Goal: Communication & Community: Answer question/provide support

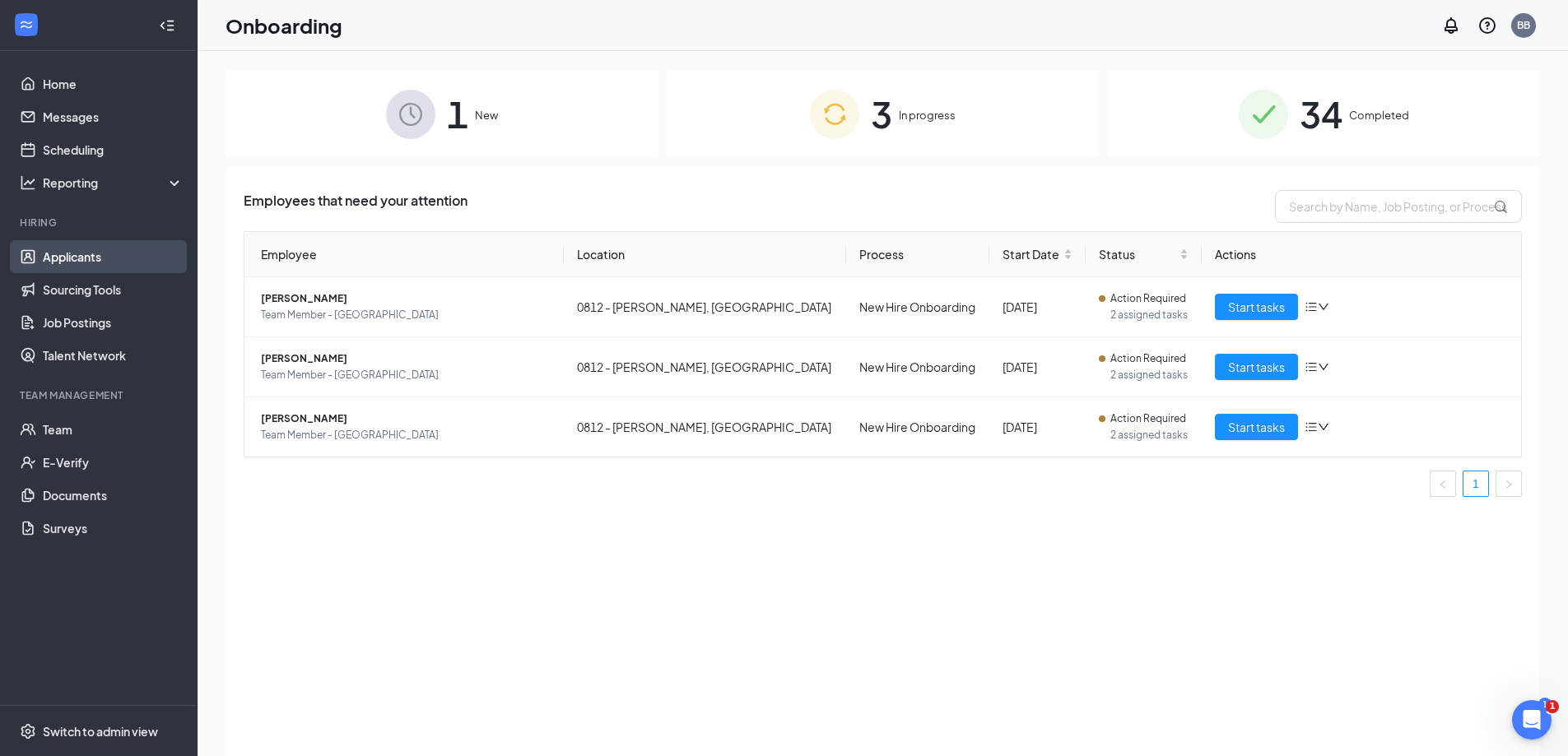
click at [60, 251] on link "Applicants" at bounding box center [113, 256] width 140 height 33
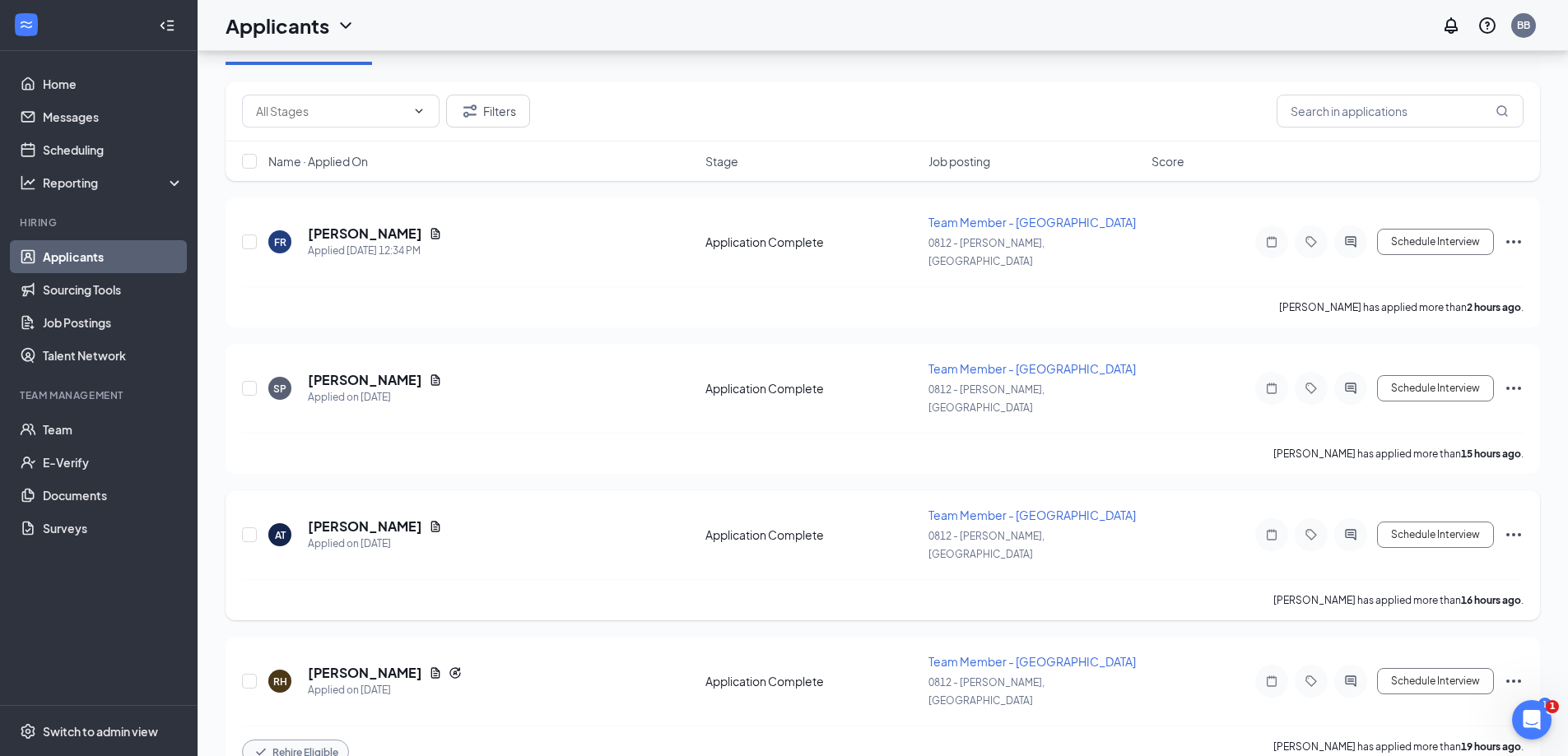
scroll to position [164, 0]
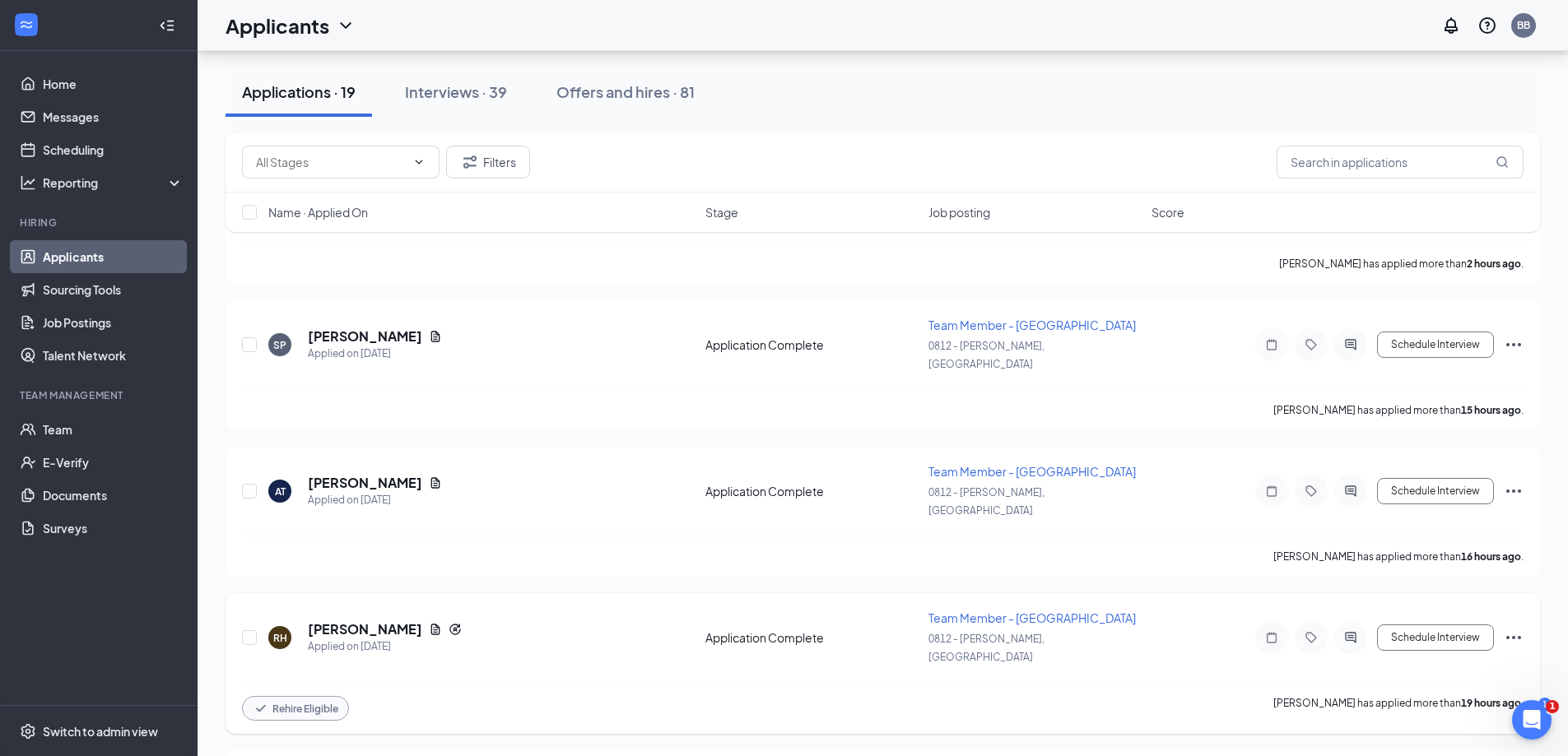
click at [1514, 628] on icon "Ellipses" at bounding box center [1513, 637] width 20 height 20
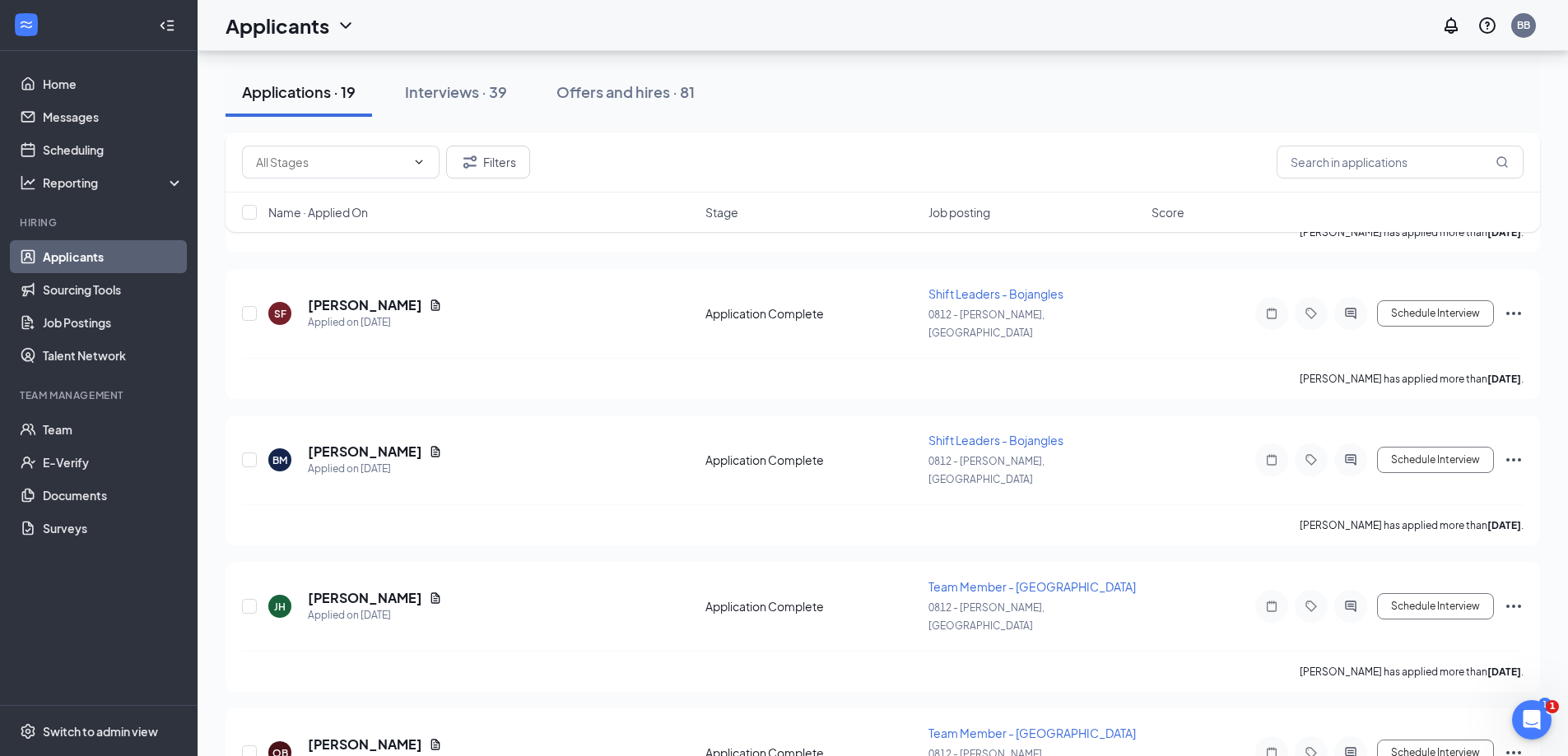
scroll to position [2028, 0]
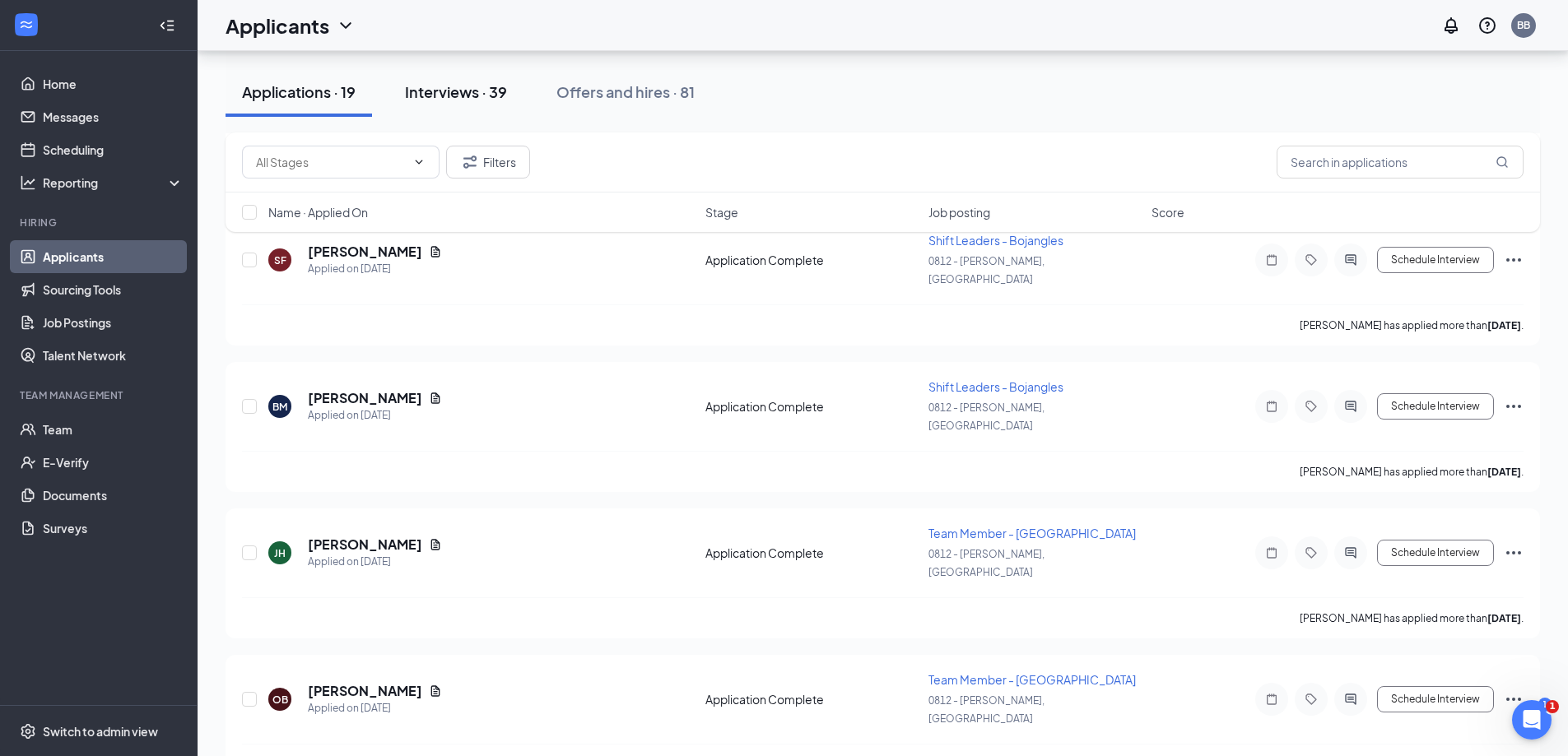
click at [497, 96] on div "Interviews · 39" at bounding box center [457, 92] width 103 height 21
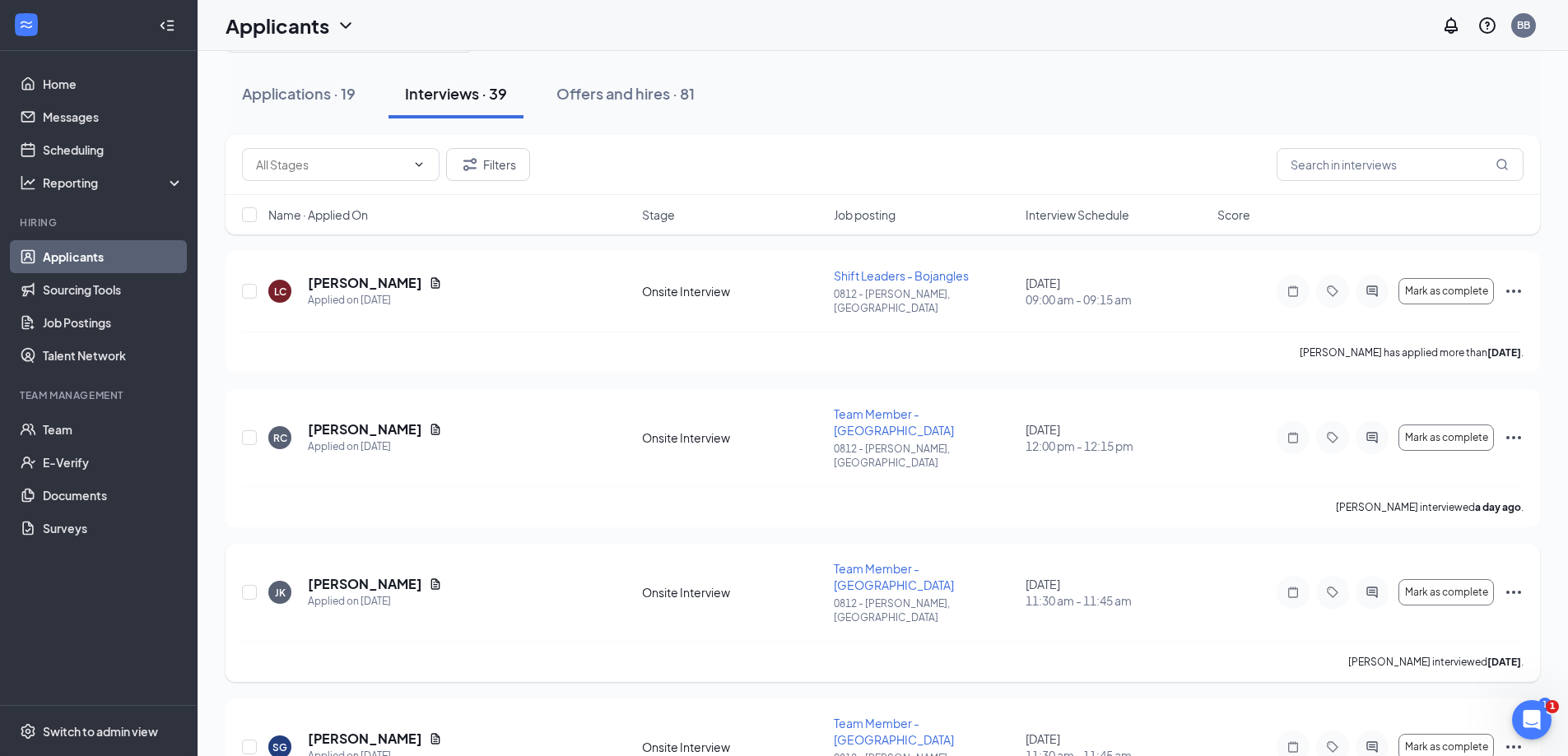
scroll to position [164, 0]
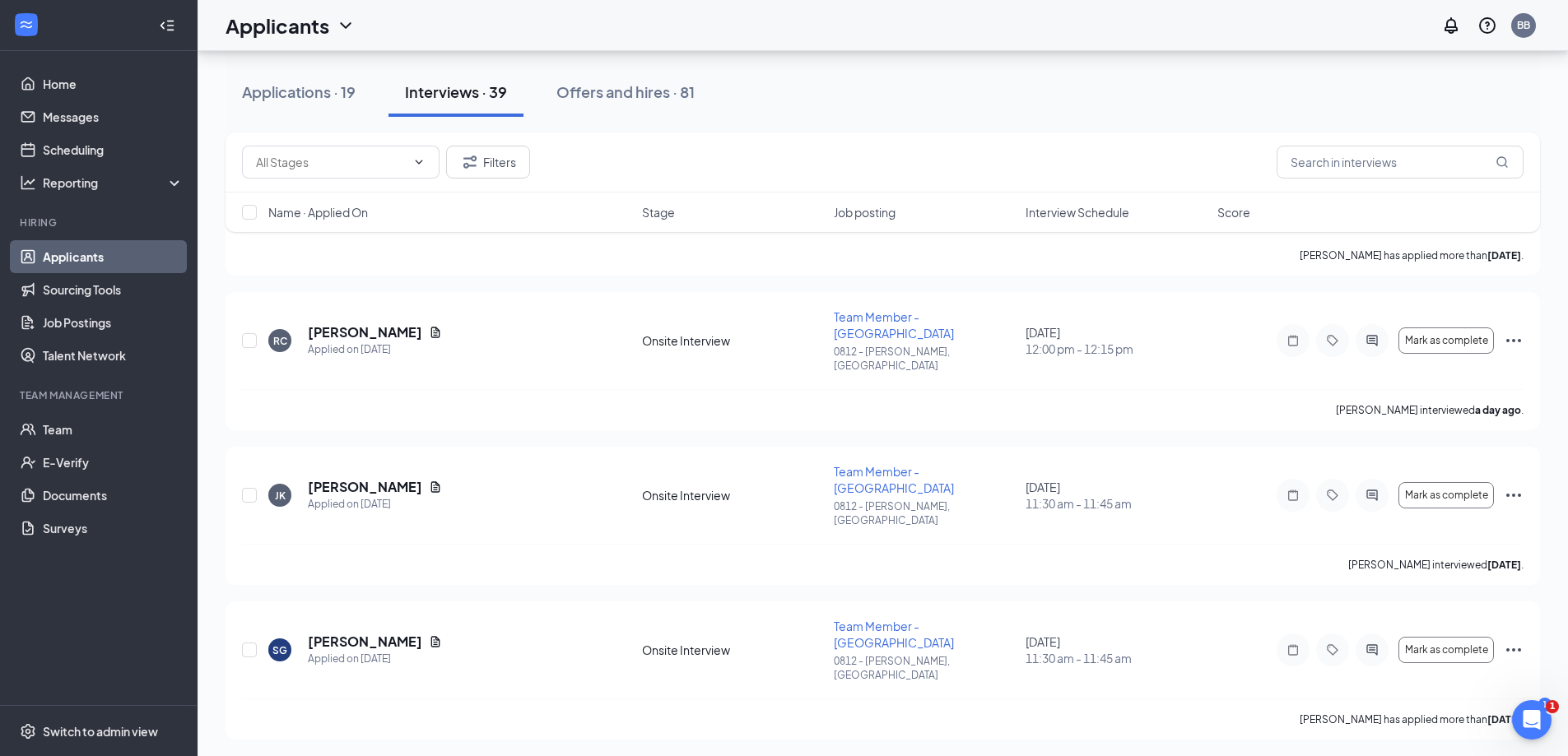
click at [1098, 208] on span "Interview Schedule" at bounding box center [1077, 212] width 103 height 16
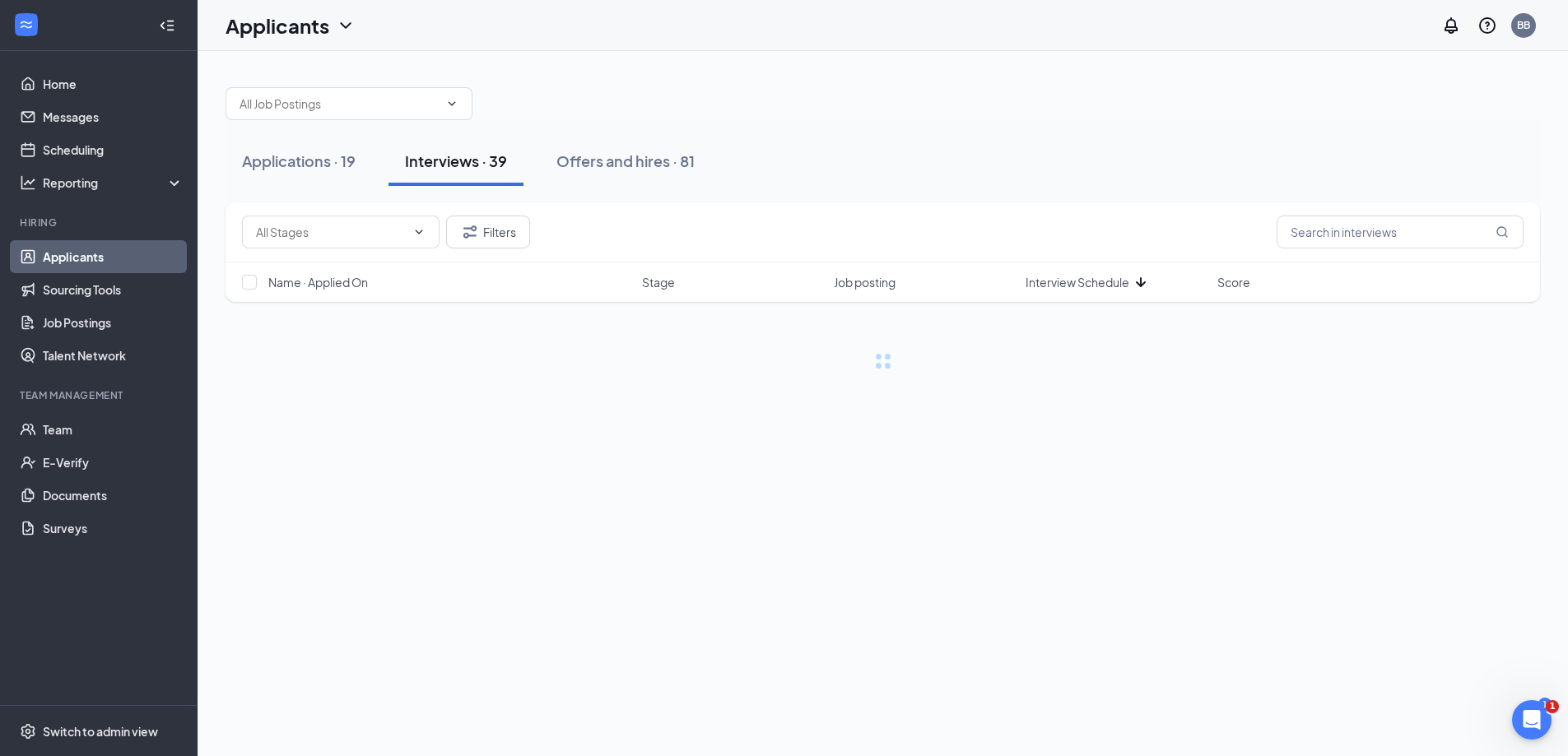
scroll to position [0, 0]
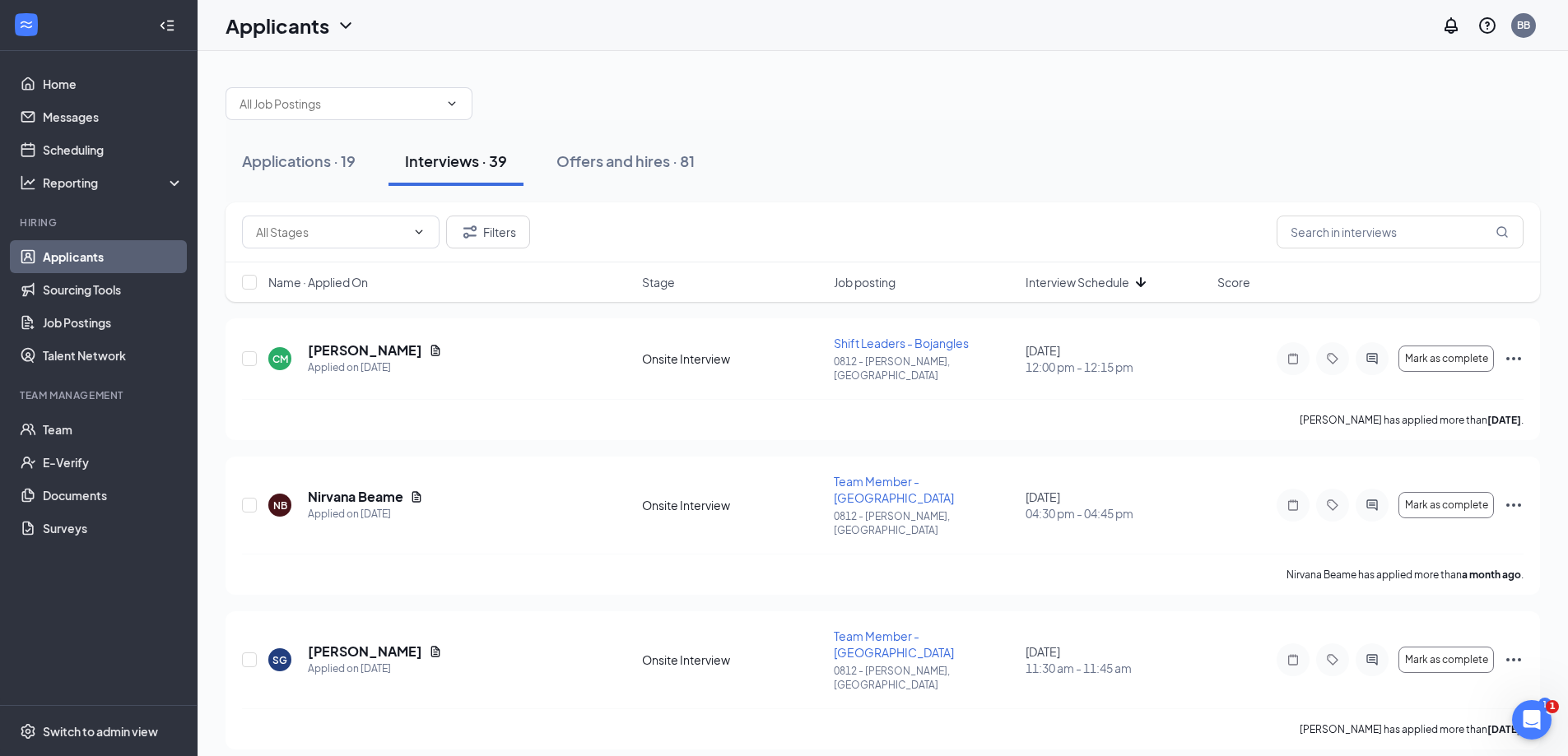
click at [1072, 284] on span "Interview Schedule" at bounding box center [1077, 282] width 103 height 16
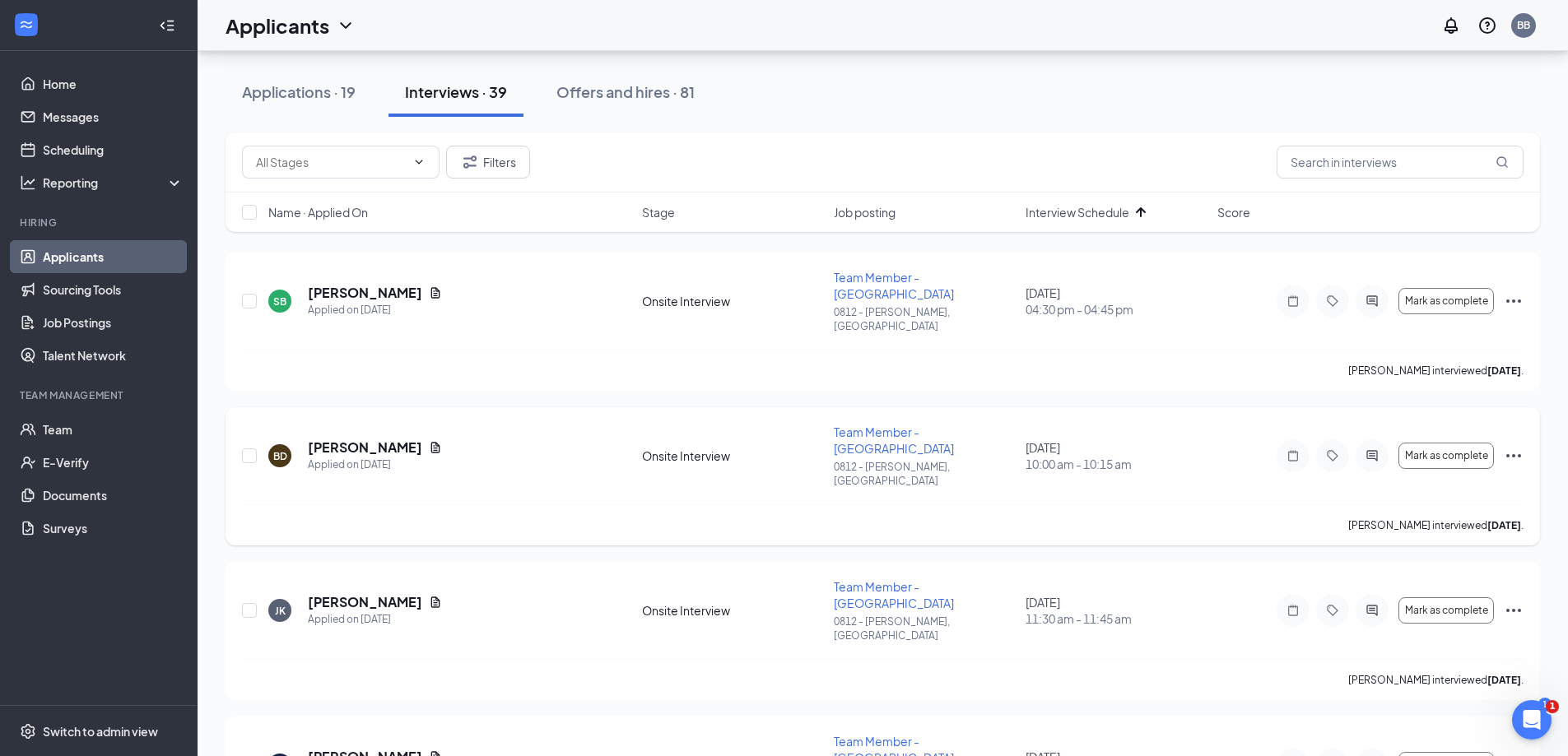
scroll to position [164, 0]
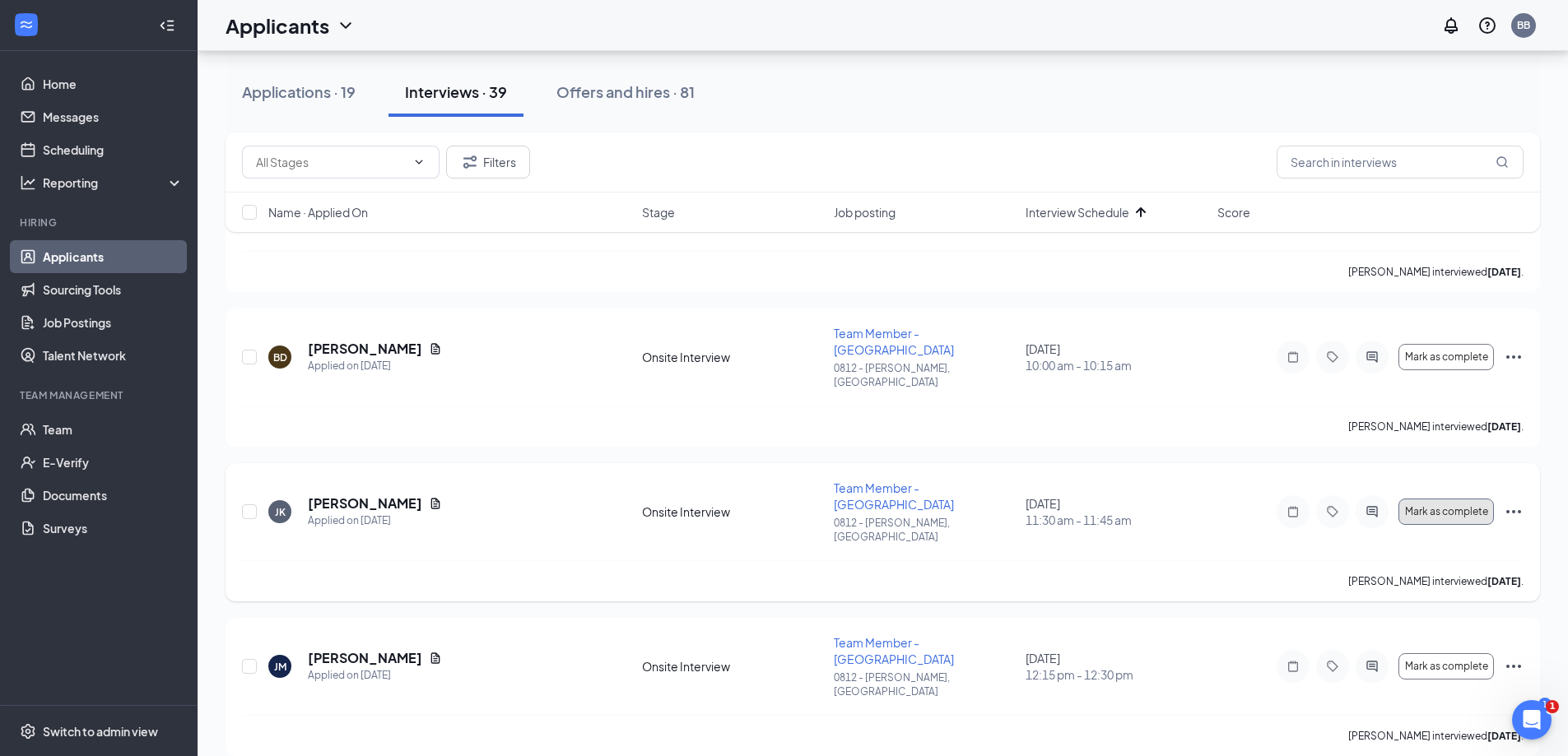
click at [1430, 506] on span "Mark as complete" at bounding box center [1447, 511] width 84 height 11
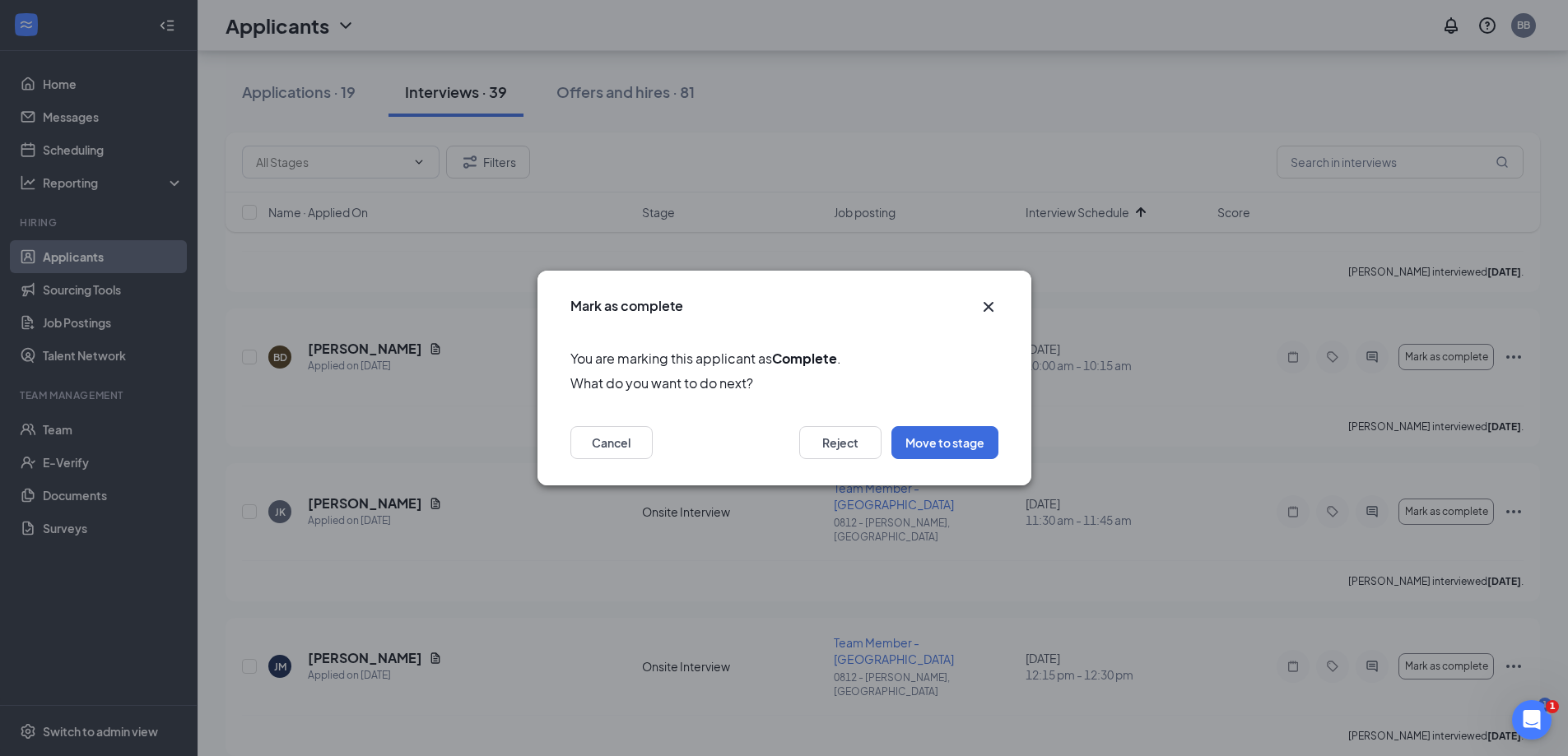
click at [997, 299] on icon "Cross" at bounding box center [988, 306] width 20 height 20
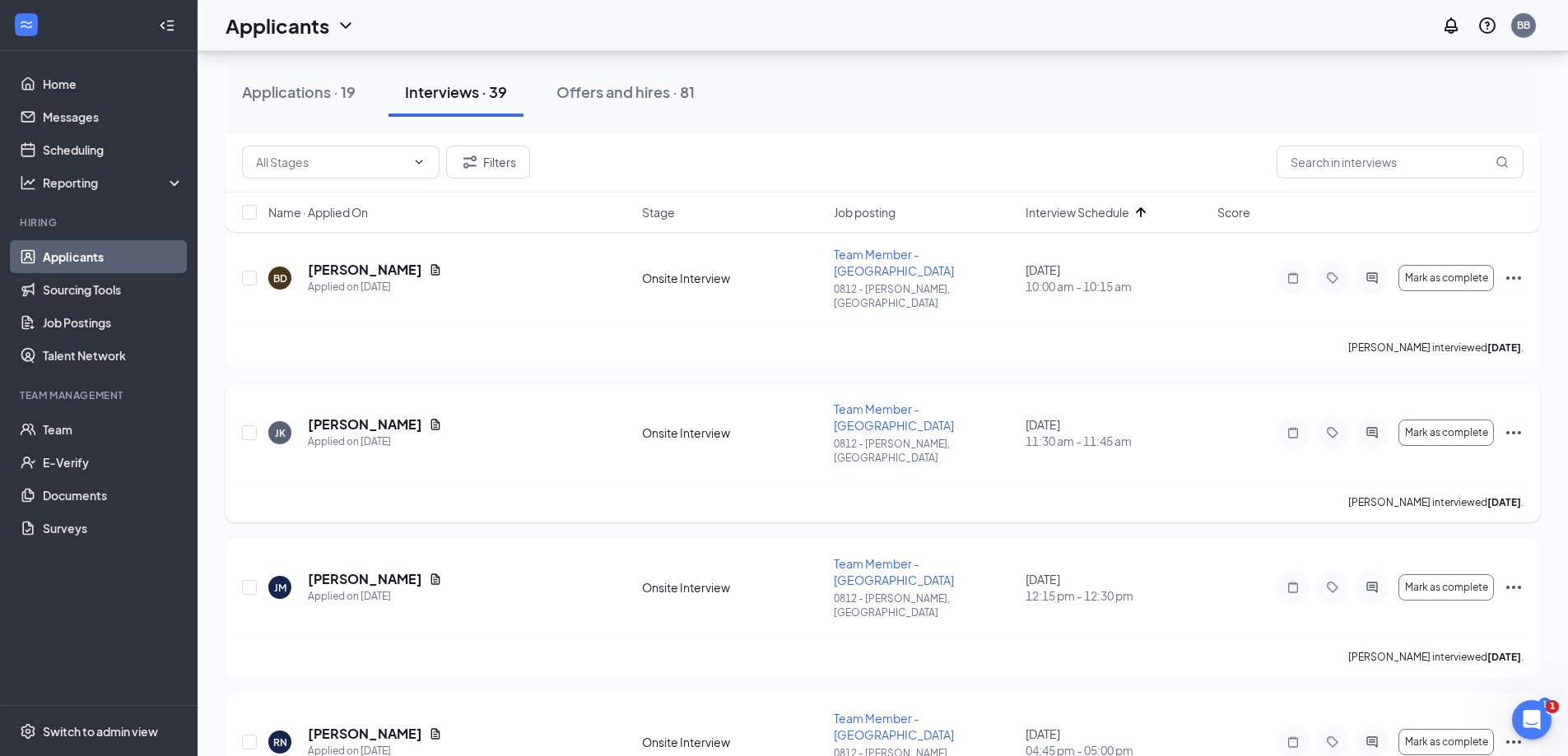
scroll to position [247, 0]
click at [246, 422] on input "checkbox" at bounding box center [250, 430] width 15 height 15
checkbox input "true"
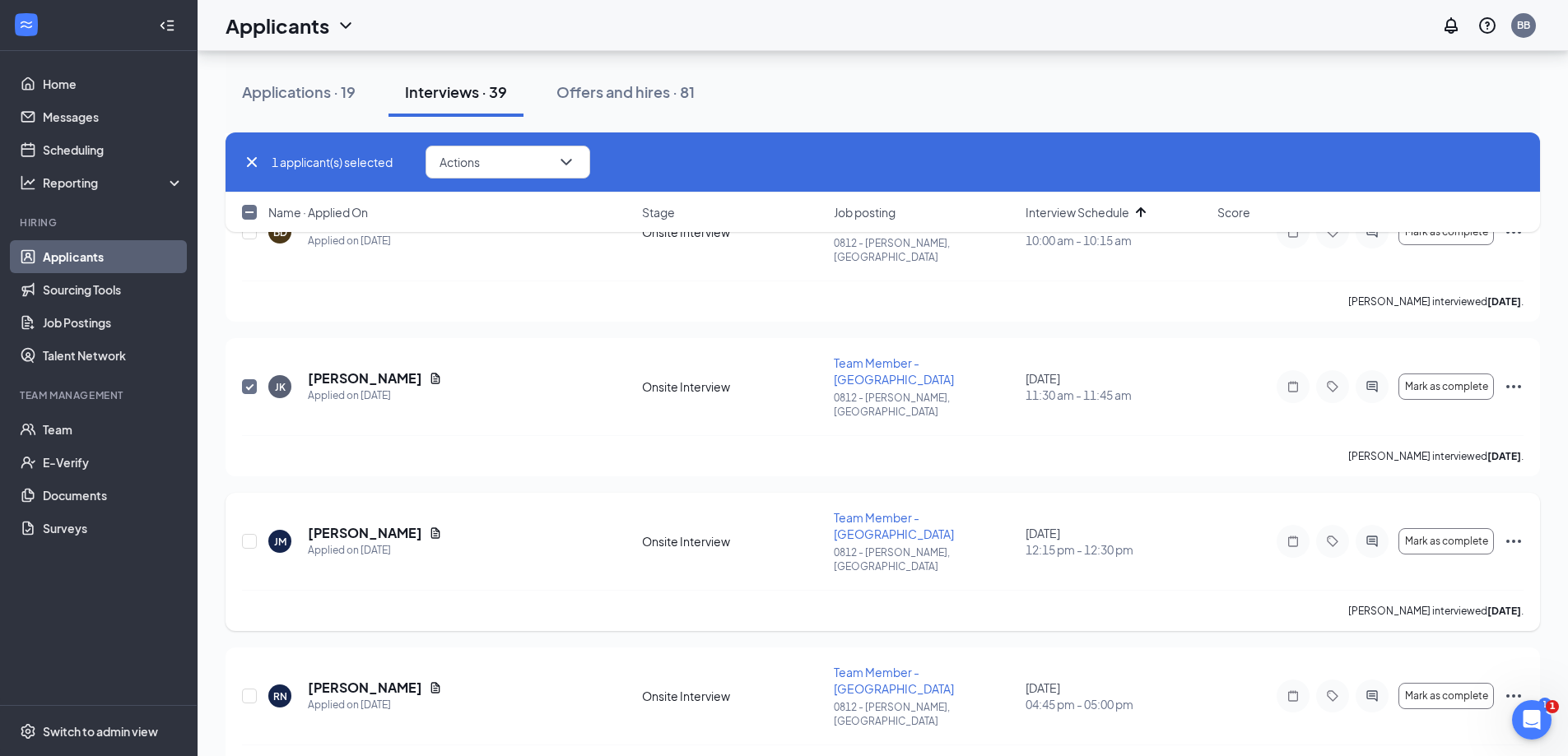
scroll to position [329, 0]
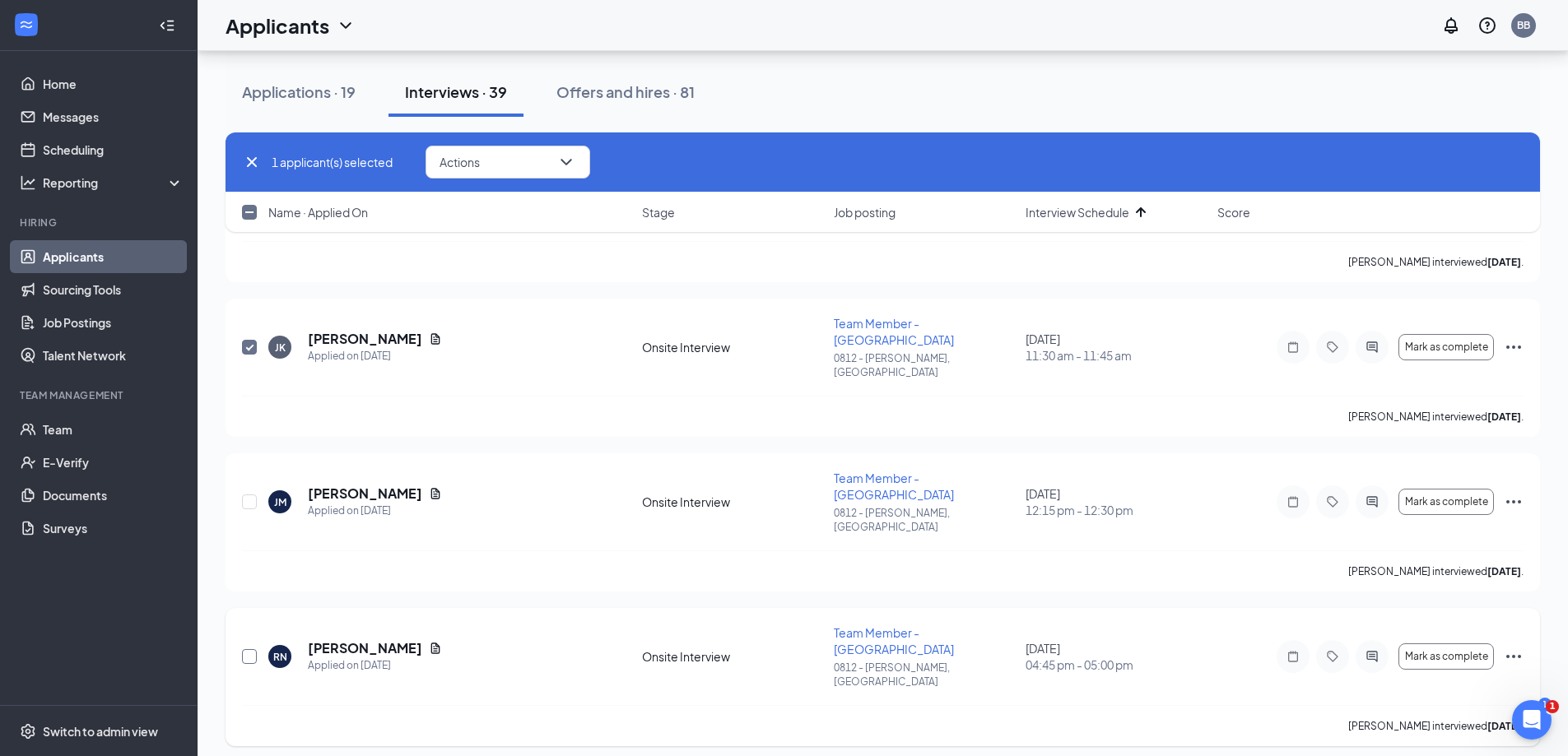
click at [245, 649] on input "checkbox" at bounding box center [250, 656] width 15 height 15
checkbox input "true"
click at [248, 494] on input "checkbox" at bounding box center [250, 502] width 15 height 15
click at [245, 494] on input "checkbox" at bounding box center [250, 502] width 15 height 15
checkbox input "false"
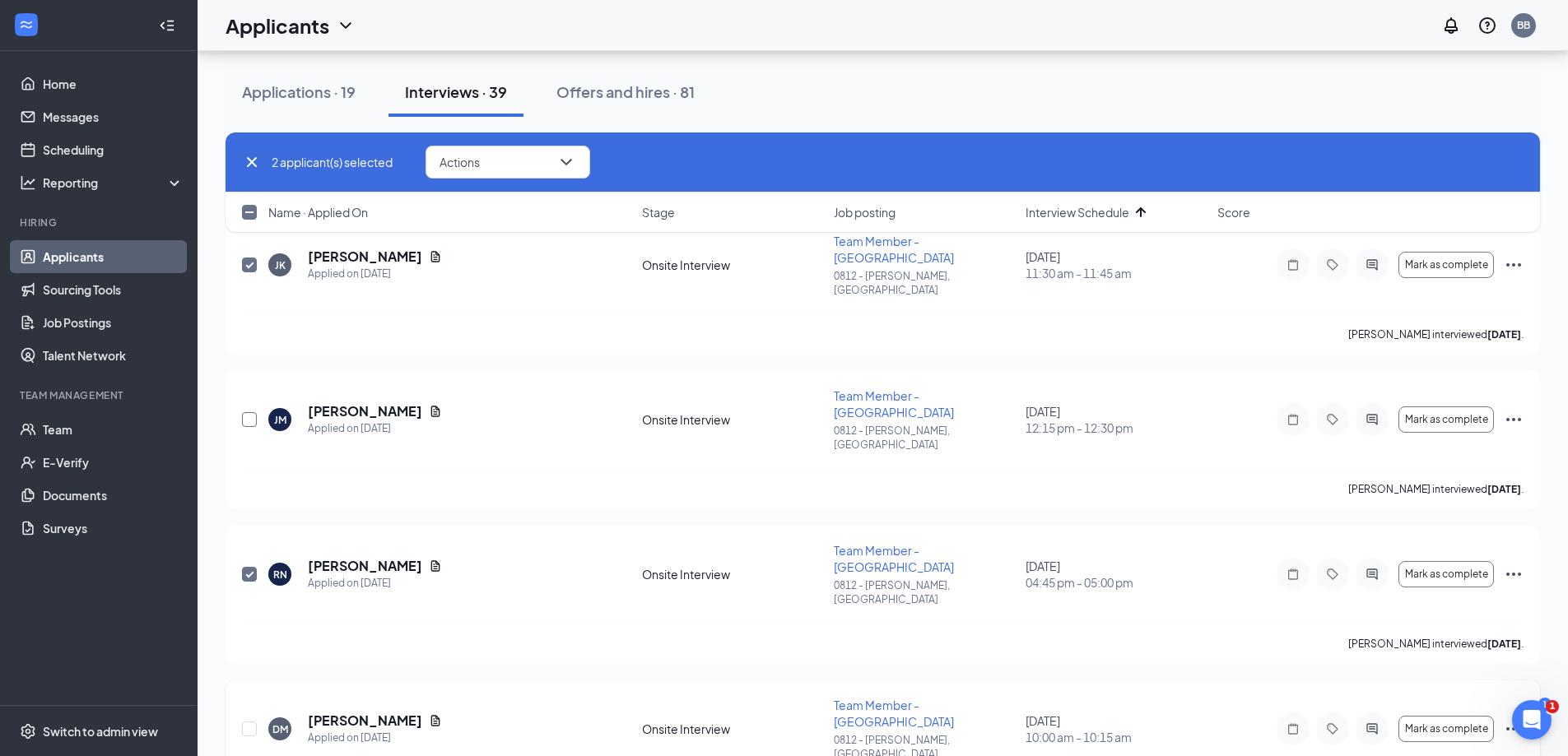
scroll to position [493, 0]
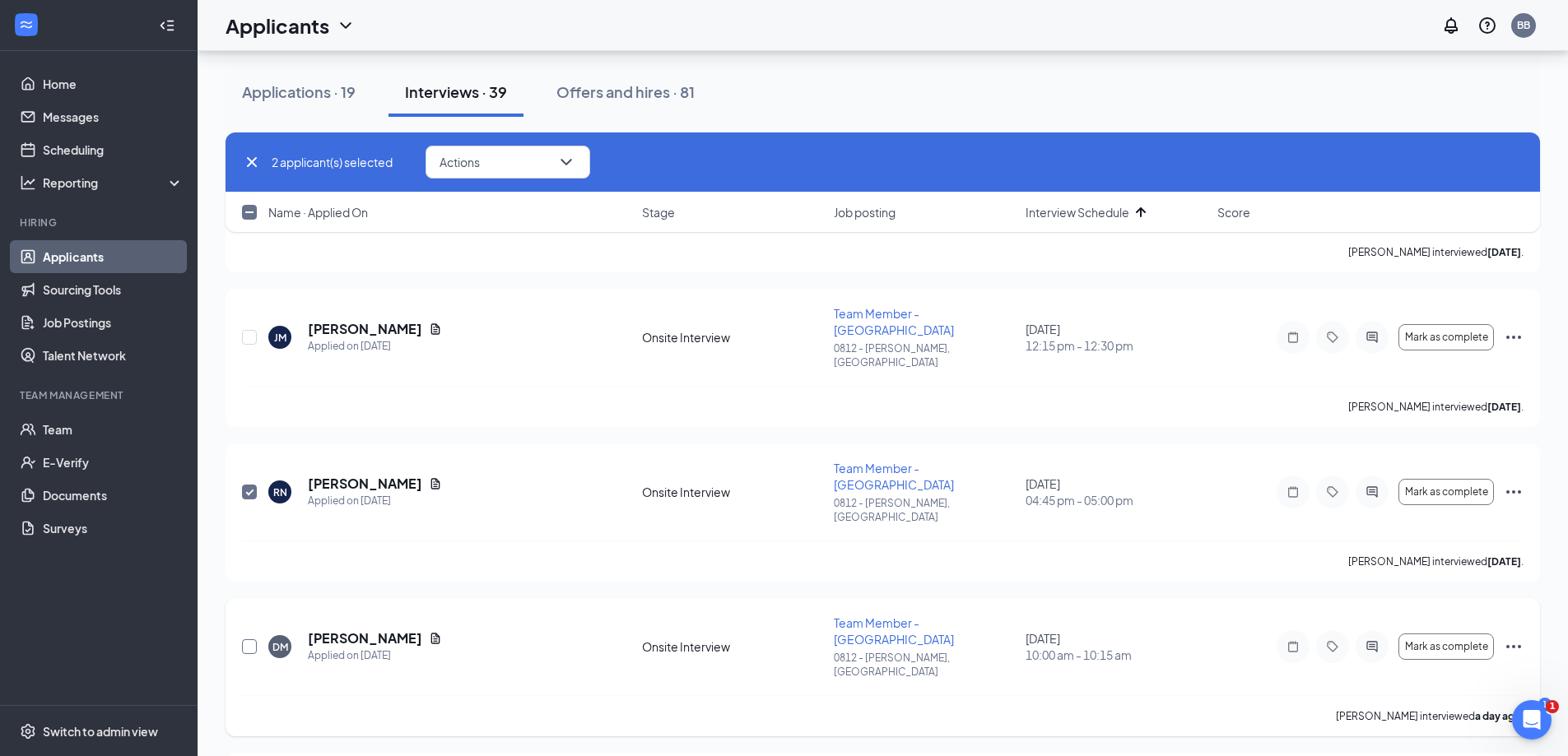
click at [252, 639] on input "checkbox" at bounding box center [250, 647] width 15 height 15
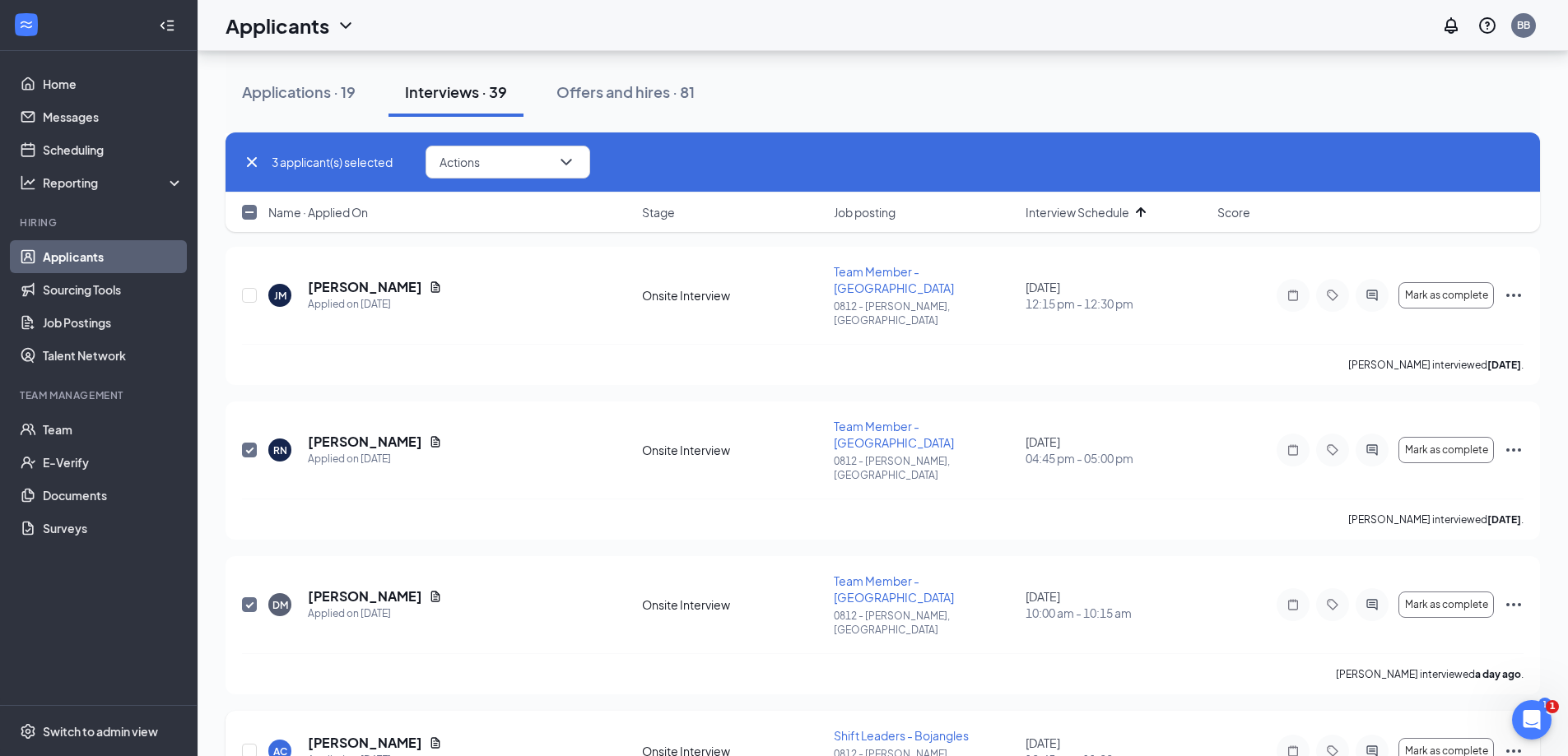
scroll to position [576, 0]
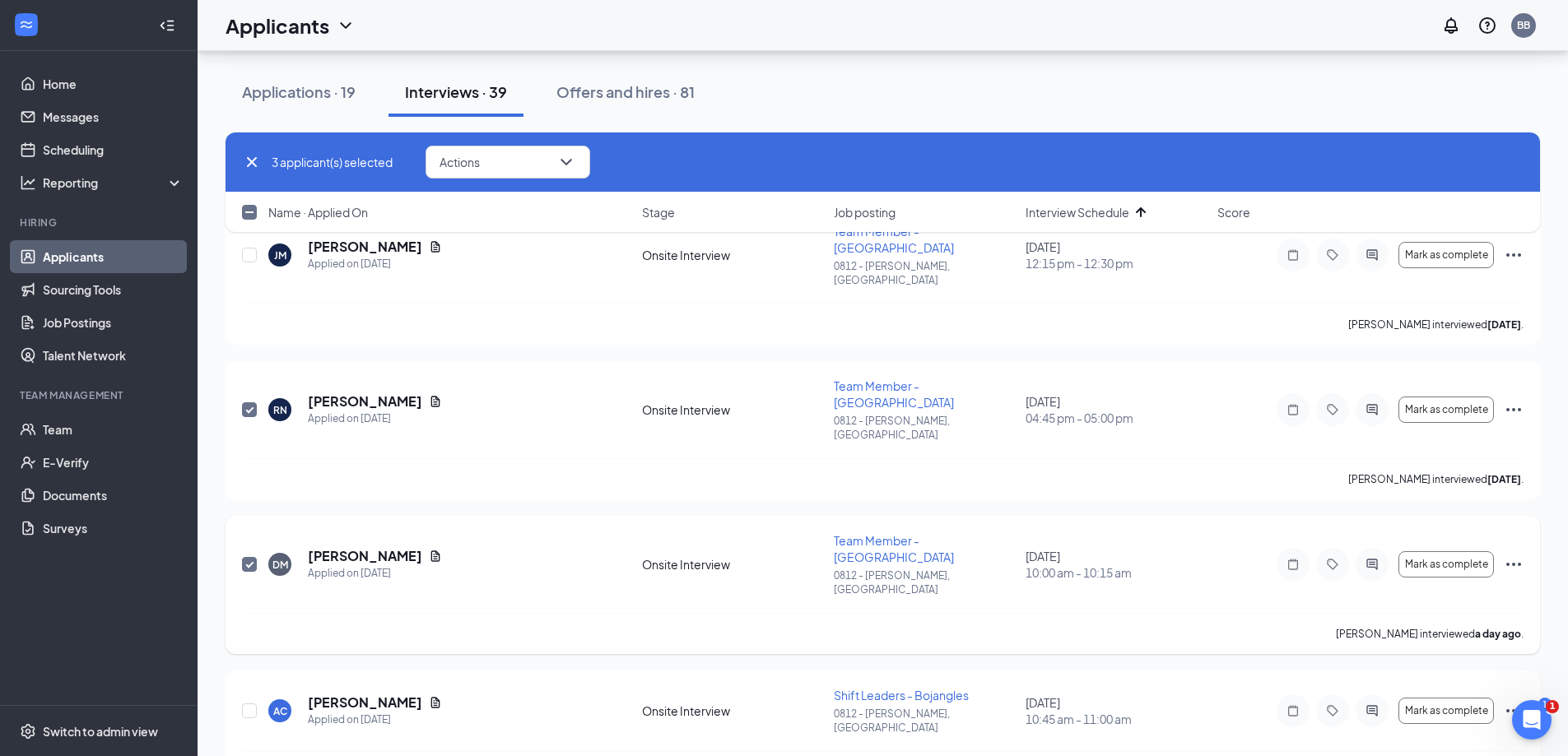
click at [248, 557] on input "checkbox" at bounding box center [250, 564] width 15 height 15
checkbox input "false"
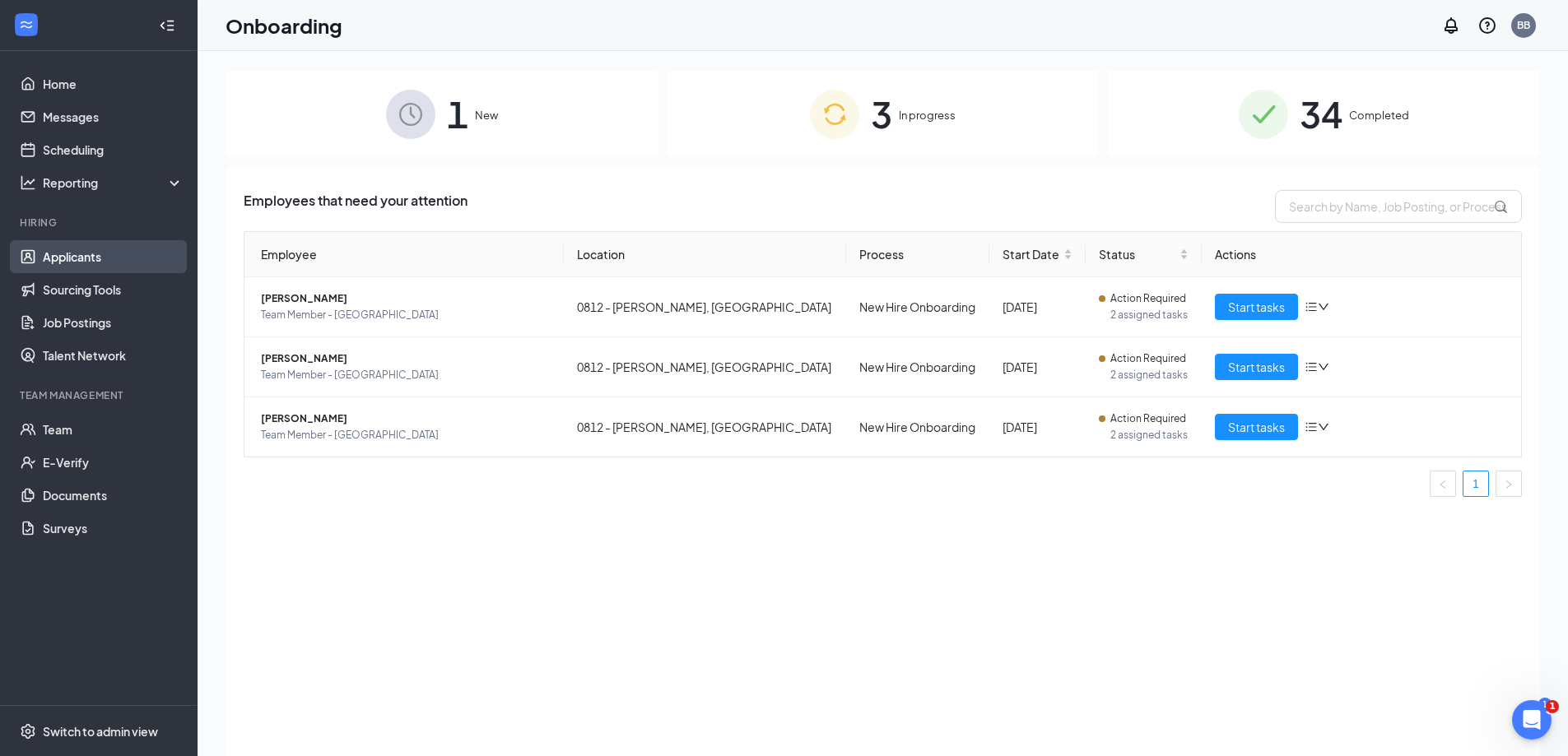
click at [97, 260] on link "Applicants" at bounding box center [113, 256] width 140 height 33
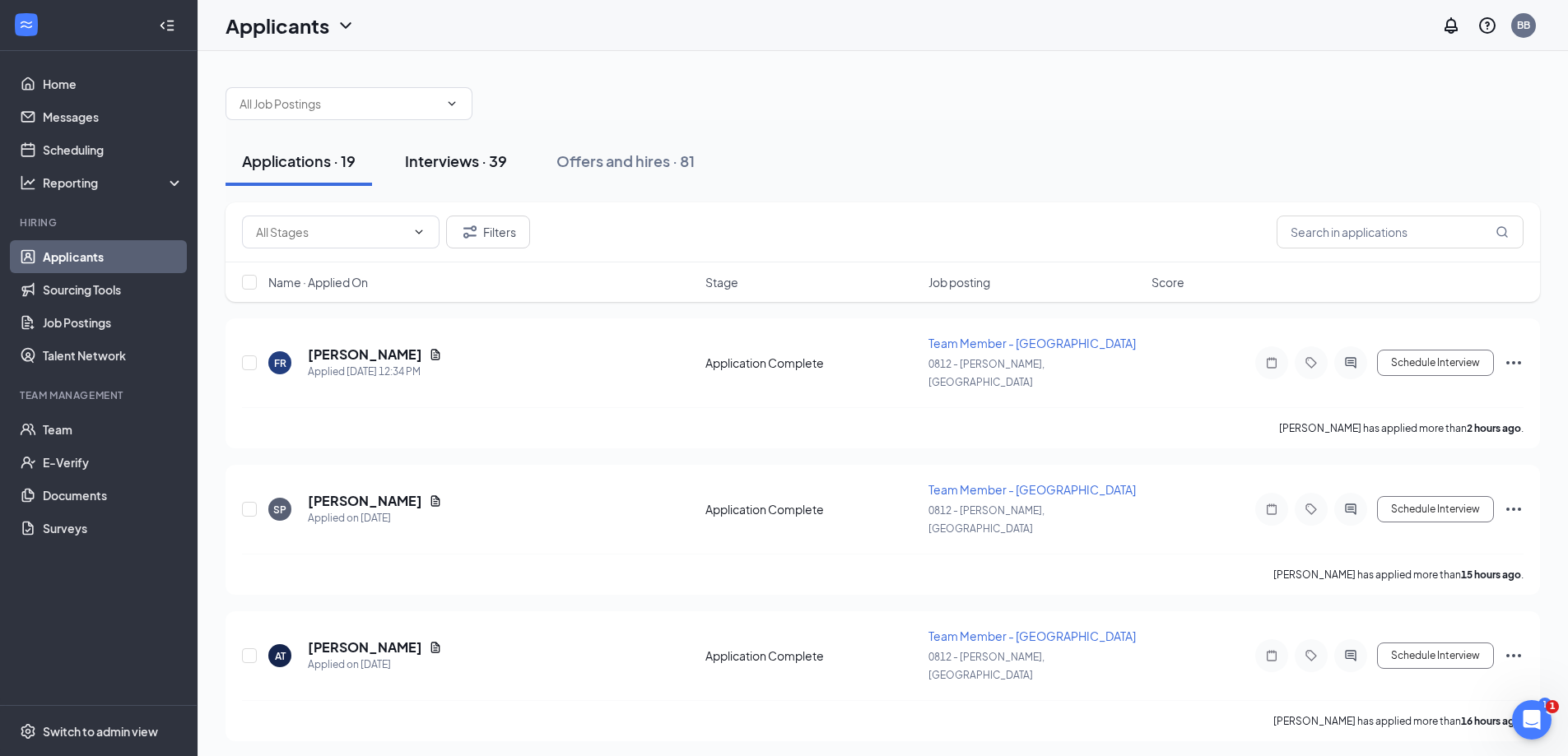
click at [435, 155] on div "Interviews · 39" at bounding box center [457, 161] width 103 height 21
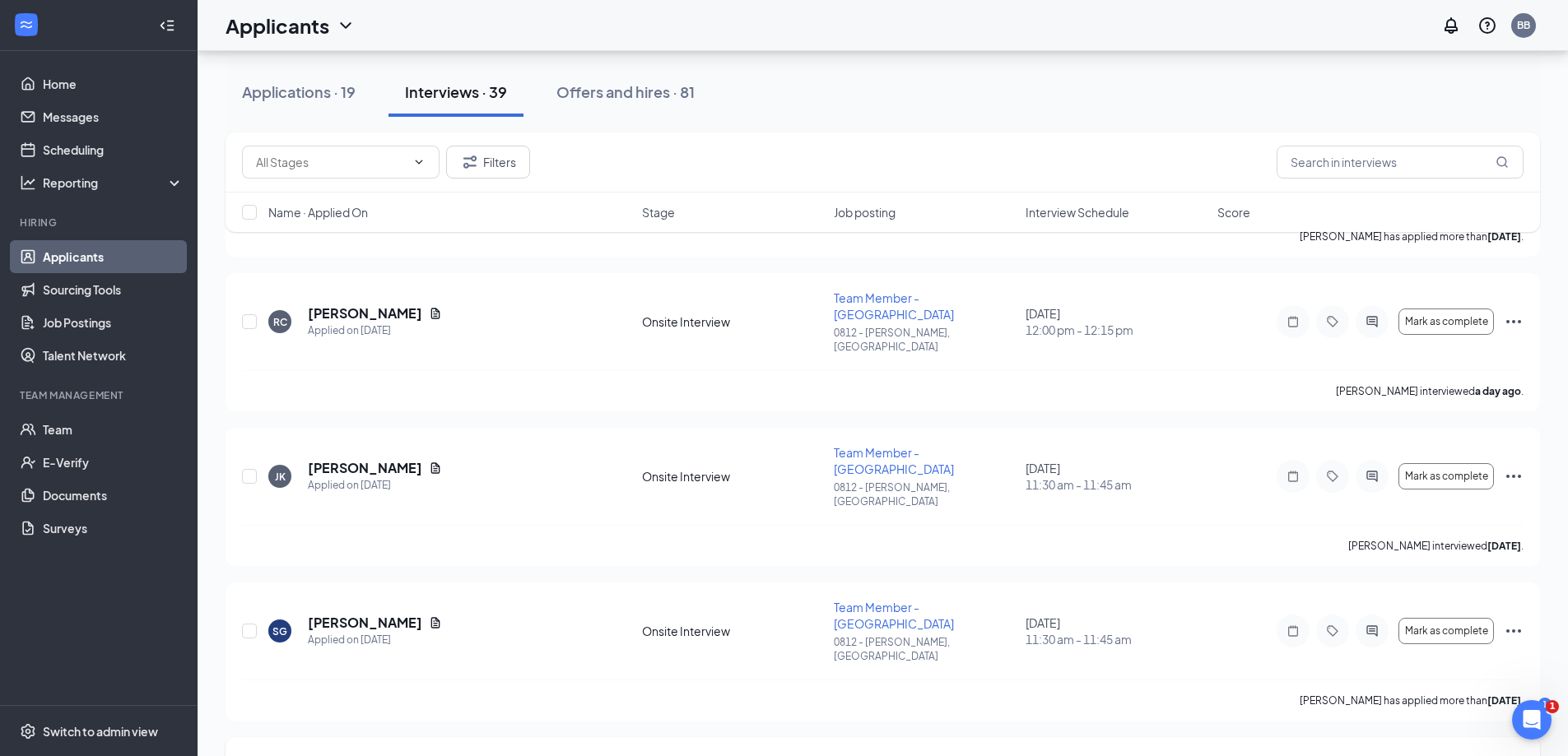
scroll to position [164, 0]
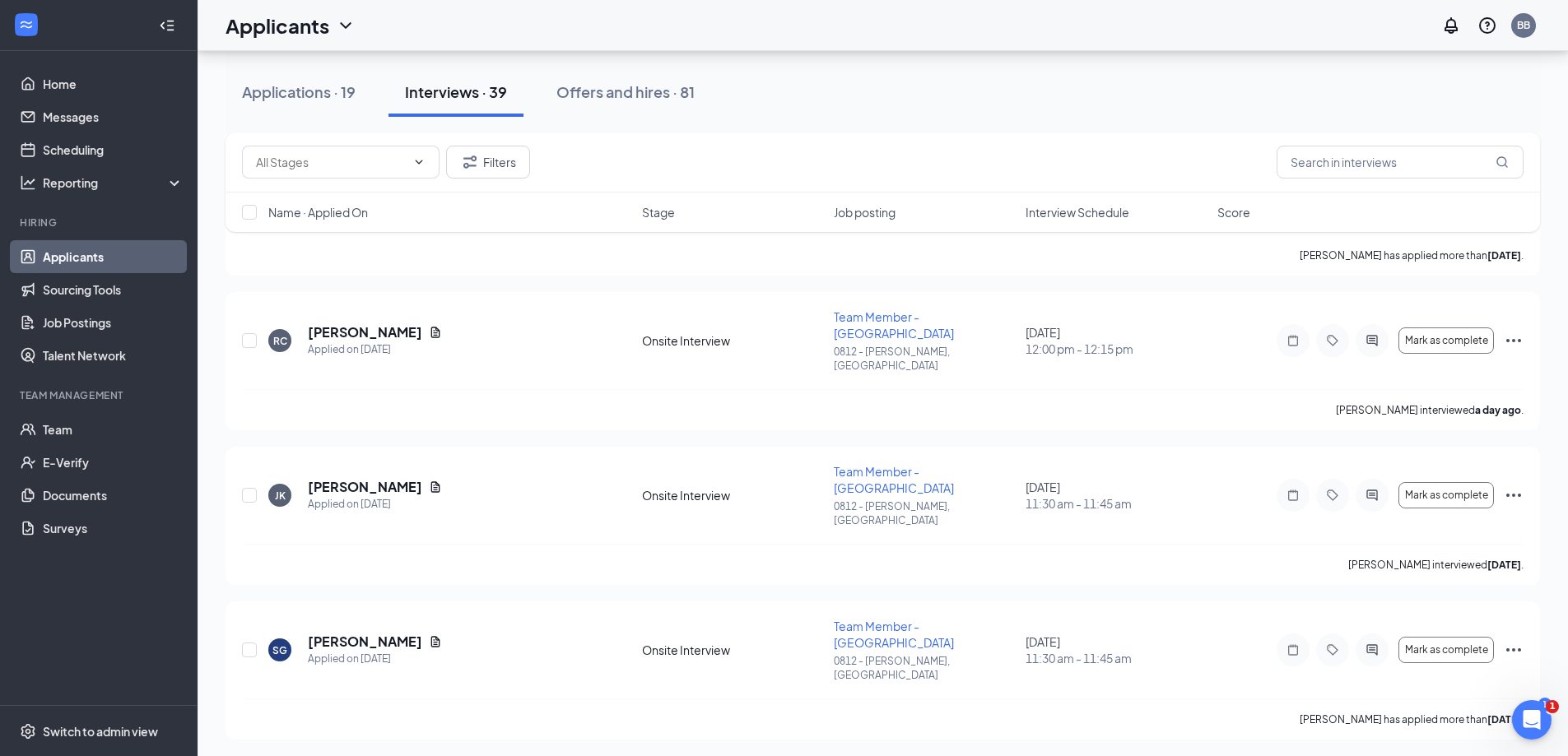
click at [1122, 212] on span "Interview Schedule" at bounding box center [1077, 212] width 103 height 16
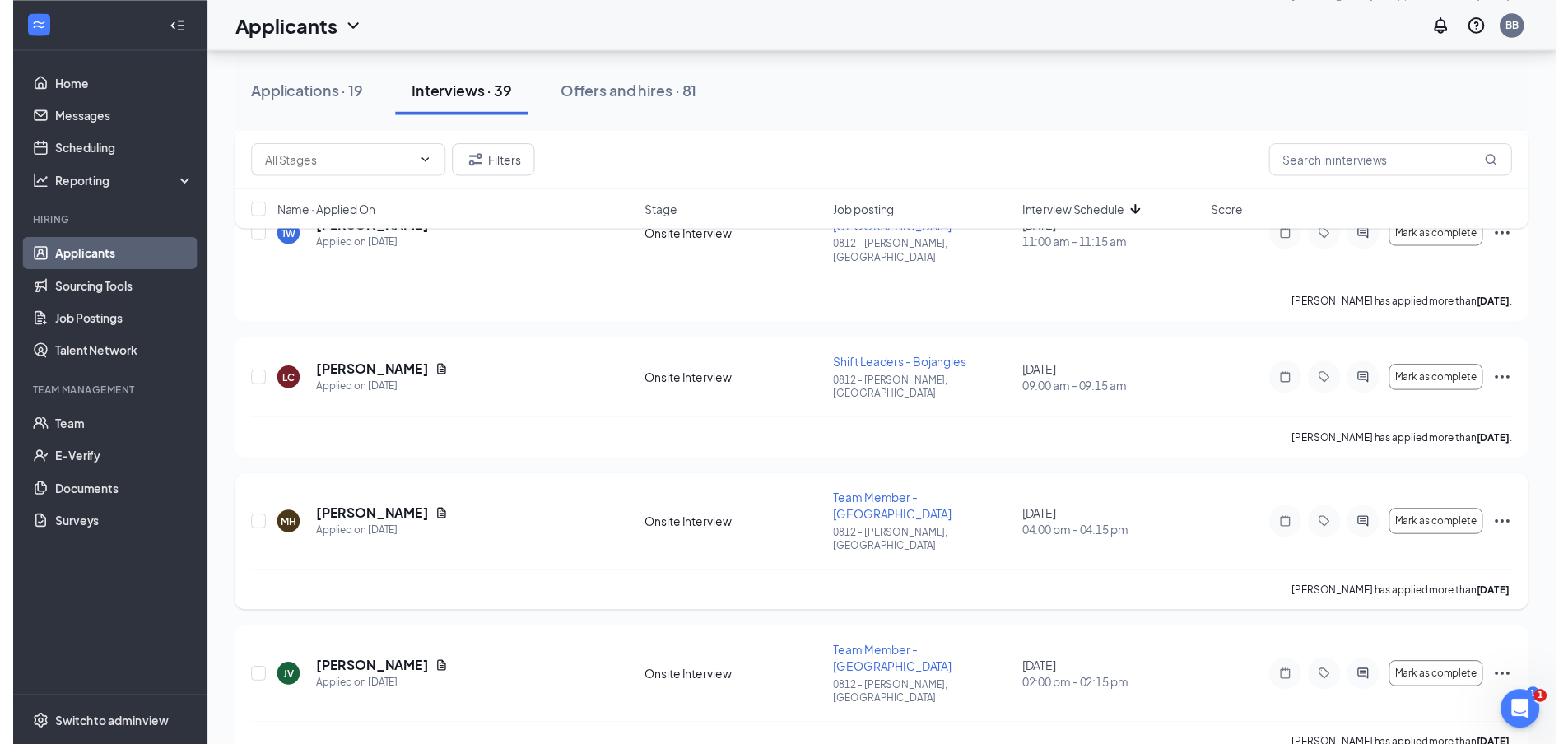
scroll to position [823, 0]
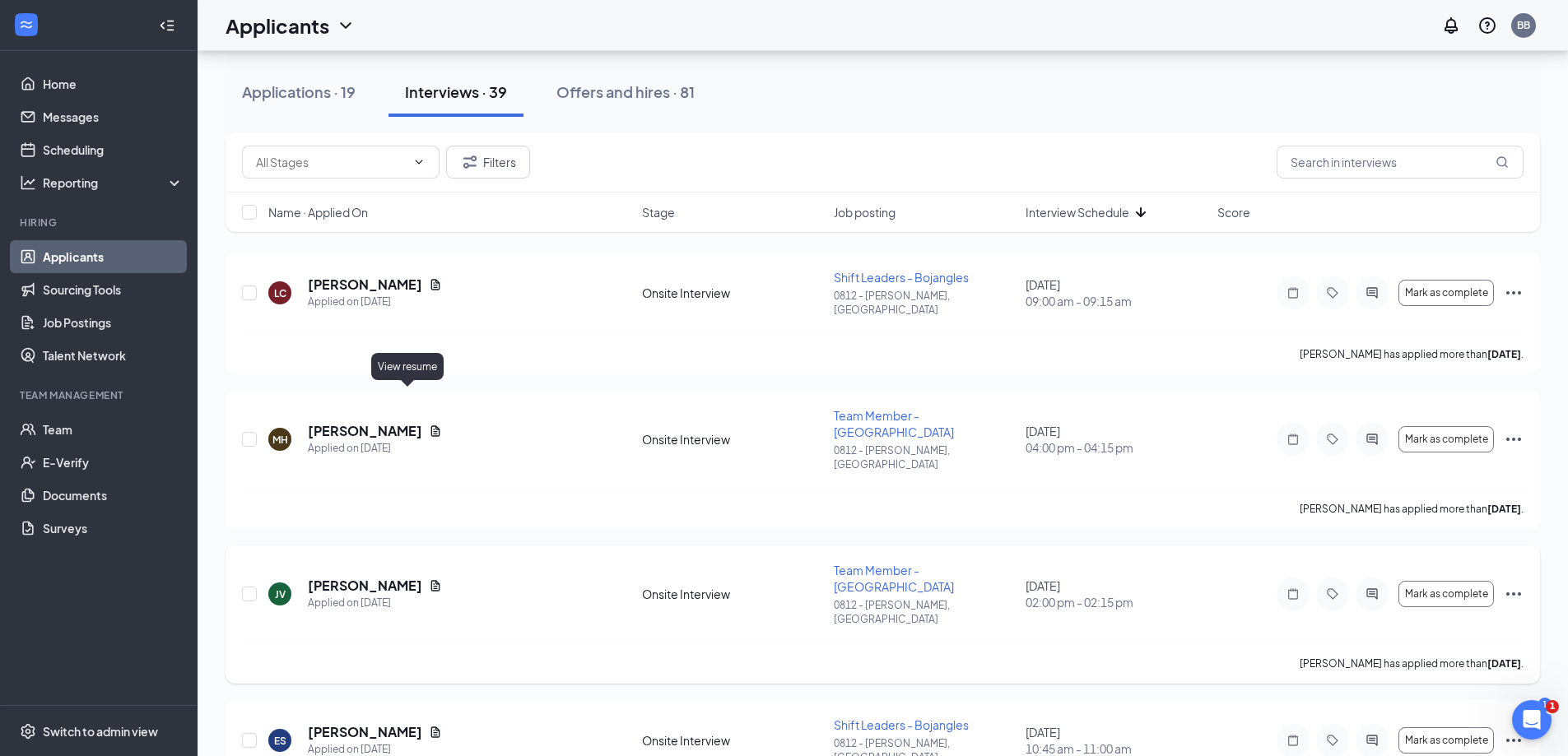
click at [431, 580] on icon "Document" at bounding box center [436, 584] width 9 height 10
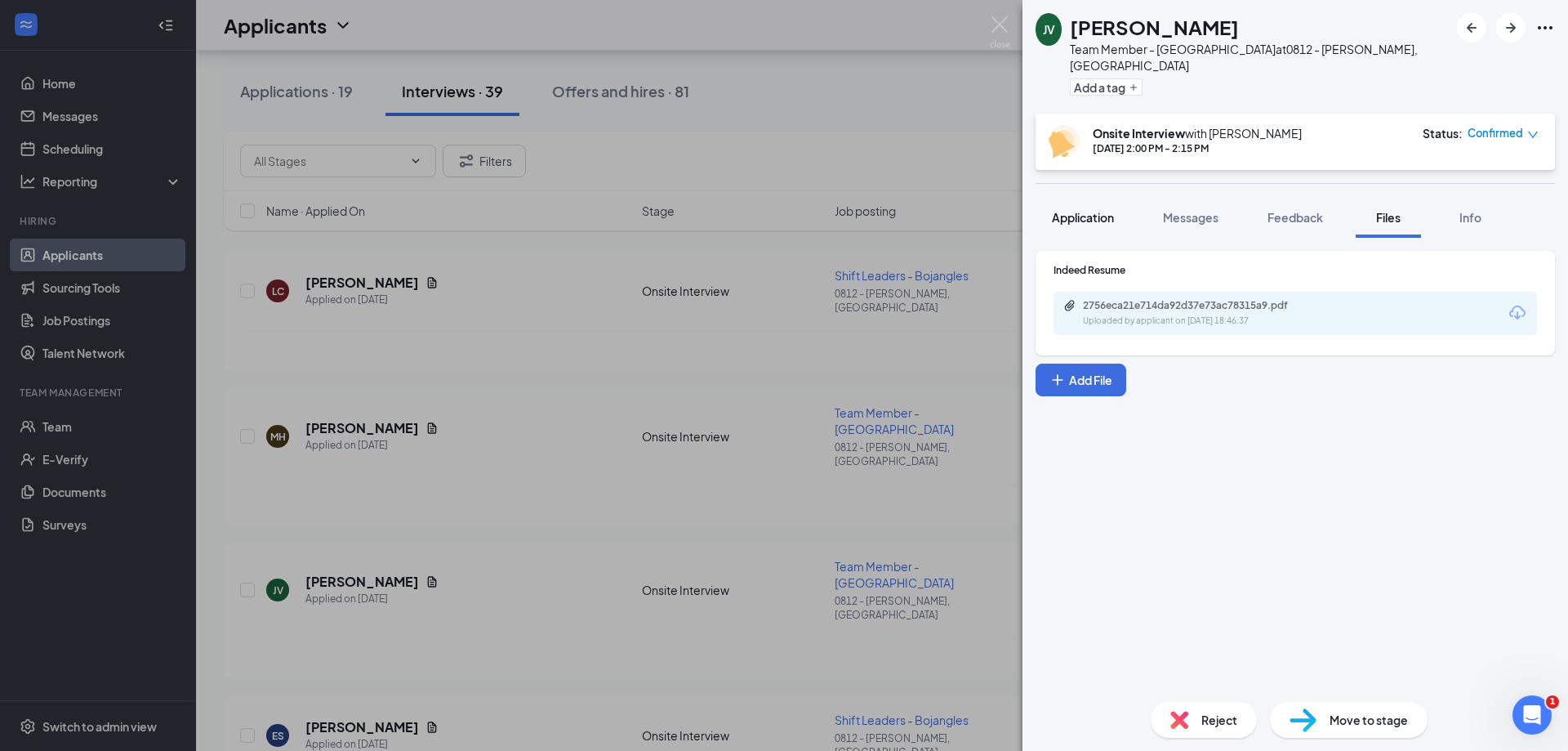
click at [1109, 209] on button "Application" at bounding box center [1083, 217] width 95 height 41
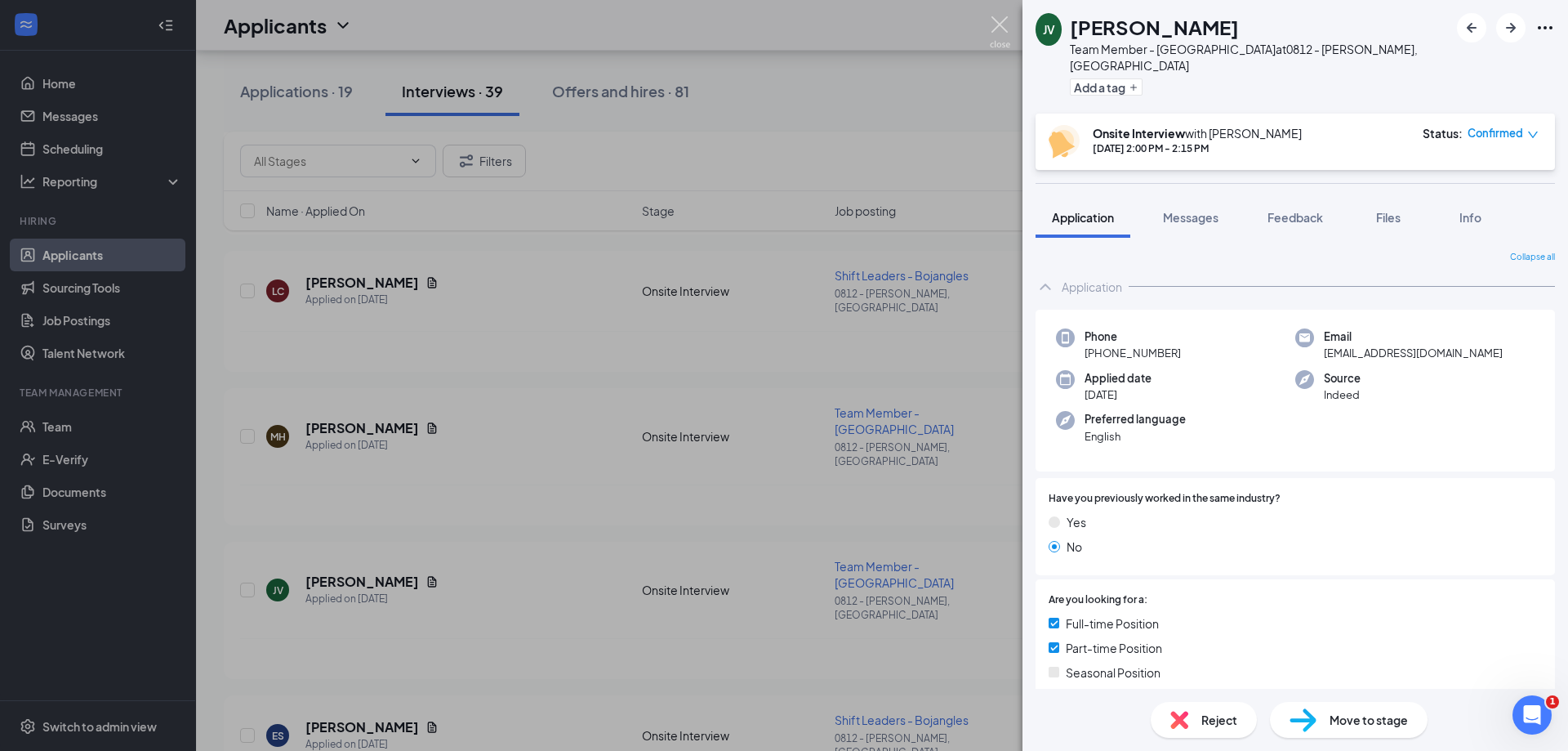
click at [991, 21] on img at bounding box center [1000, 32] width 21 height 32
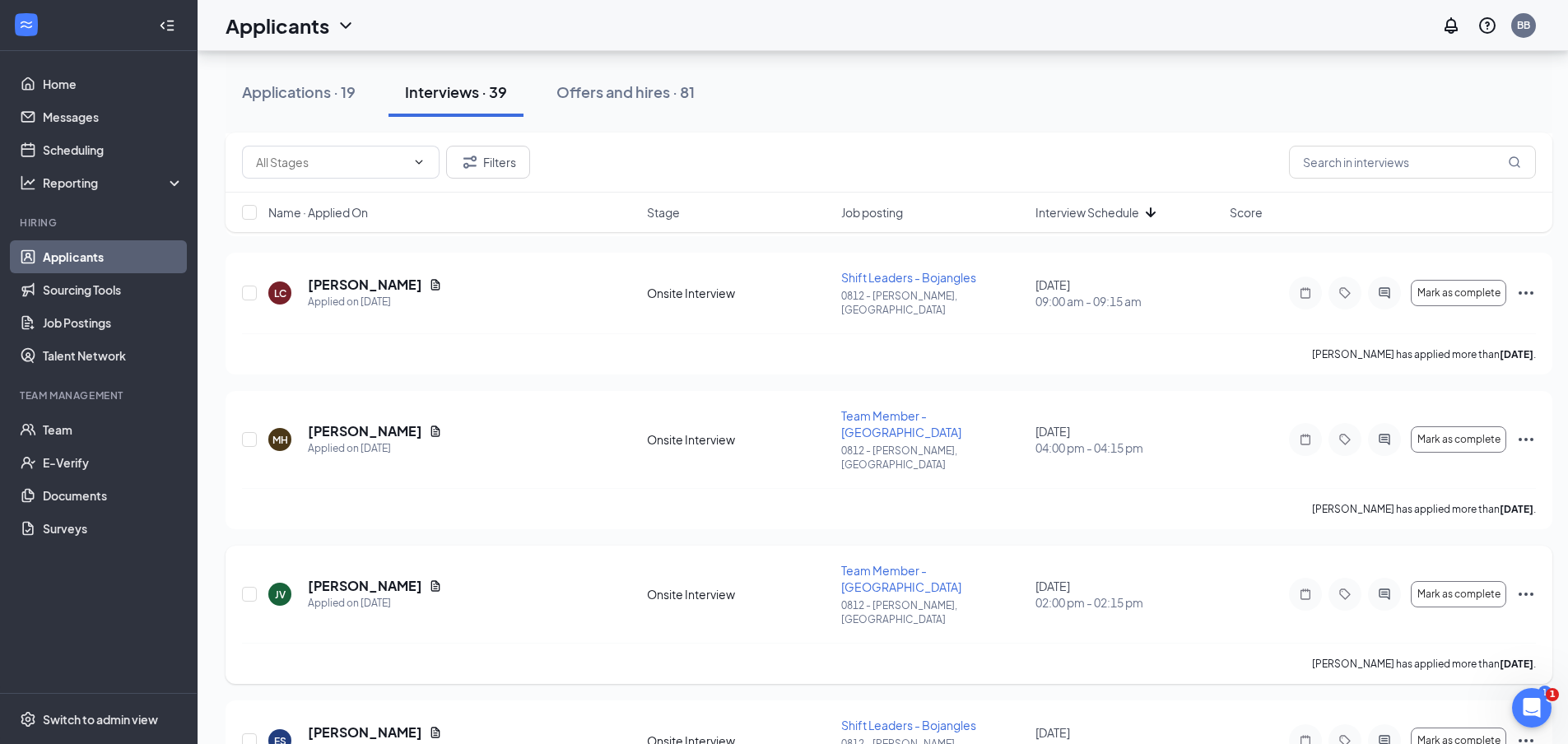
click at [1524, 585] on icon "Ellipses" at bounding box center [1525, 594] width 20 height 20
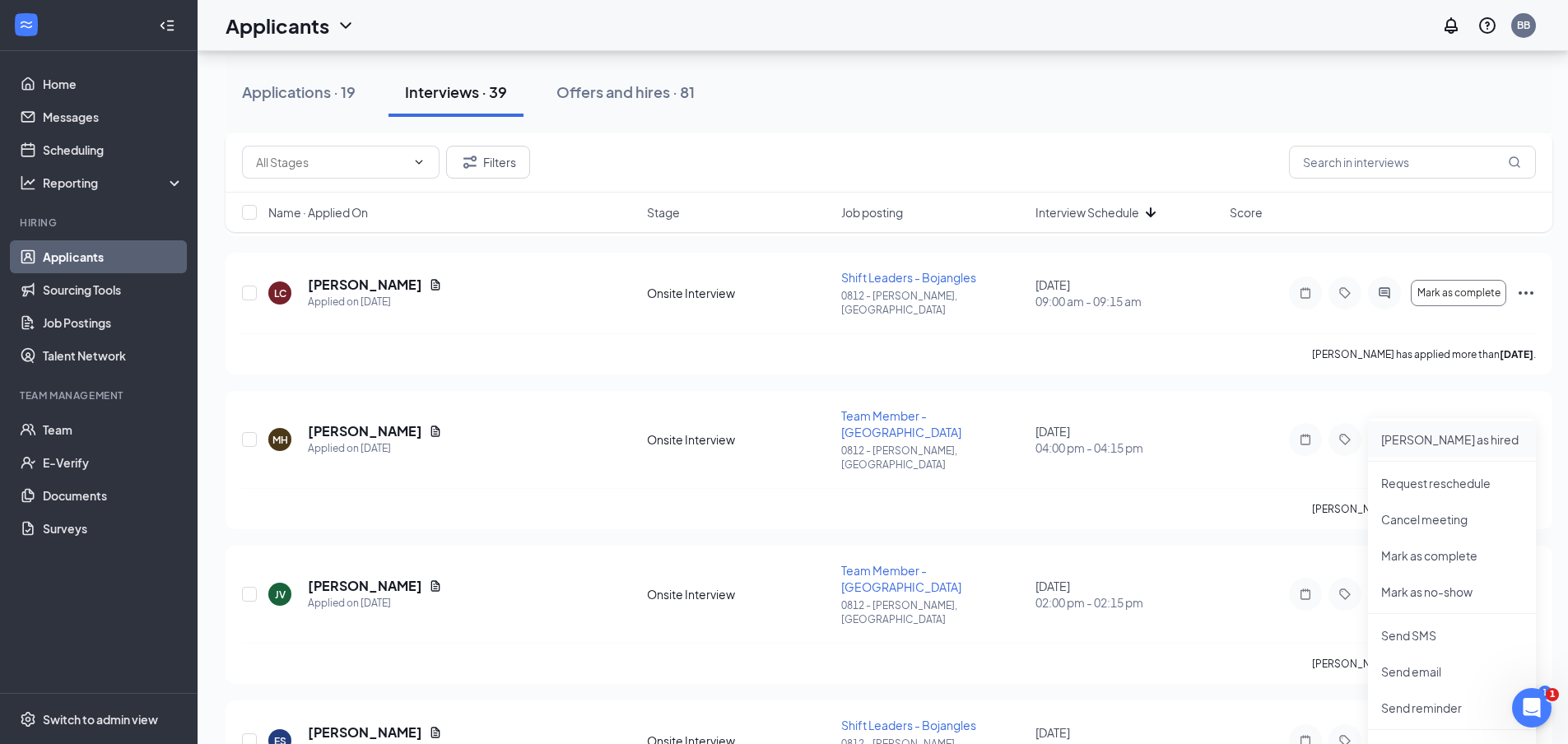
click at [1405, 437] on p "[PERSON_NAME] as hired" at bounding box center [1451, 438] width 141 height 16
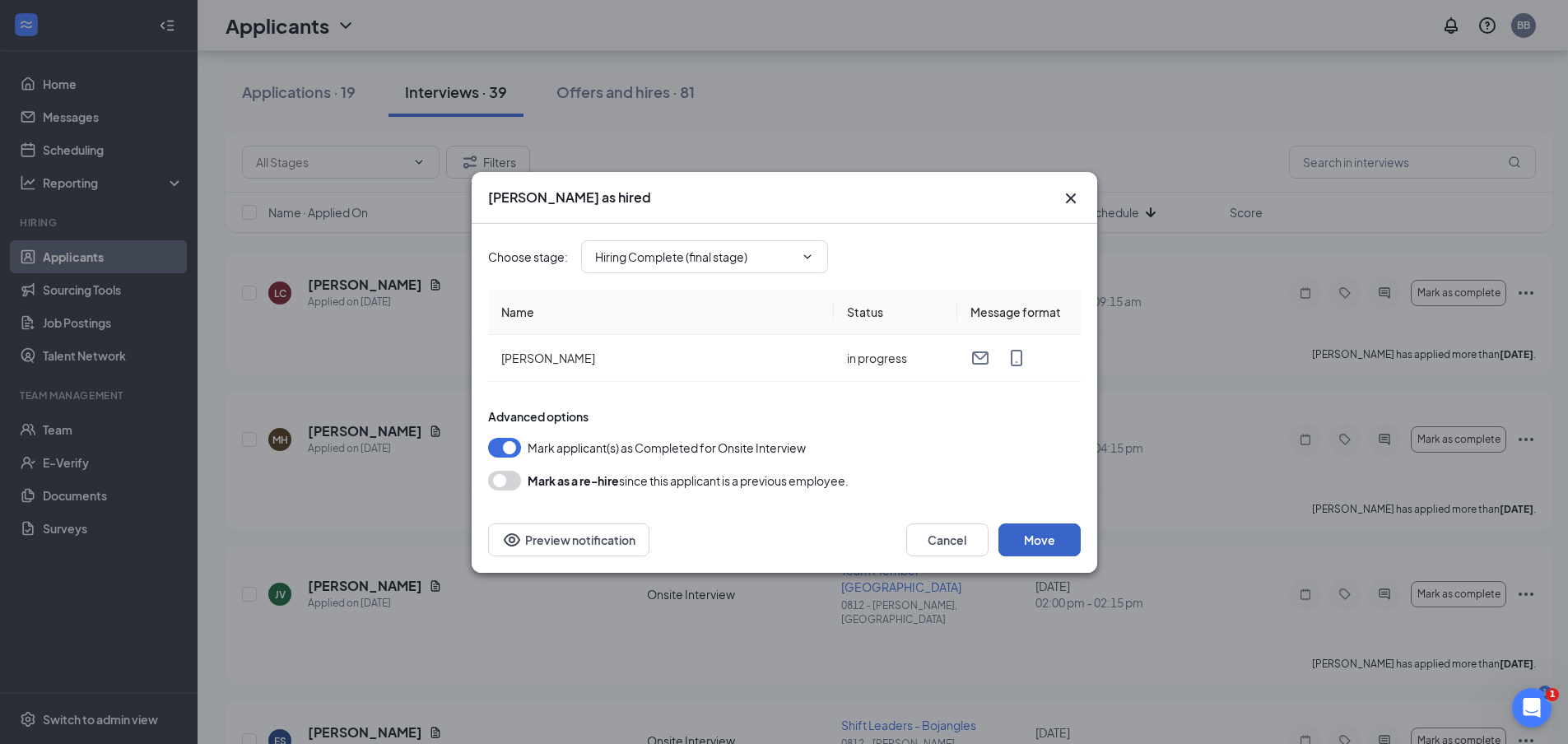
click at [1060, 547] on button "Move" at bounding box center [1039, 540] width 83 height 33
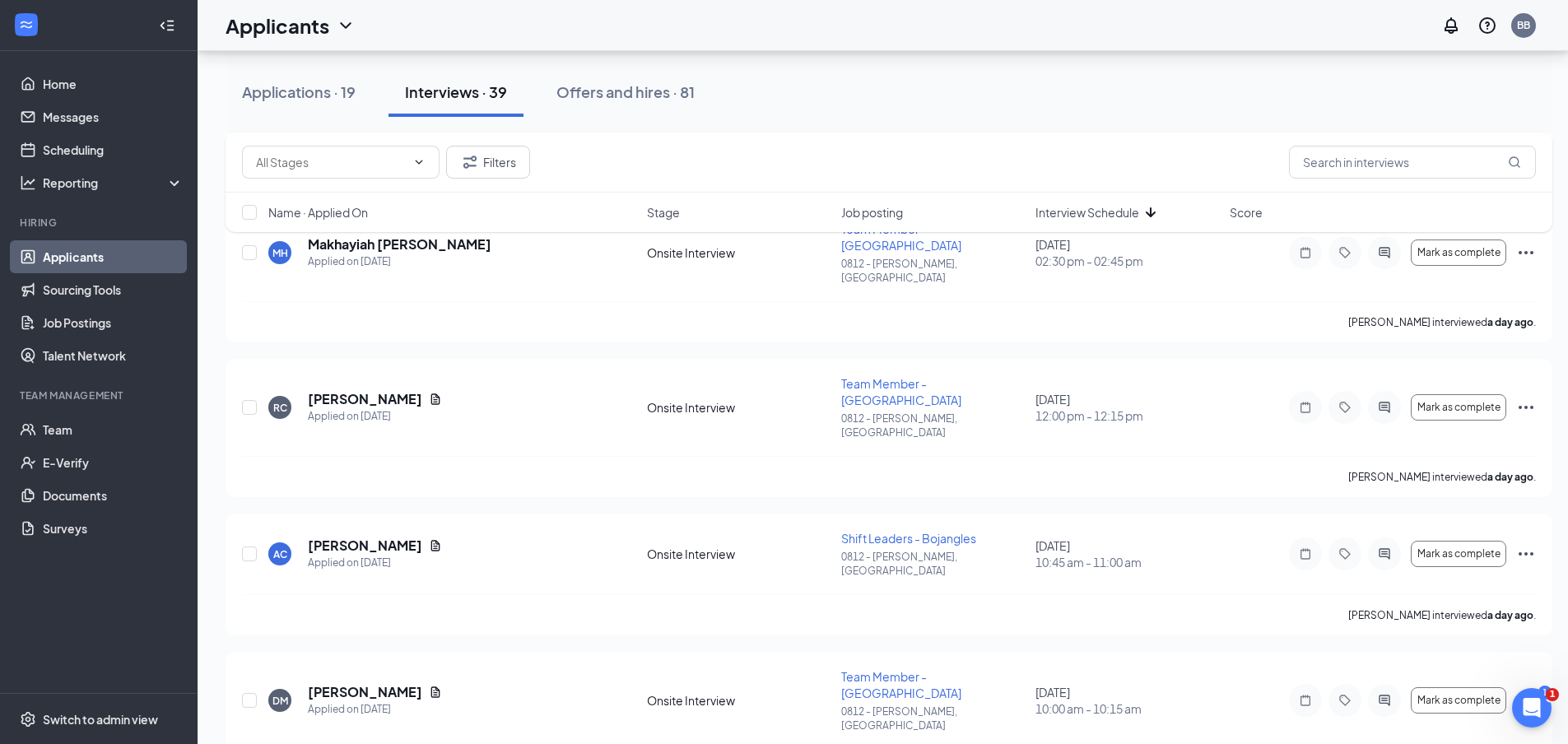
scroll to position [2081, 0]
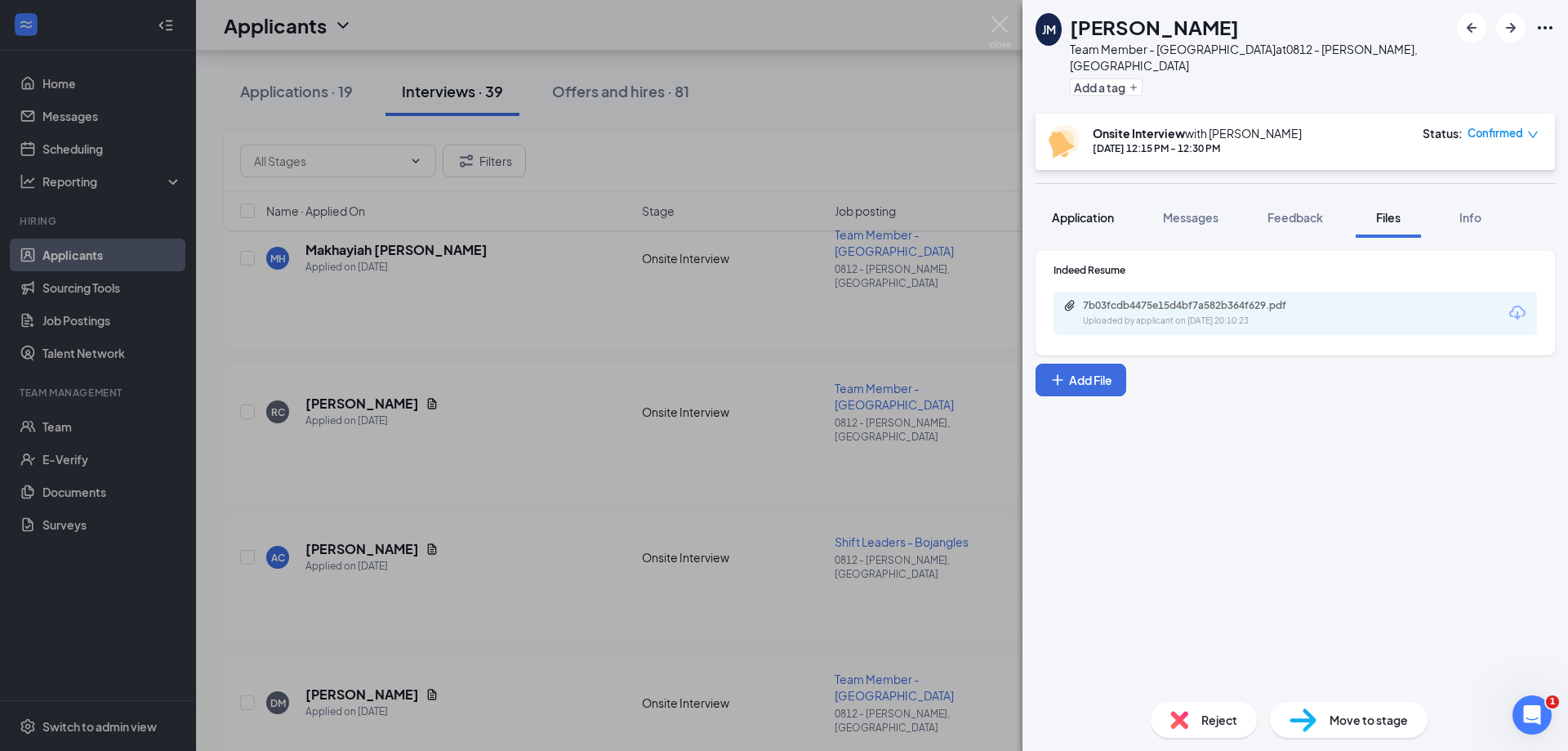
click at [1086, 209] on div "Application" at bounding box center [1083, 217] width 62 height 16
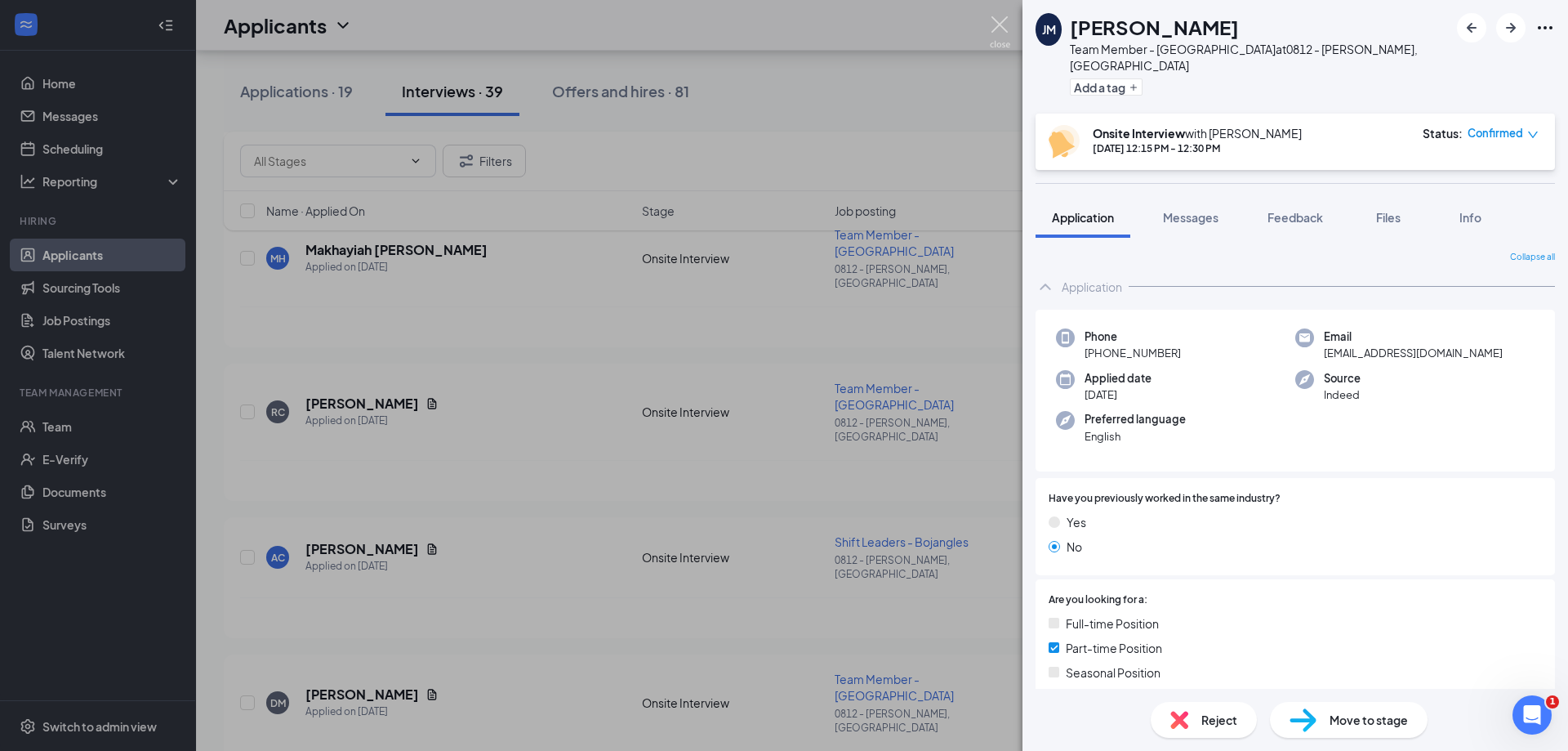
click at [994, 27] on img at bounding box center [1000, 32] width 21 height 32
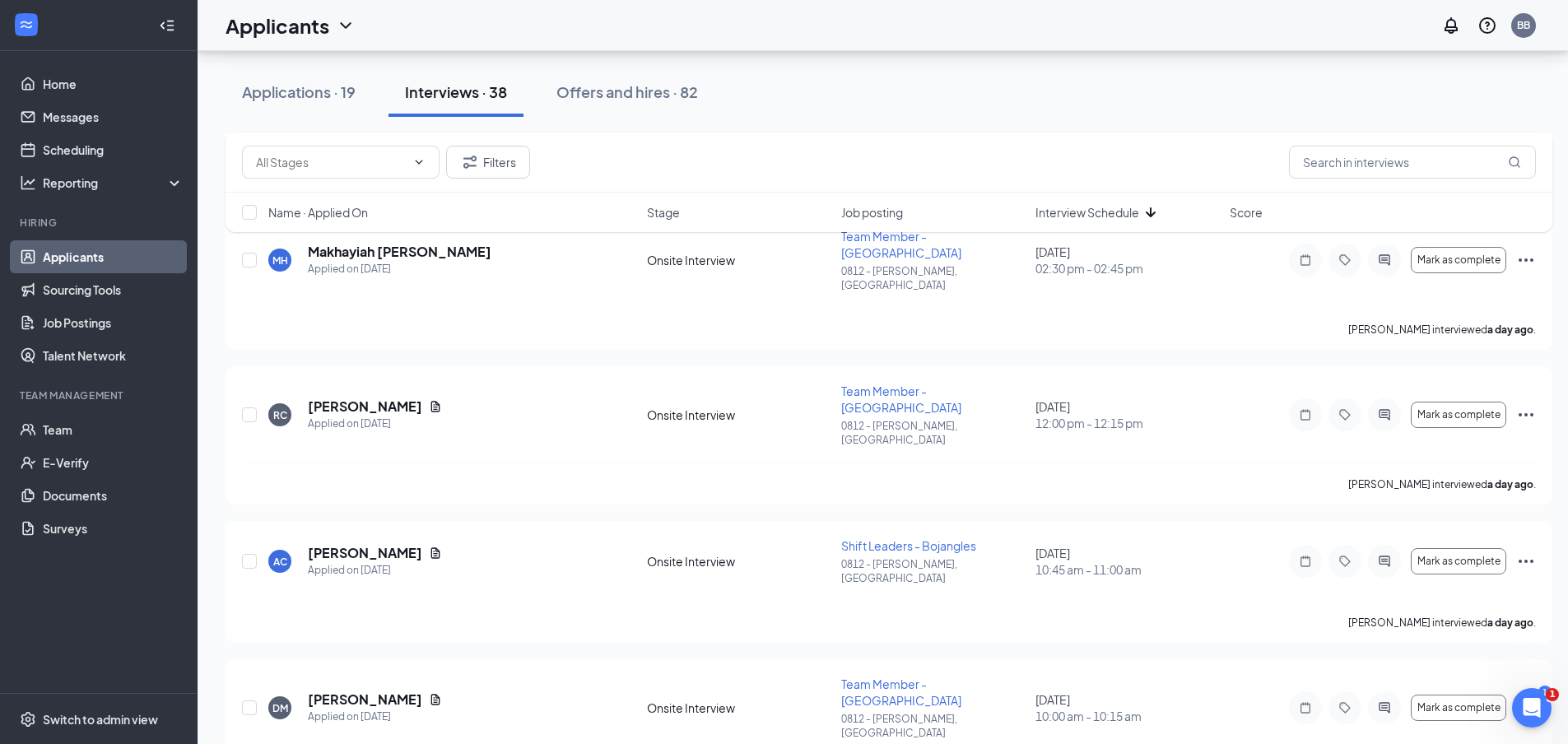
scroll to position [2068, 0]
click at [1438, 570] on p "[PERSON_NAME] as hired" at bounding box center [1451, 570] width 141 height 16
type input "Hiring Complete (final stage)"
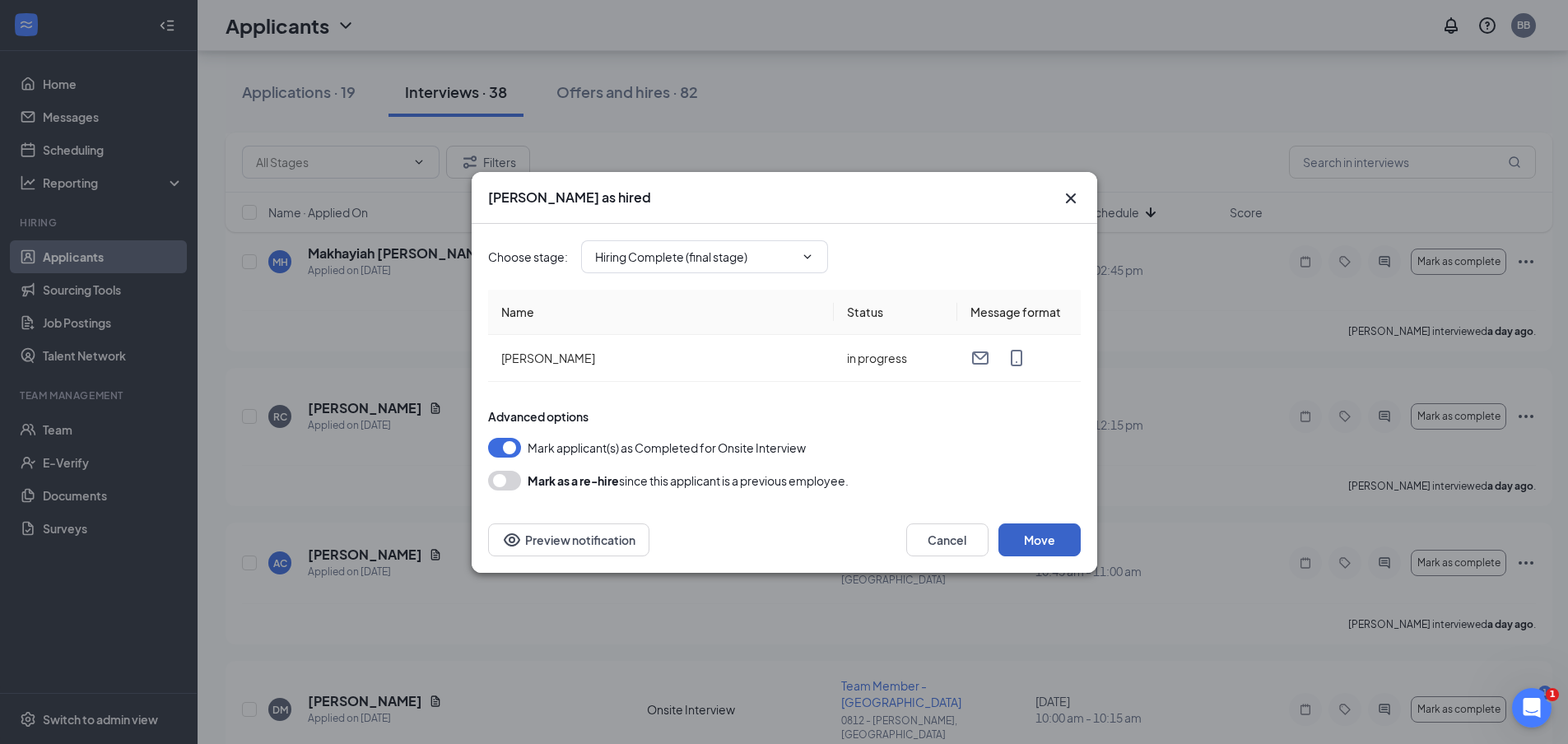
click at [1057, 542] on button "Move" at bounding box center [1039, 540] width 83 height 33
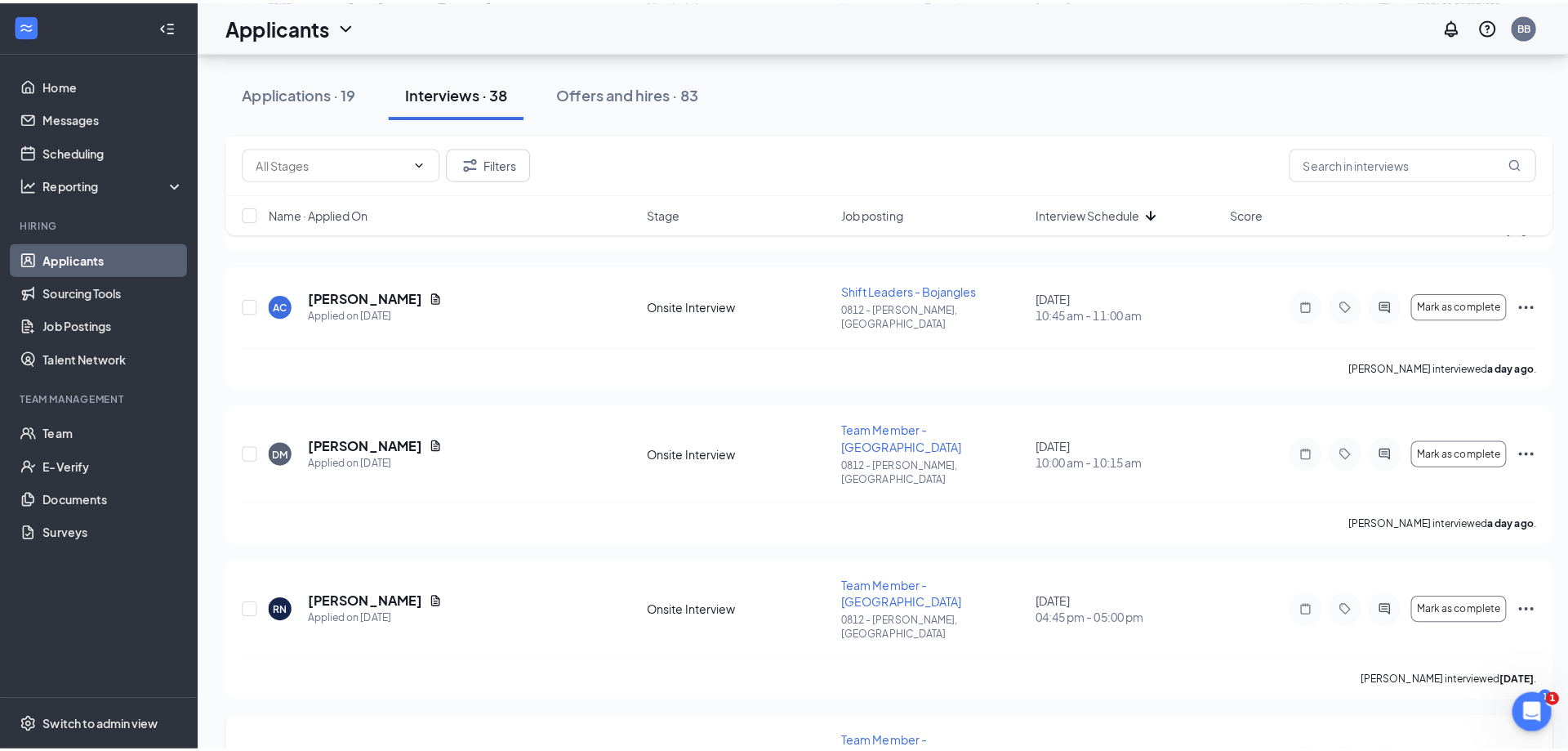
scroll to position [2379, 0]
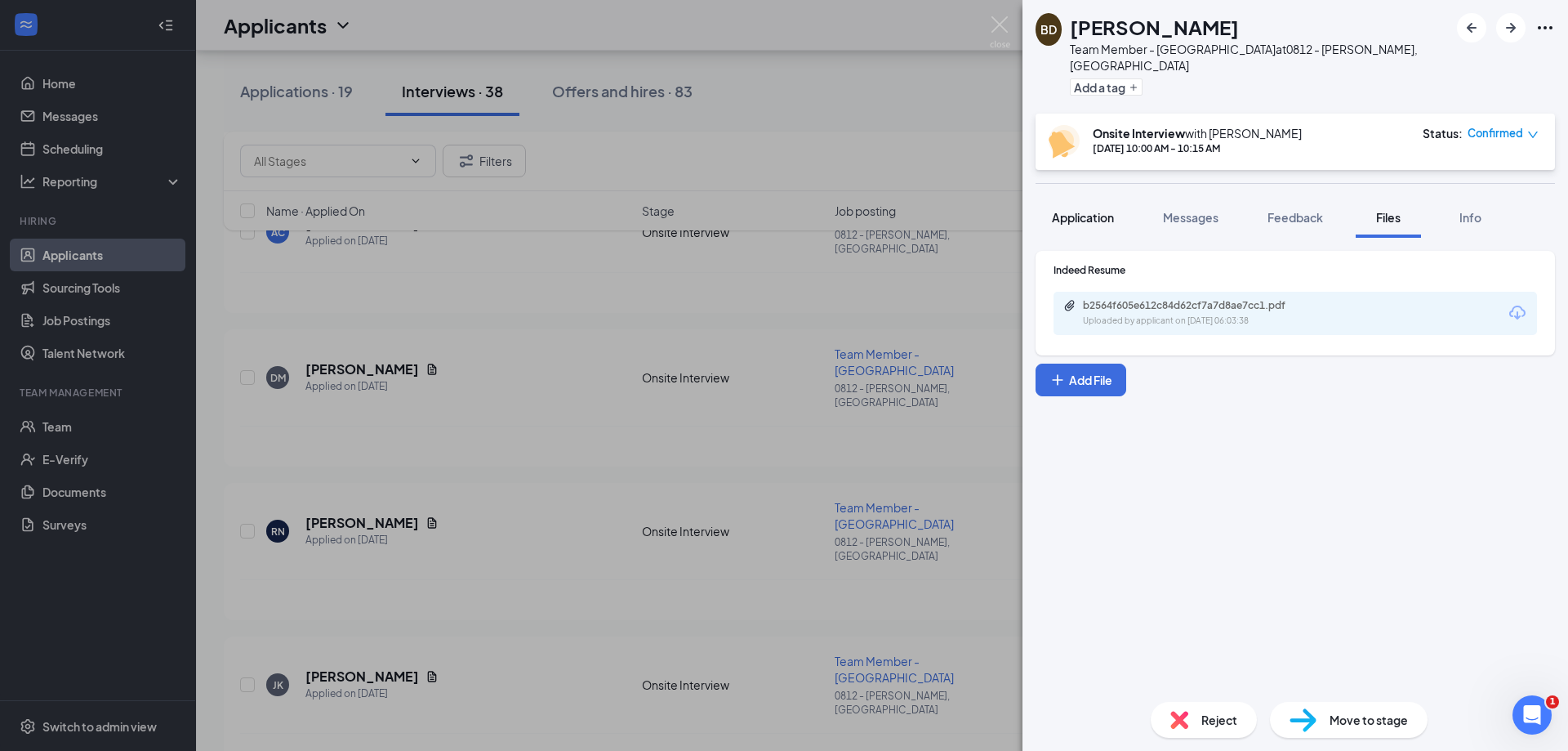
click at [1085, 210] on span "Application" at bounding box center [1083, 218] width 62 height 15
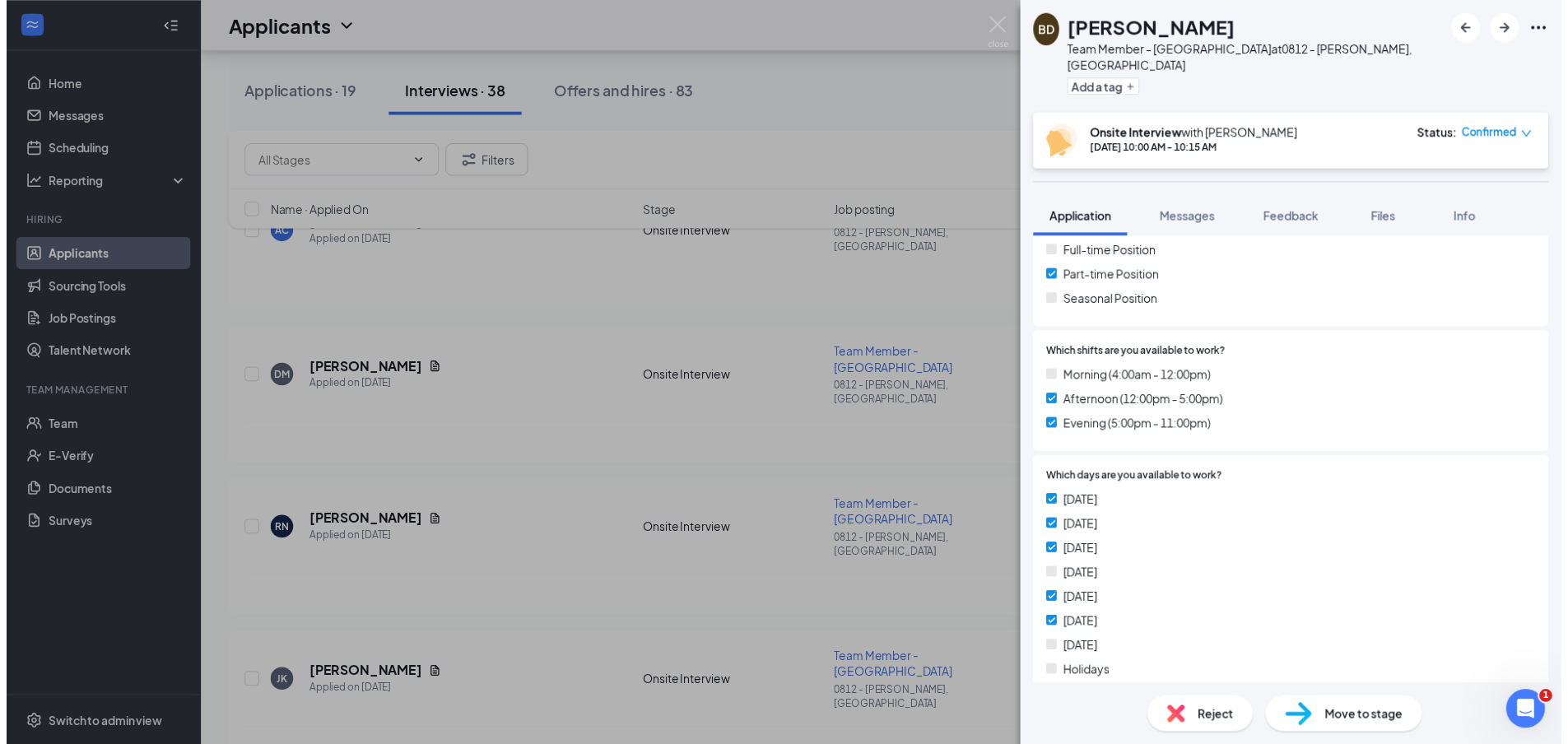
scroll to position [256, 0]
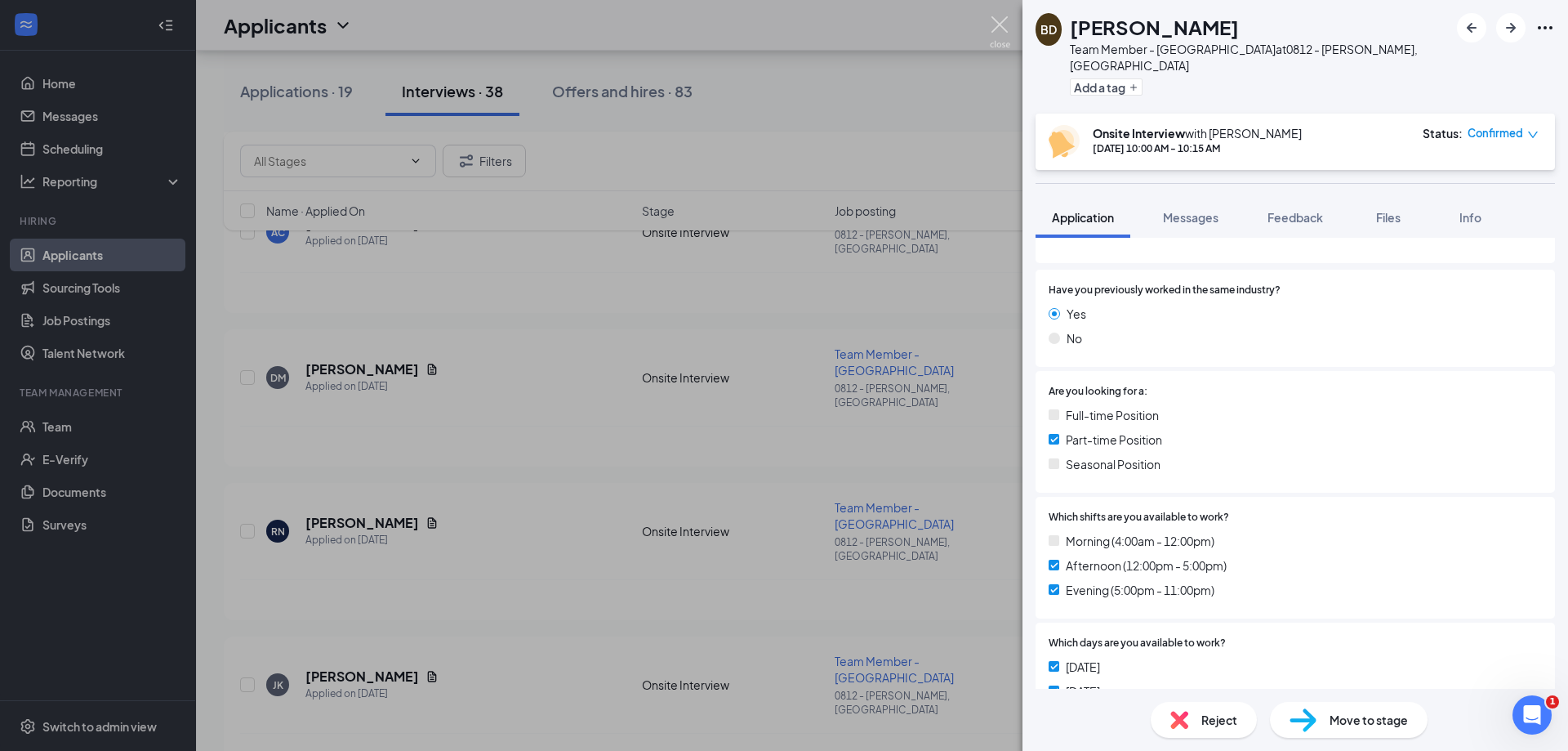
click at [994, 38] on img at bounding box center [1000, 32] width 21 height 32
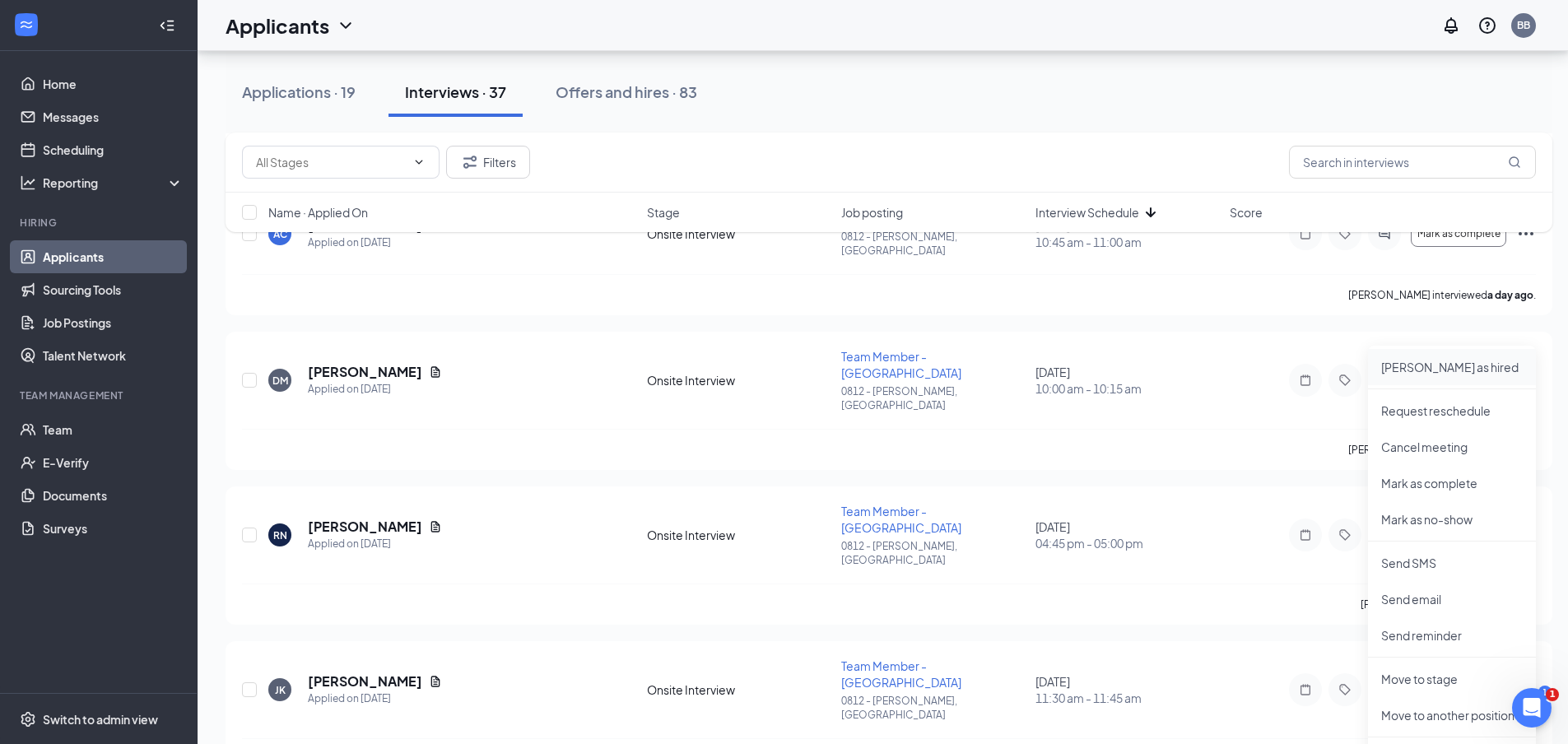
click at [1418, 369] on p "[PERSON_NAME] as hired" at bounding box center [1451, 366] width 141 height 16
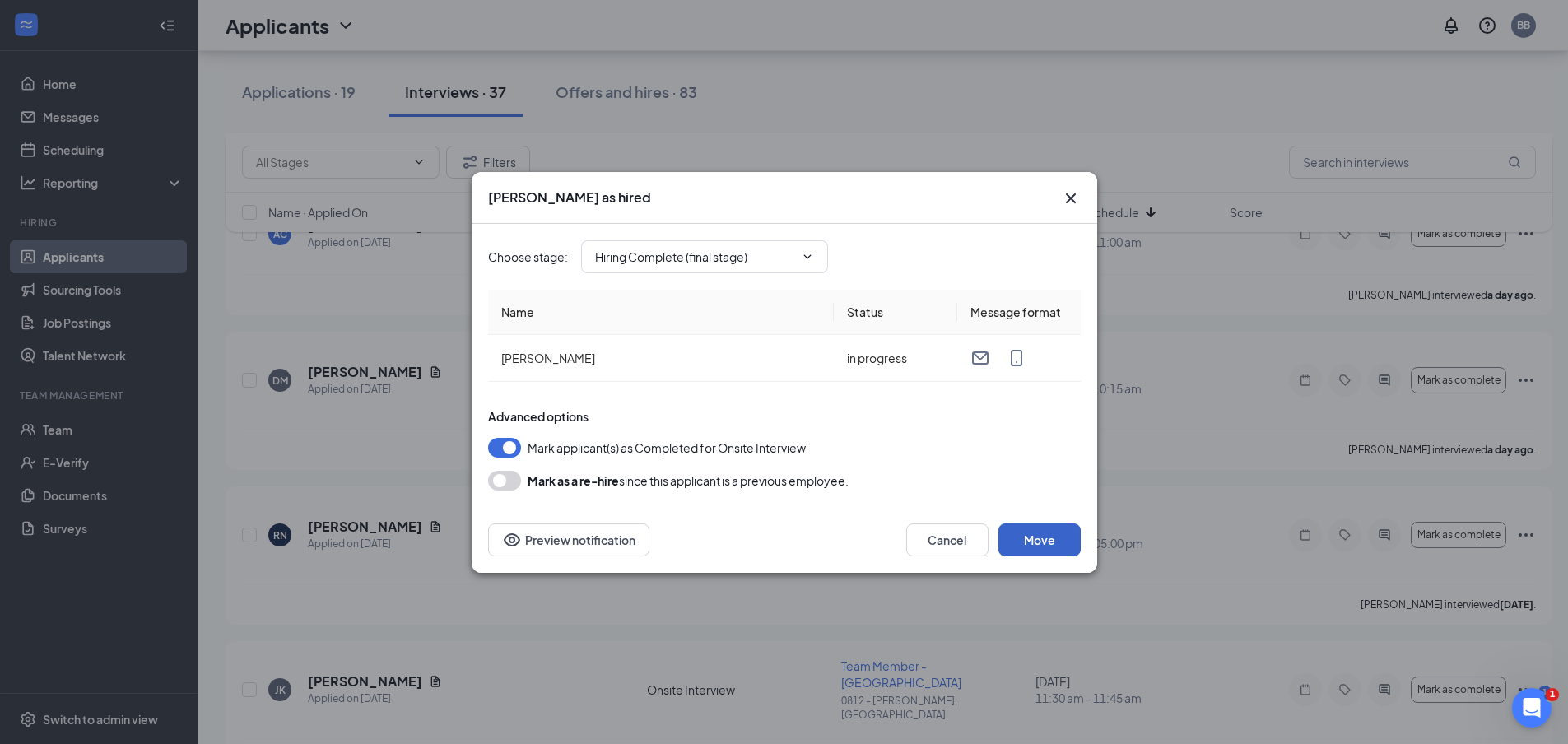
click at [1055, 536] on button "Move" at bounding box center [1039, 540] width 83 height 33
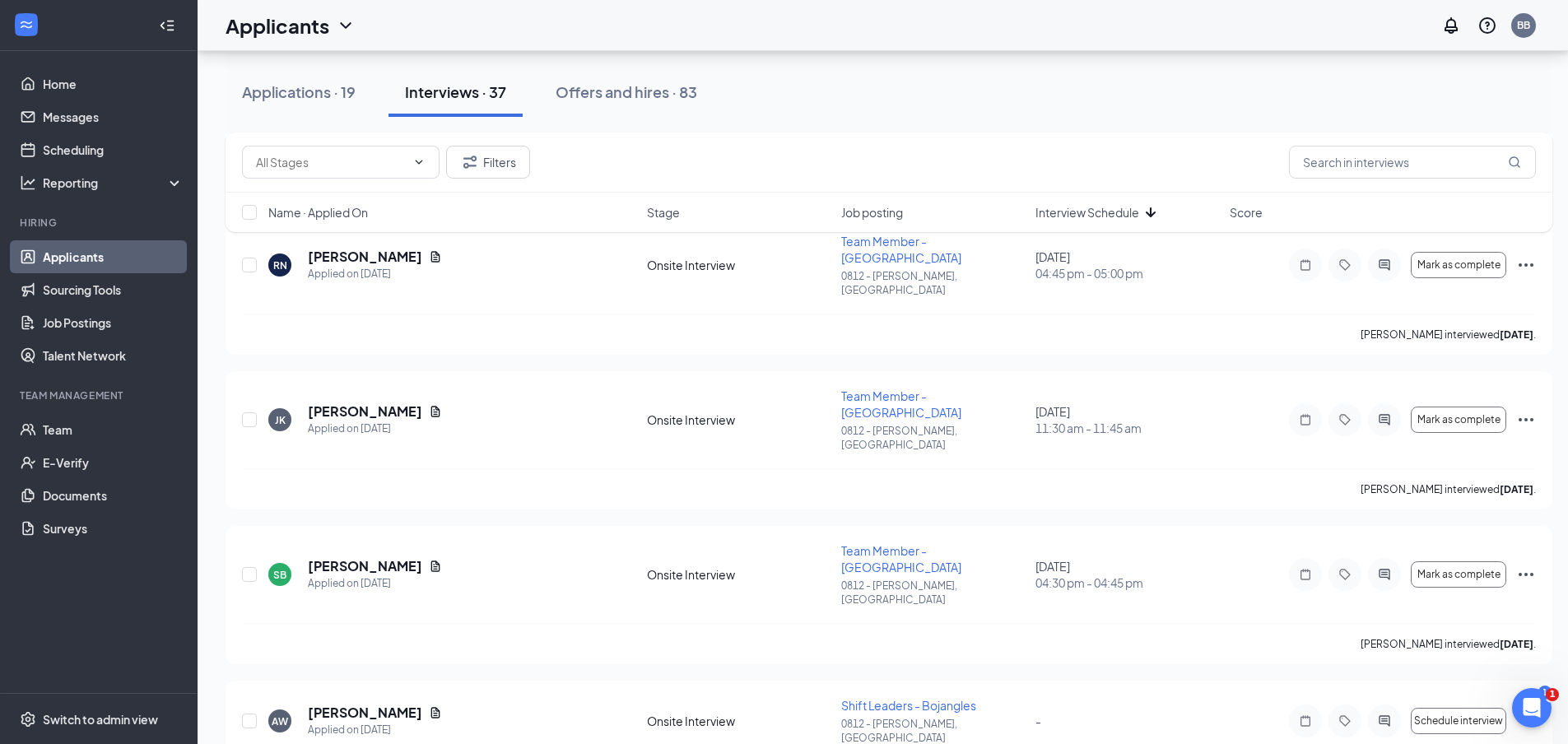
scroll to position [2644, 0]
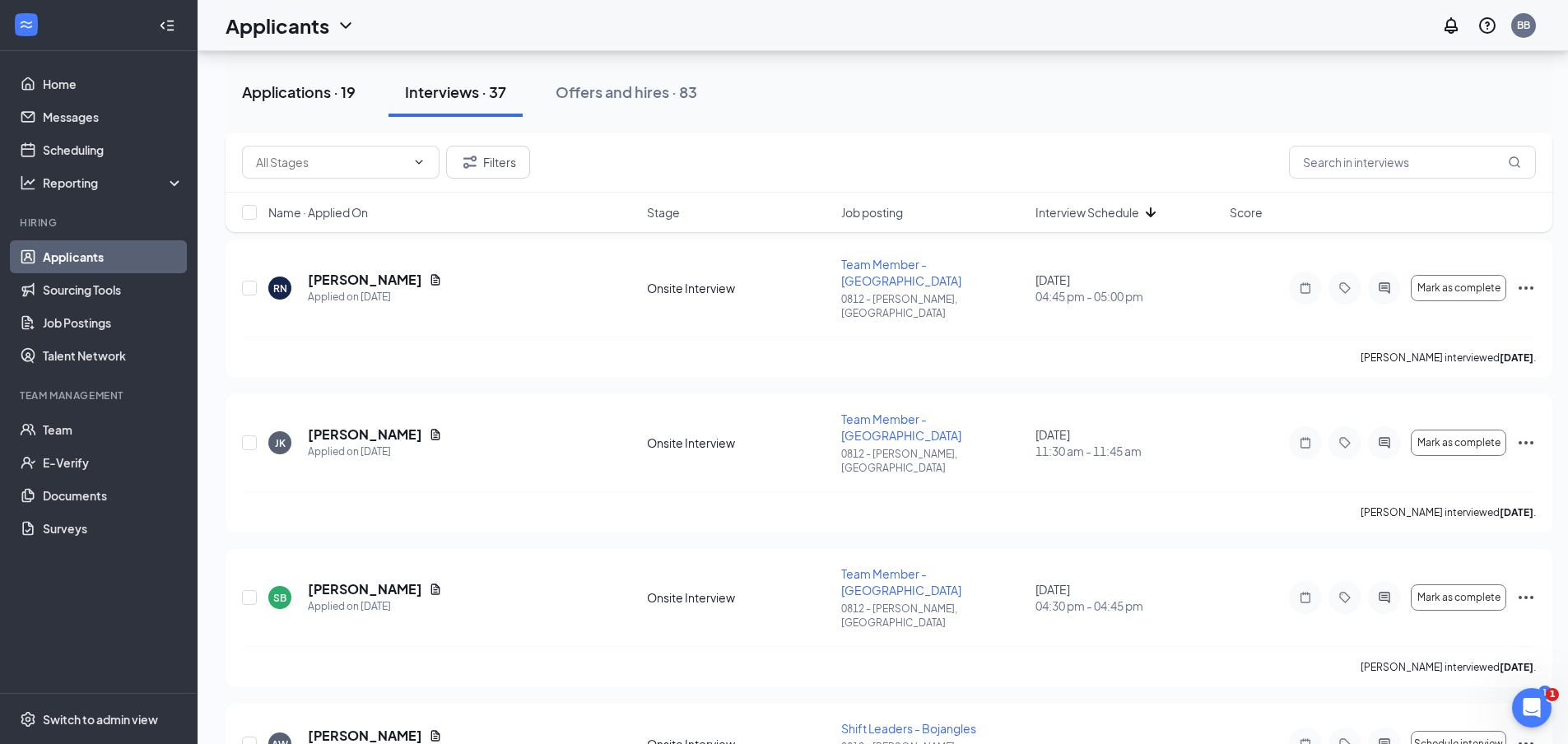
click at [349, 102] on button "Applications · 19" at bounding box center [299, 92] width 146 height 49
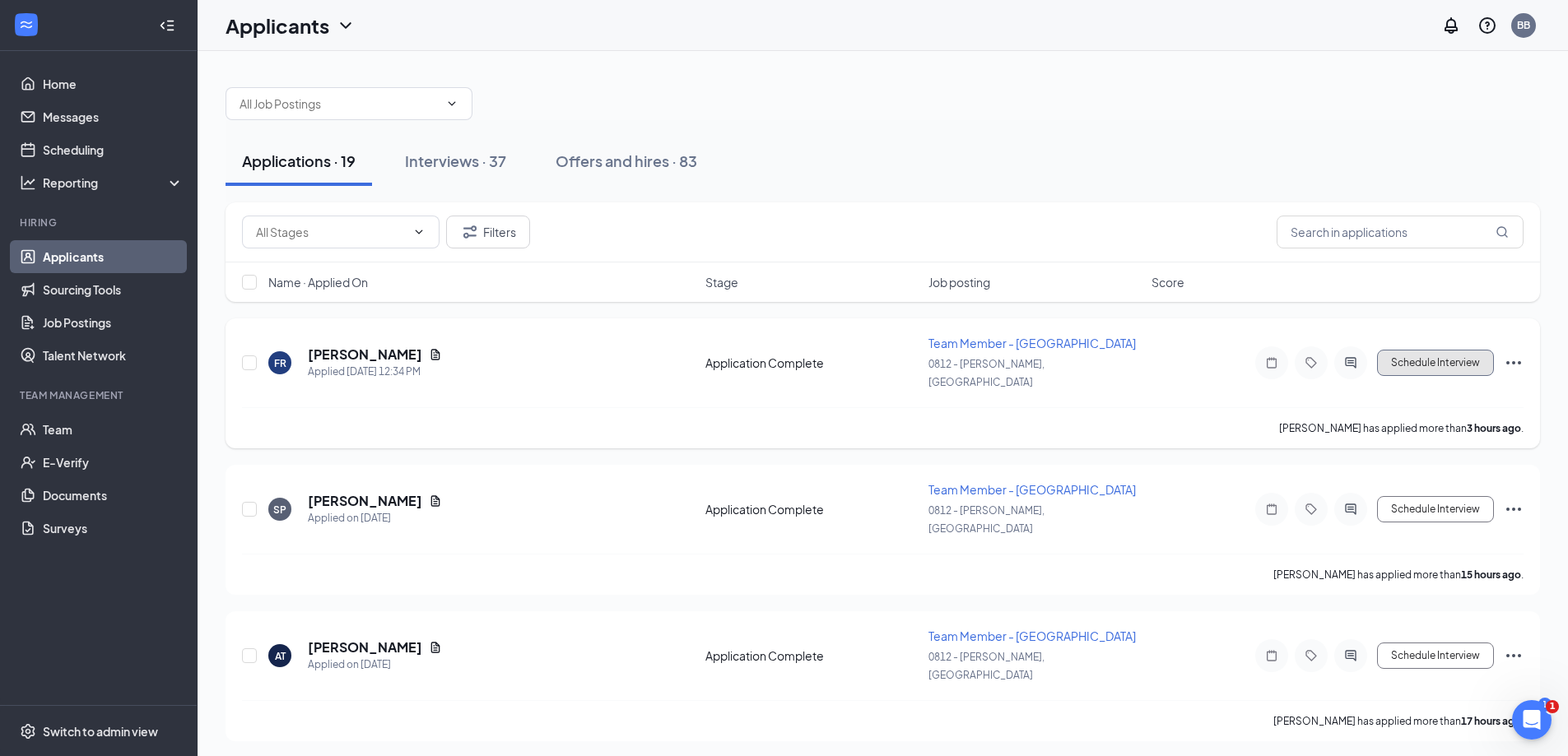
click at [1435, 359] on button "Schedule Interview" at bounding box center [1435, 363] width 117 height 27
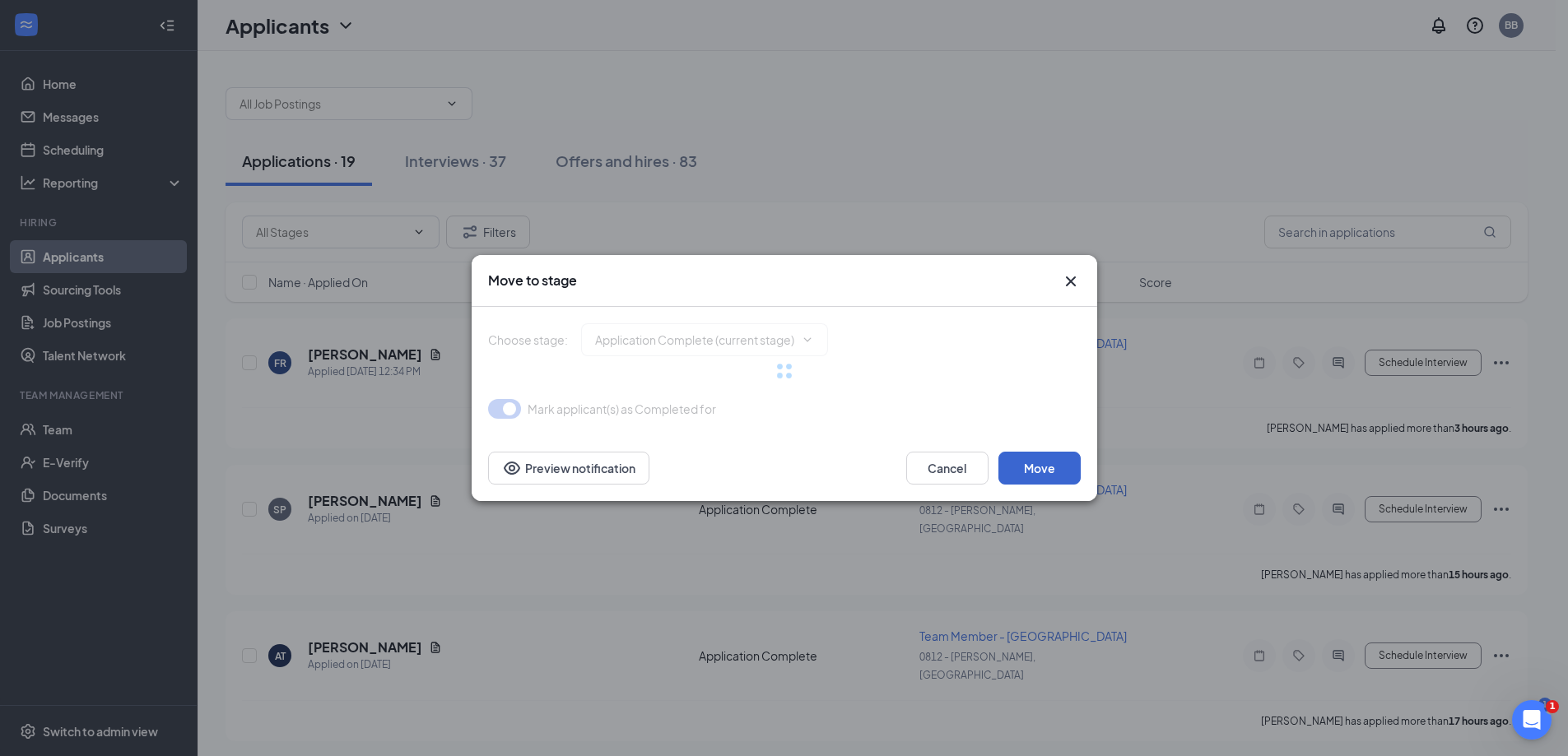
type input "Onsite Interview (next stage)"
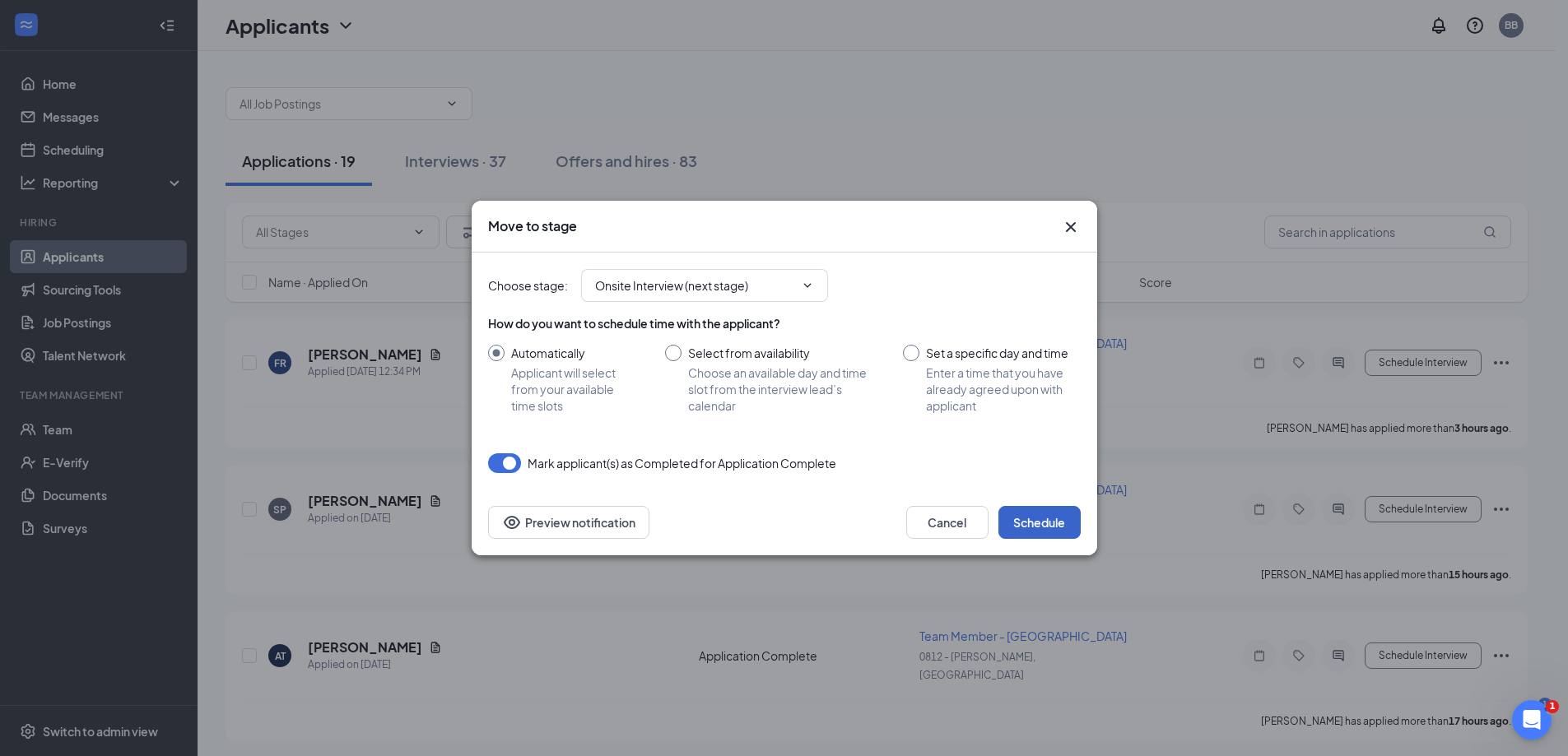
click at [1063, 515] on button "Schedule" at bounding box center [1039, 522] width 83 height 33
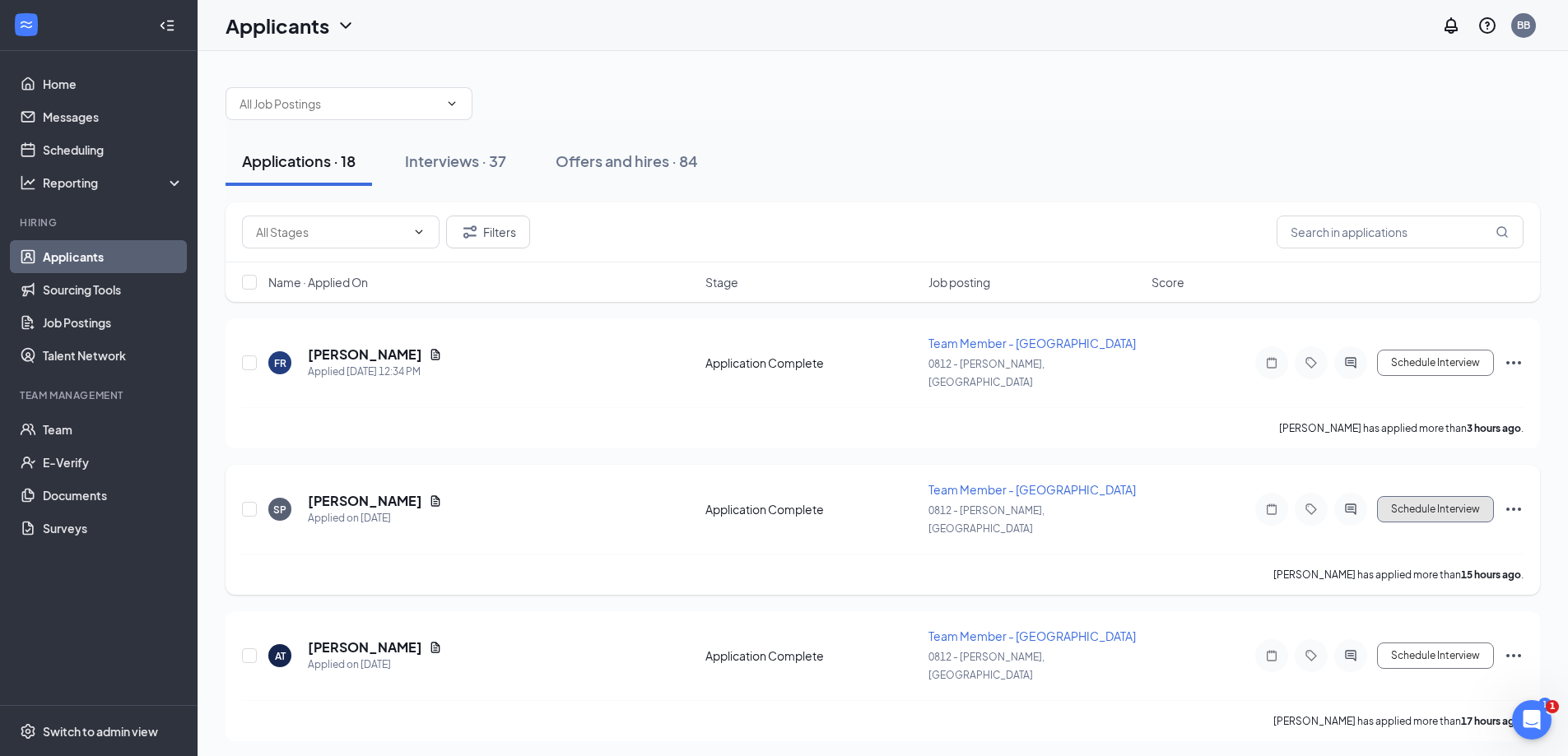
click at [1437, 496] on button "Schedule Interview" at bounding box center [1435, 509] width 117 height 27
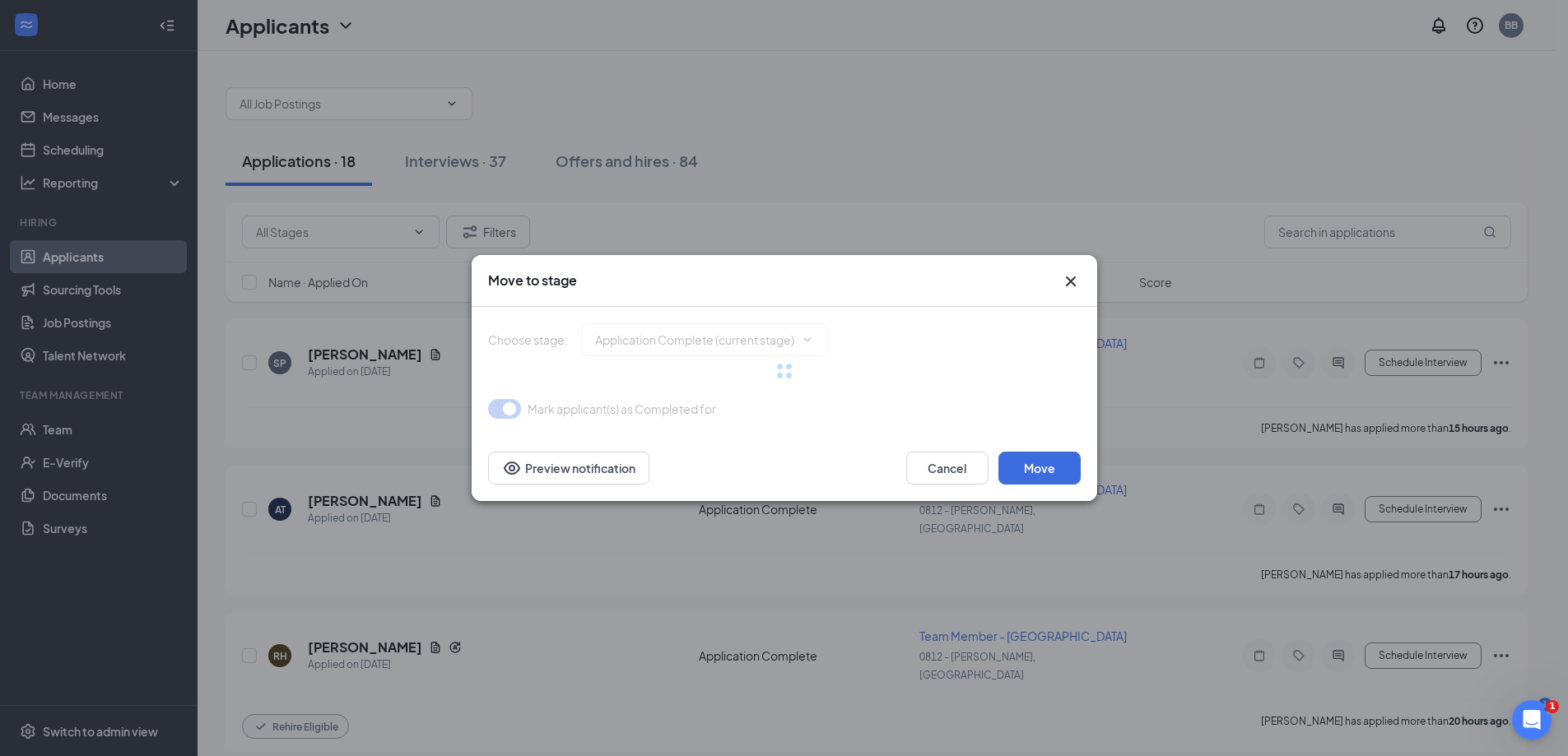
type input "Onsite Interview (next stage)"
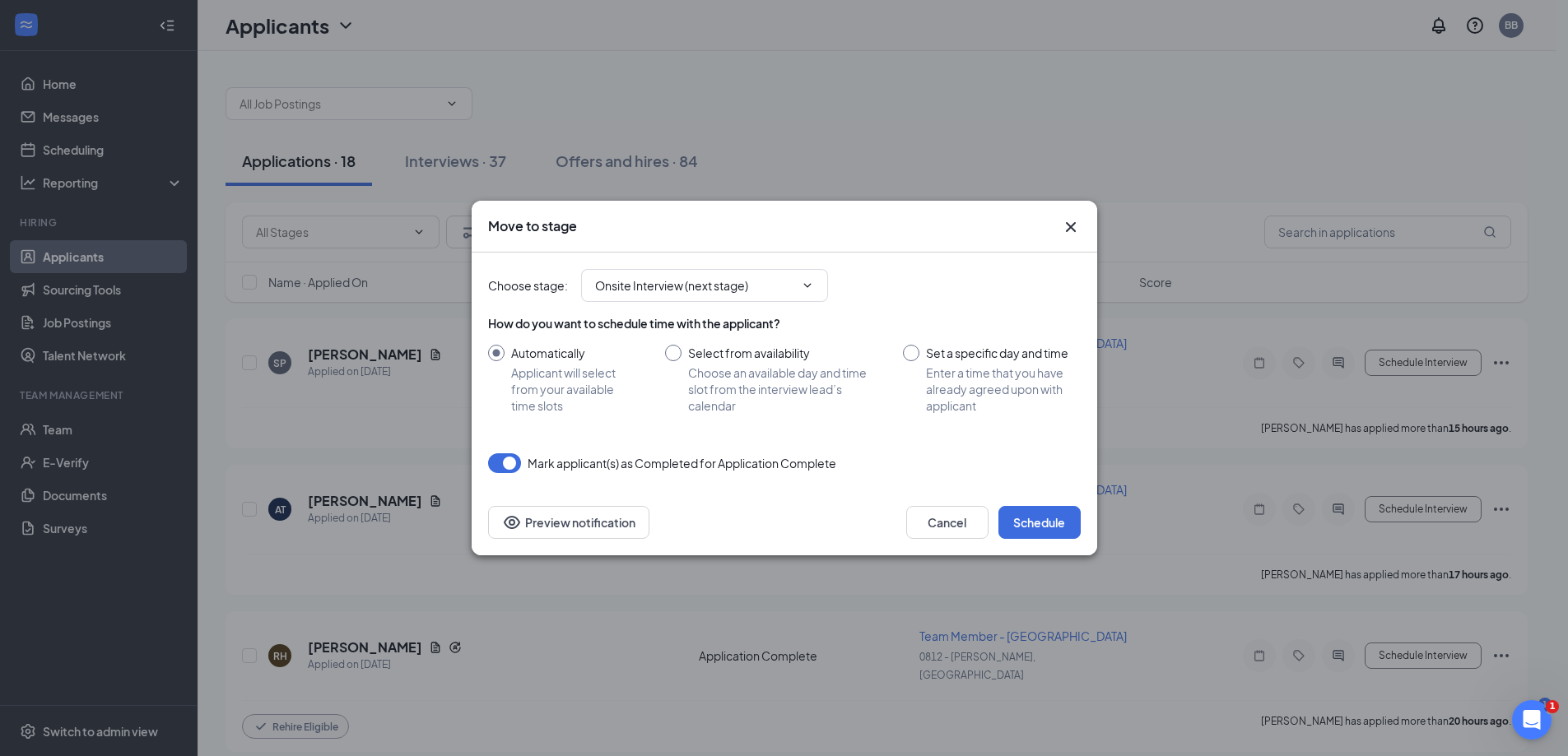
click at [1073, 280] on div "Choose stage : Onsite Interview (next stage)" at bounding box center [784, 286] width 592 height 33
click at [1070, 228] on icon "Cross" at bounding box center [1070, 227] width 9 height 9
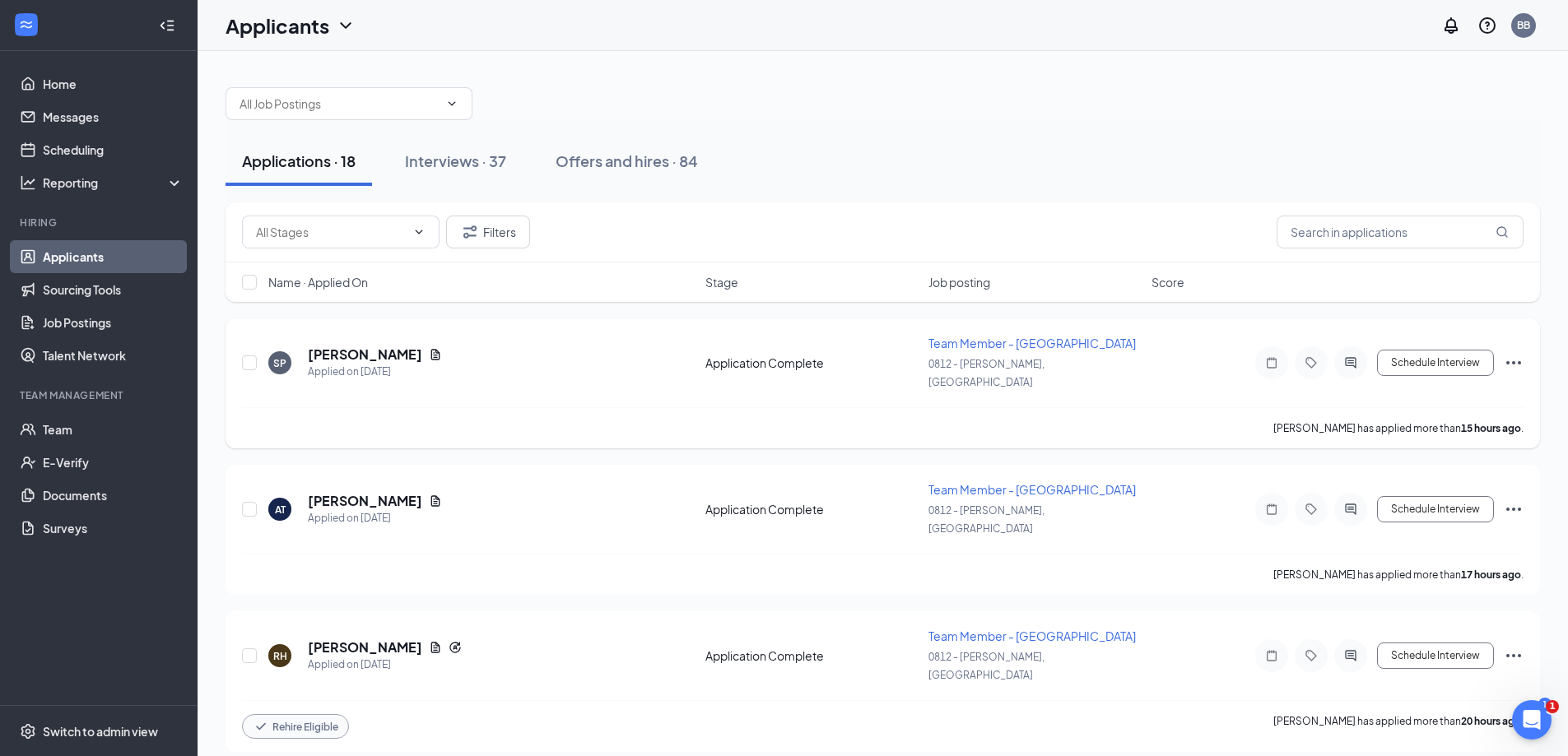
click at [1513, 357] on icon "Ellipses" at bounding box center [1513, 362] width 20 height 20
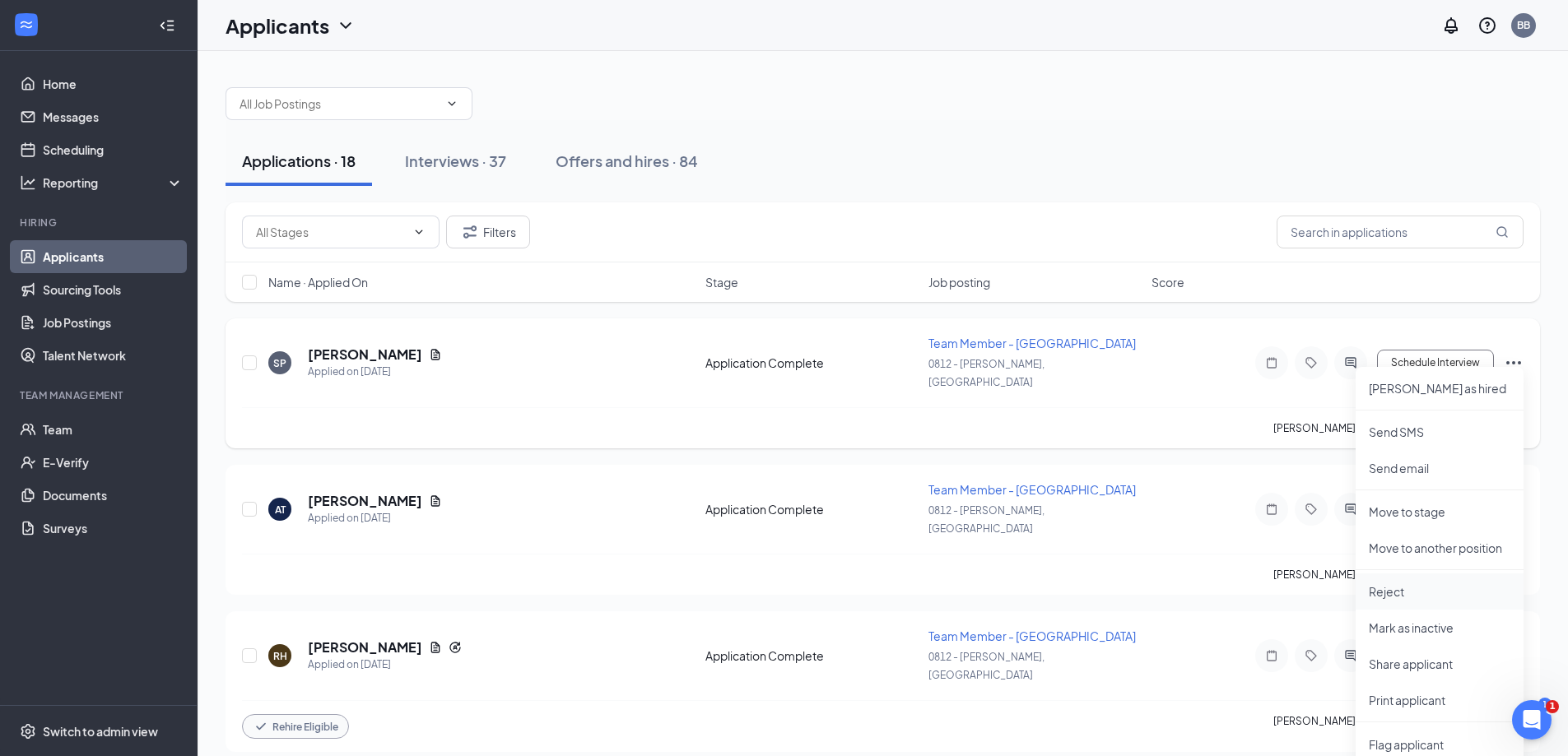
click at [1419, 585] on p "Reject" at bounding box center [1439, 591] width 141 height 16
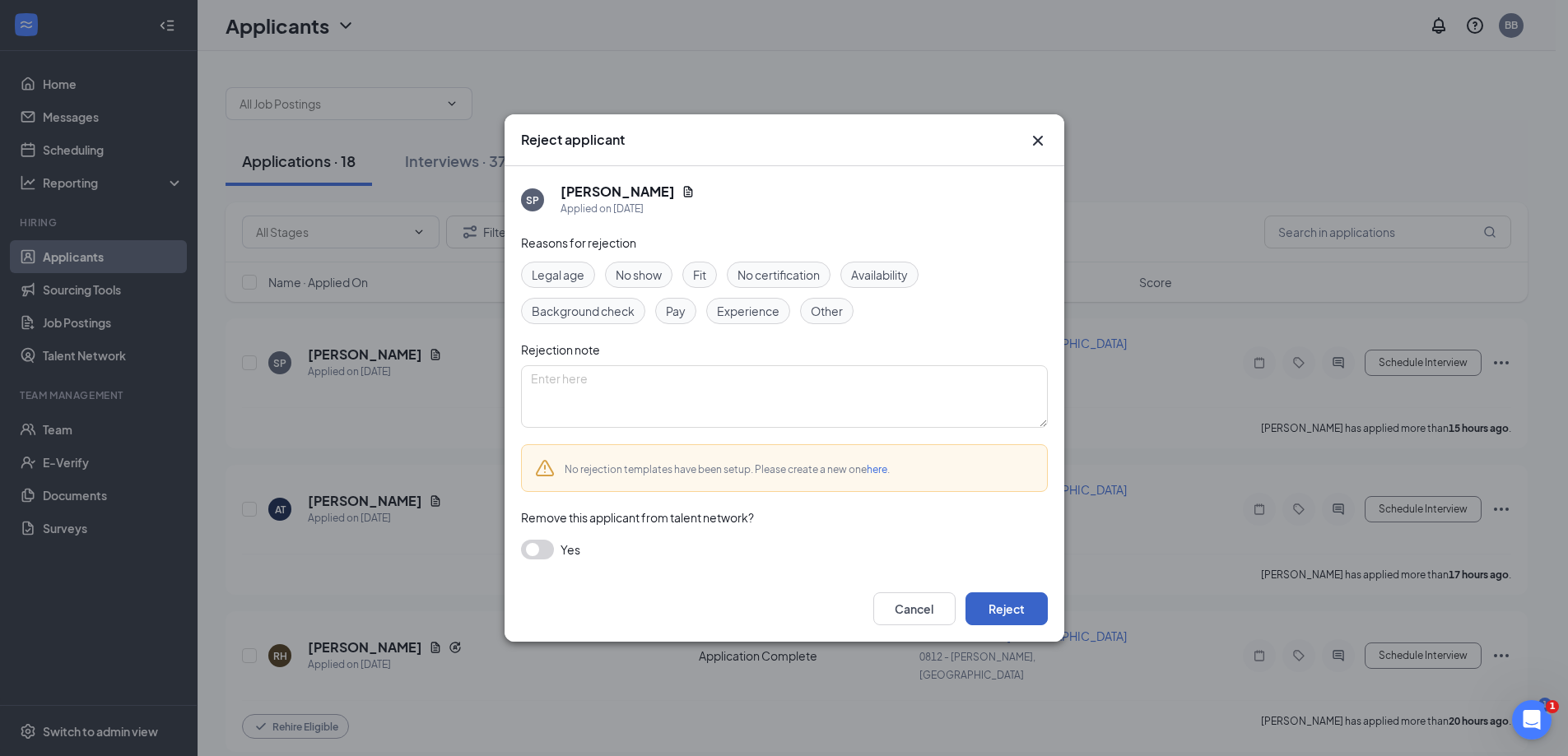
click at [989, 599] on button "Reject" at bounding box center [1006, 608] width 83 height 33
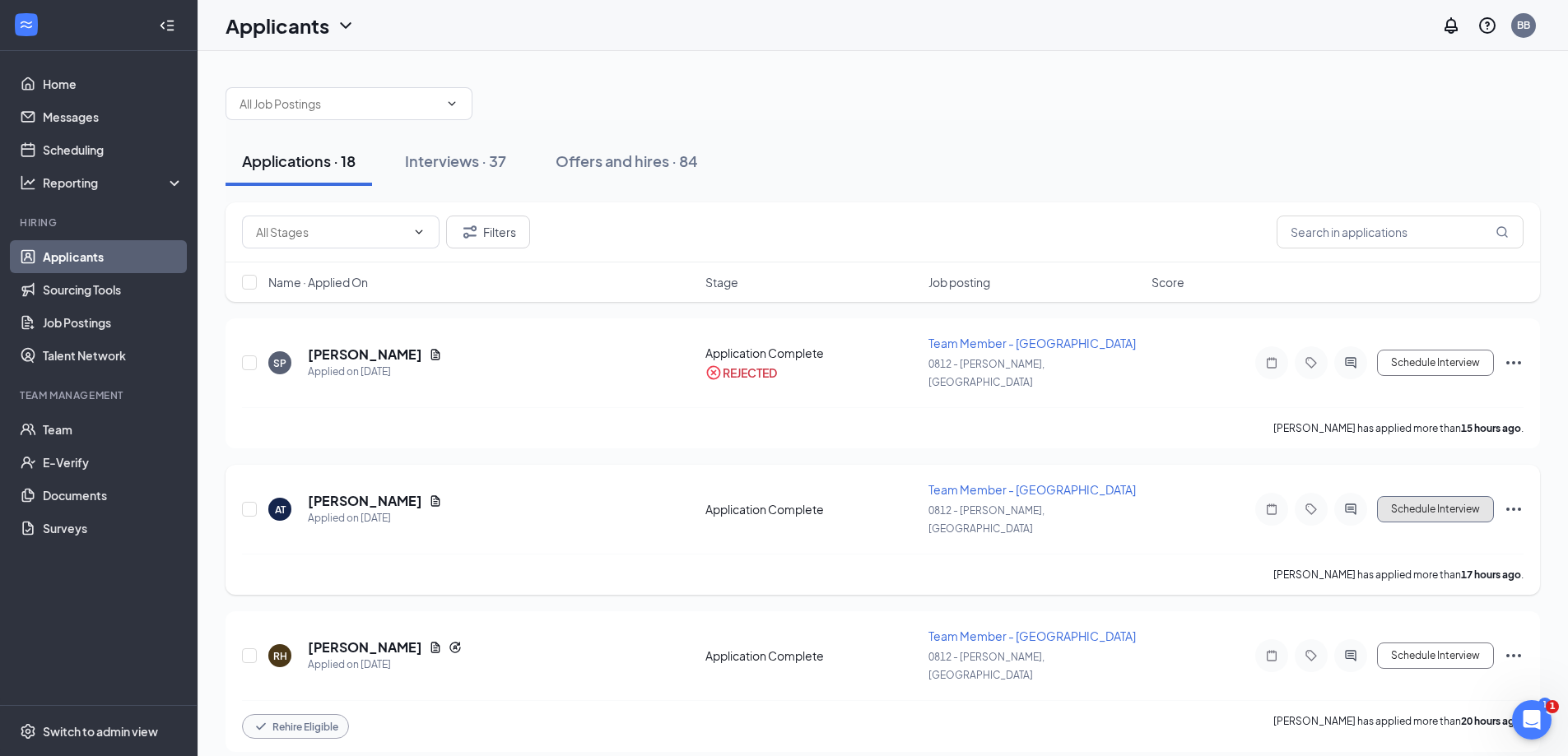
click at [1453, 496] on button "Schedule Interview" at bounding box center [1435, 509] width 117 height 27
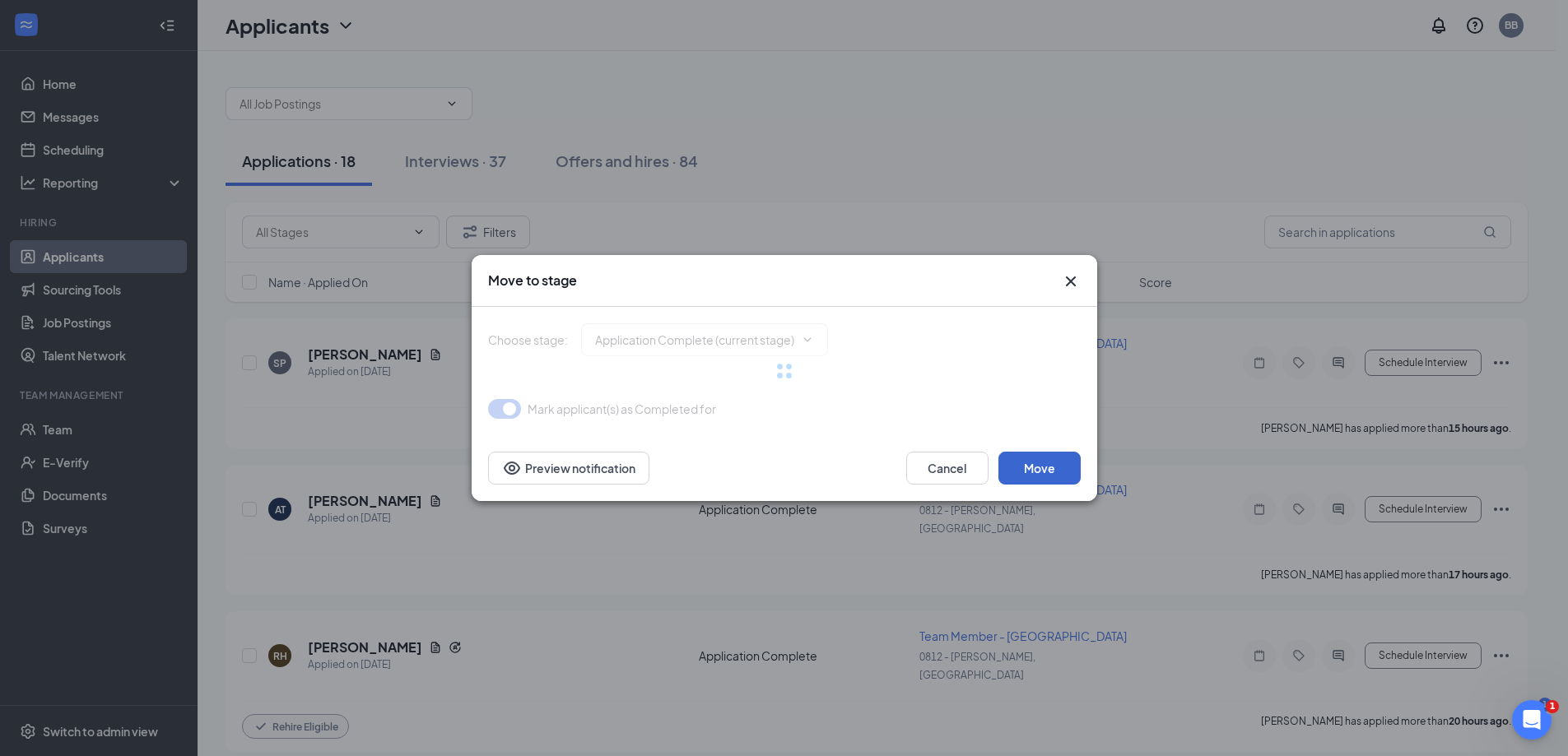
type input "Onsite Interview (next stage)"
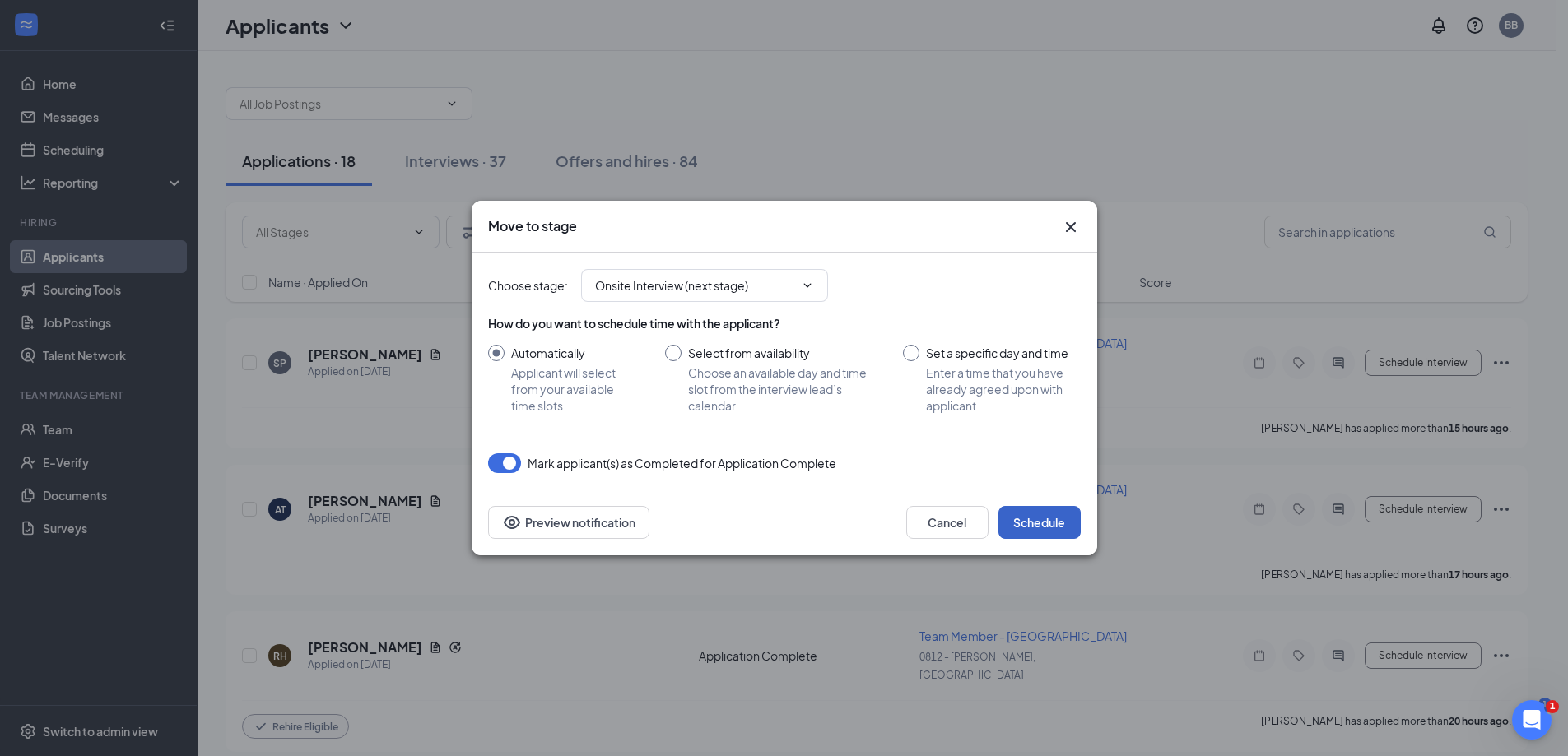
click at [1050, 513] on button "Schedule" at bounding box center [1039, 522] width 83 height 33
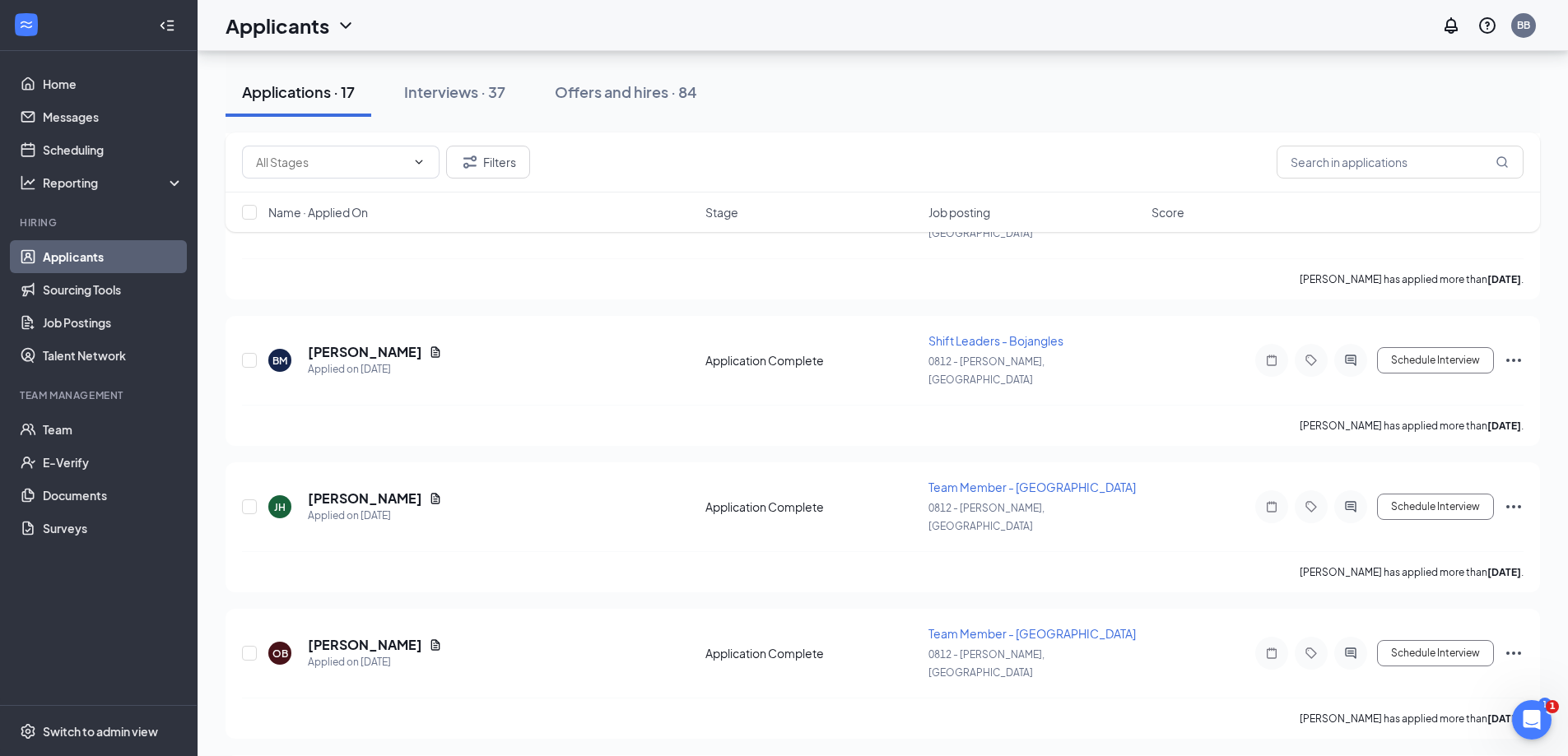
scroll to position [1643, 0]
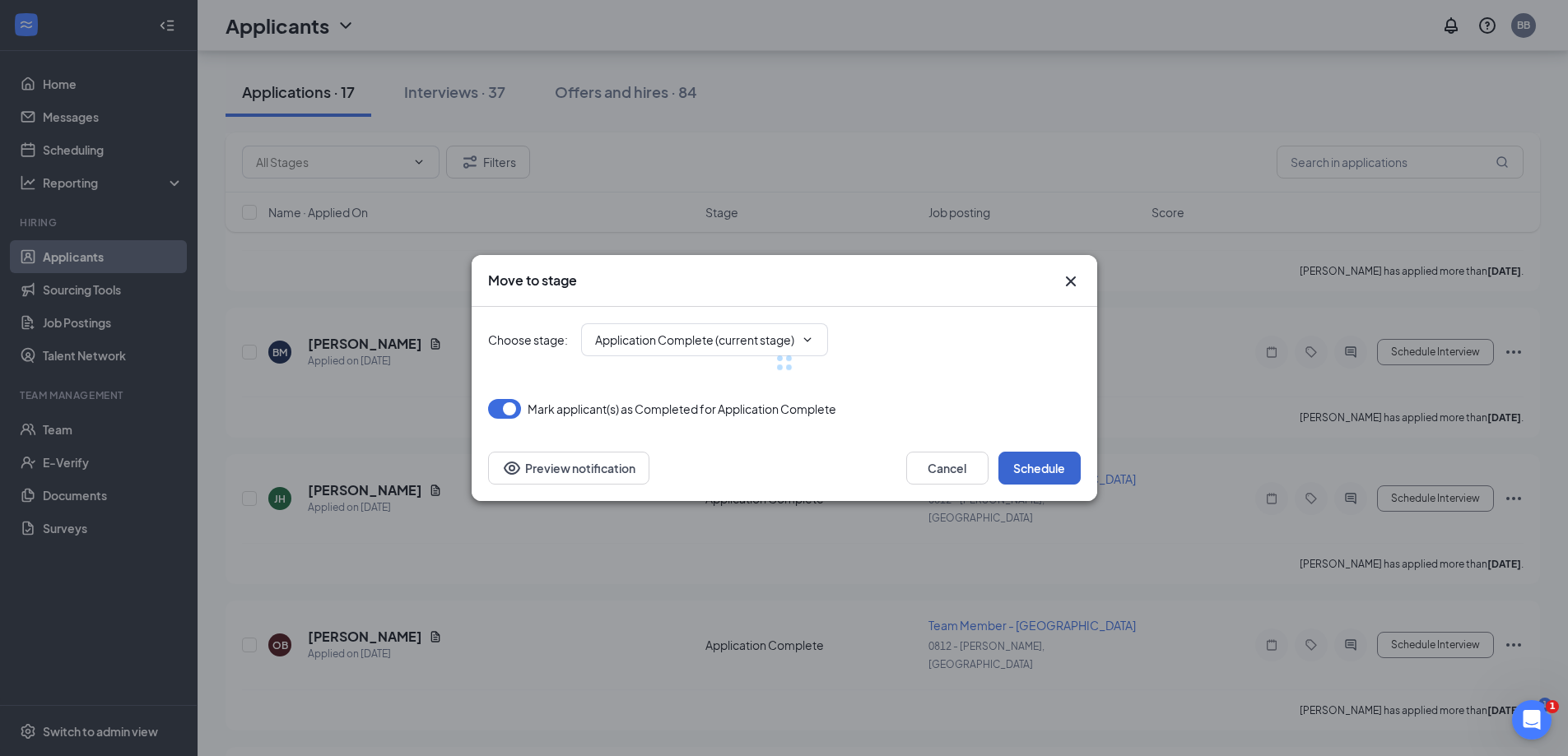
type input "Onsite Interview (next stage)"
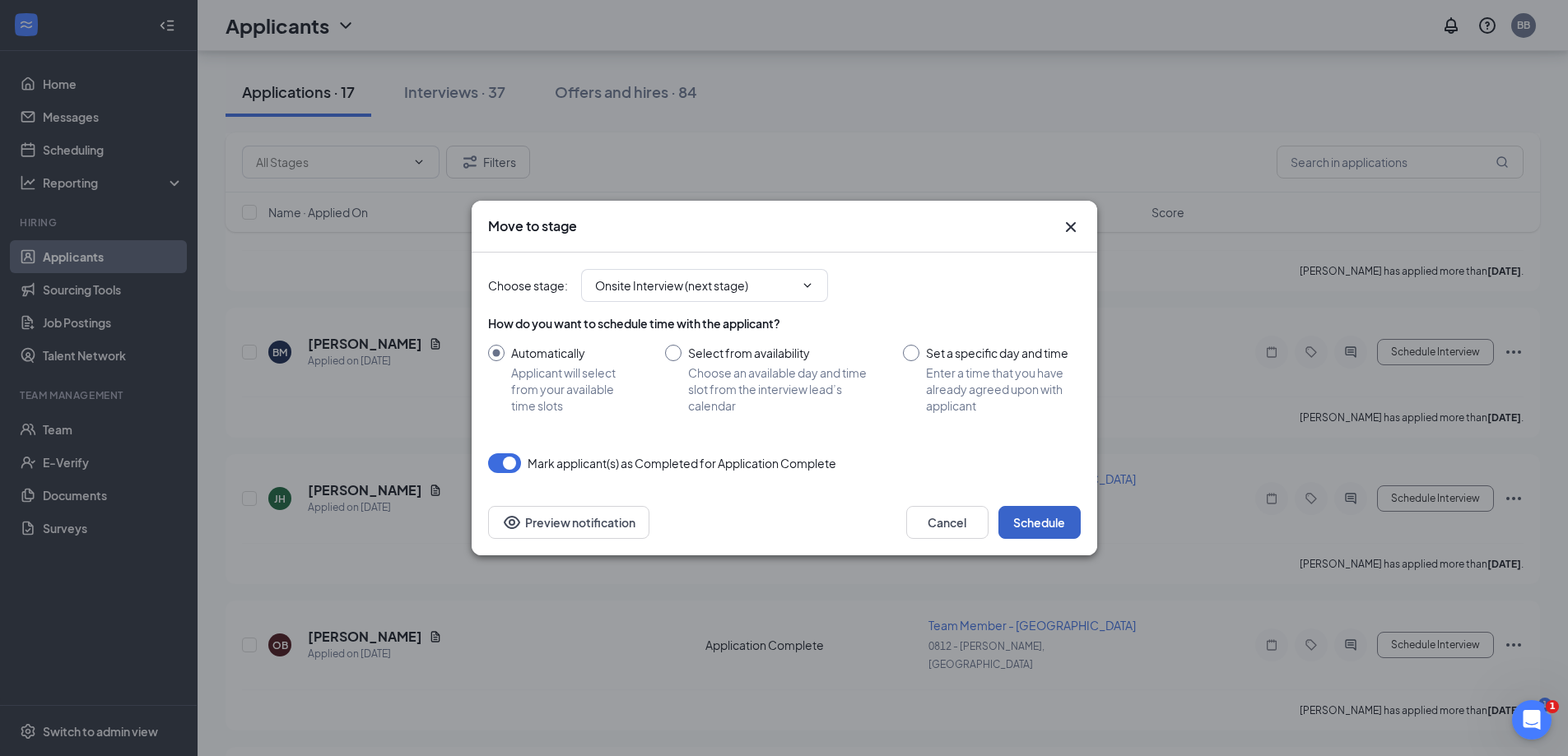
click at [1054, 512] on button "Schedule" at bounding box center [1039, 522] width 83 height 33
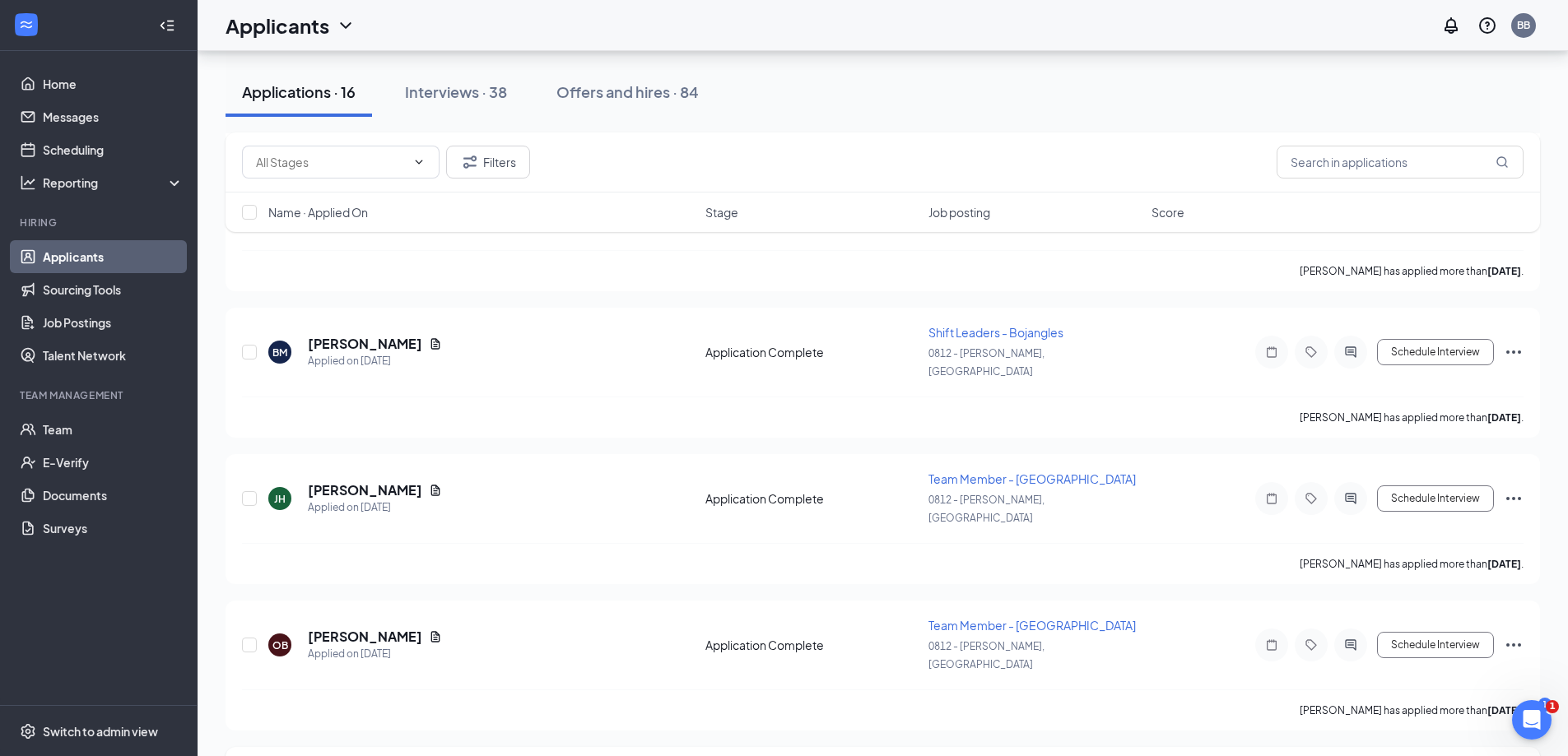
scroll to position [1512, 0]
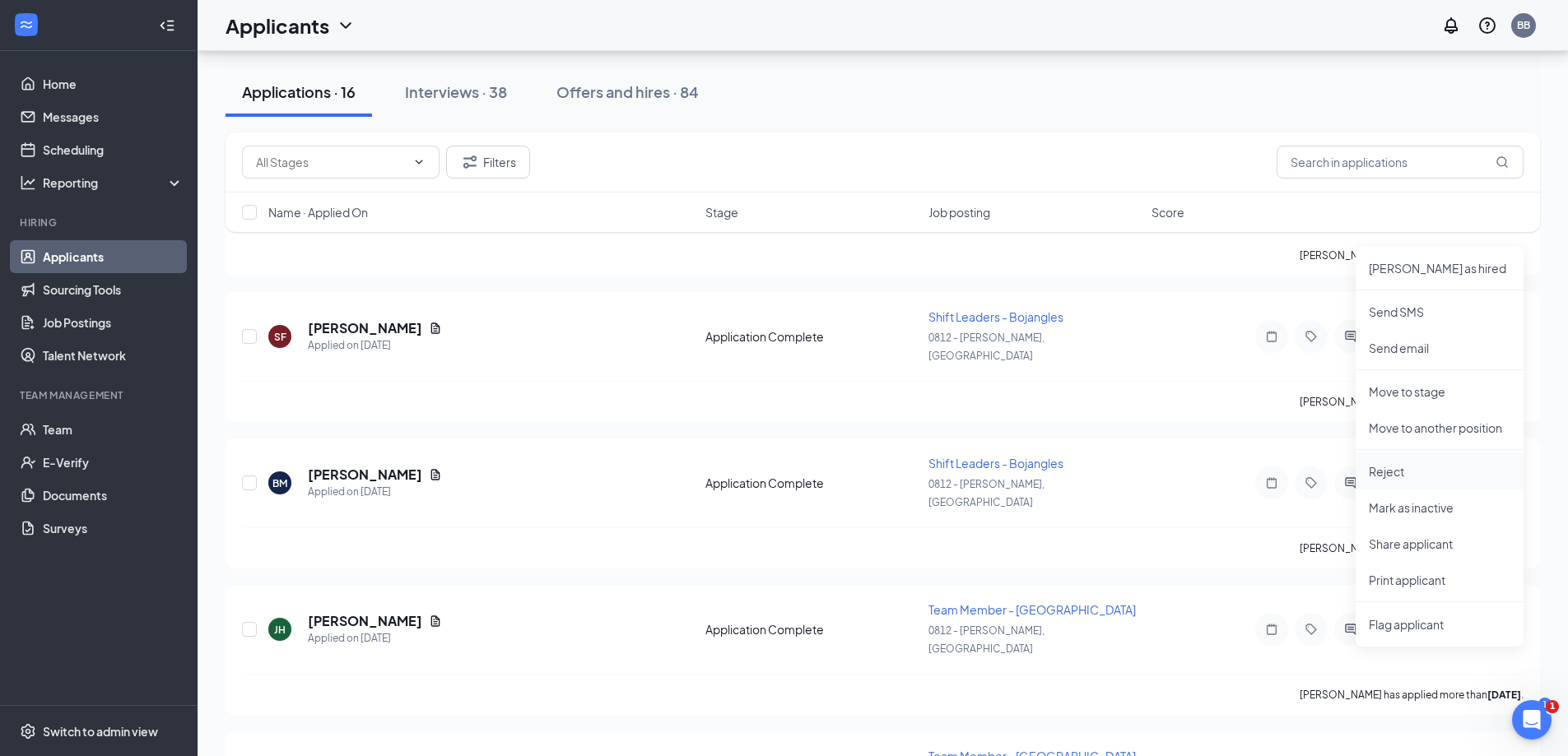
click at [1375, 472] on p "Reject" at bounding box center [1439, 470] width 141 height 16
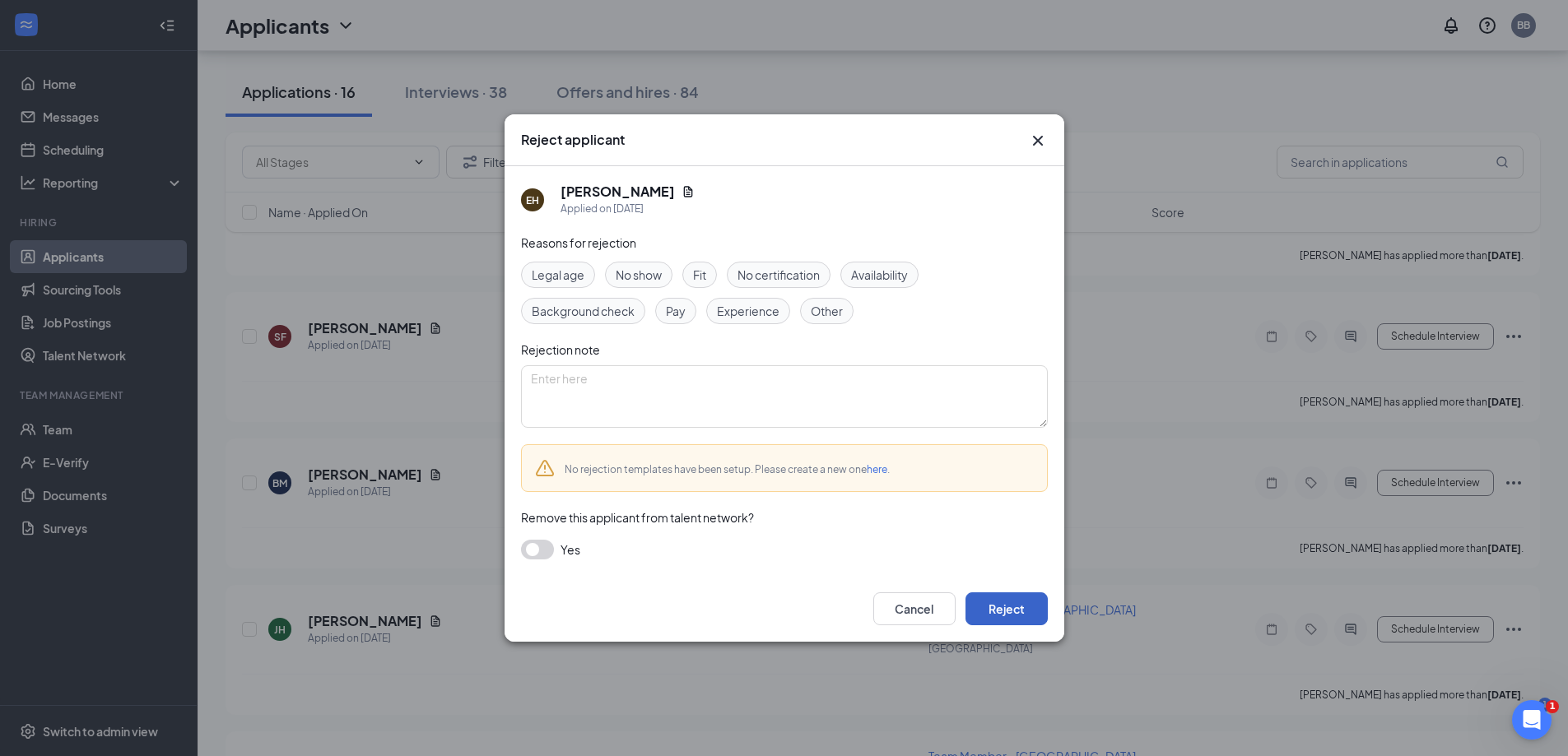
click at [1027, 612] on button "Reject" at bounding box center [1006, 608] width 83 height 33
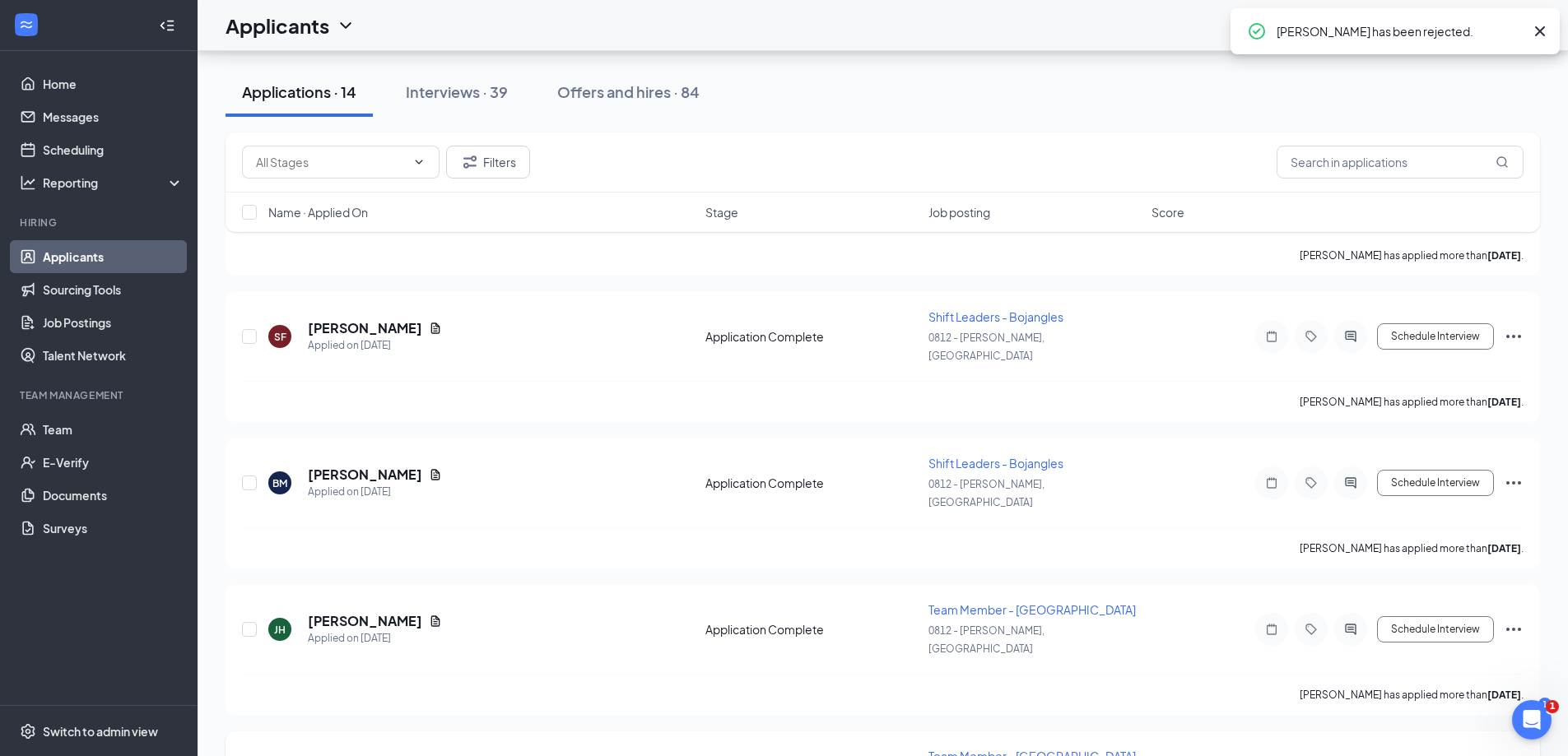
scroll to position [1384, 0]
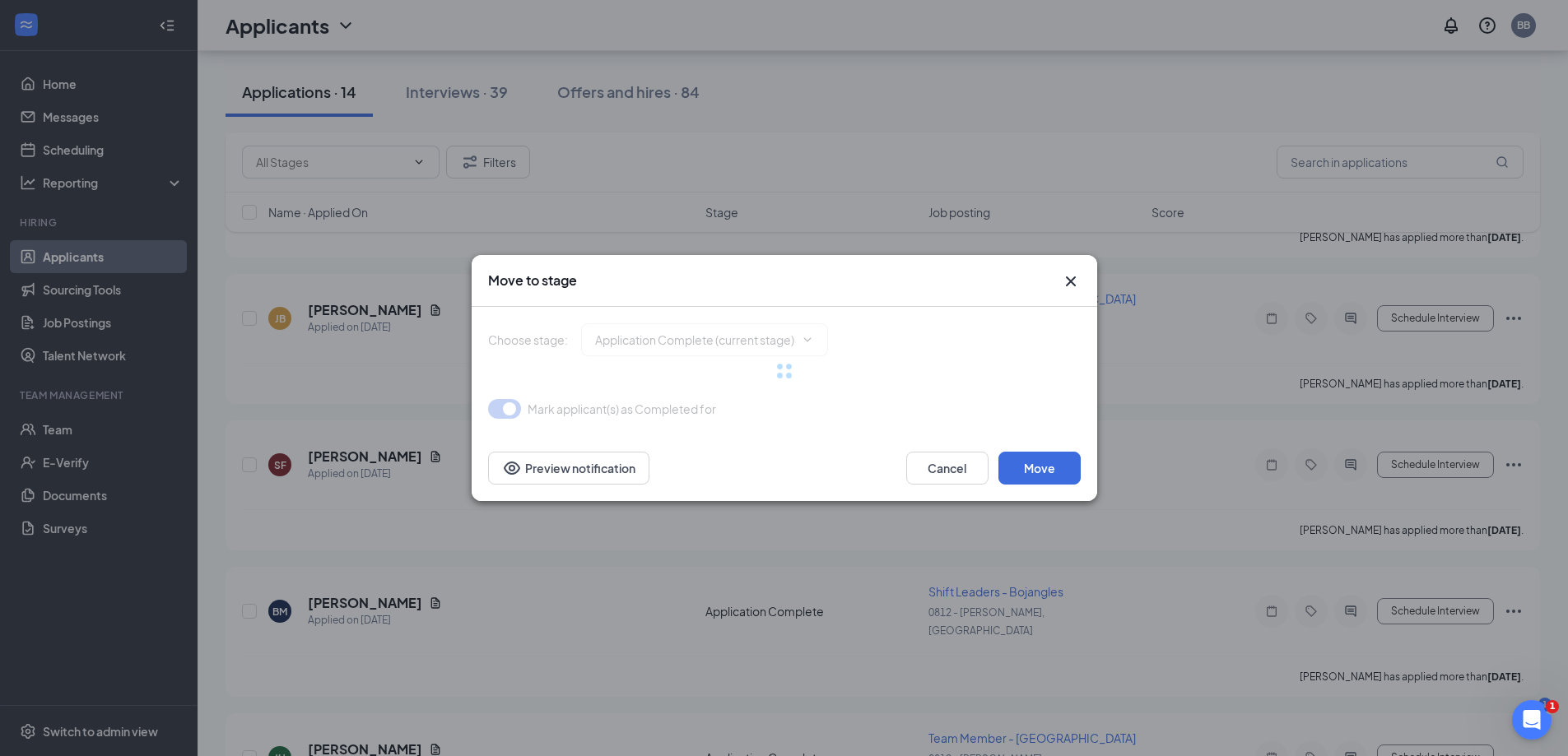
type input "Onsite Interview (next stage)"
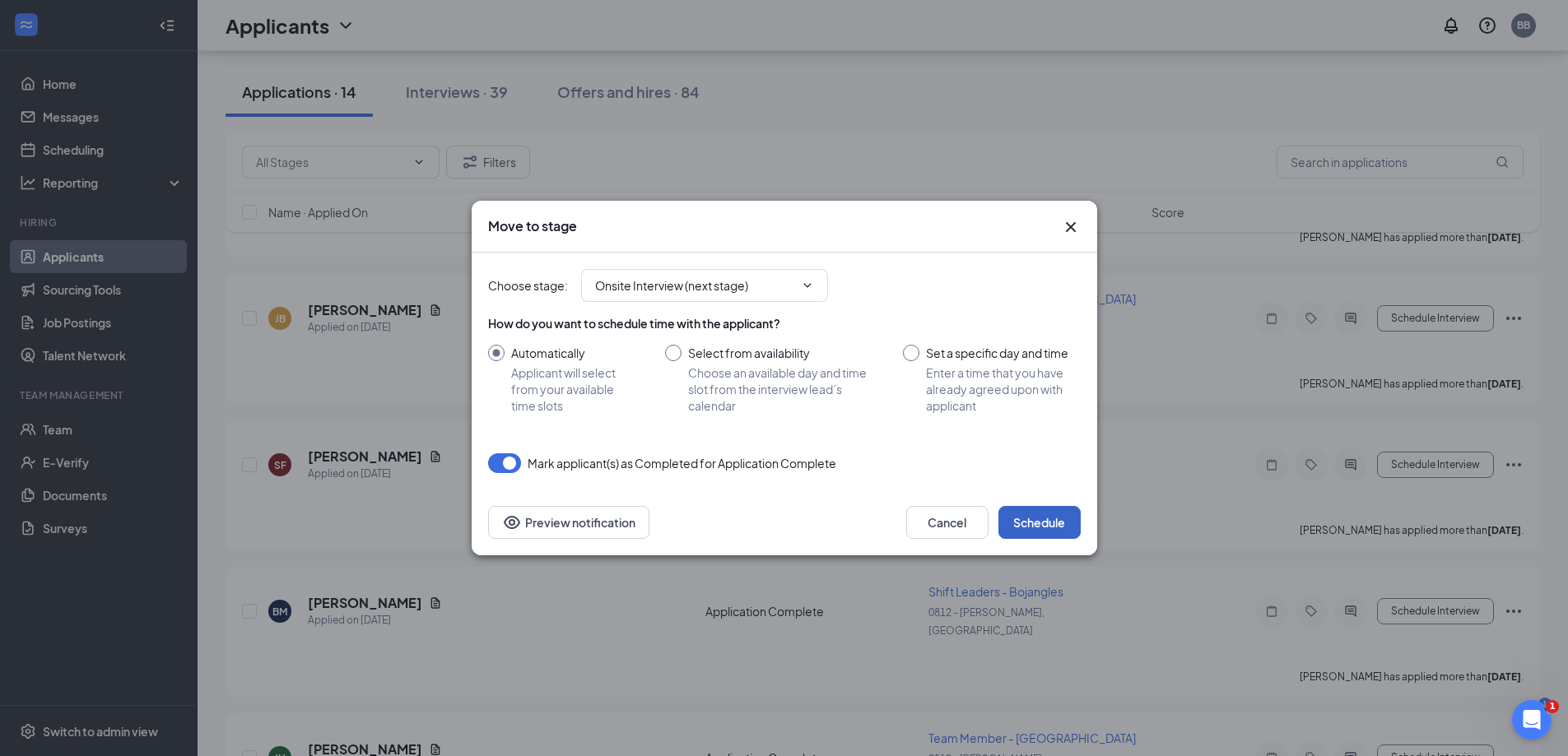
click at [1049, 518] on button "Schedule" at bounding box center [1039, 522] width 83 height 33
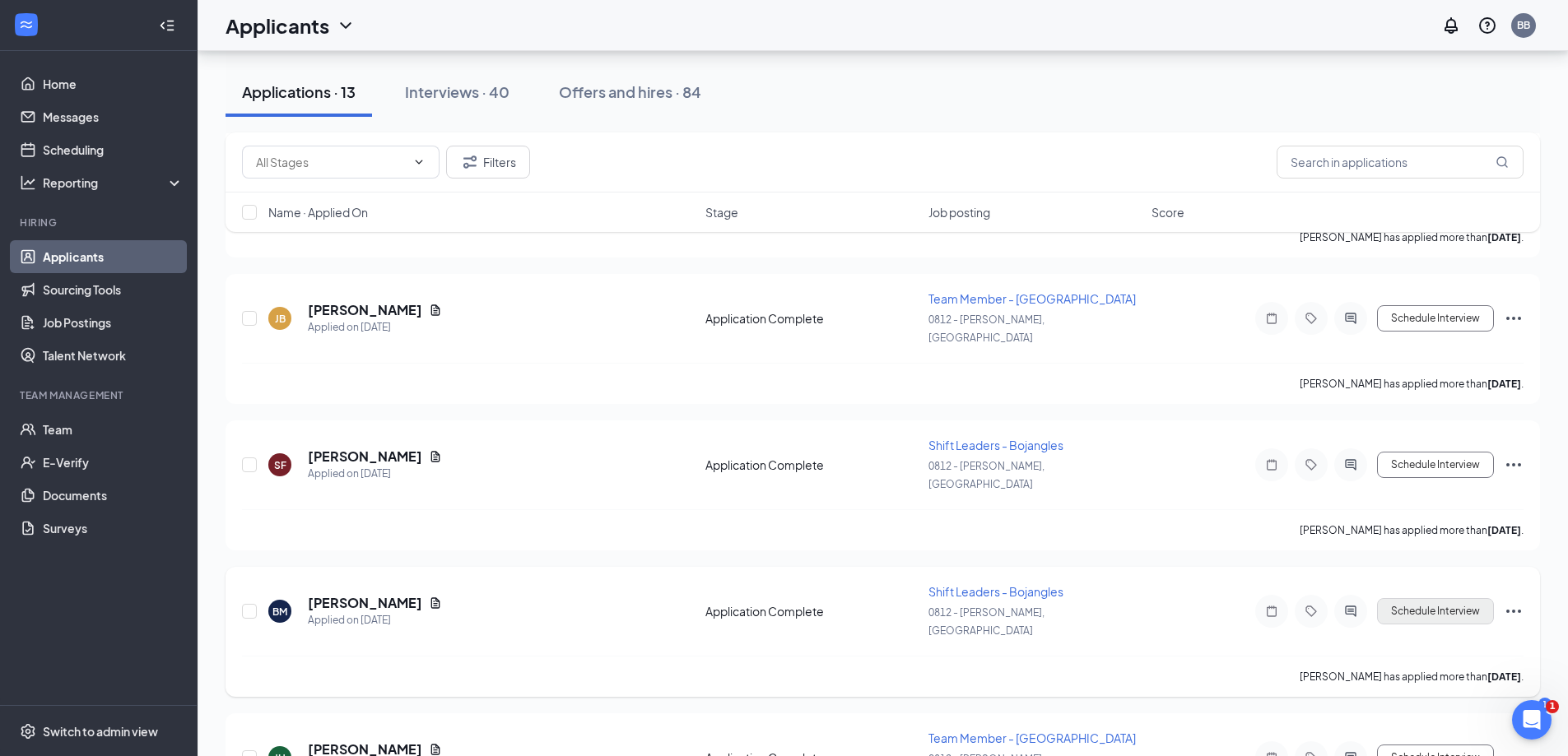
scroll to position [1255, 0]
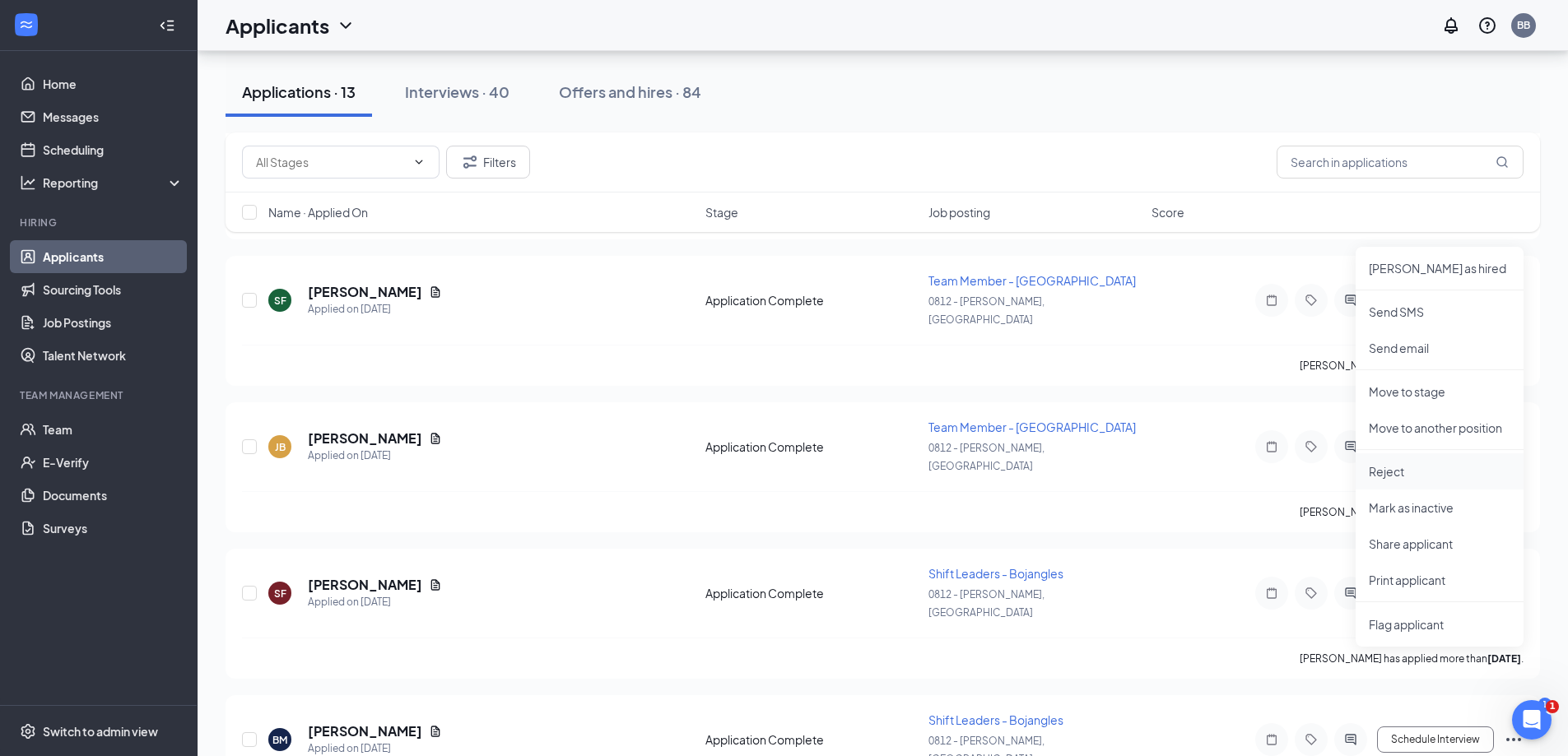
click at [1389, 480] on li "Reject" at bounding box center [1439, 471] width 168 height 36
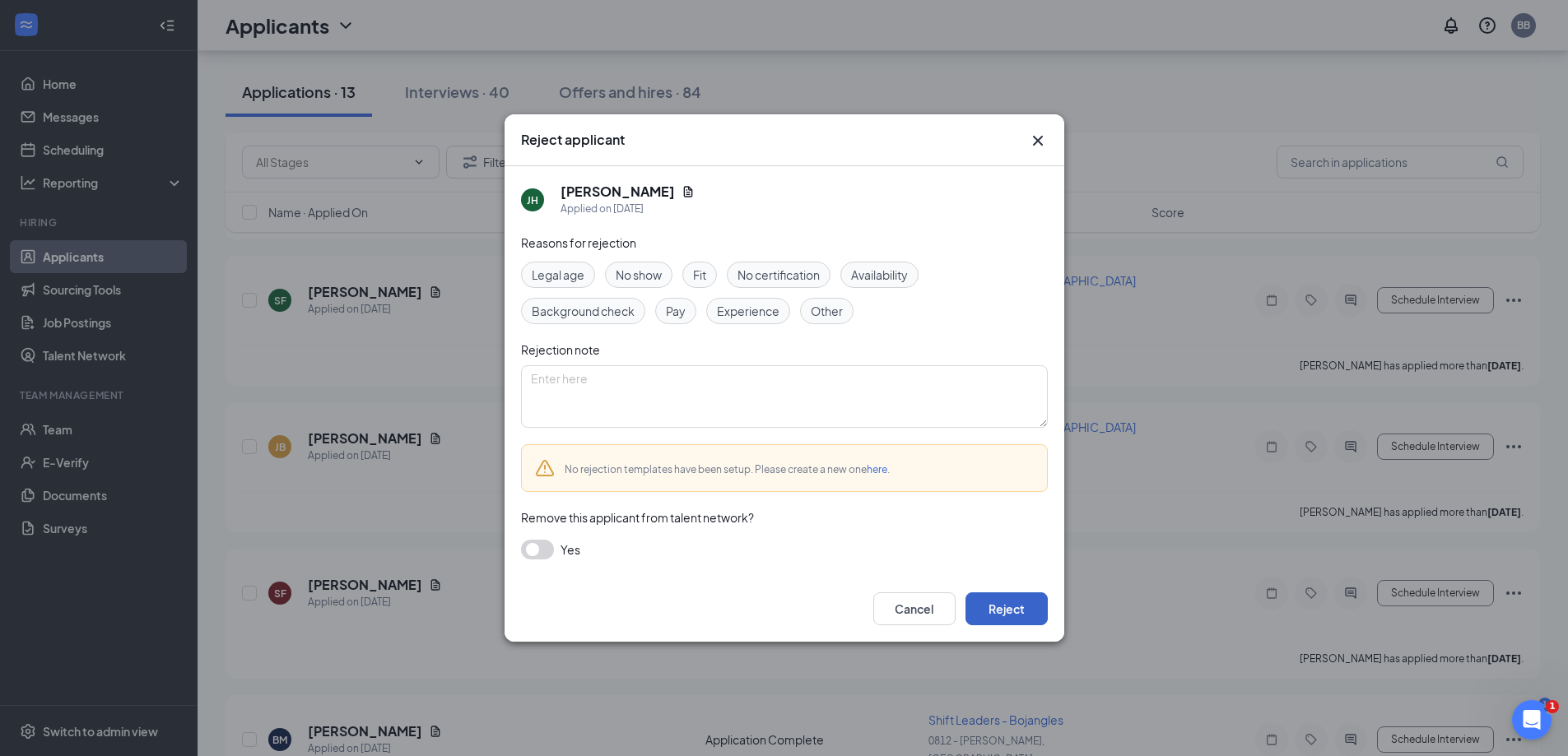
click at [1017, 622] on button "Reject" at bounding box center [1006, 608] width 83 height 33
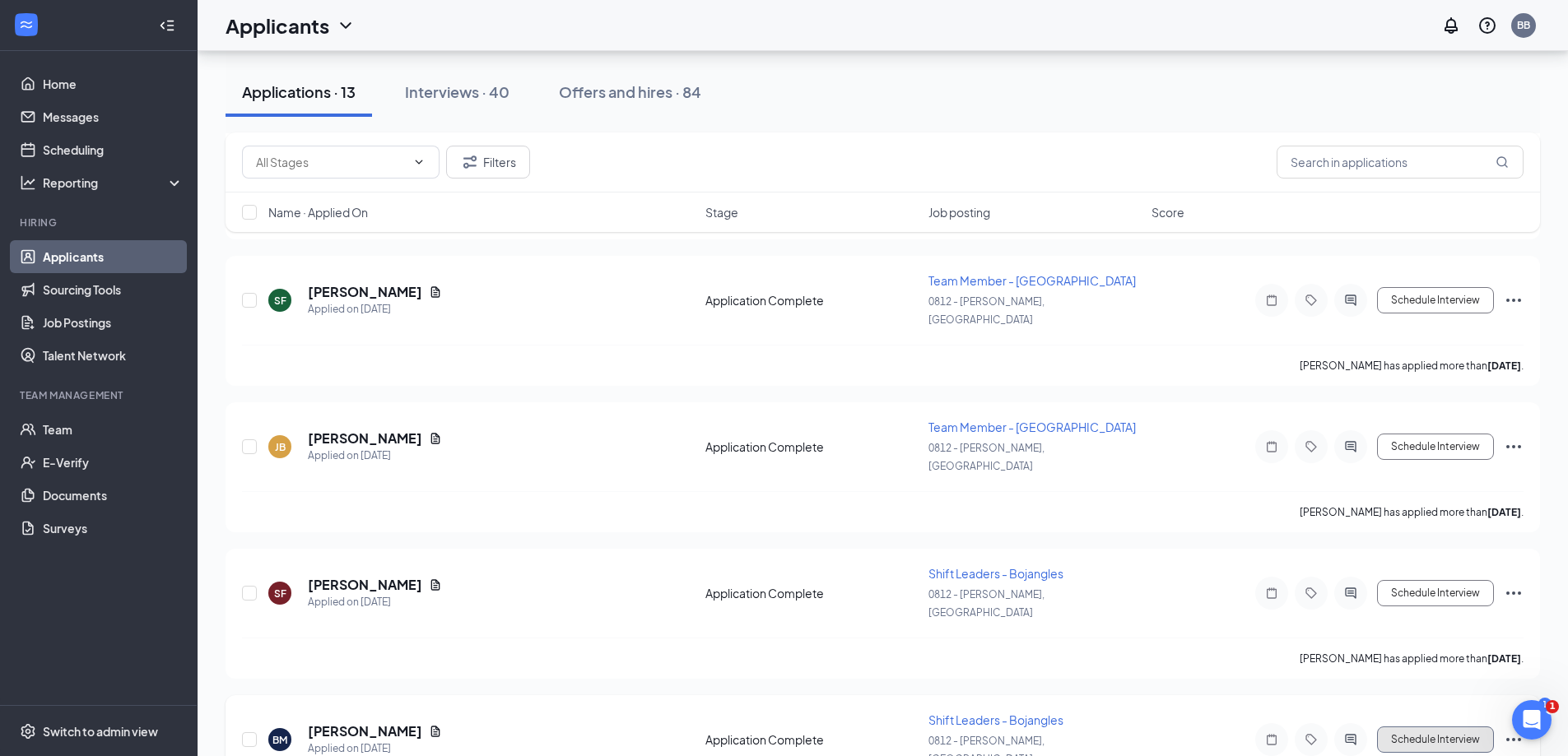
click at [1445, 727] on button "Schedule Interview" at bounding box center [1435, 740] width 117 height 27
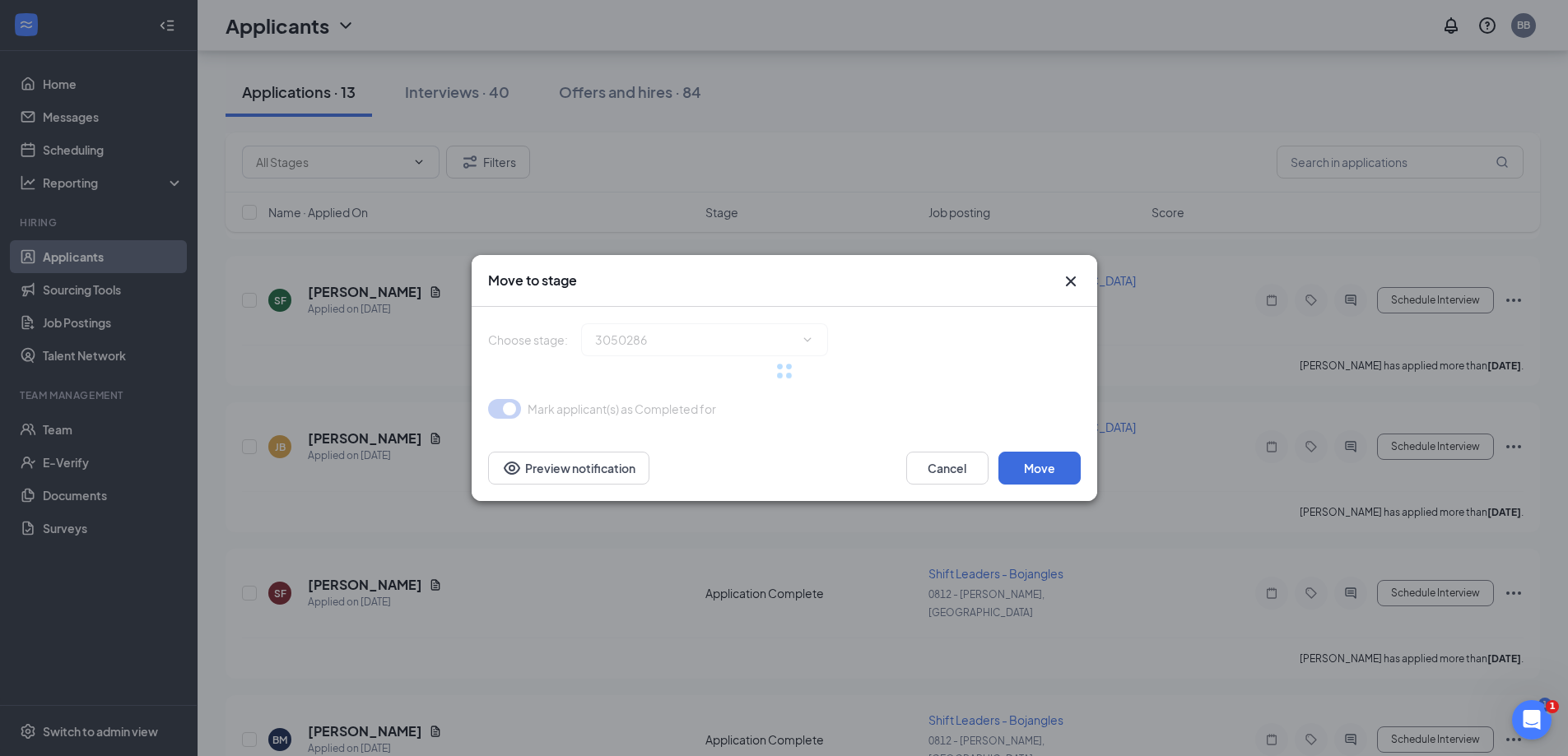
type input "Onsite Interview (next stage)"
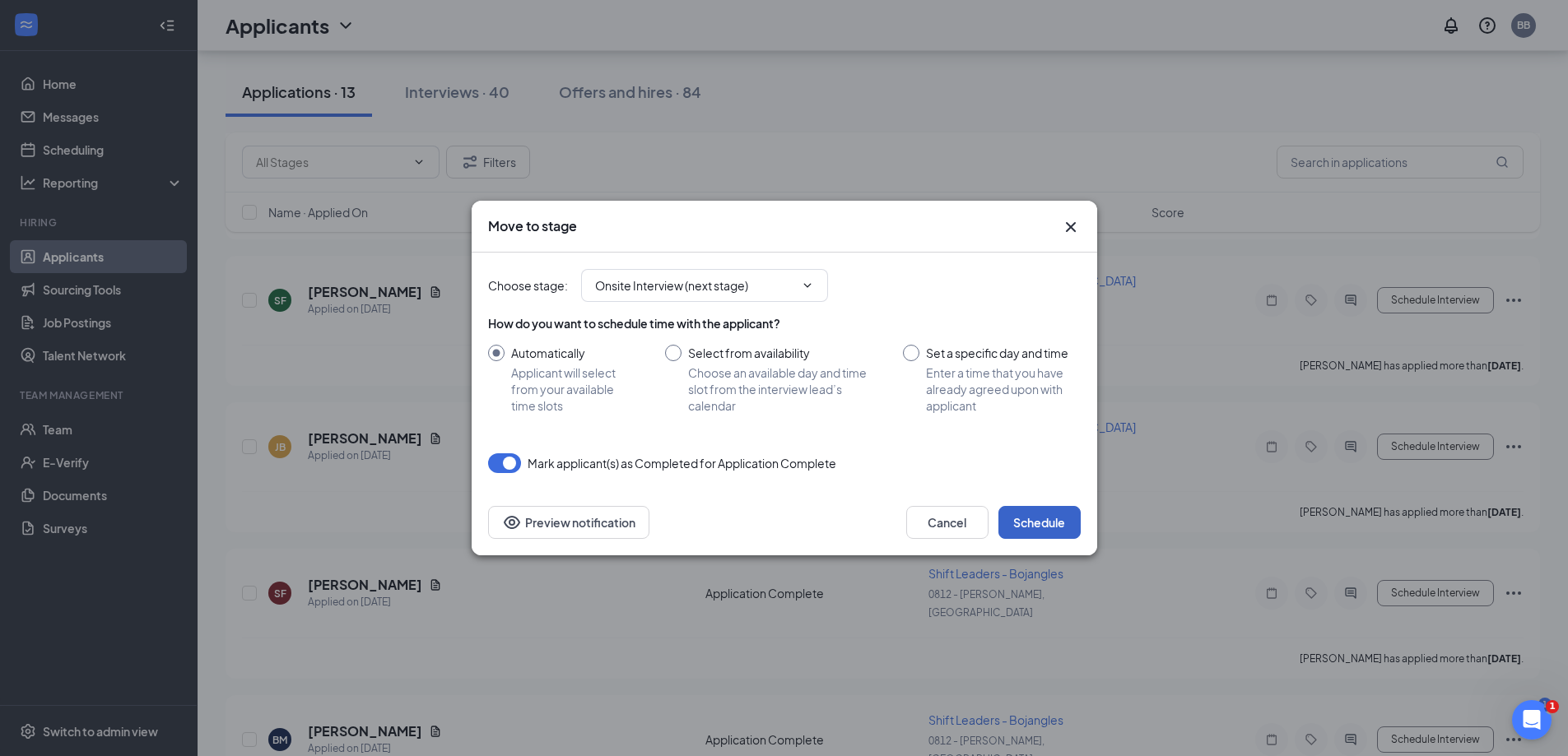
click at [1036, 515] on button "Schedule" at bounding box center [1039, 522] width 83 height 33
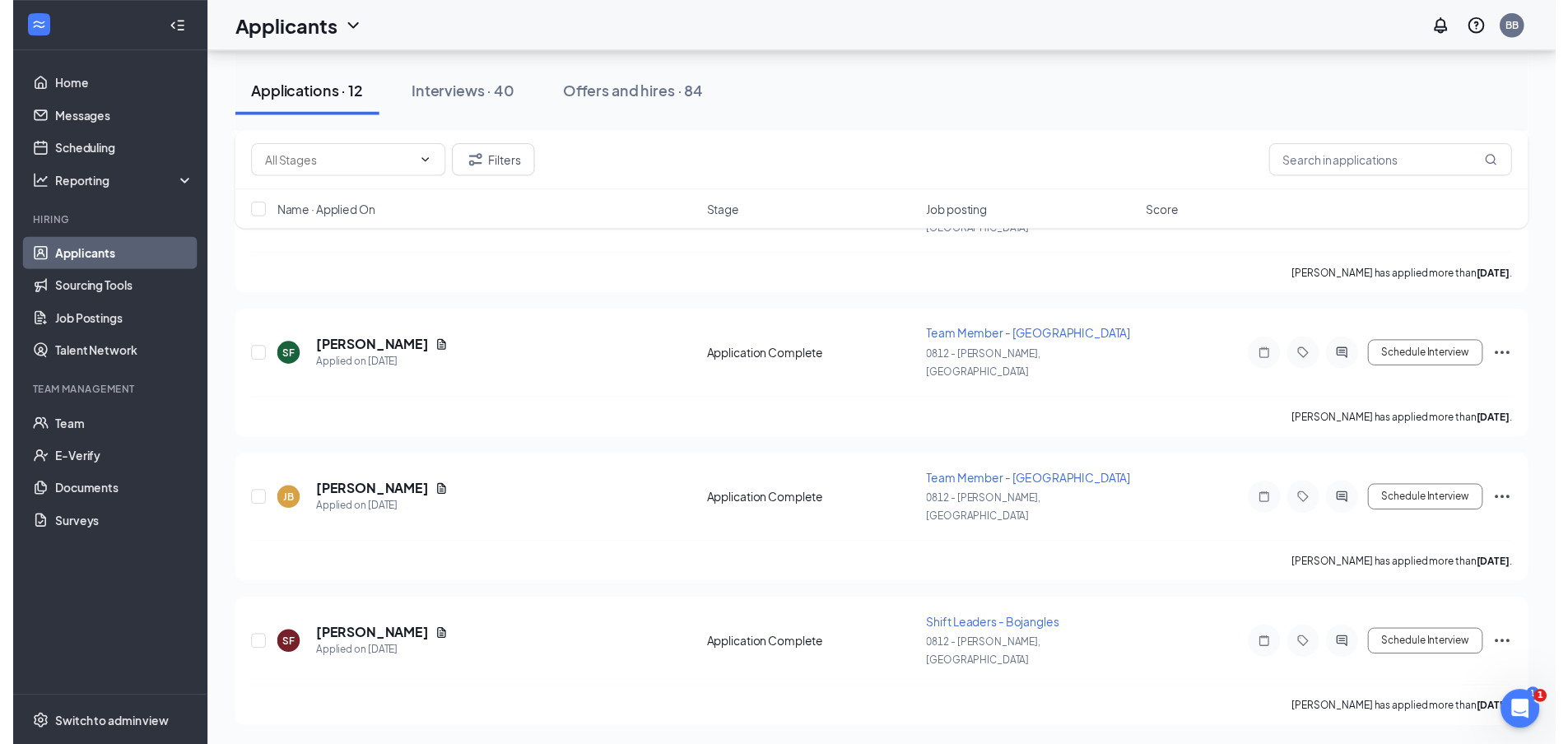
scroll to position [999, 0]
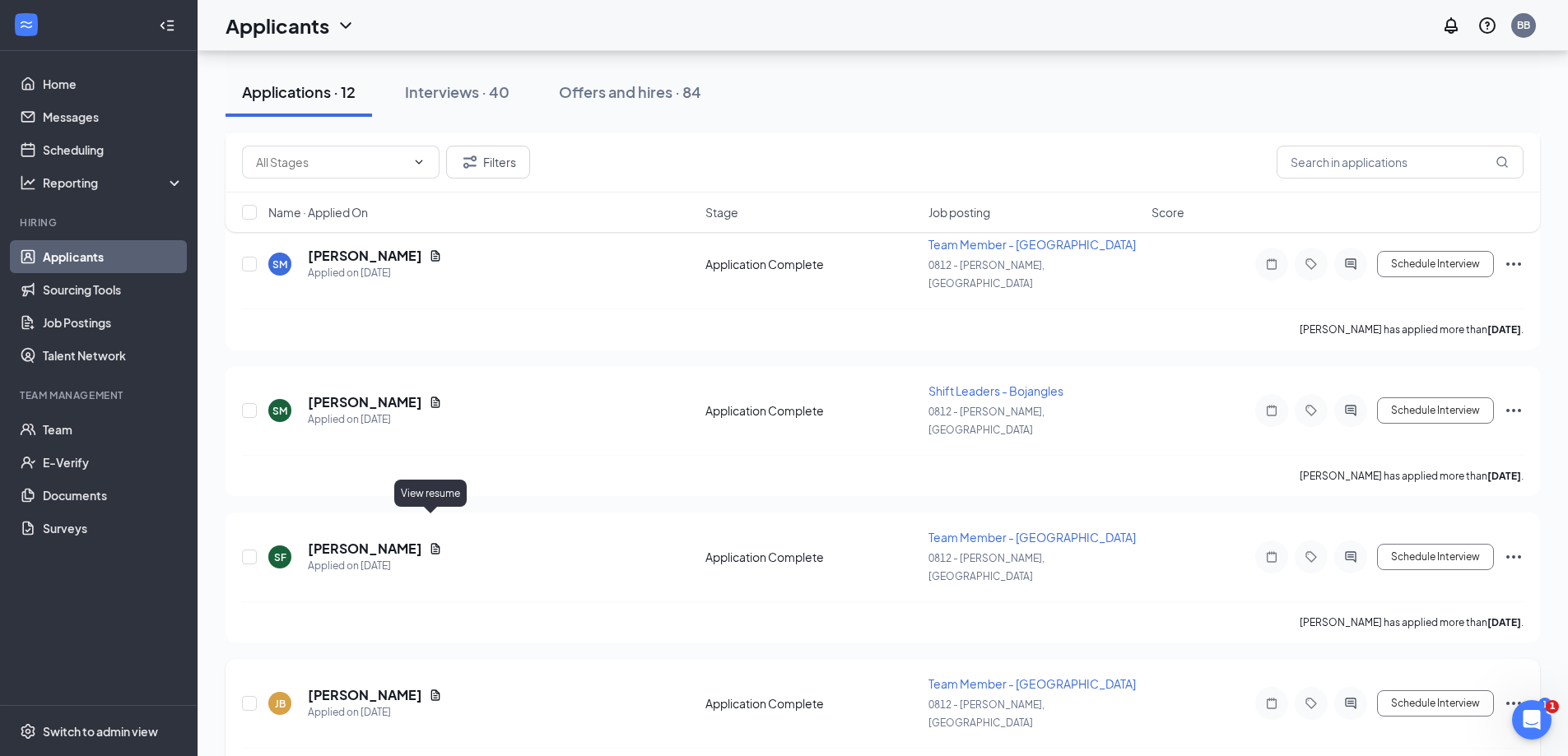
click at [429, 689] on icon "Document" at bounding box center [436, 695] width 13 height 13
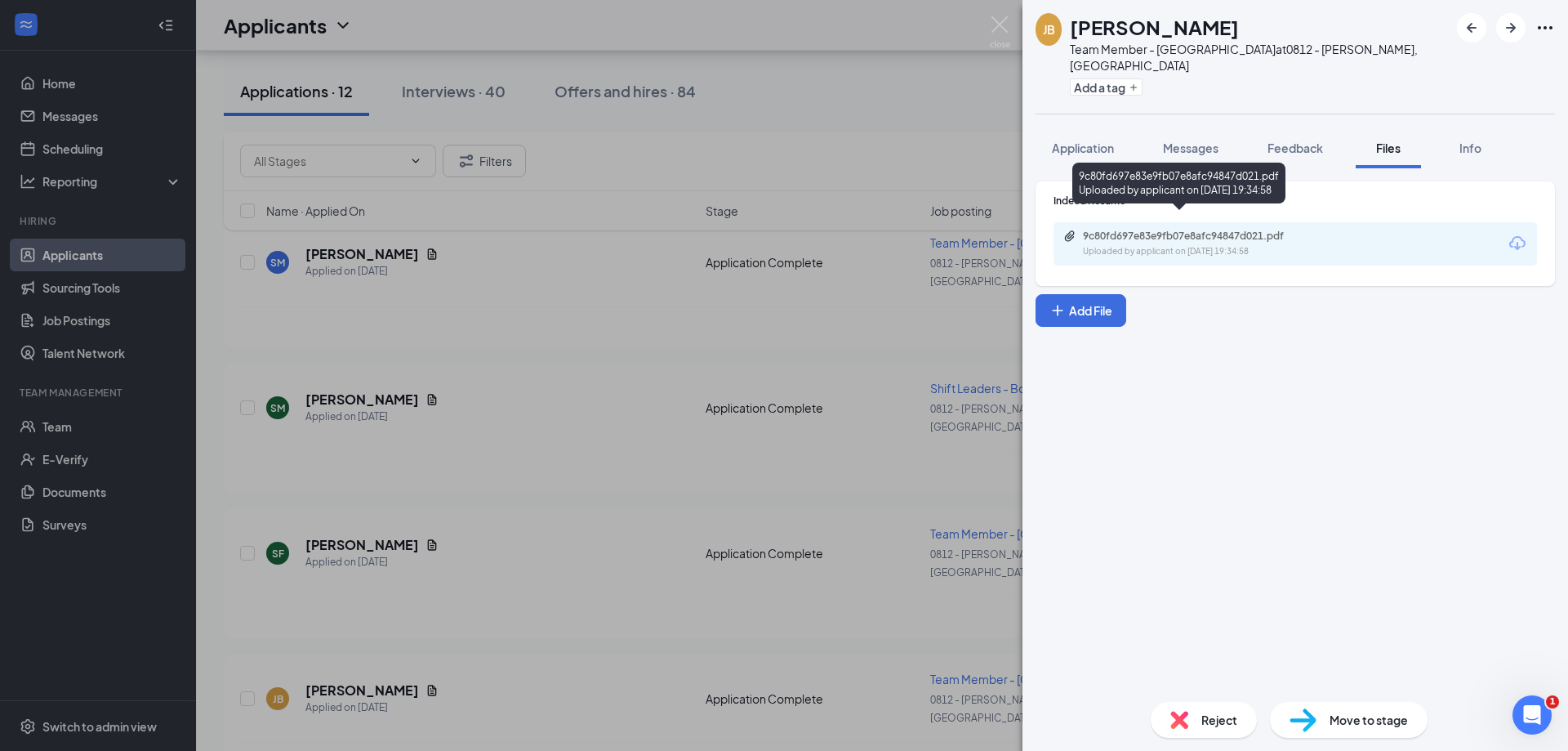
click at [1147, 245] on div "Uploaded by applicant on Sep 12, 2025 at 19:34:58" at bounding box center [1205, 252] width 245 height 13
click at [1011, 16] on div "JB Jasmine bowman Team Member - Bojangles at 0812 - Blairs, VA Add a tag Applic…" at bounding box center [784, 375] width 1568 height 751
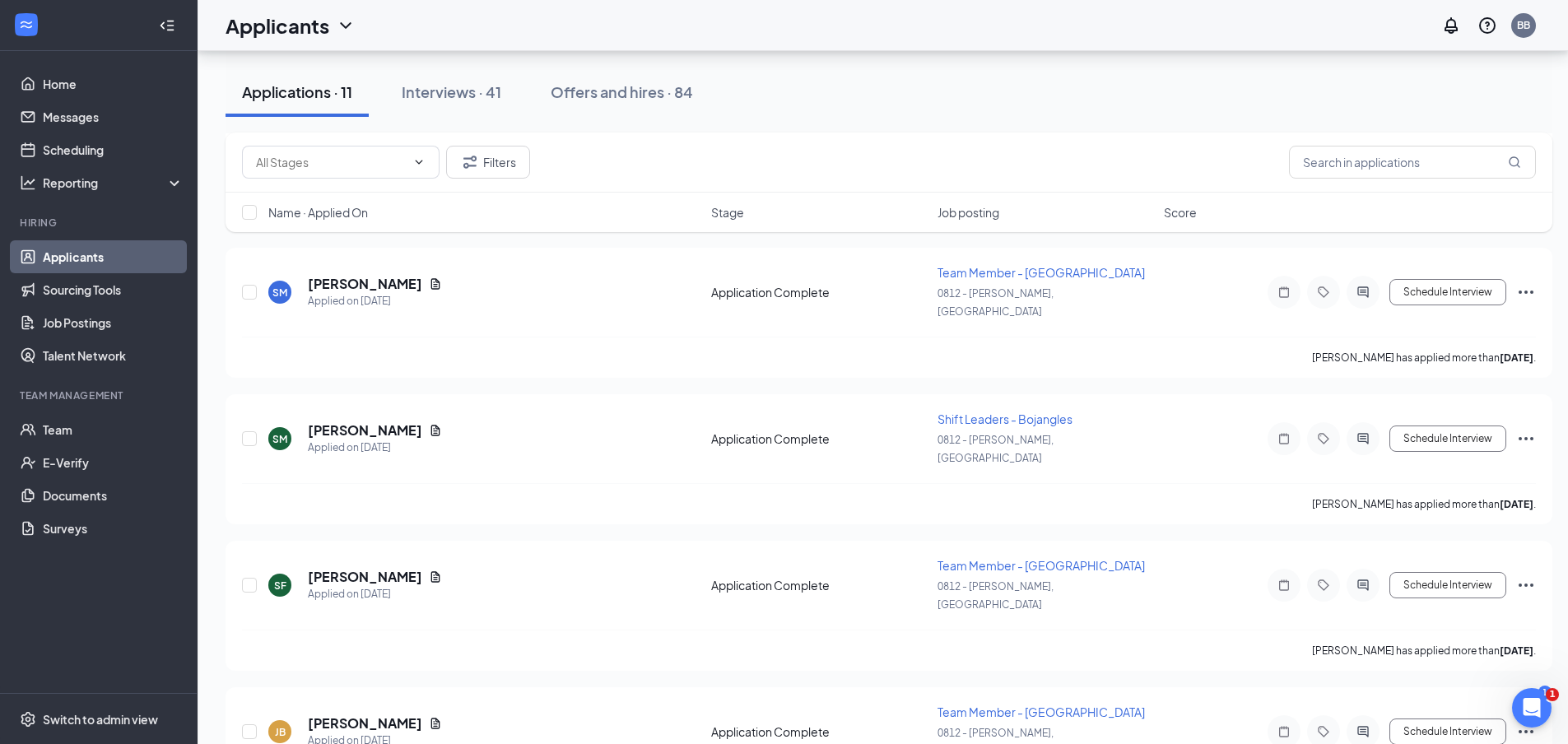
scroll to position [1012, 0]
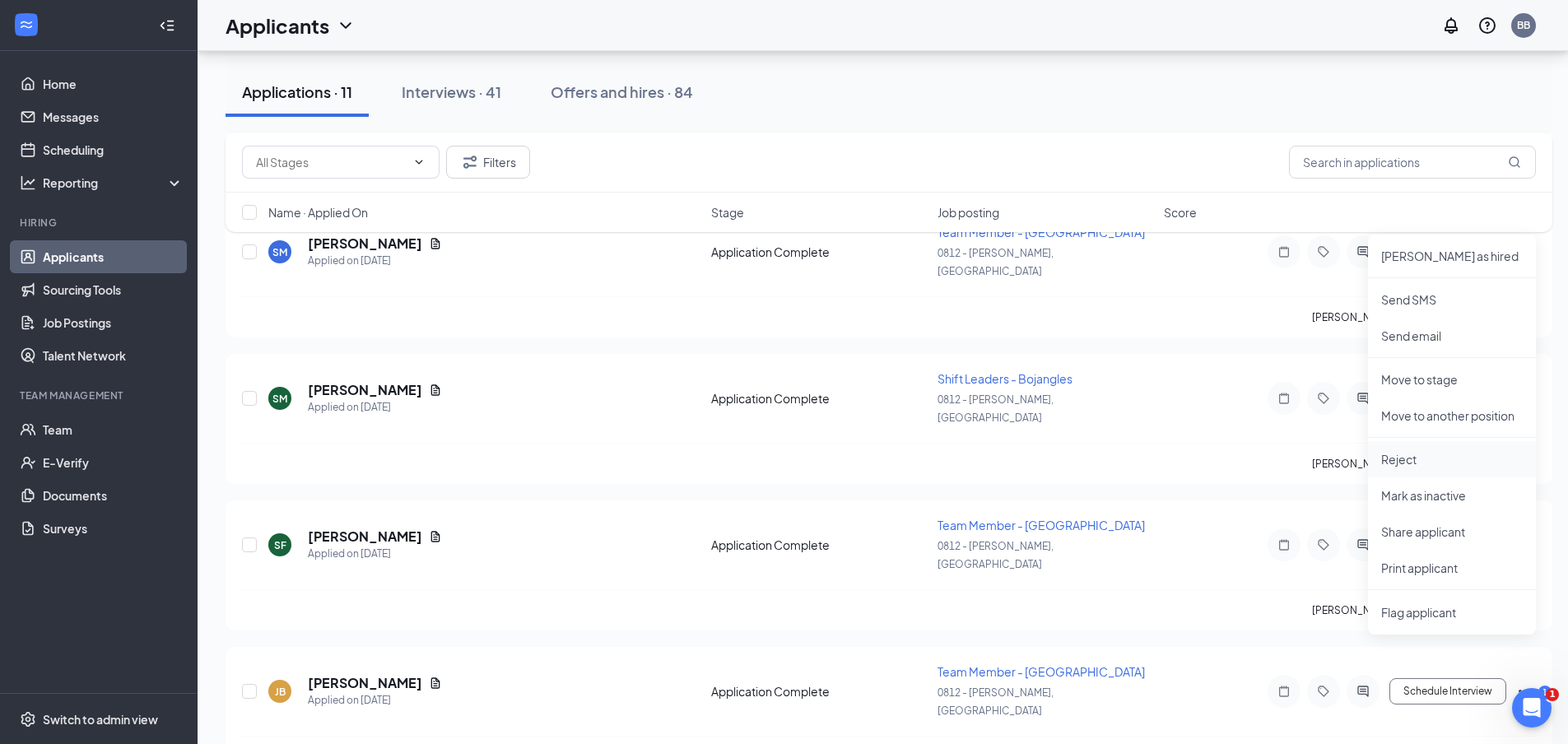
click at [1423, 453] on p "Reject" at bounding box center [1451, 458] width 141 height 16
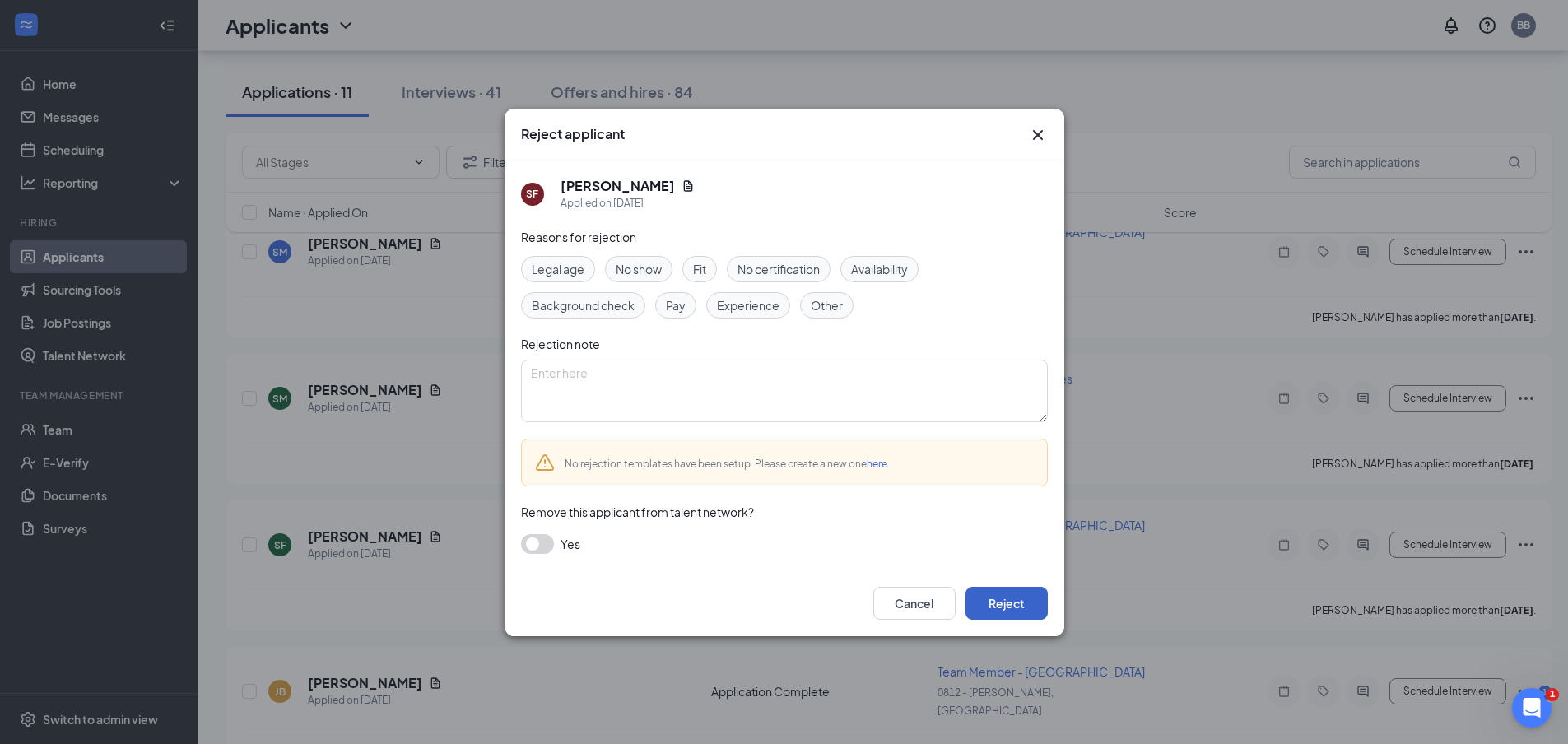
click at [1018, 616] on button "Reject" at bounding box center [1006, 603] width 83 height 33
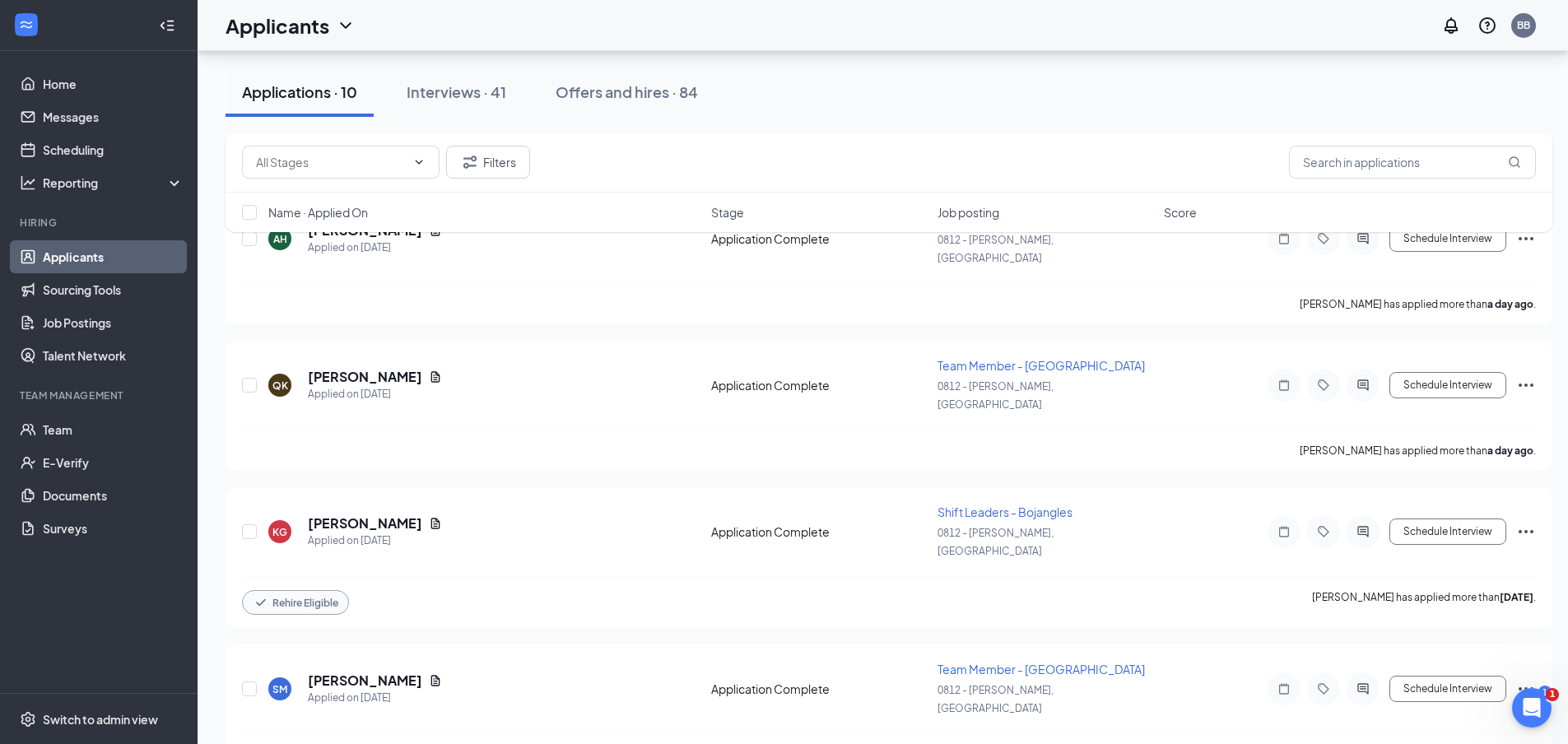
scroll to position [2188, 0]
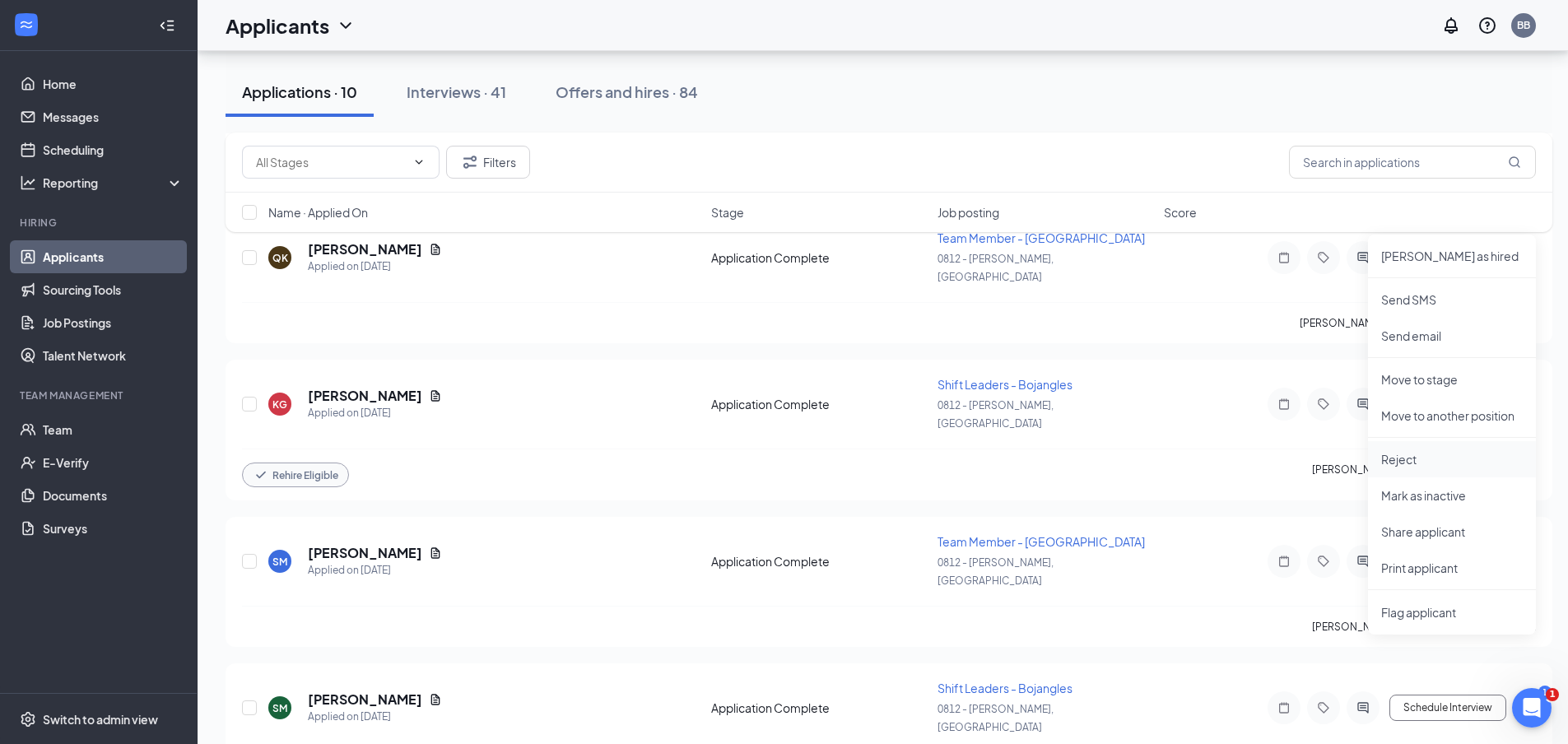
click at [1411, 463] on p "Reject" at bounding box center [1451, 458] width 141 height 16
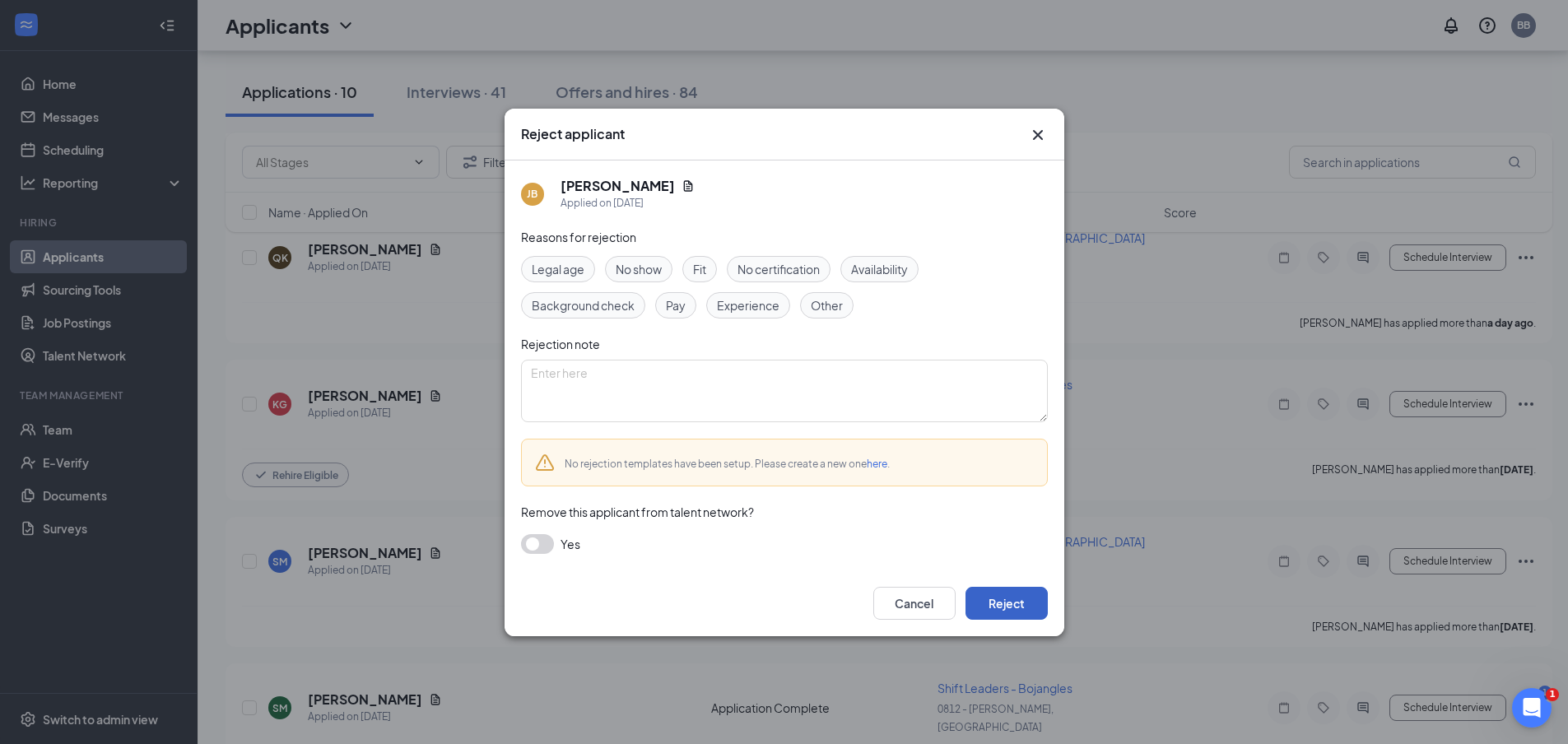
click at [1037, 604] on button "Reject" at bounding box center [1006, 603] width 83 height 33
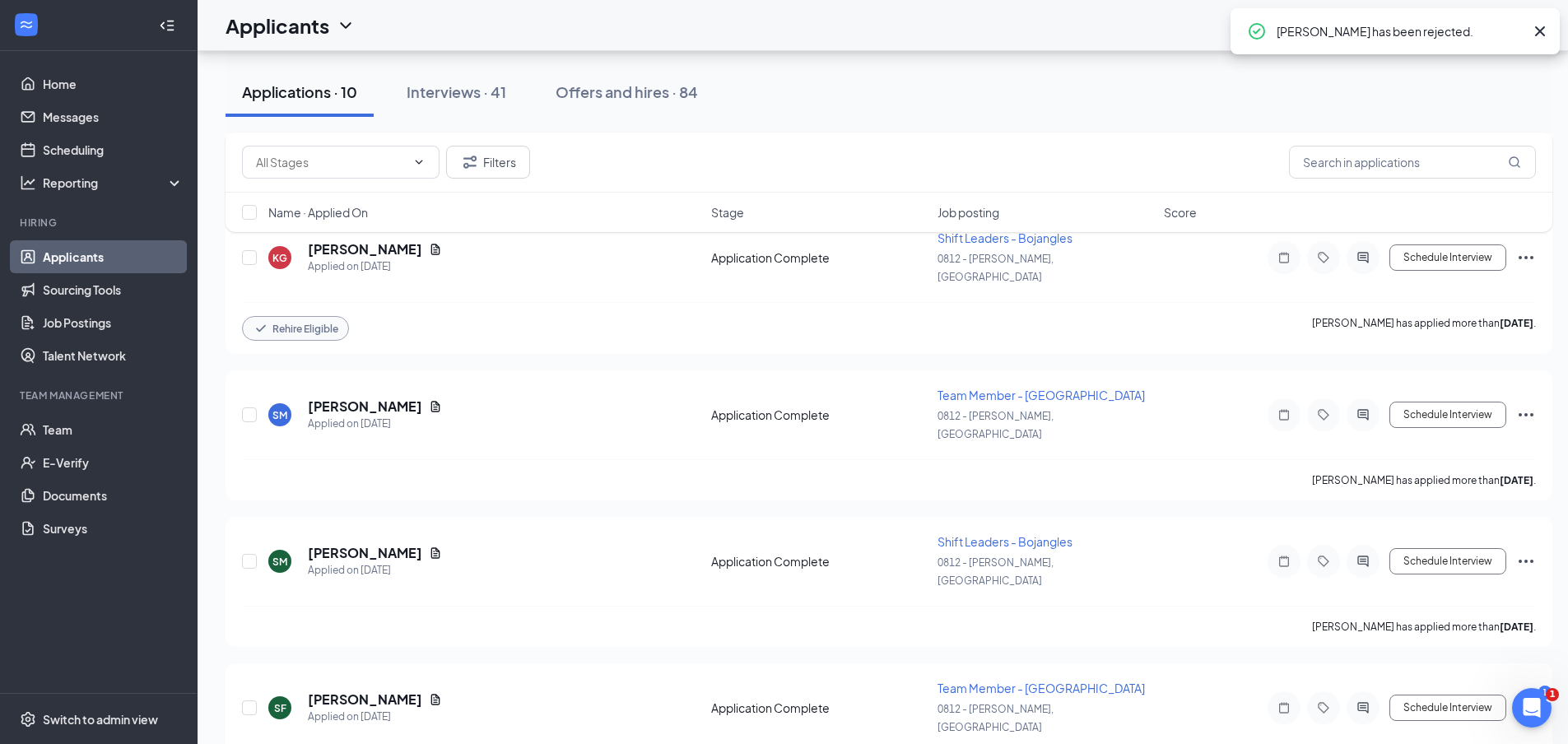
scroll to position [1931, 0]
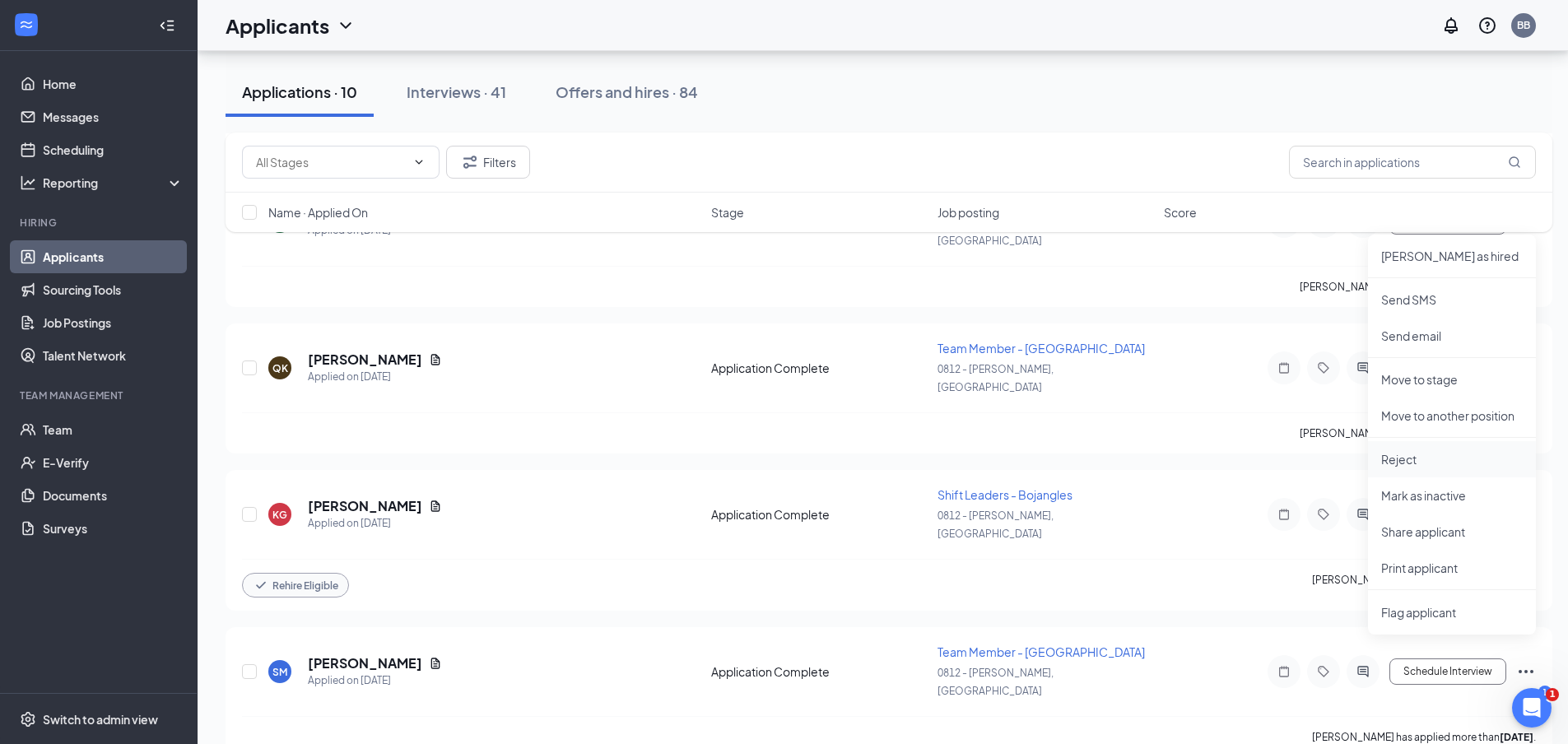
click at [1405, 457] on p "Reject" at bounding box center [1451, 458] width 141 height 16
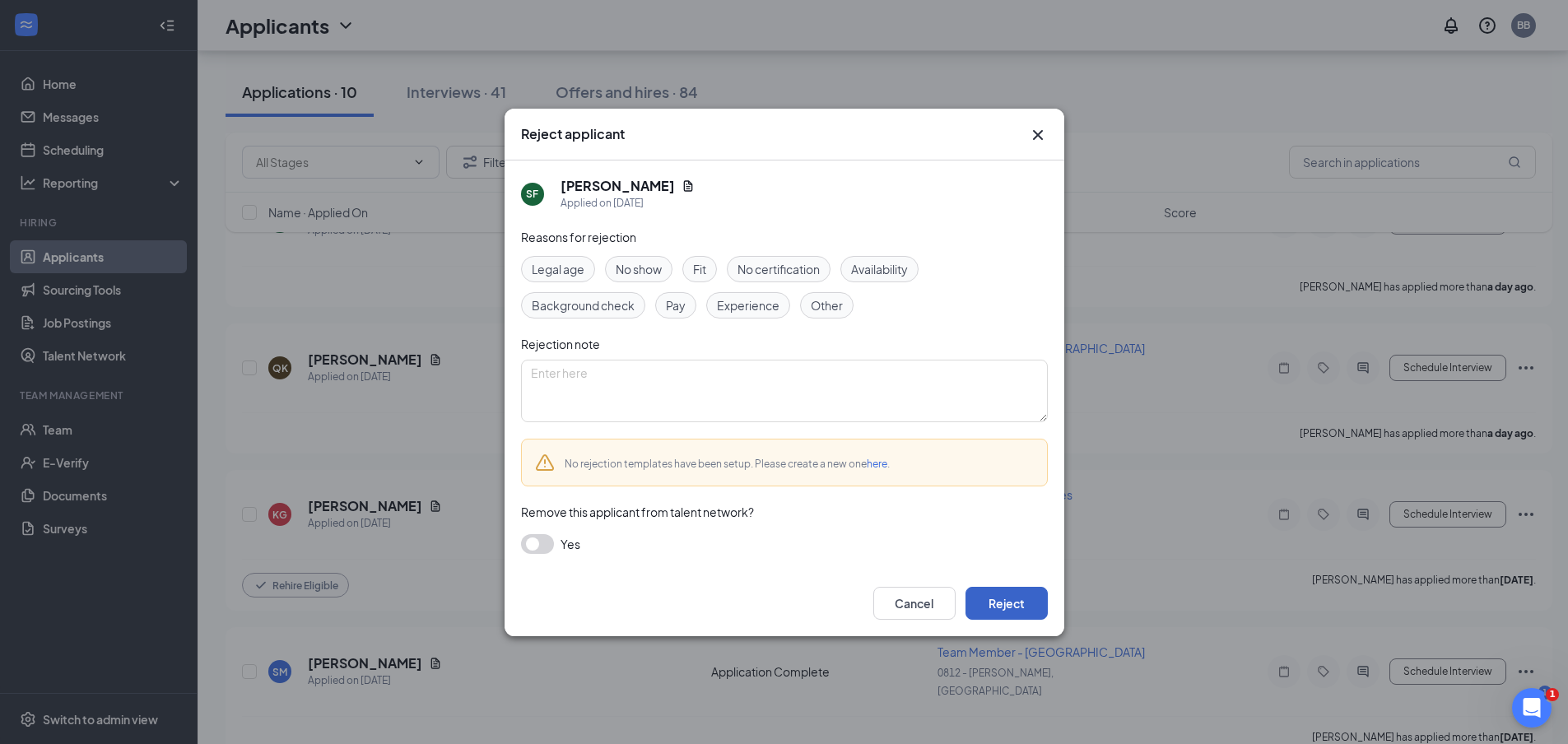
click at [1003, 603] on button "Reject" at bounding box center [1006, 603] width 83 height 33
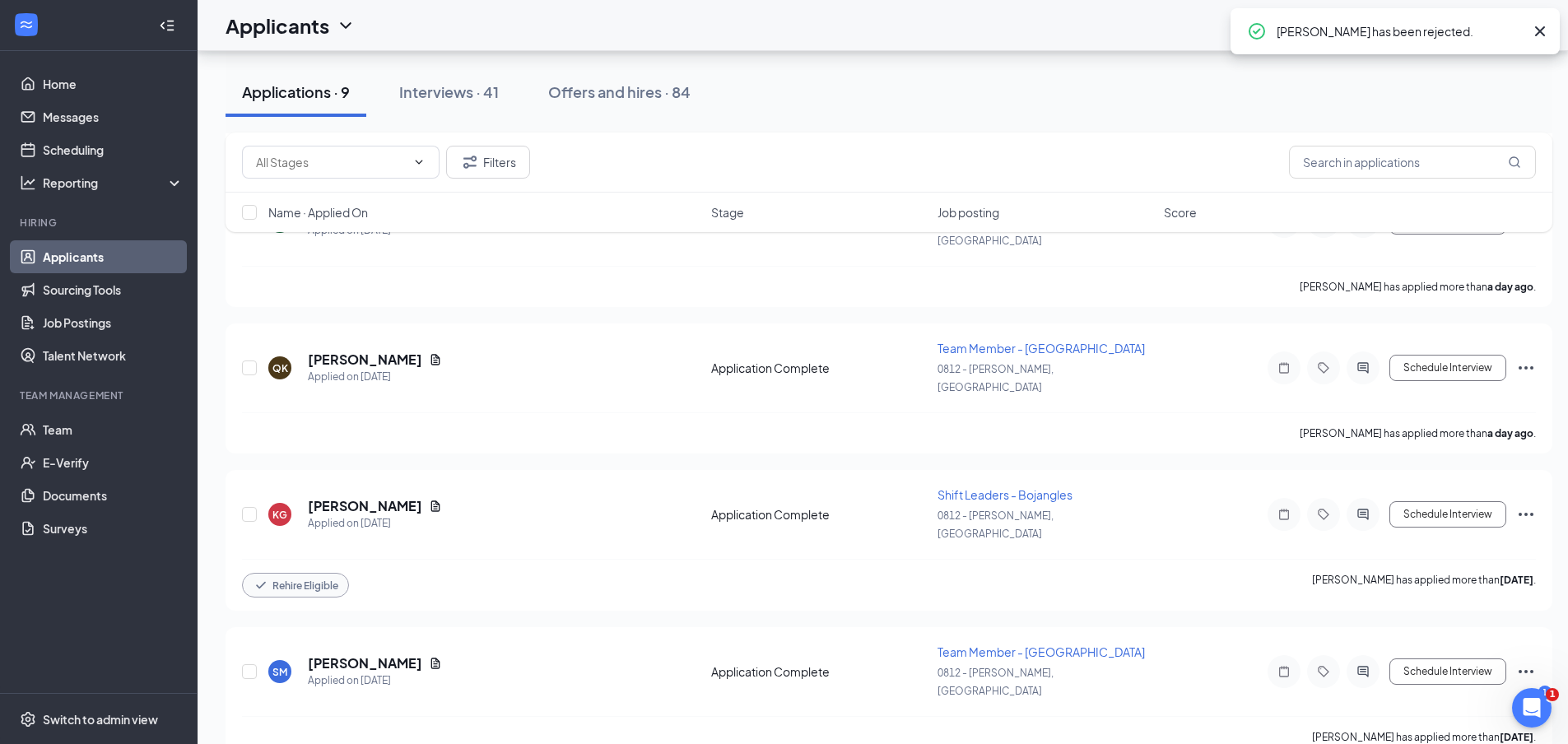
scroll to position [1675, 0]
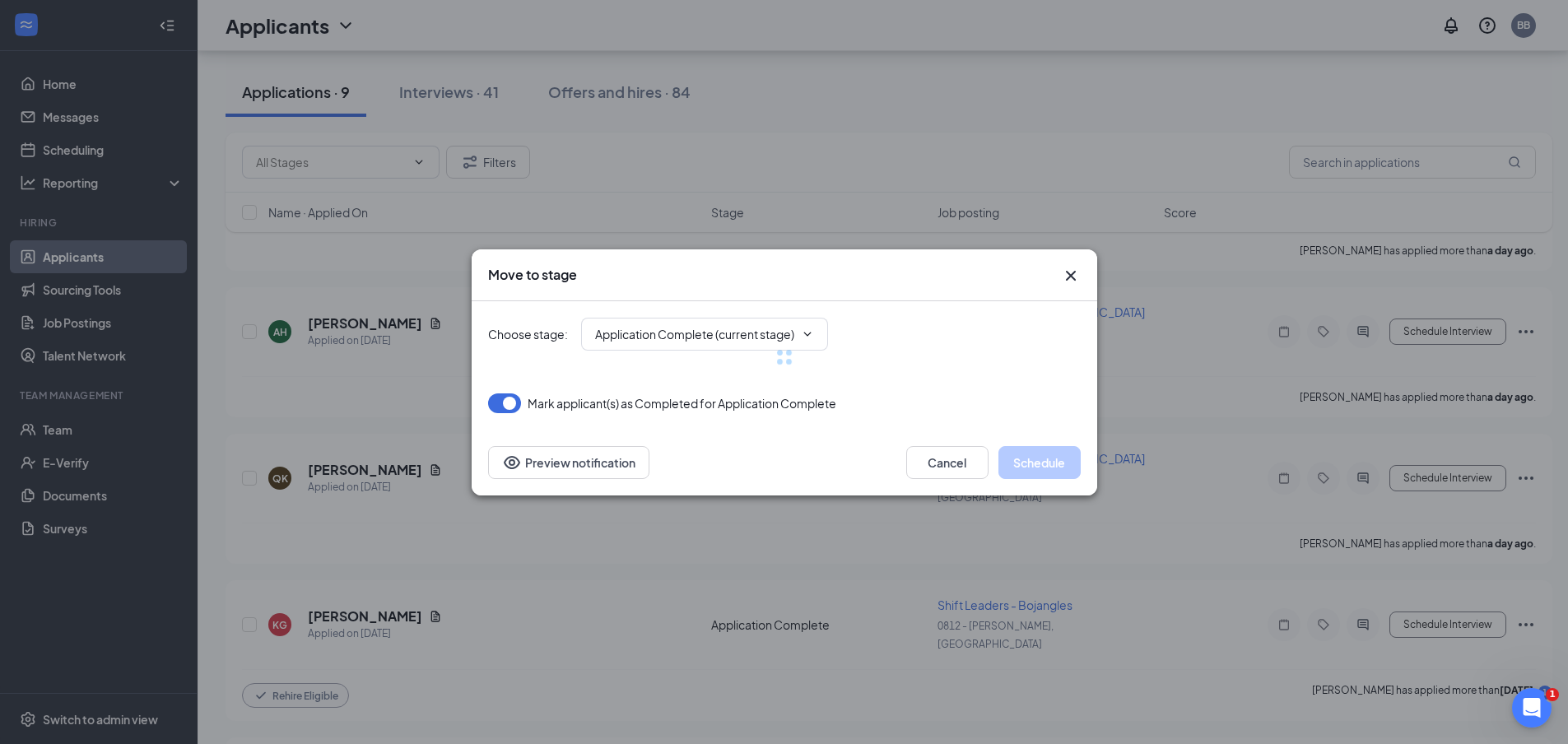
type input "Onsite Interview (next stage)"
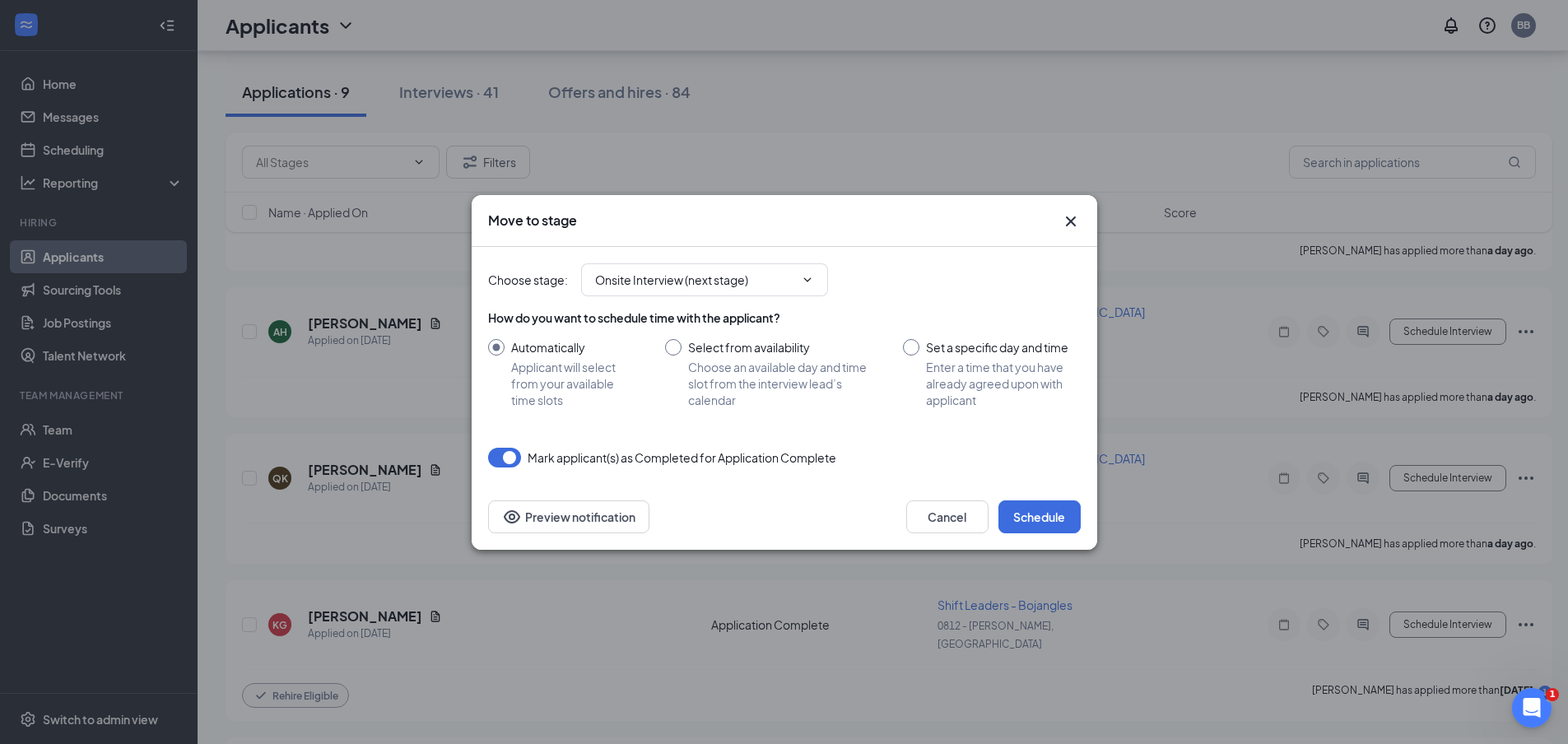
click at [1057, 456] on div "Move to stage Choose stage : Onsite Interview (next stage) How do you want to s…" at bounding box center [784, 373] width 625 height 355
click at [1056, 512] on button "Schedule" at bounding box center [1039, 516] width 83 height 33
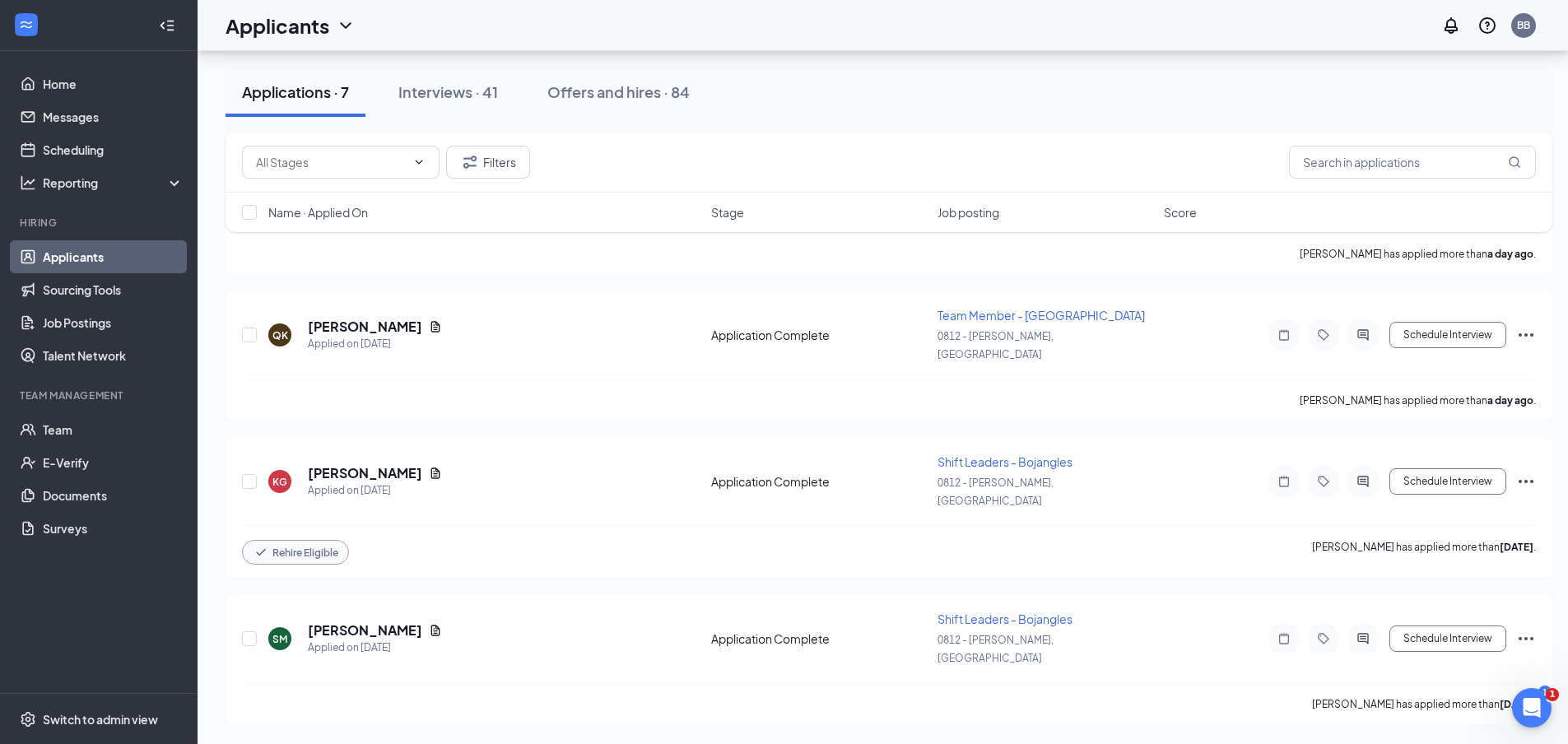
scroll to position [1418, 0]
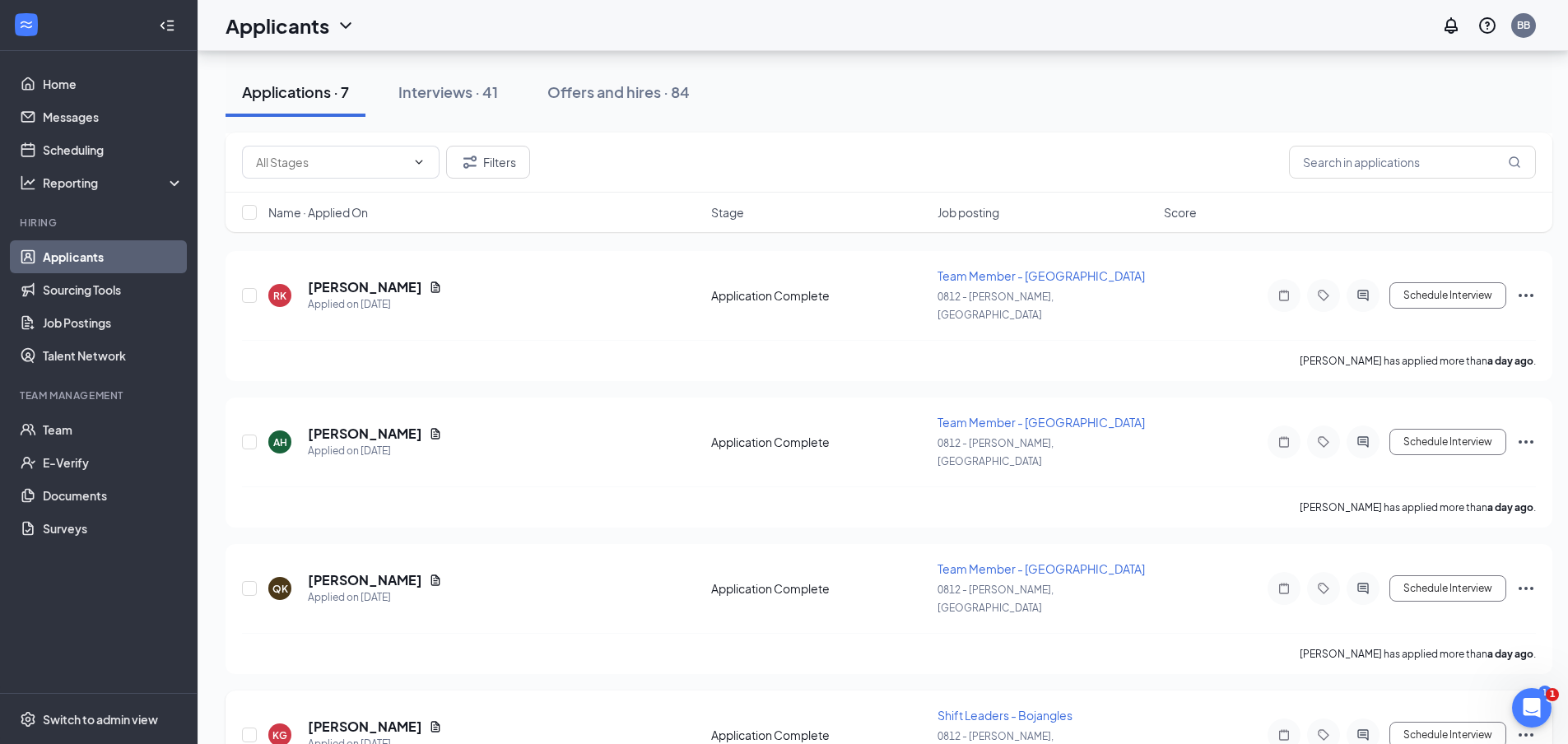
click at [1520, 725] on icon "Ellipses" at bounding box center [1525, 735] width 20 height 20
click at [1416, 320] on p "Reject" at bounding box center [1451, 320] width 141 height 16
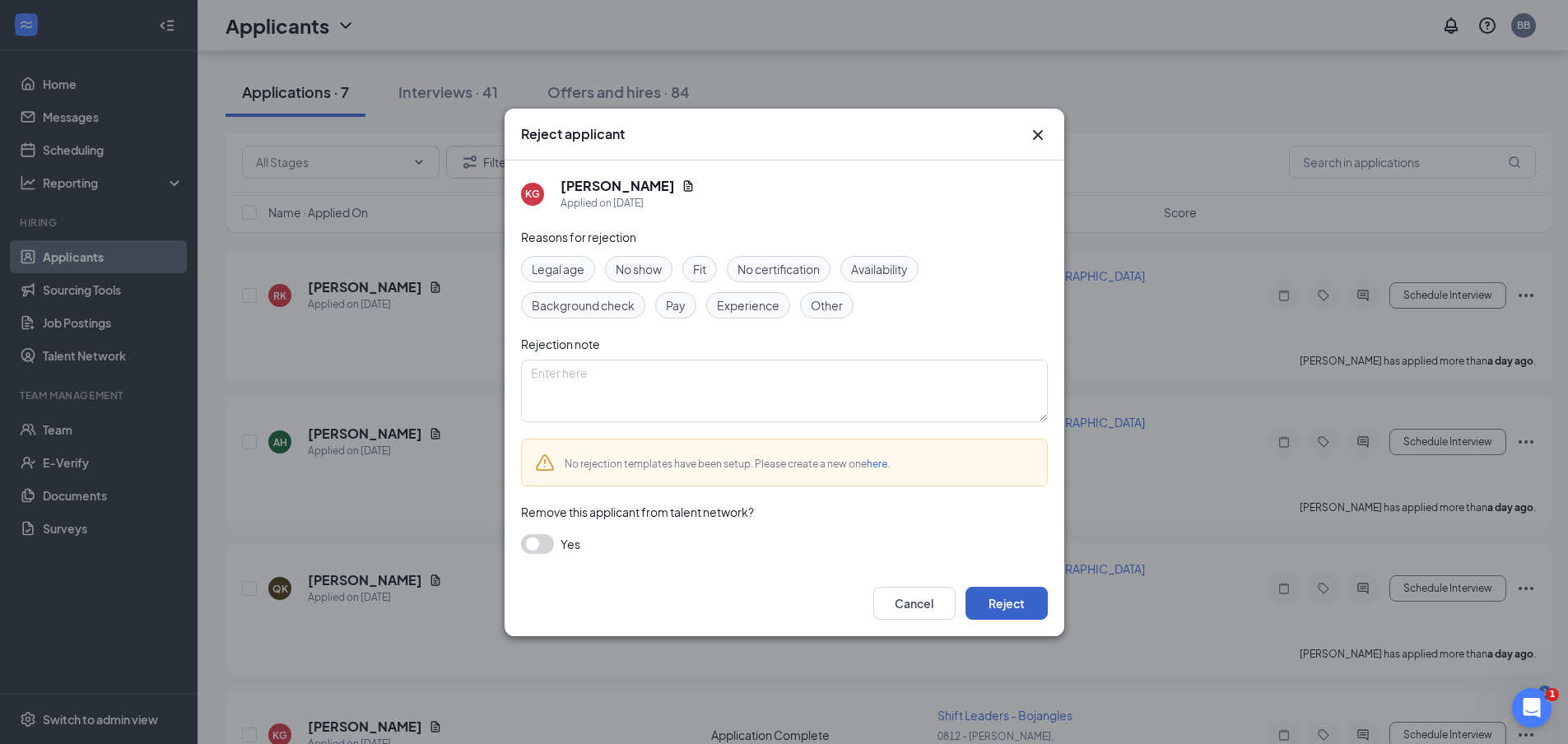
click at [1009, 602] on button "Reject" at bounding box center [1006, 603] width 83 height 33
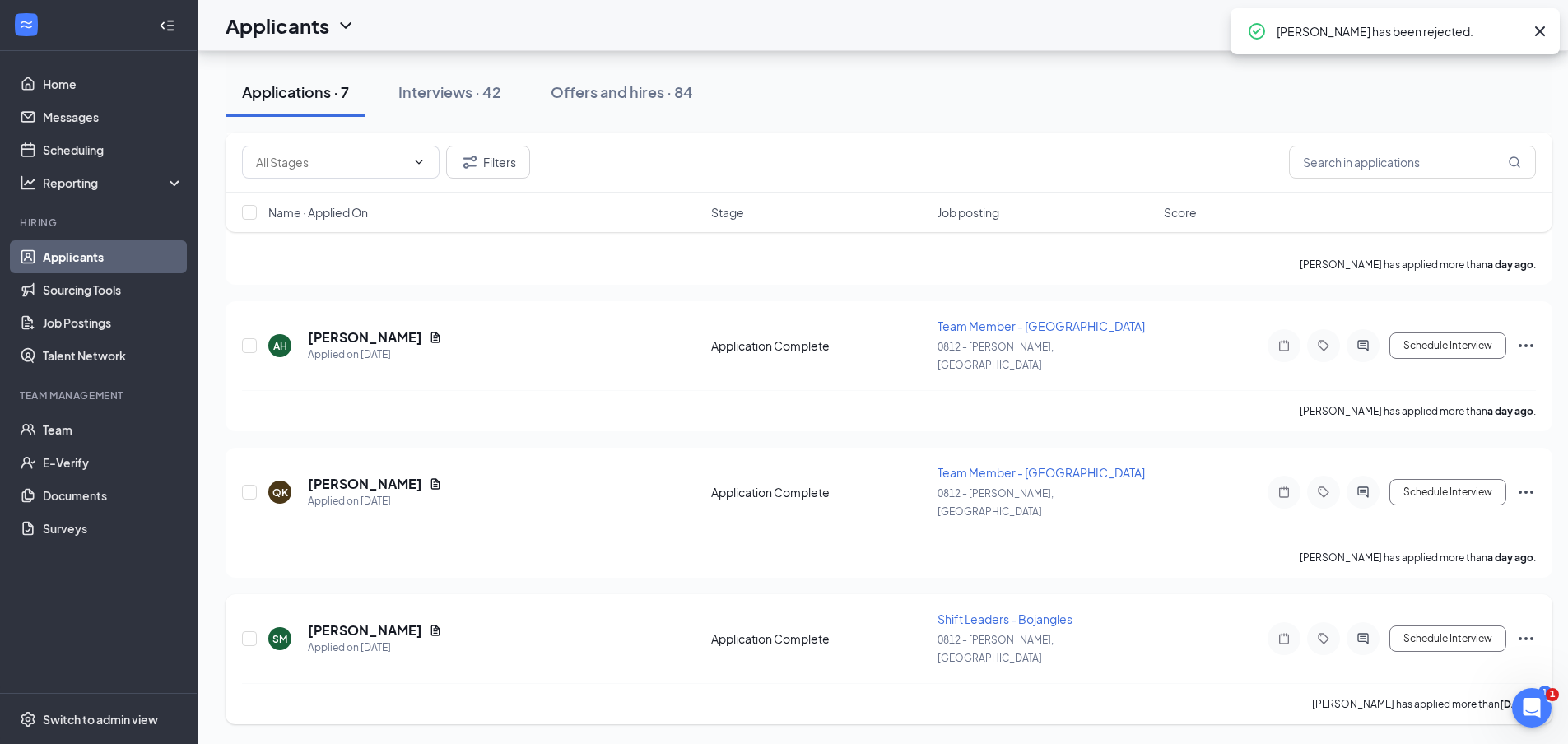
scroll to position [1140, 0]
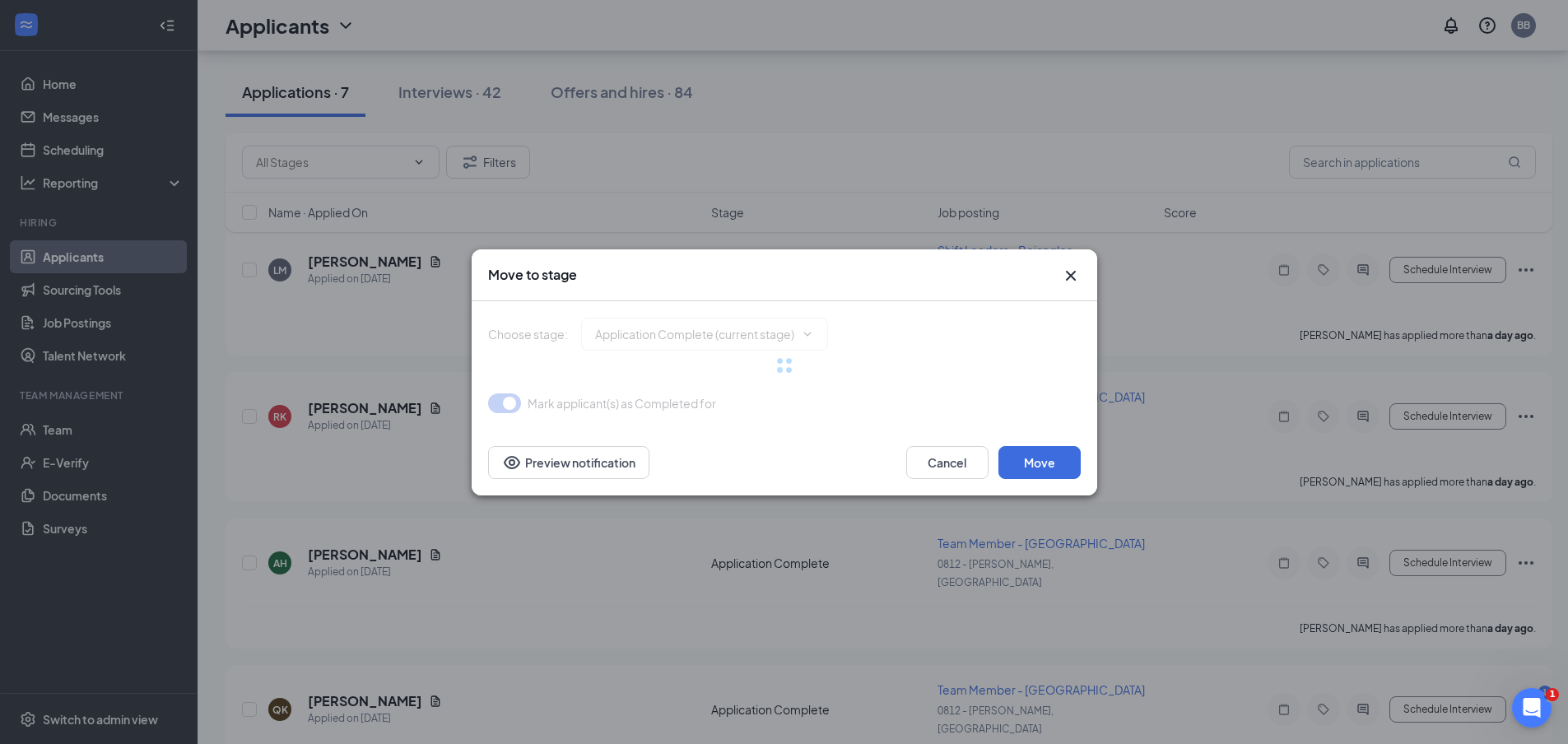
type input "Onsite Interview (next stage)"
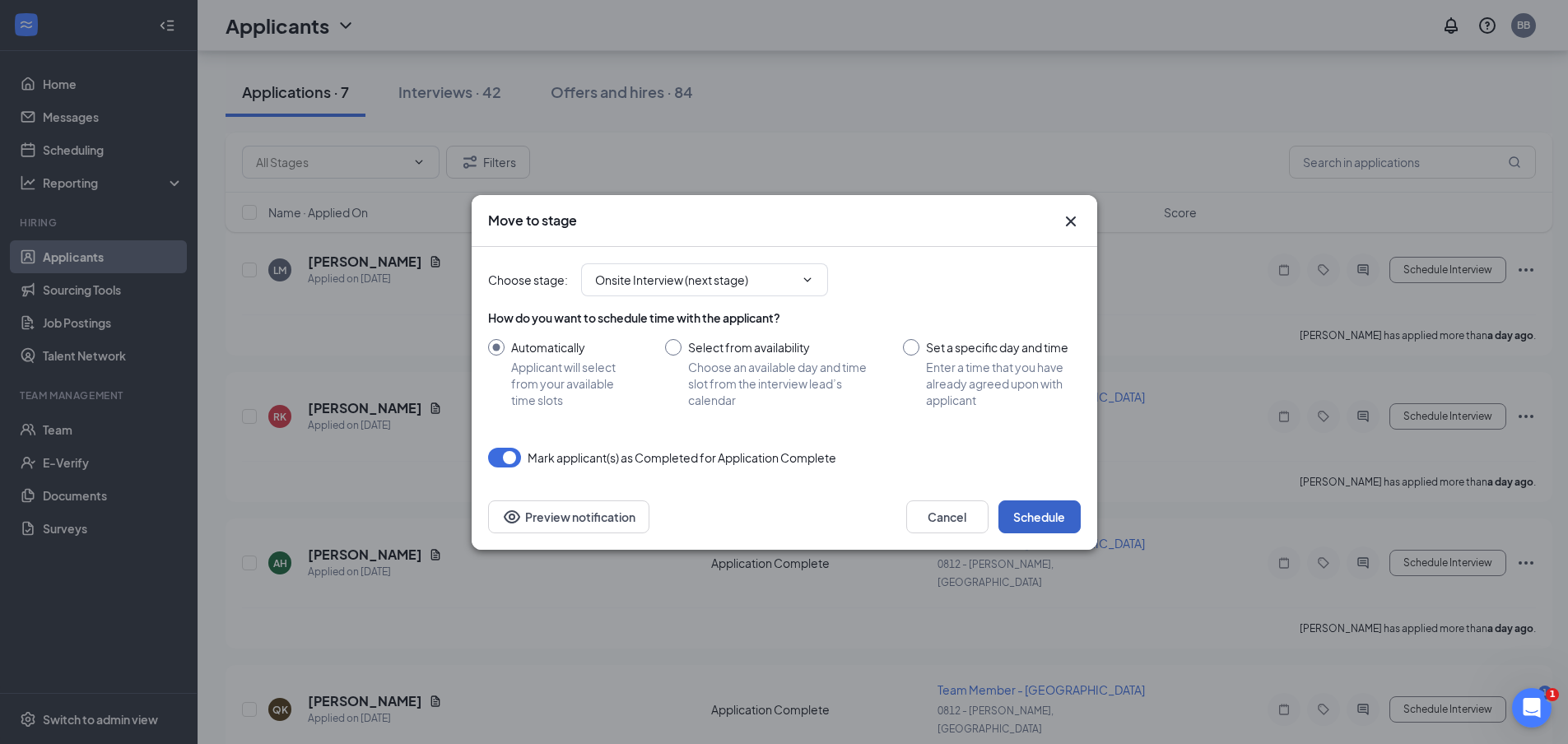
click at [1072, 523] on button "Schedule" at bounding box center [1039, 516] width 83 height 33
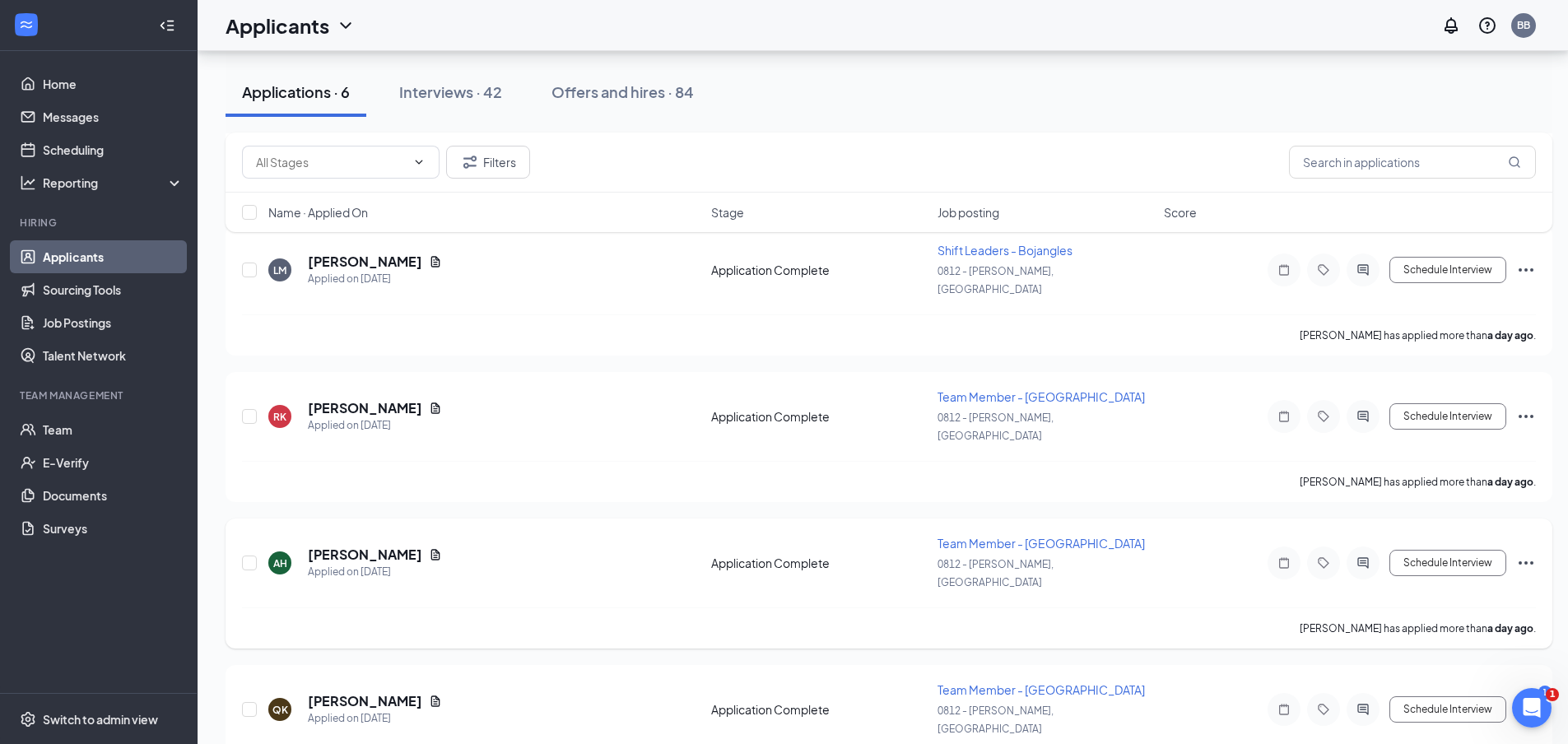
scroll to position [1012, 0]
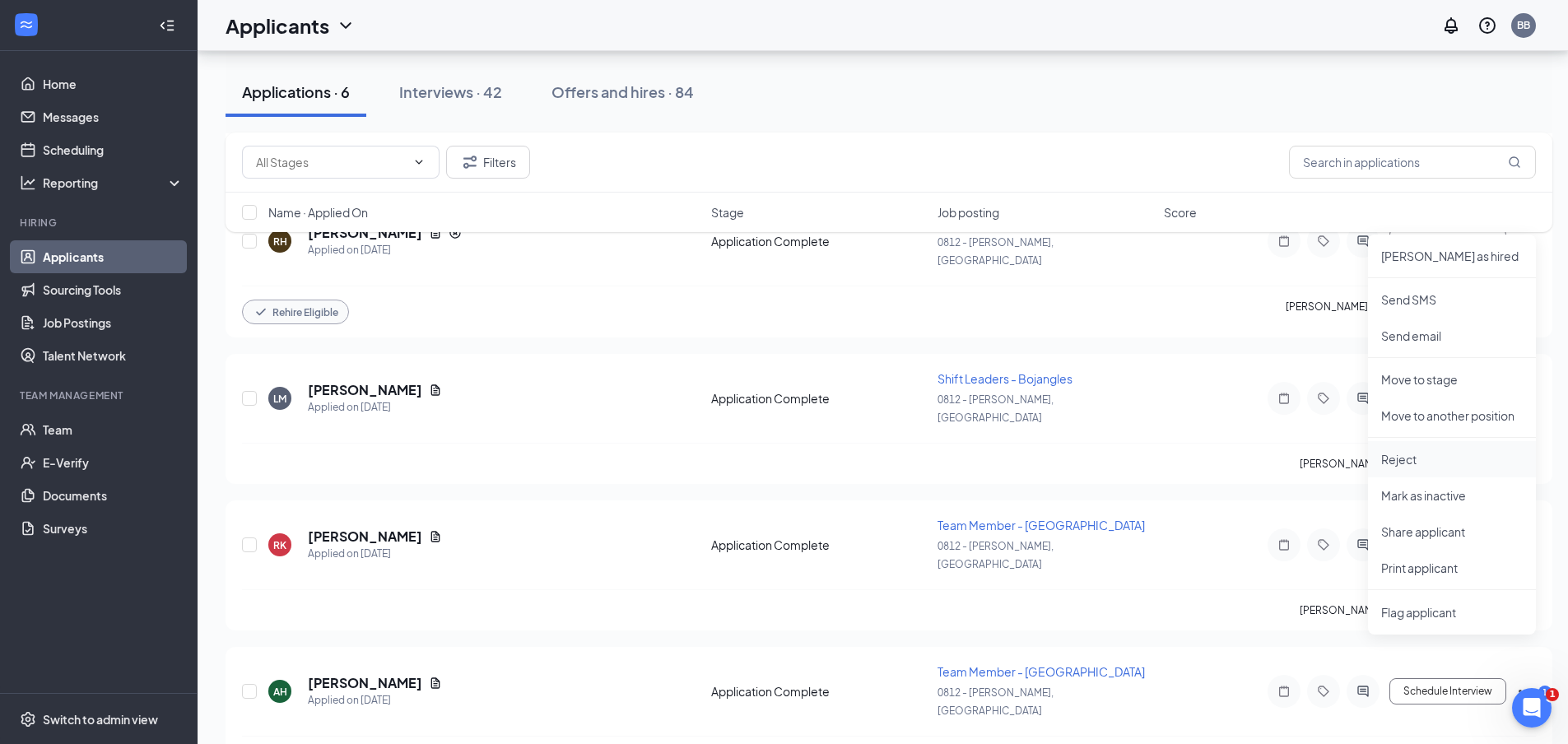
click at [1397, 465] on p "Reject" at bounding box center [1451, 458] width 141 height 16
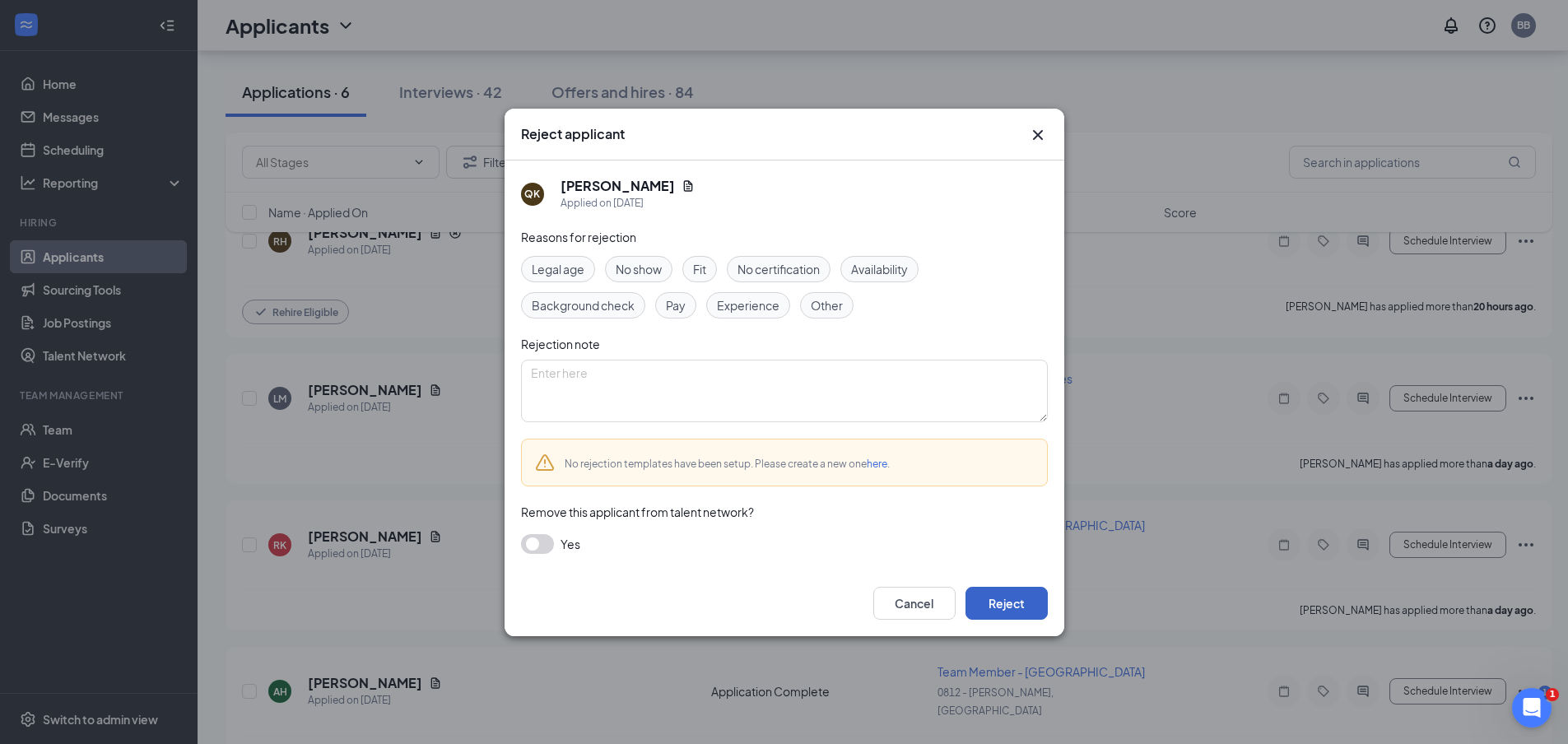
click at [999, 606] on button "Reject" at bounding box center [1006, 603] width 83 height 33
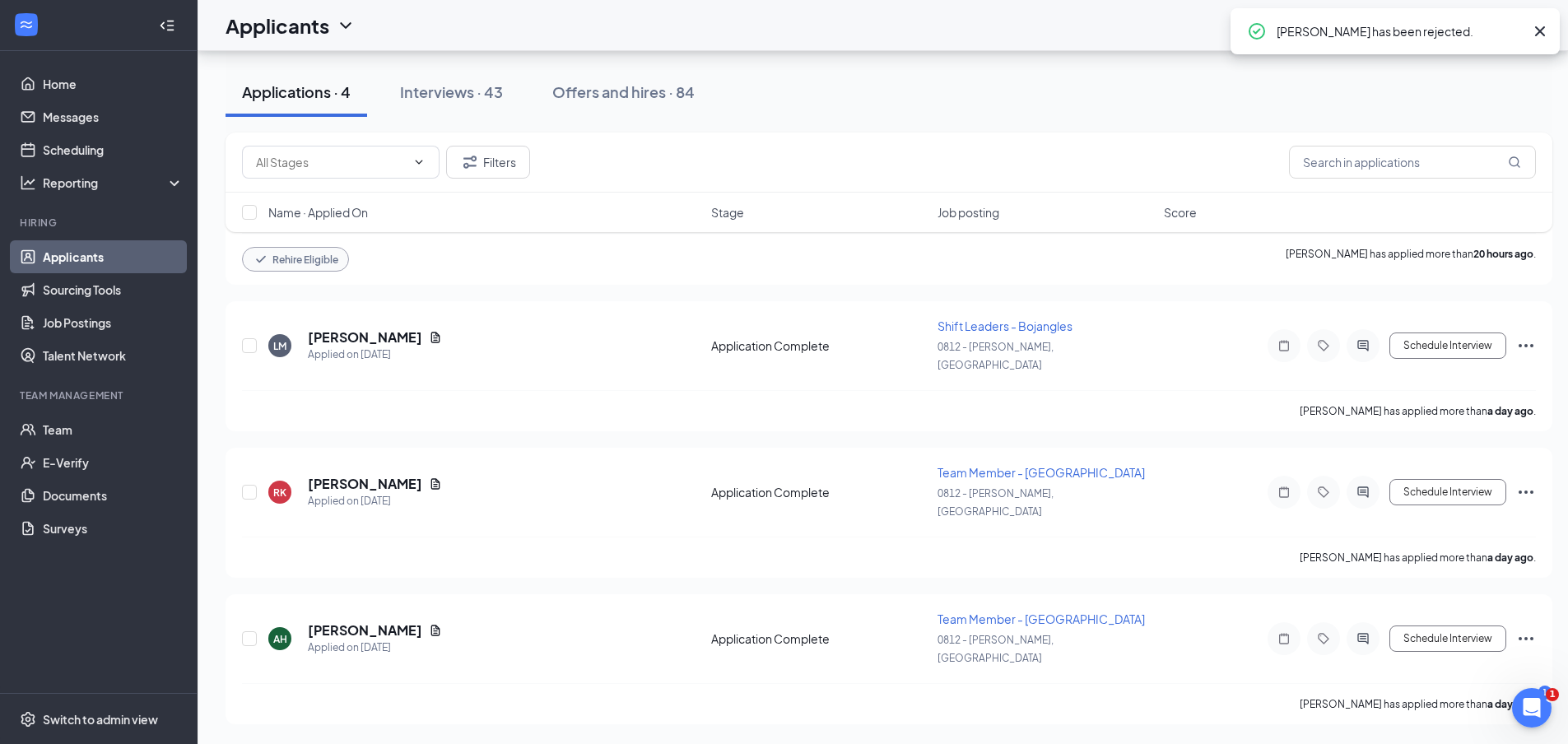
scroll to position [754, 0]
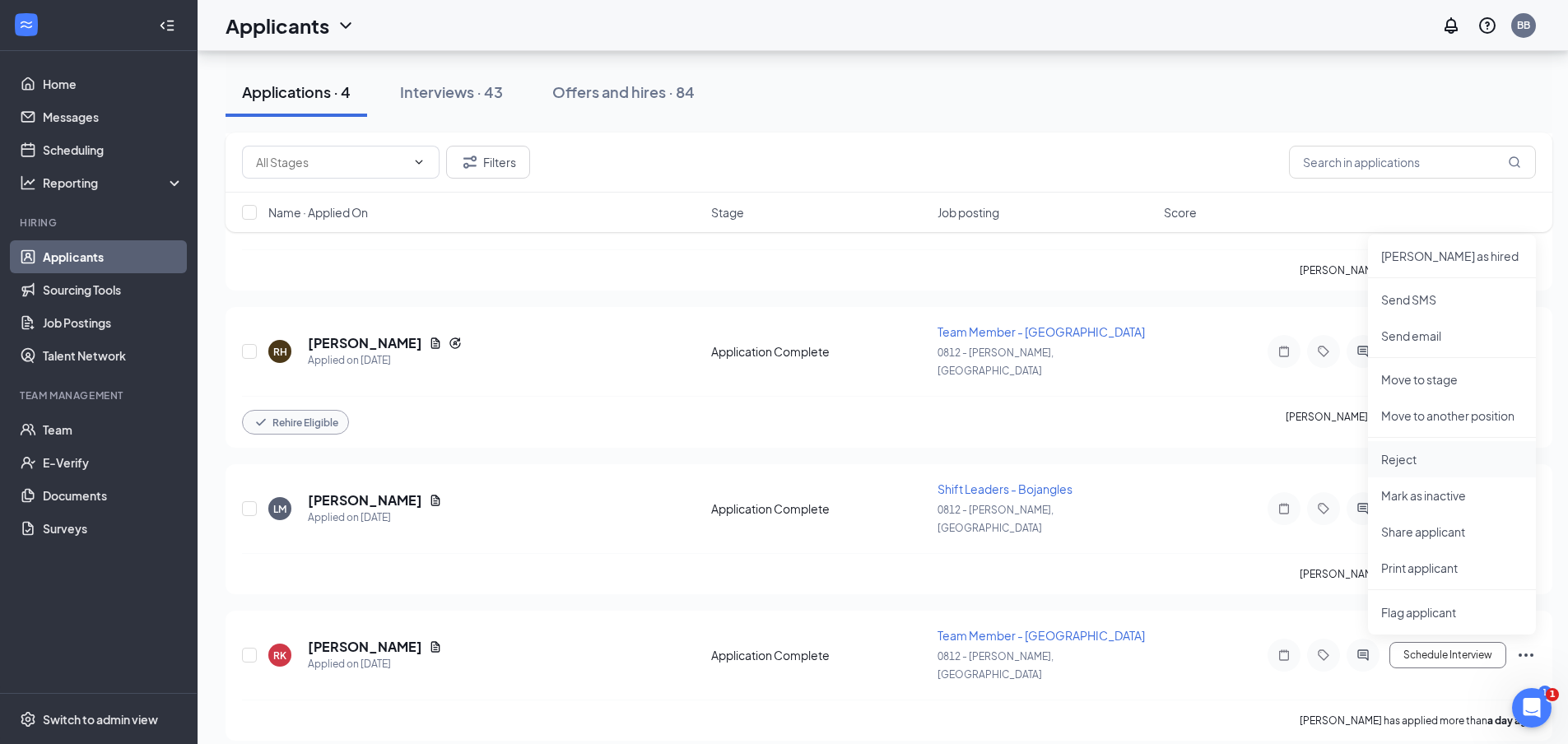
click at [1398, 462] on p "Reject" at bounding box center [1451, 458] width 141 height 16
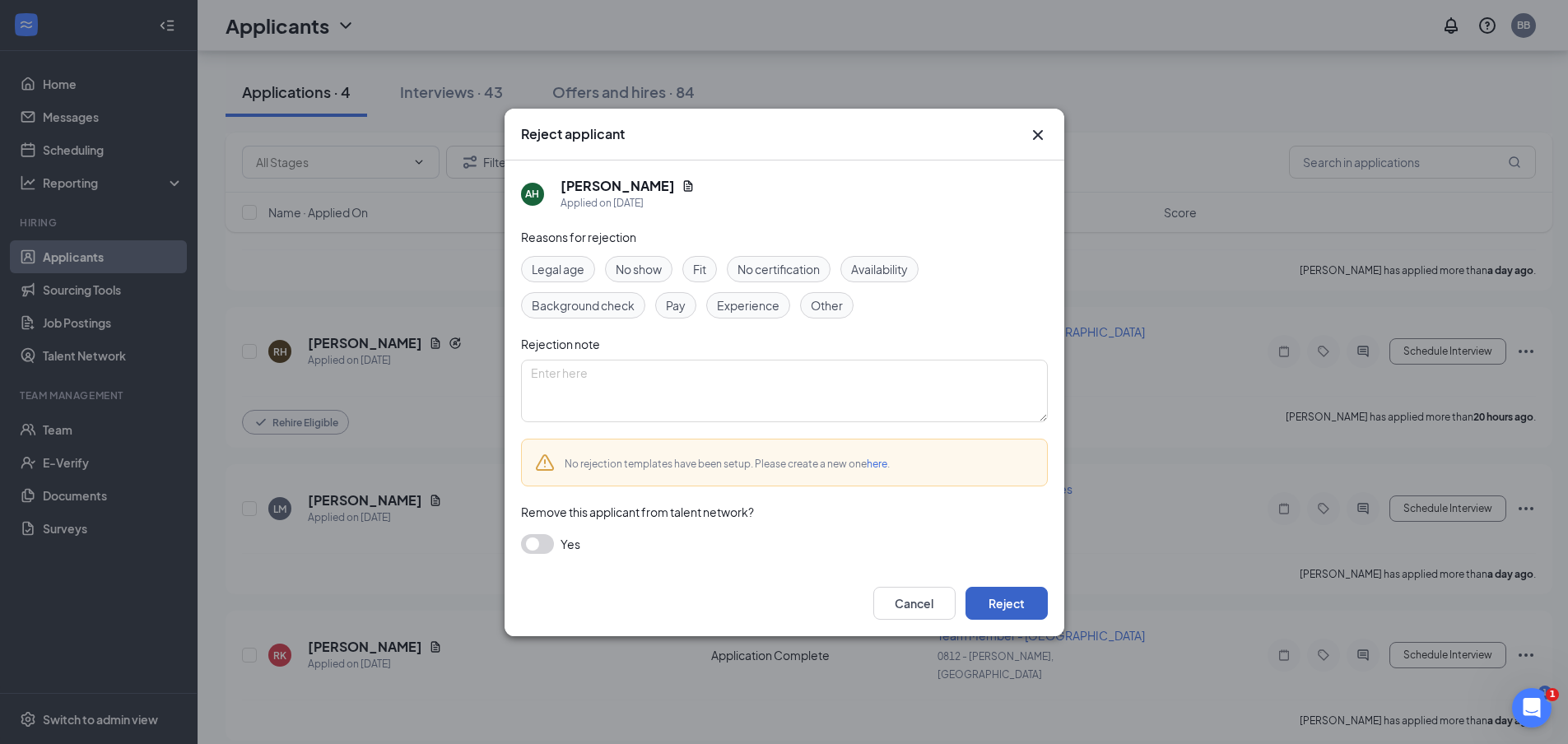
click at [1026, 596] on button "Reject" at bounding box center [1006, 603] width 83 height 33
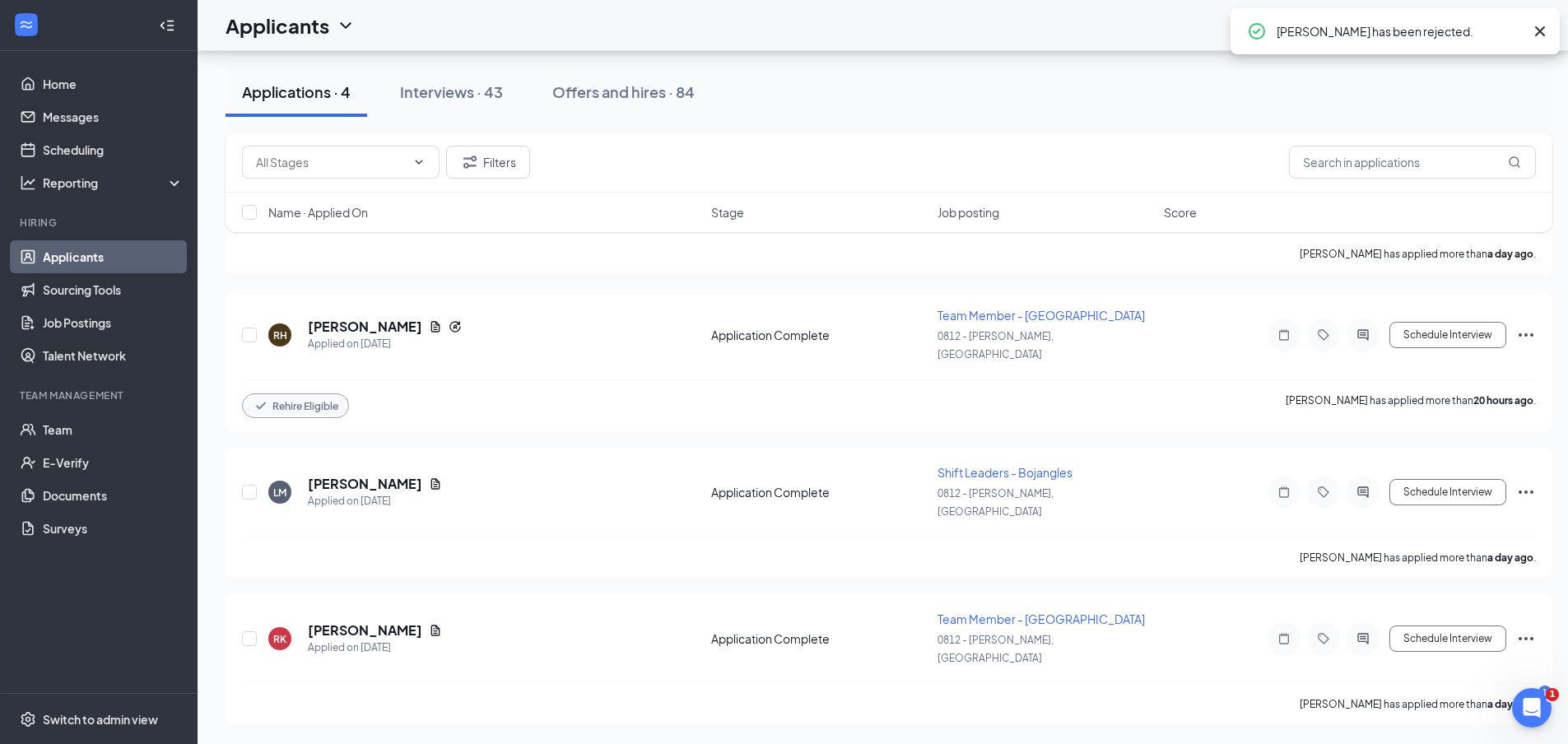
scroll to position [369, 0]
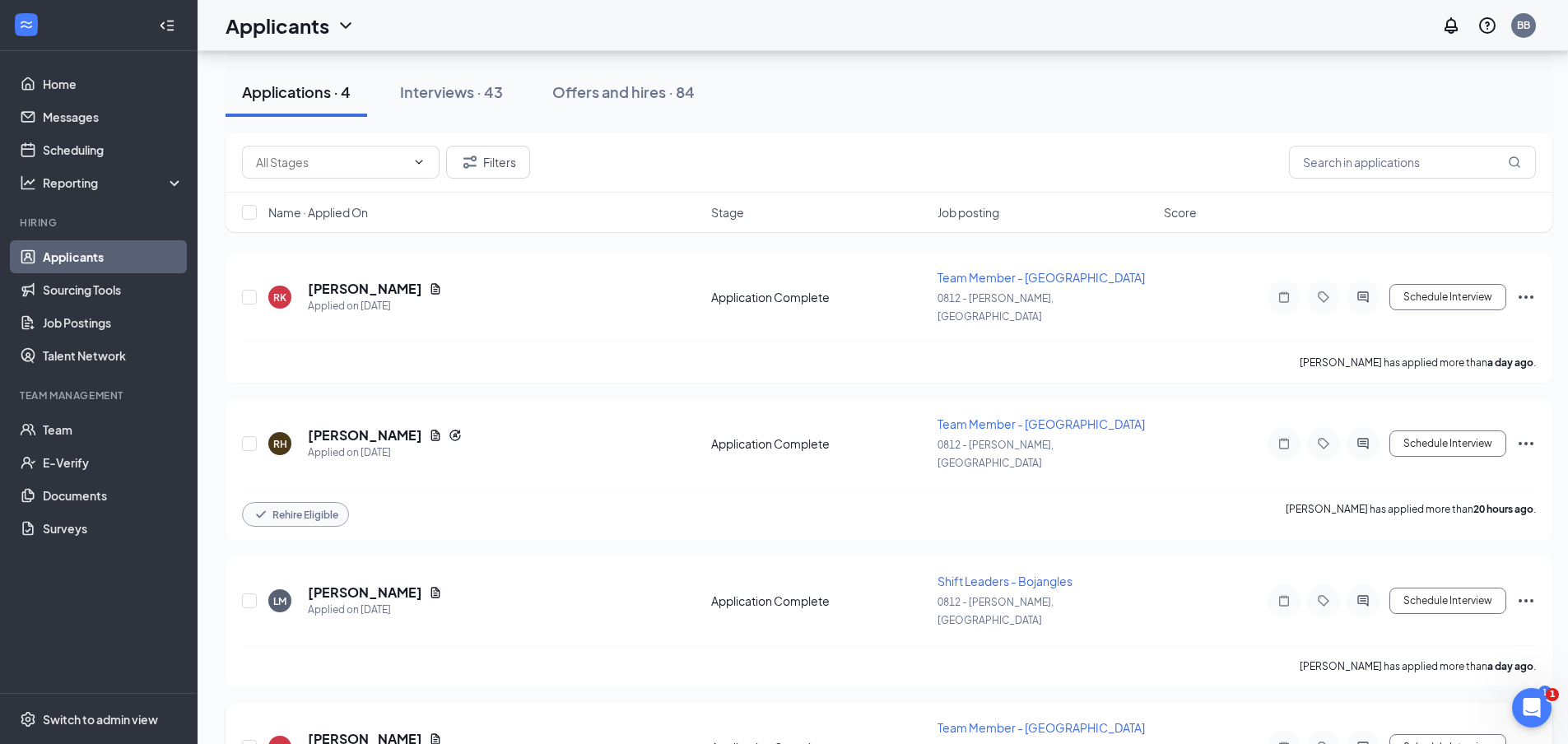
click at [1516, 737] on icon "Ellipses" at bounding box center [1525, 747] width 20 height 20
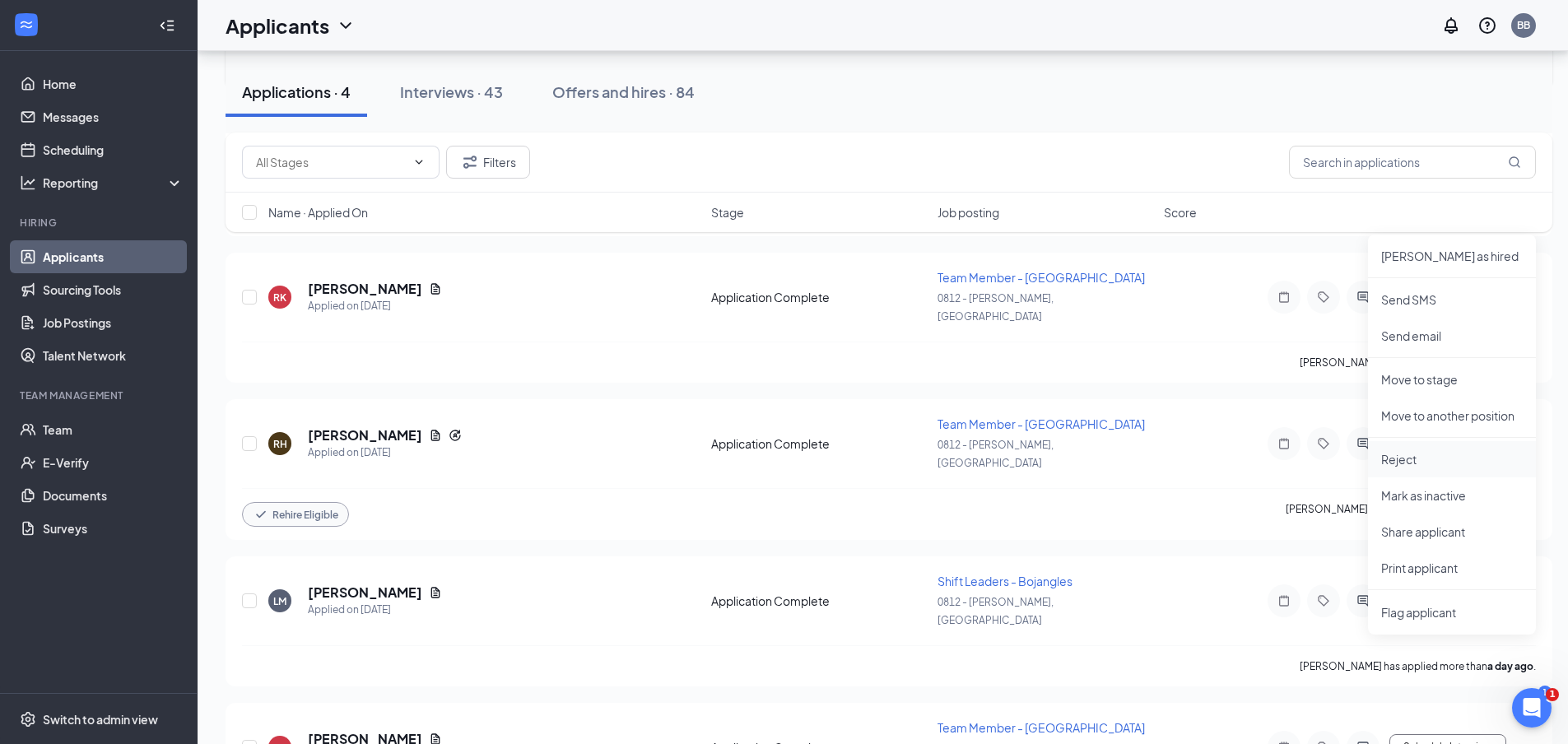
click at [1411, 466] on p "Reject" at bounding box center [1451, 458] width 141 height 16
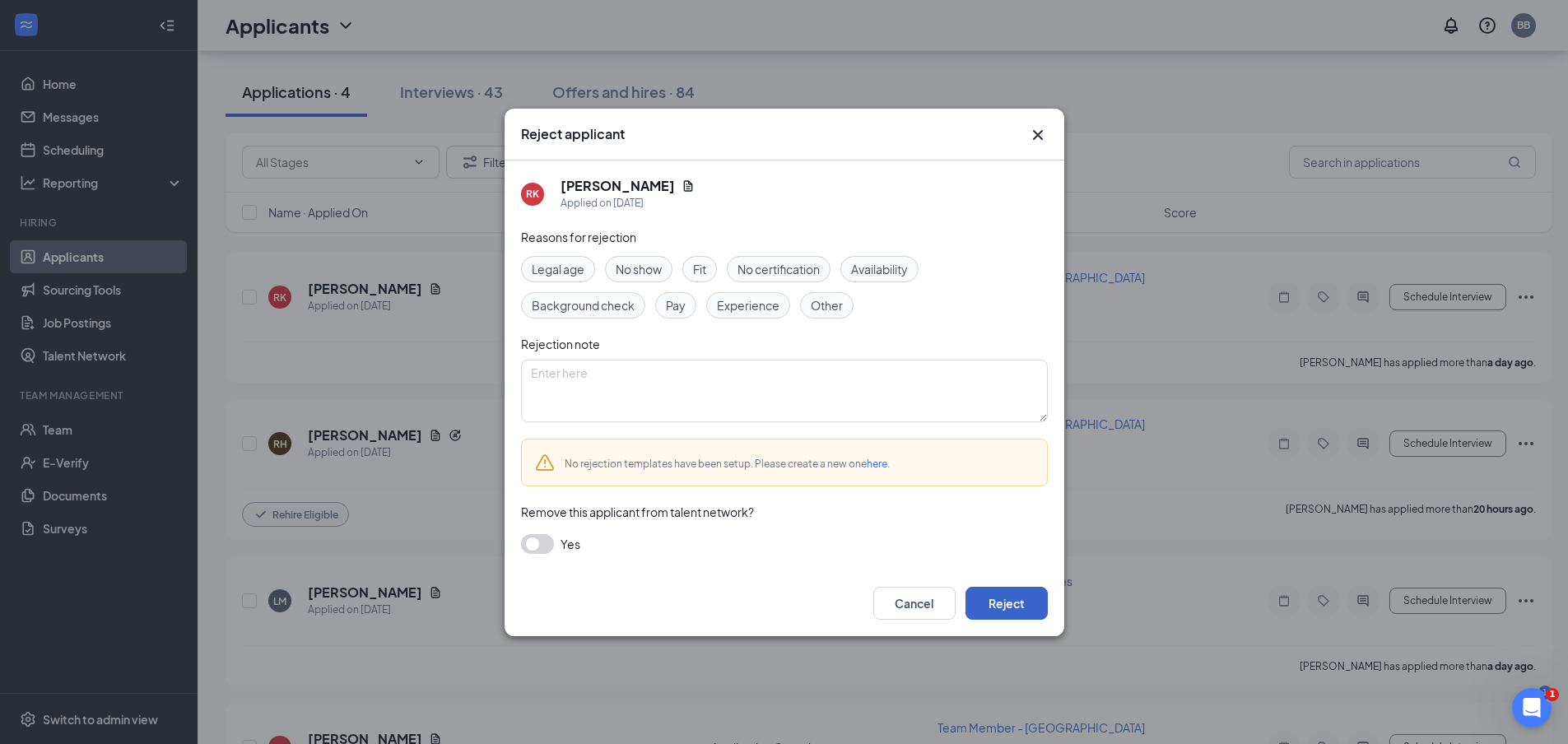
click at [1018, 594] on button "Reject" at bounding box center [1006, 603] width 83 height 33
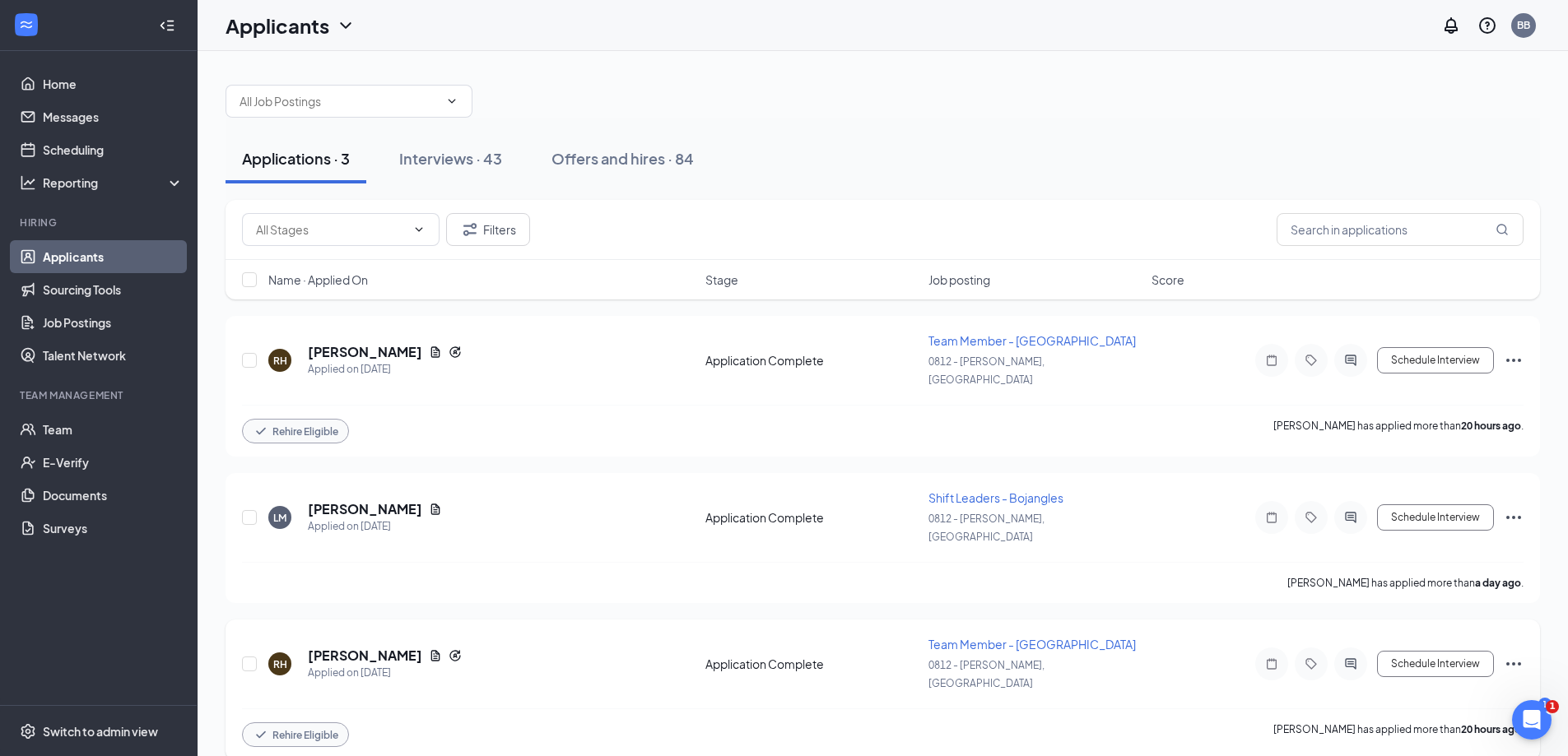
scroll to position [0, 0]
click at [640, 166] on div "Offers and hires · 84" at bounding box center [623, 161] width 142 height 21
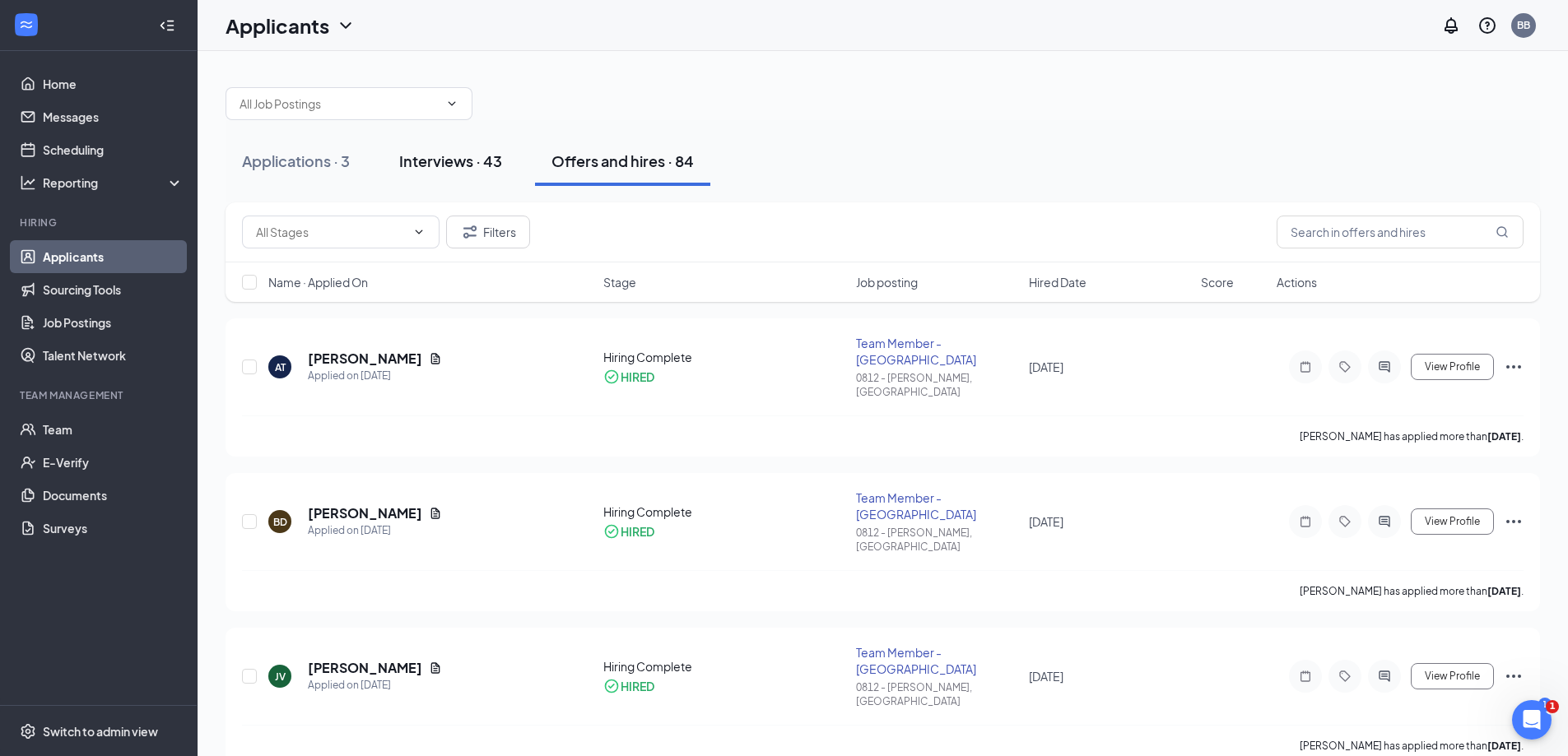
click at [431, 159] on div "Interviews · 43" at bounding box center [451, 161] width 103 height 21
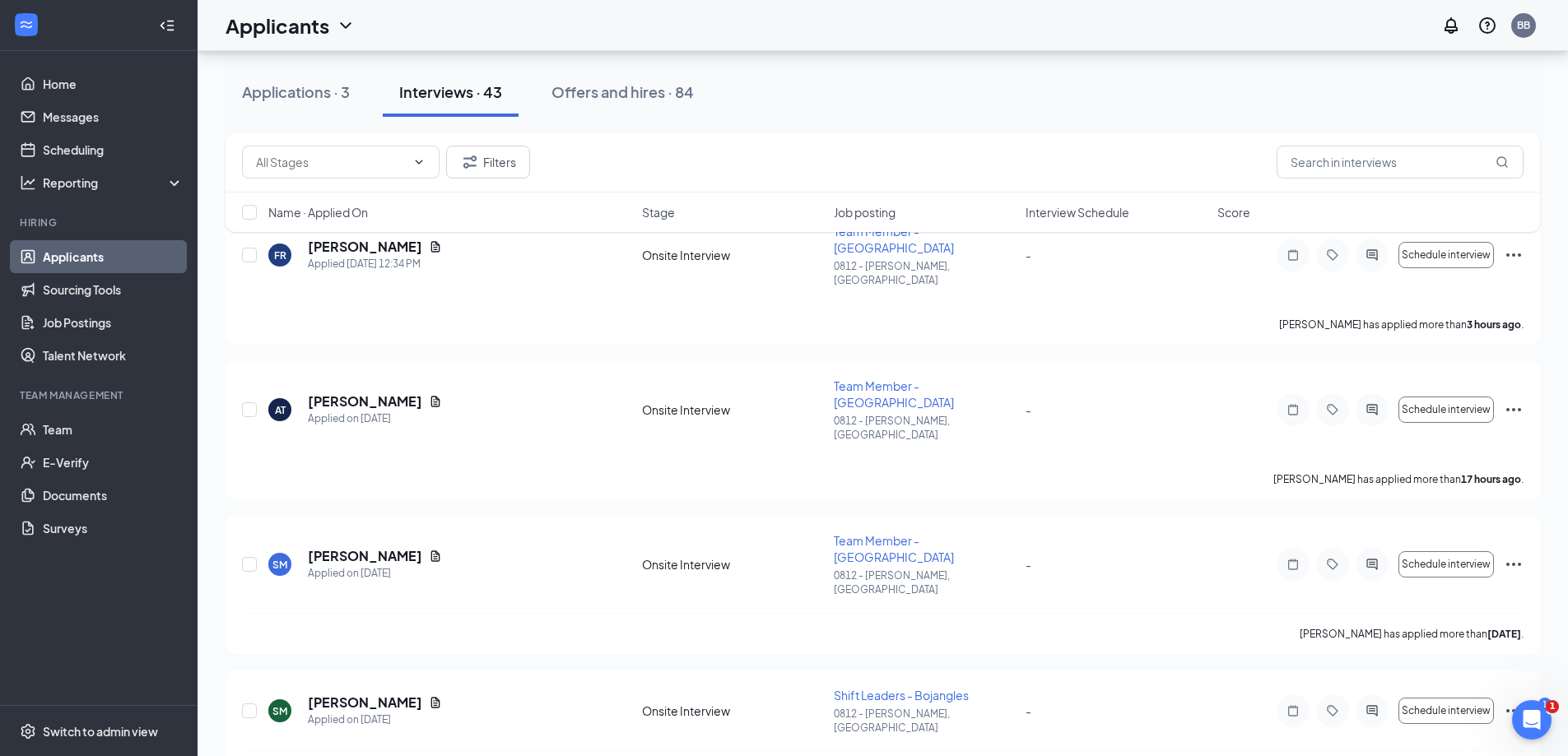
scroll to position [83, 0]
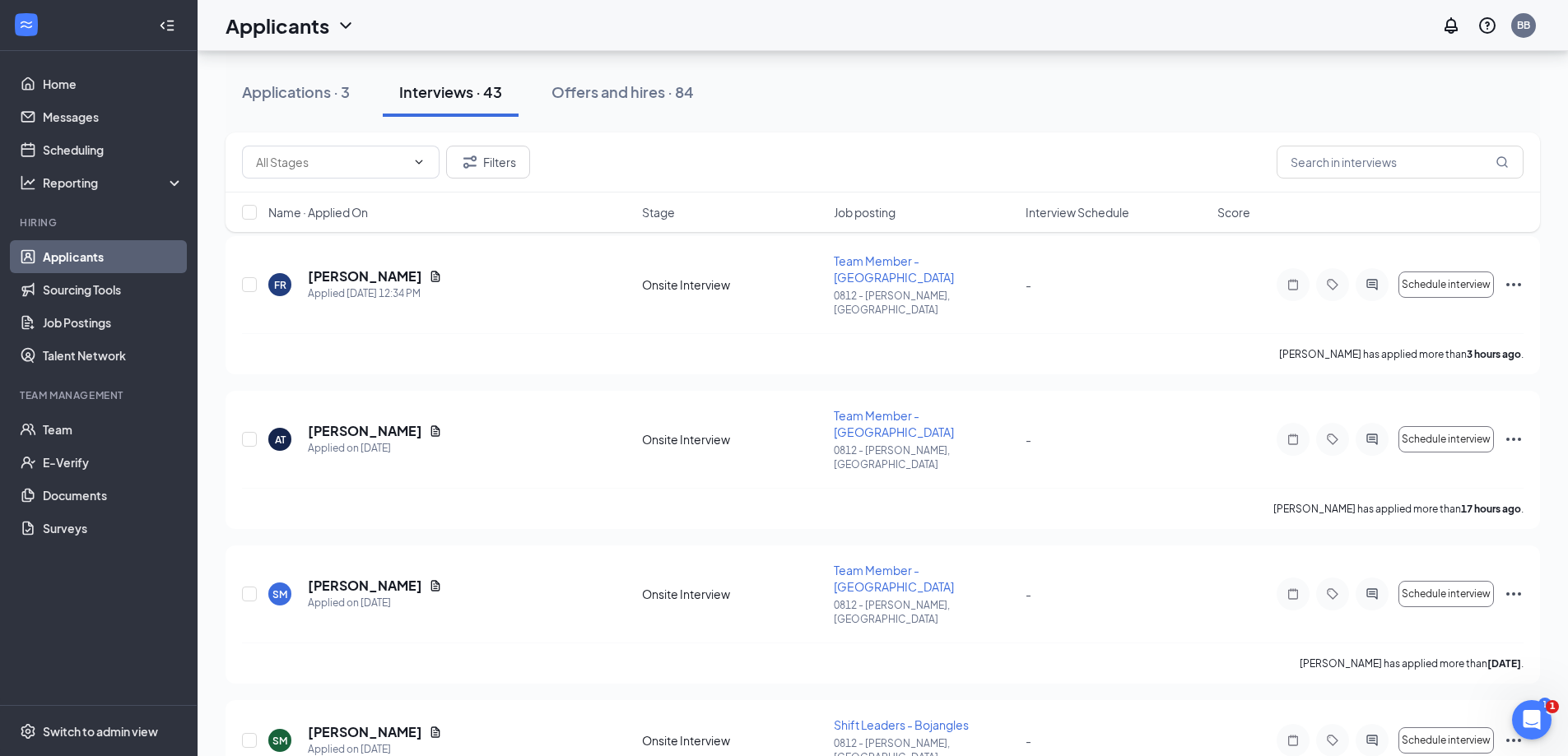
click at [1102, 215] on span "Interview Schedule" at bounding box center [1077, 212] width 103 height 16
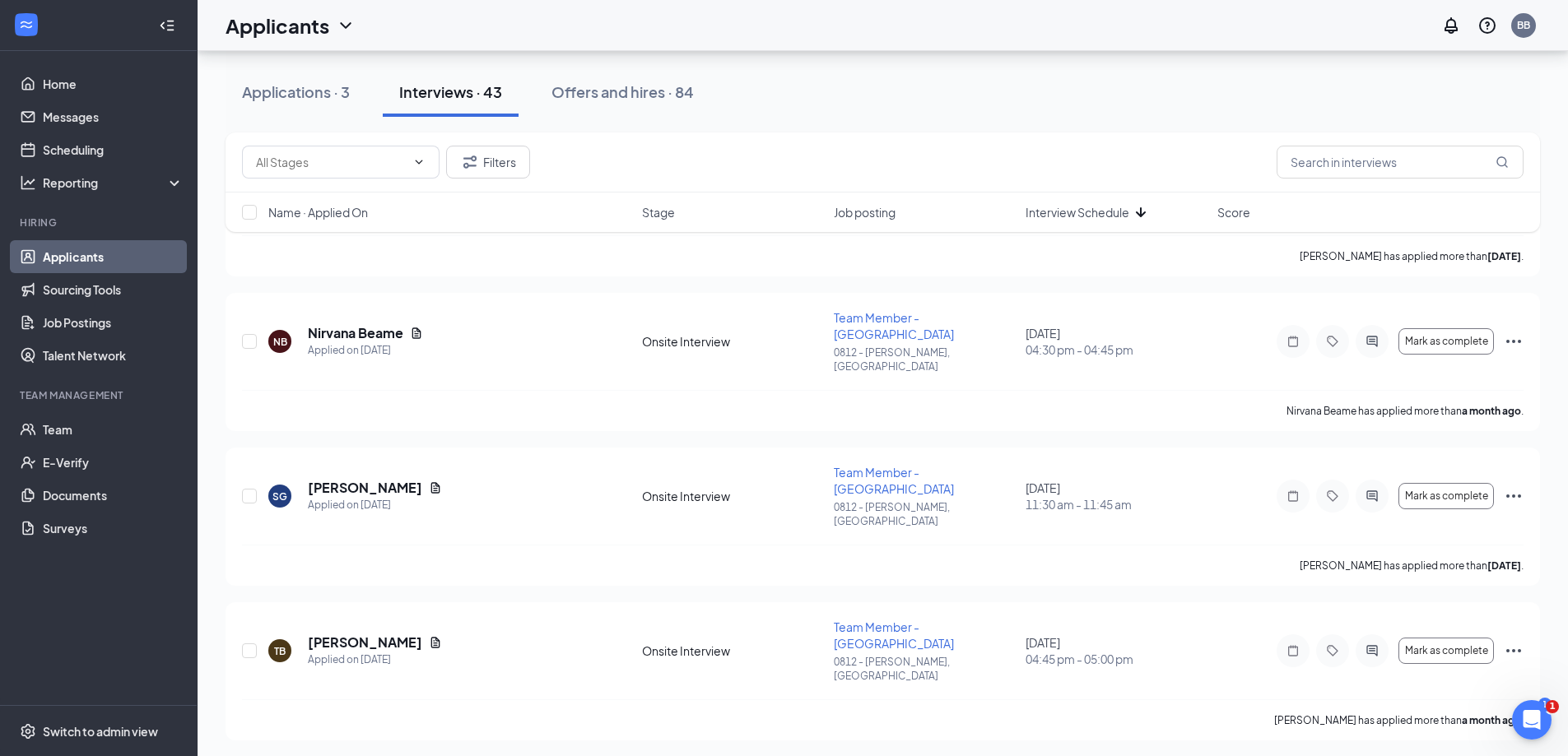
scroll to position [164, 0]
click at [1115, 211] on span "Interview Schedule" at bounding box center [1077, 212] width 103 height 16
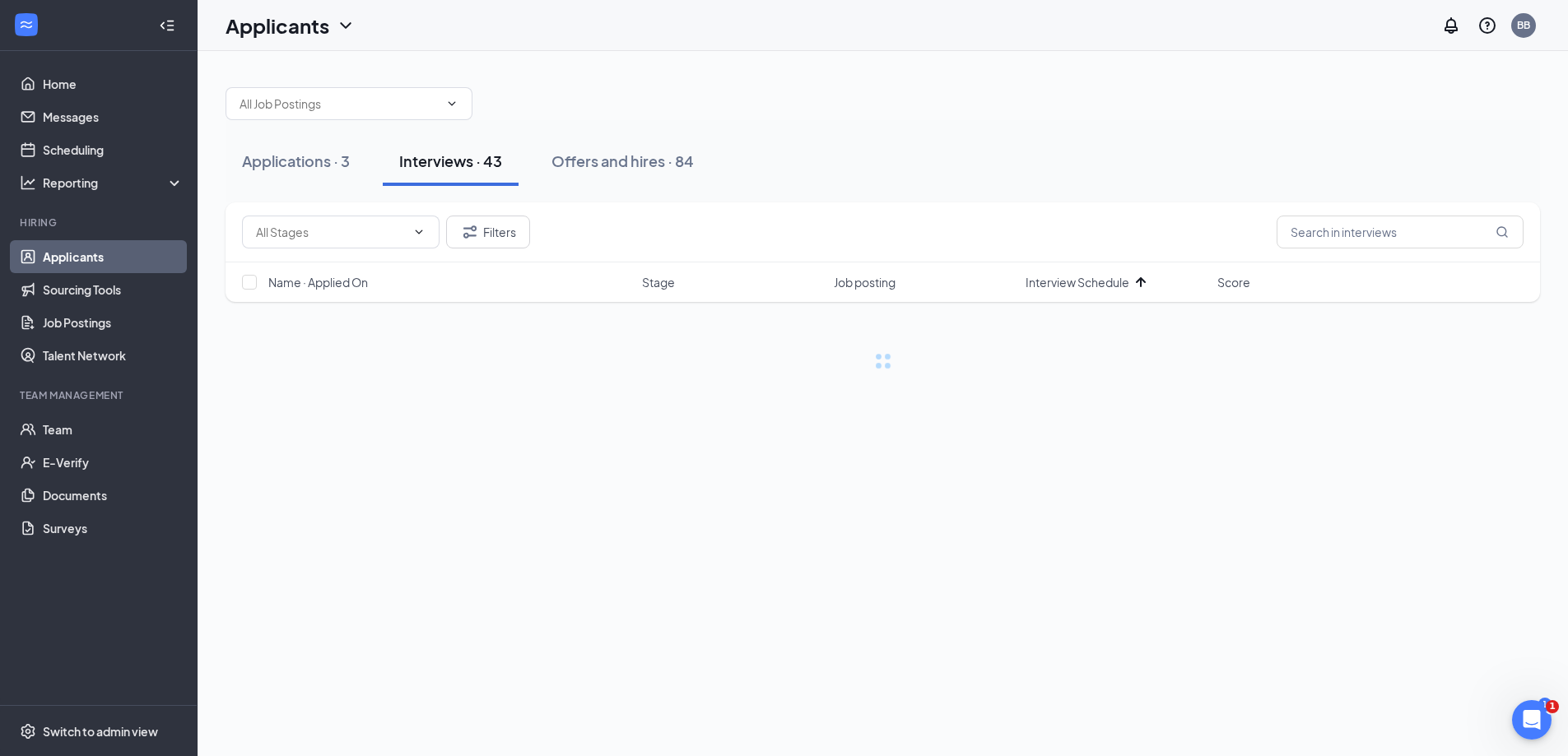
scroll to position [0, 0]
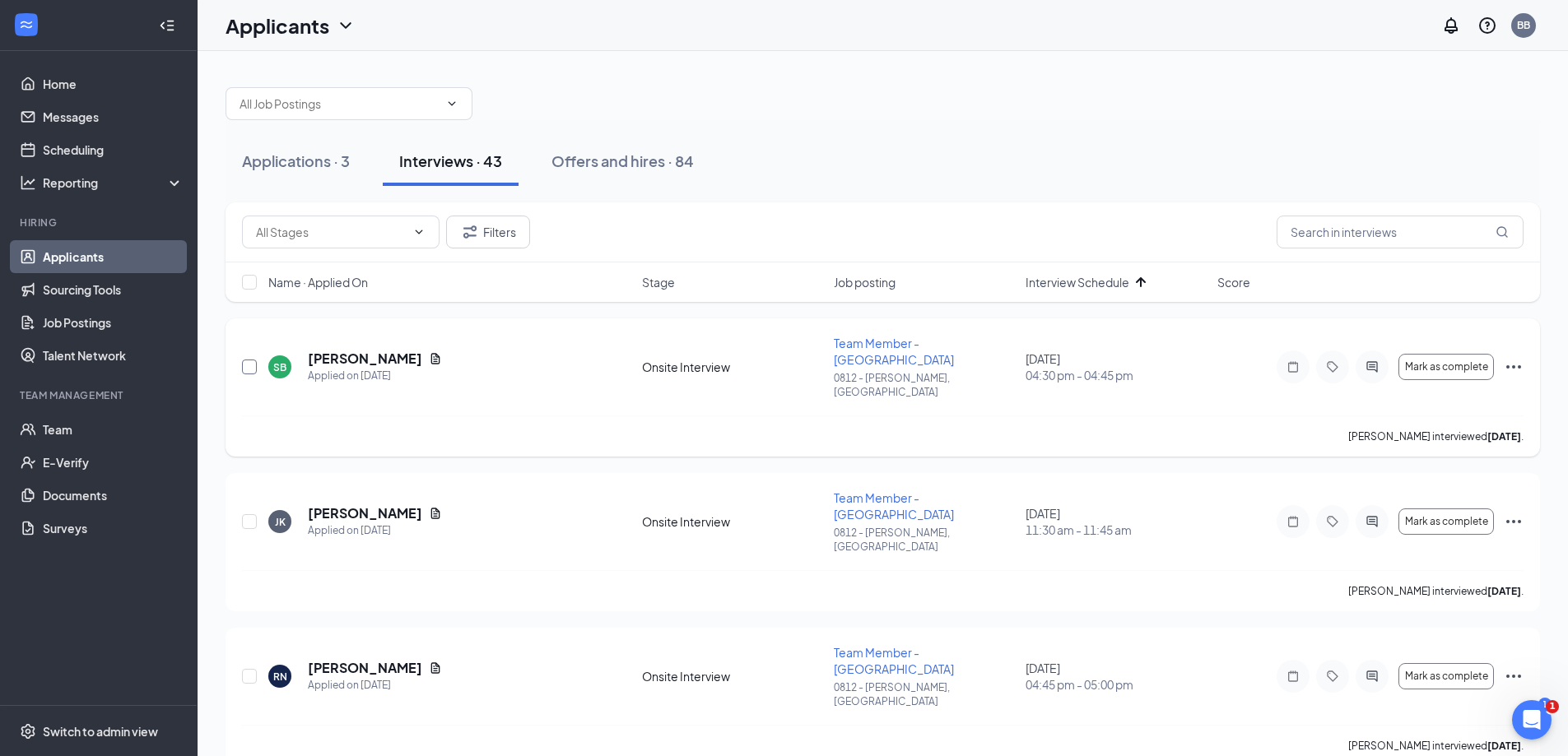
click at [250, 360] on input "checkbox" at bounding box center [250, 367] width 15 height 15
checkbox input "true"
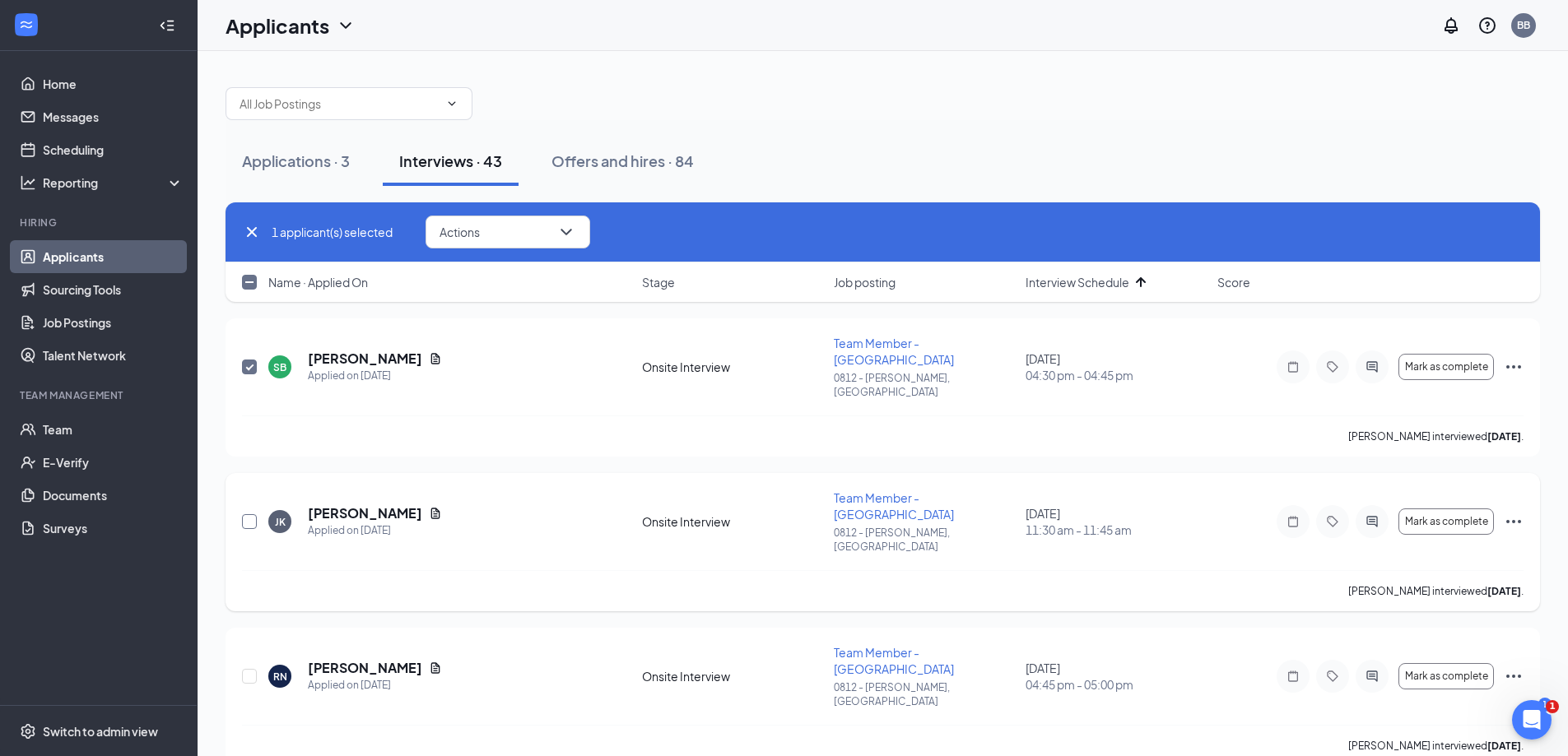
click at [245, 514] on input "checkbox" at bounding box center [250, 522] width 15 height 15
checkbox input "true"
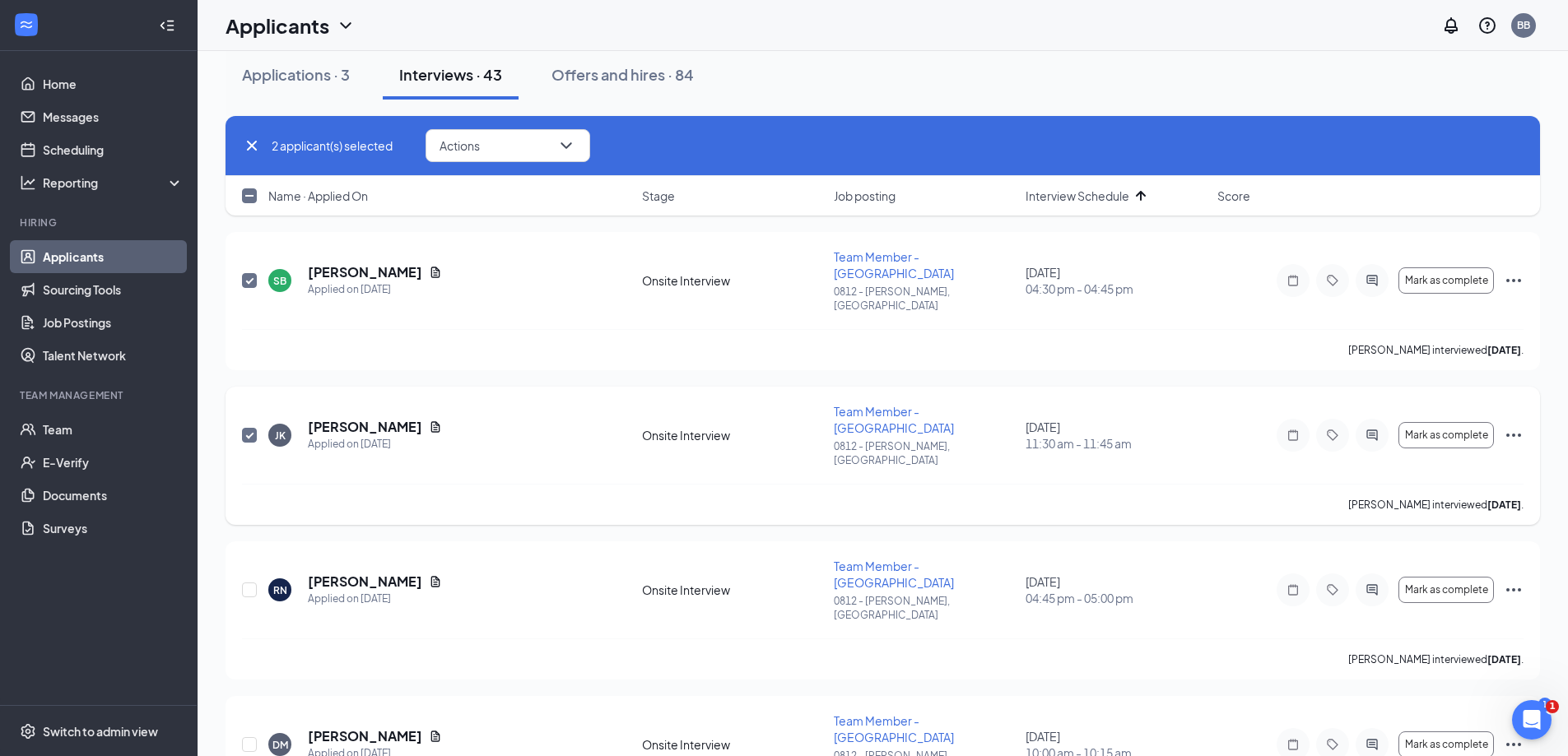
scroll to position [164, 0]
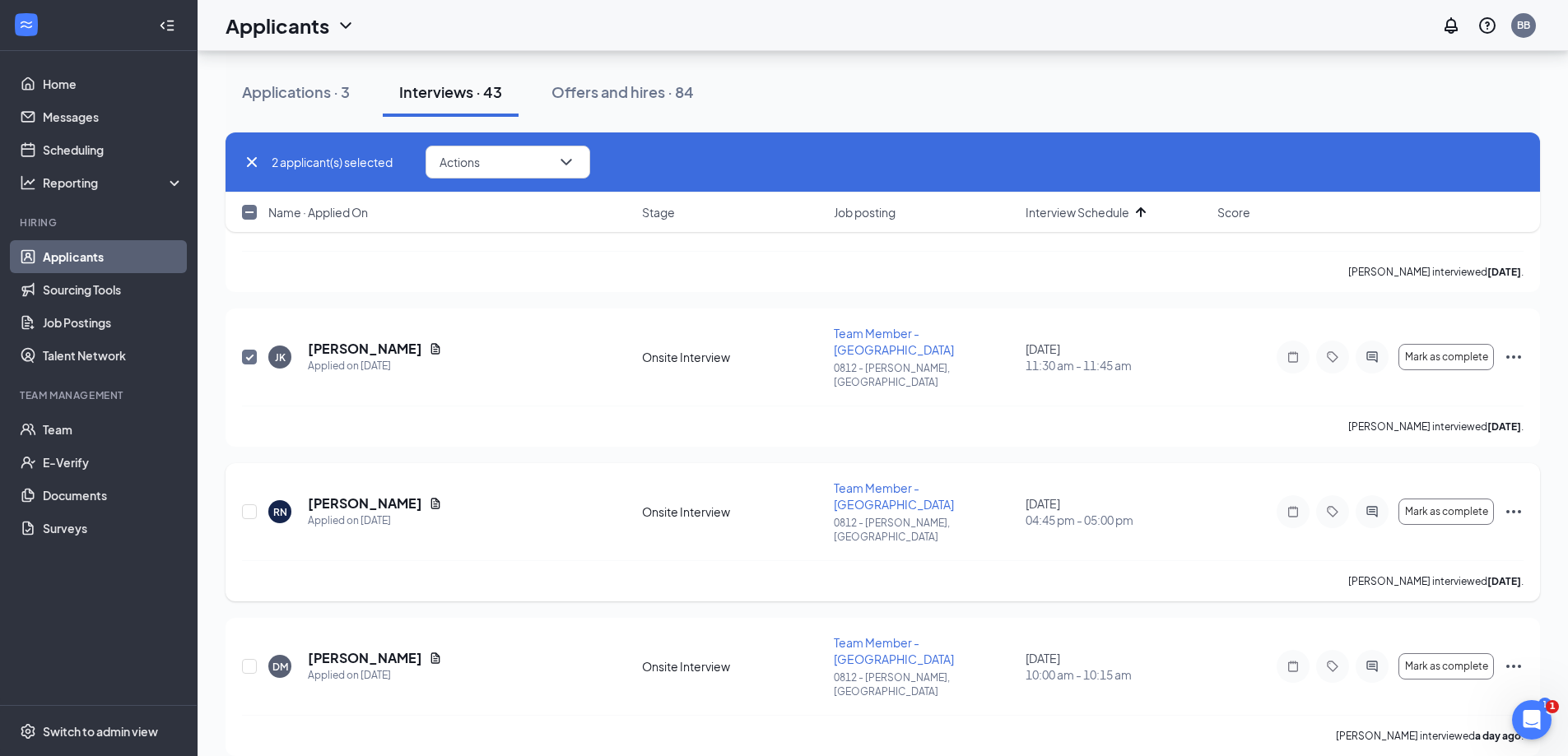
click at [259, 480] on div "RN Rose Newman Applied on Sep 7 Onsite Interview Team Member - Bojangles 0812 -…" at bounding box center [883, 520] width 1281 height 81
click at [250, 505] on input "checkbox" at bounding box center [250, 512] width 15 height 15
checkbox input "true"
click at [250, 659] on input "checkbox" at bounding box center [250, 667] width 15 height 15
checkbox input "true"
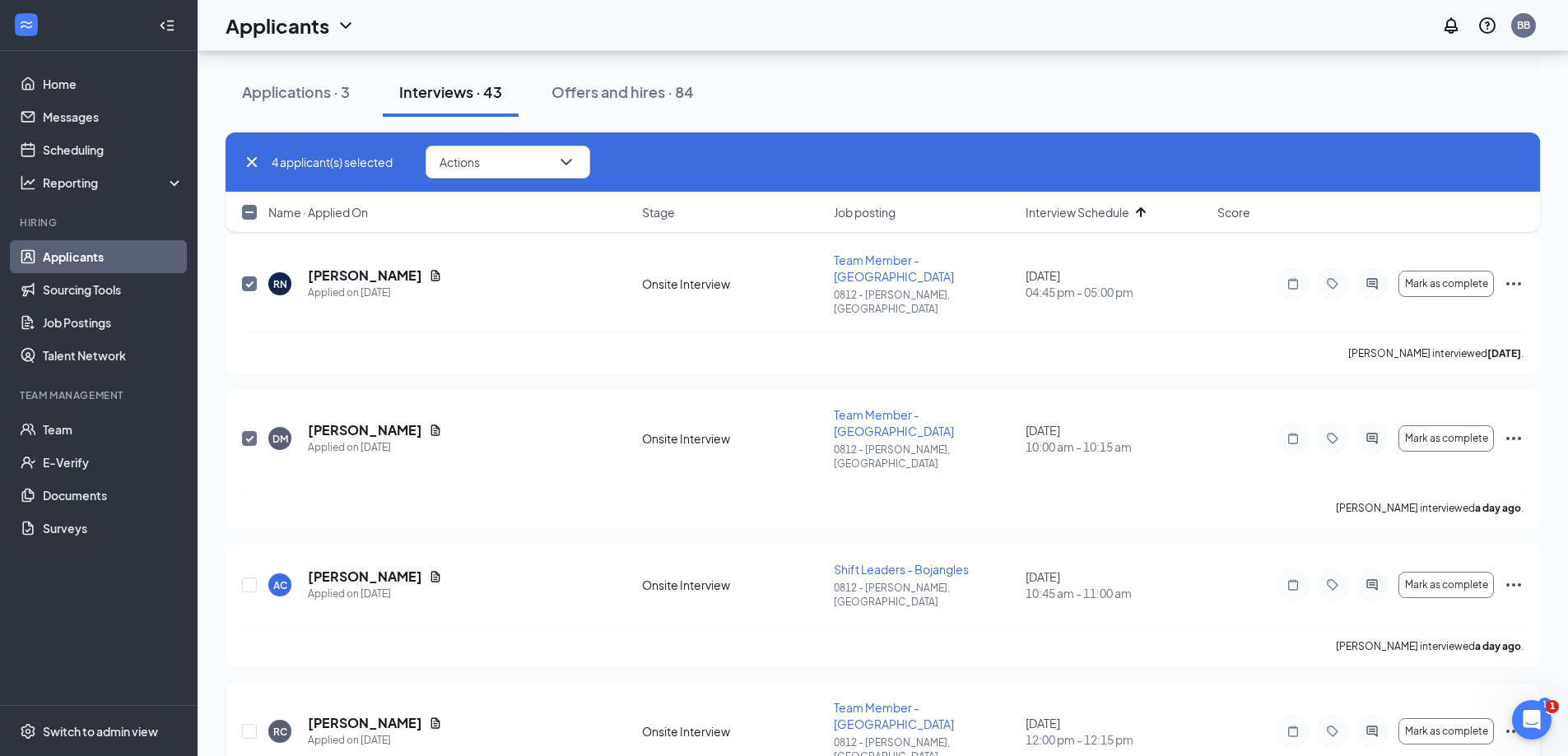
scroll to position [412, 0]
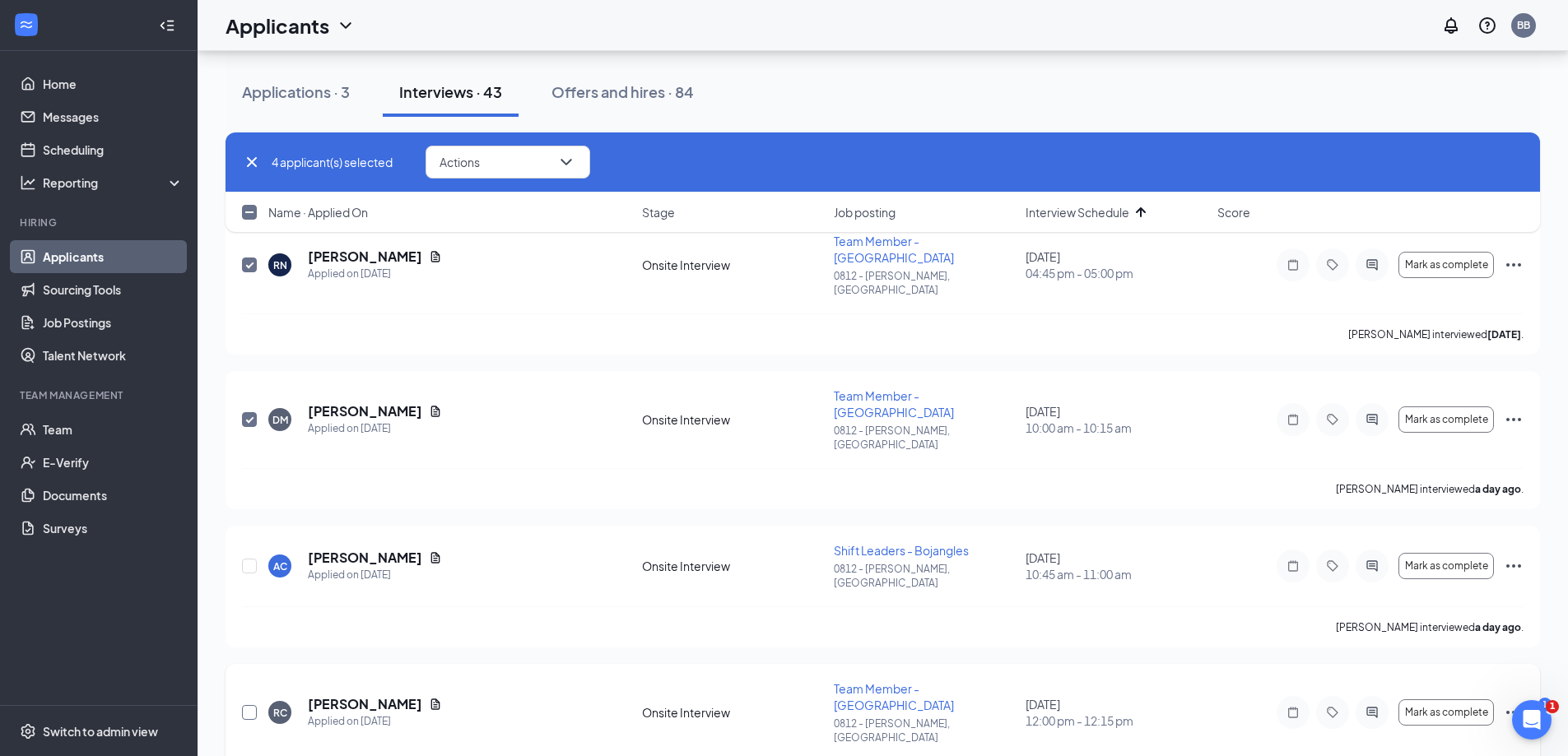
click at [252, 705] on input "checkbox" at bounding box center [250, 712] width 15 height 15
checkbox input "true"
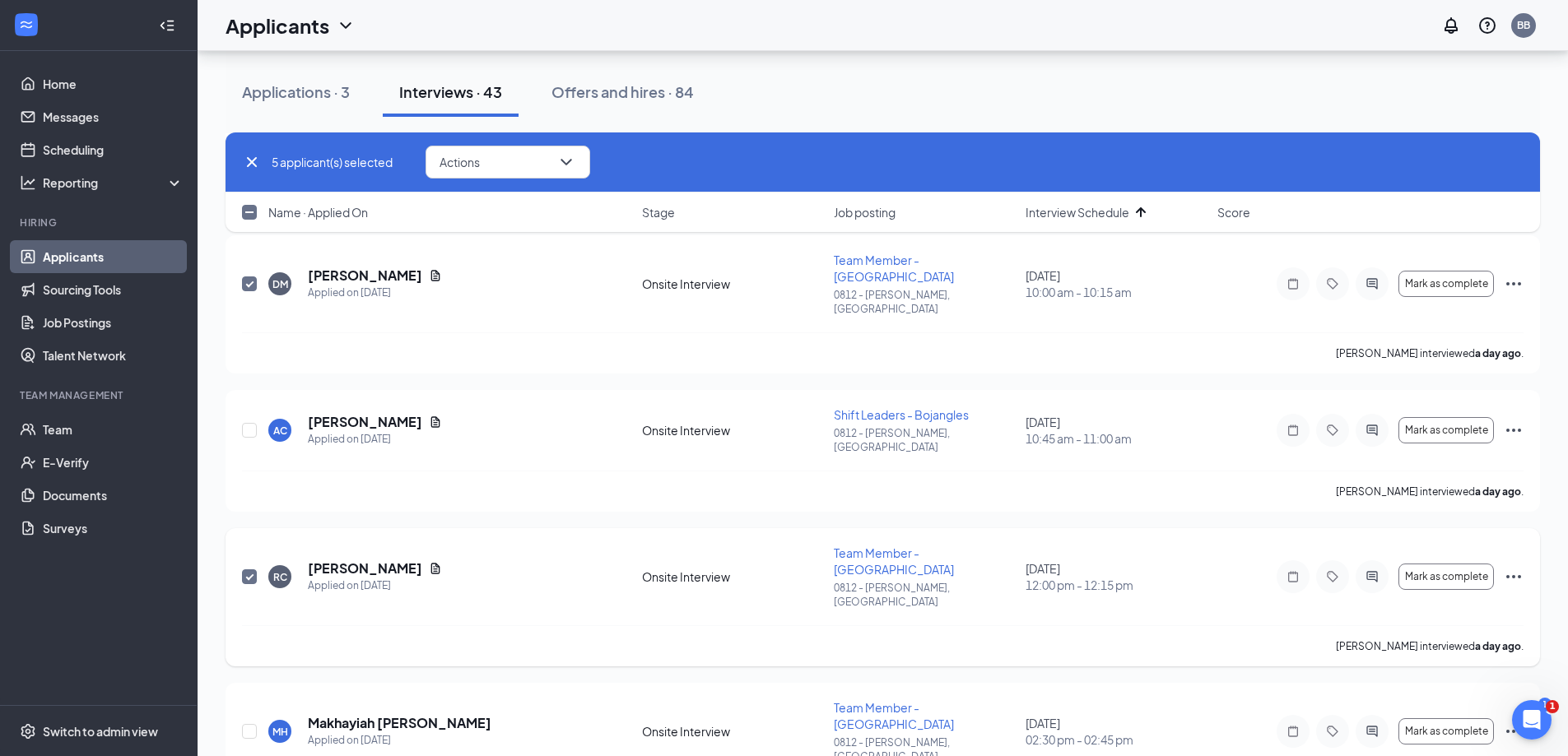
scroll to position [576, 0]
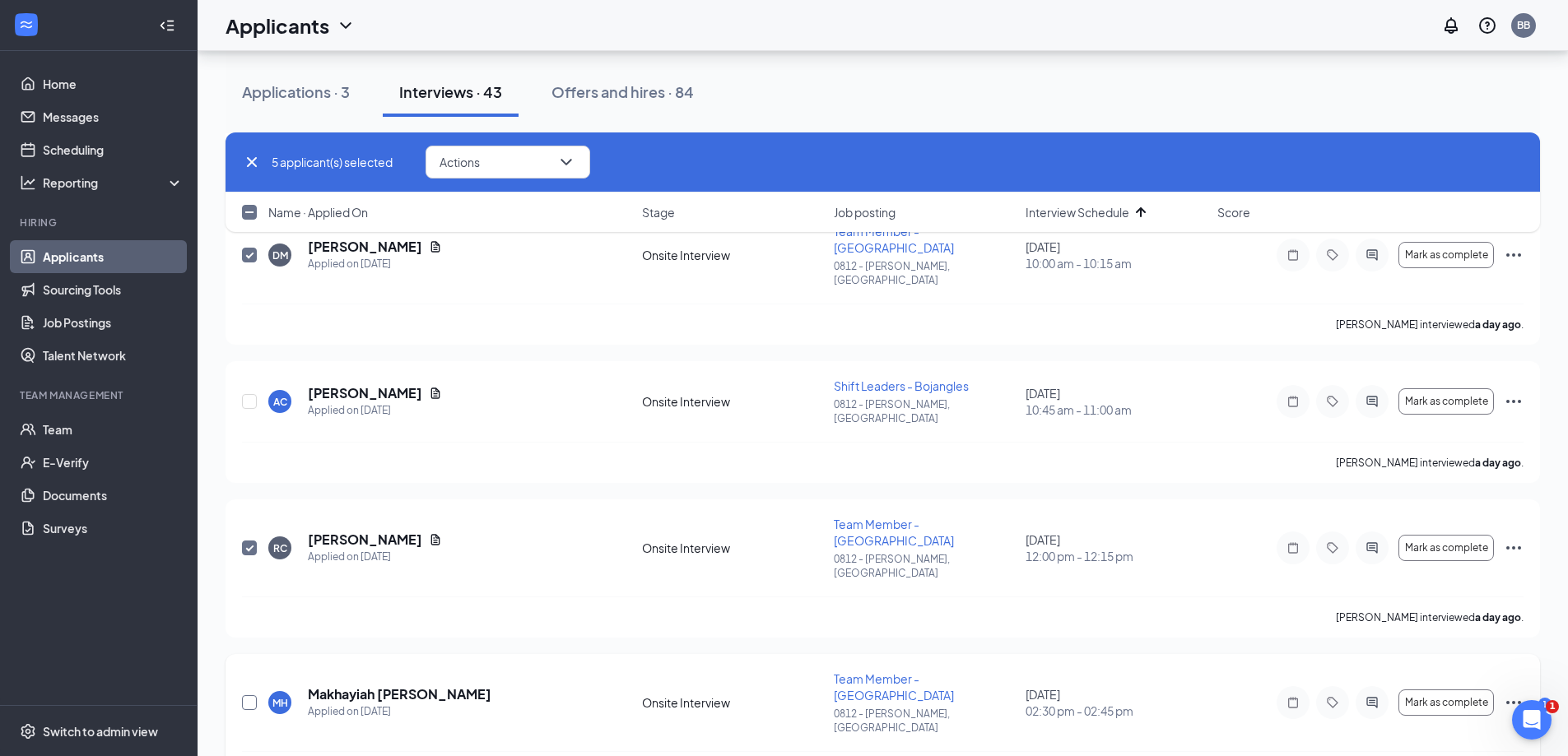
click at [253, 695] on input "checkbox" at bounding box center [250, 703] width 15 height 15
checkbox input "true"
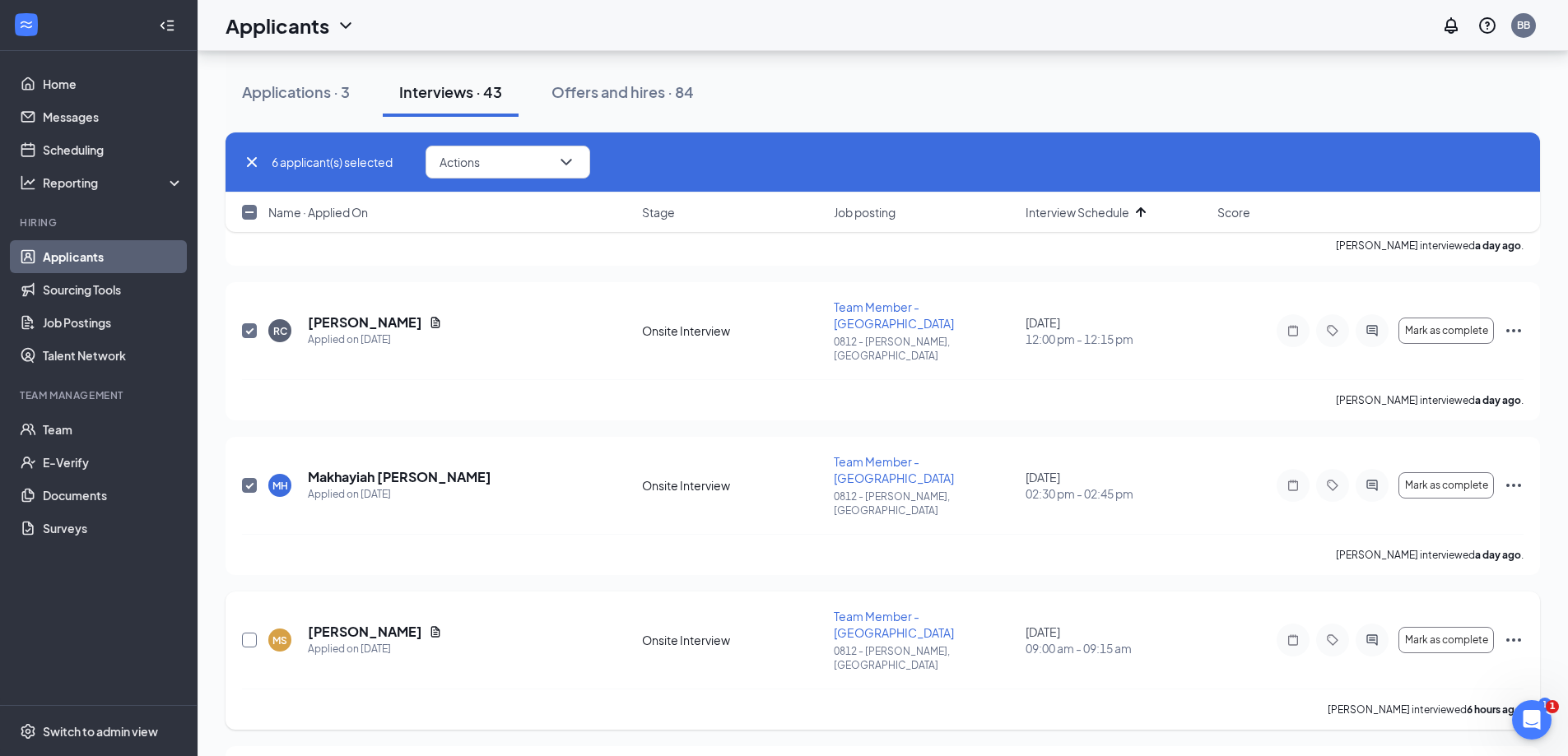
scroll to position [822, 0]
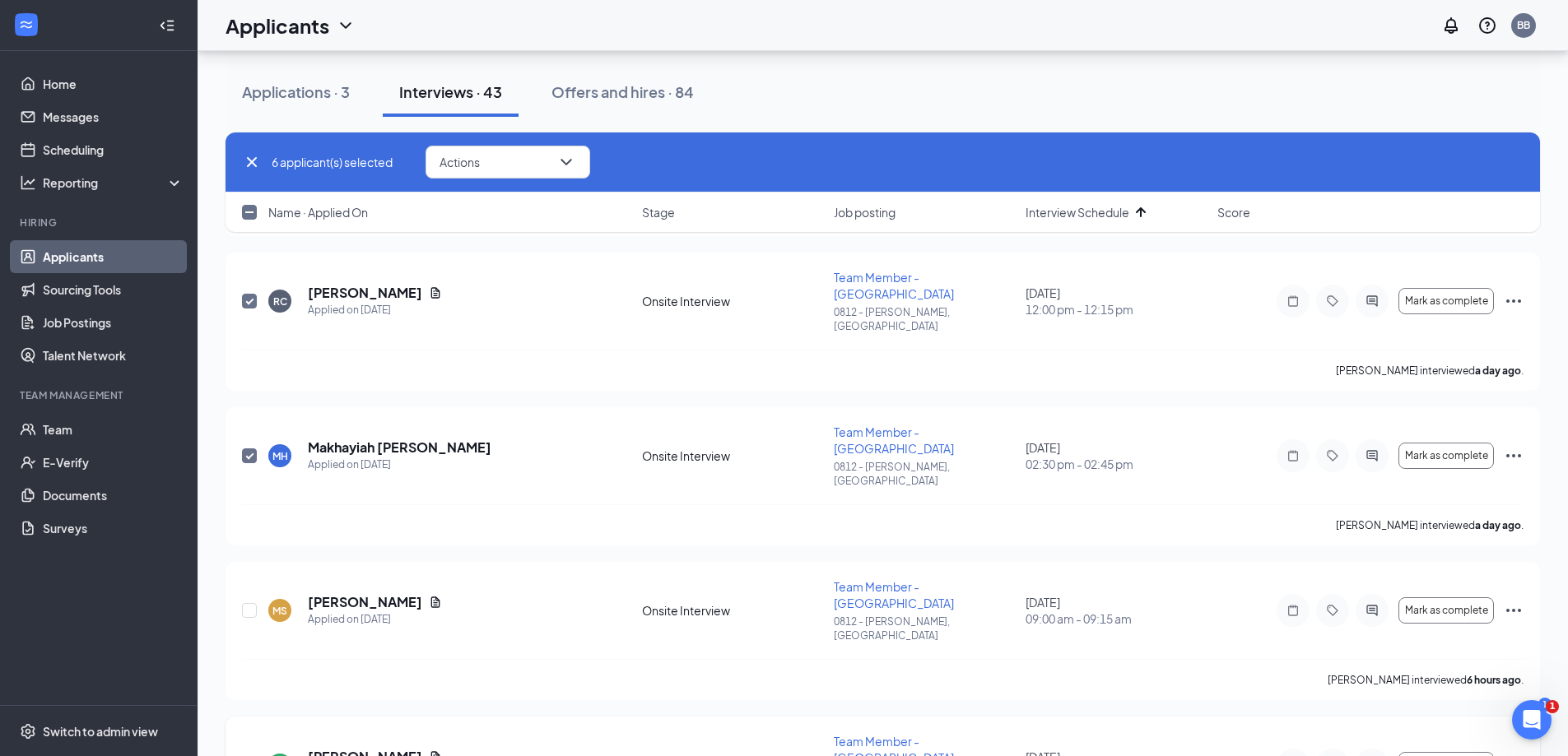
click at [245, 755] on input "checkbox" at bounding box center [250, 765] width 15 height 15
checkbox input "true"
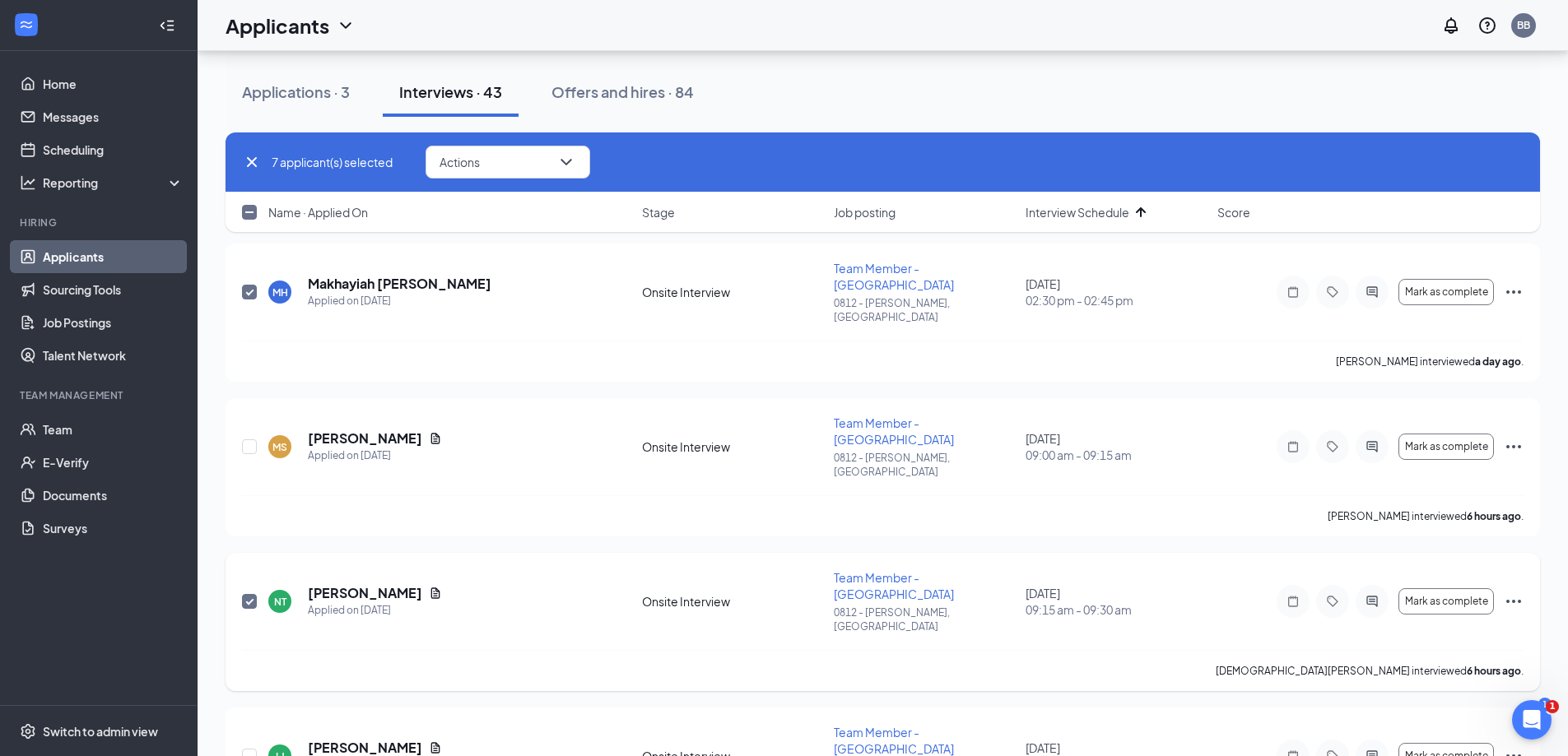
scroll to position [987, 0]
click at [248, 747] on input "checkbox" at bounding box center [250, 755] width 15 height 15
checkbox input "true"
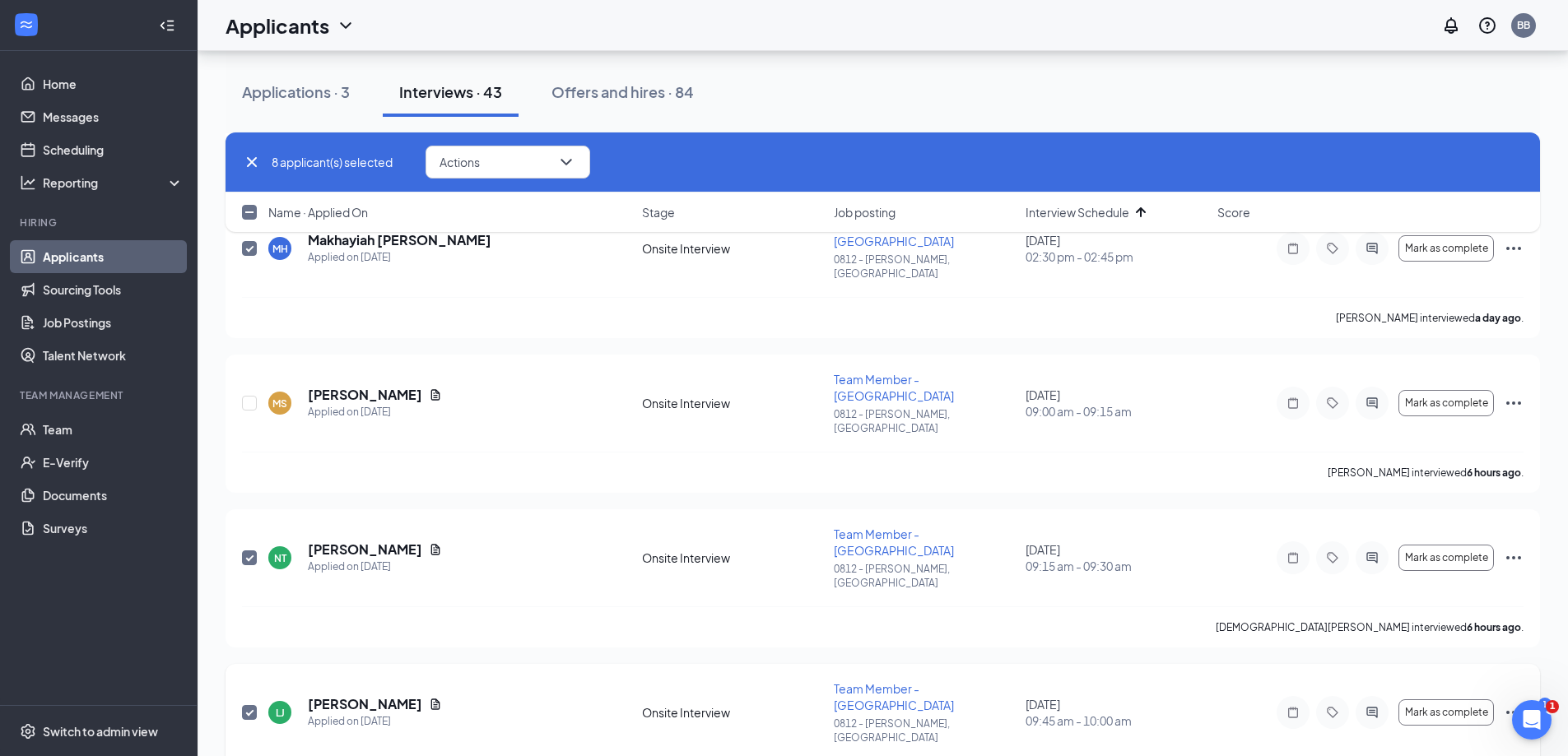
scroll to position [1152, 0]
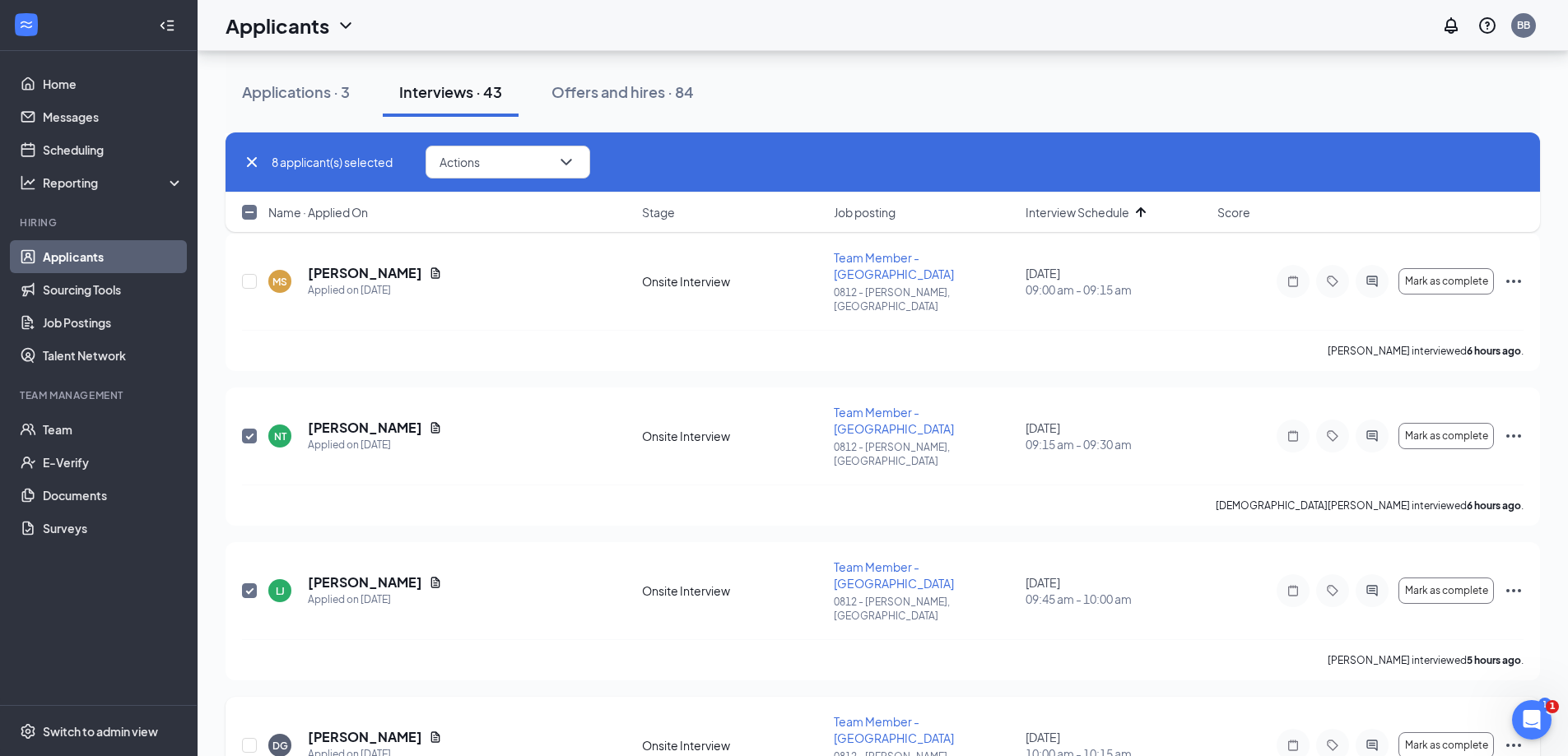
click at [257, 713] on div at bounding box center [250, 746] width 16 height 65
click at [256, 738] on input "checkbox" at bounding box center [250, 746] width 15 height 15
checkbox input "true"
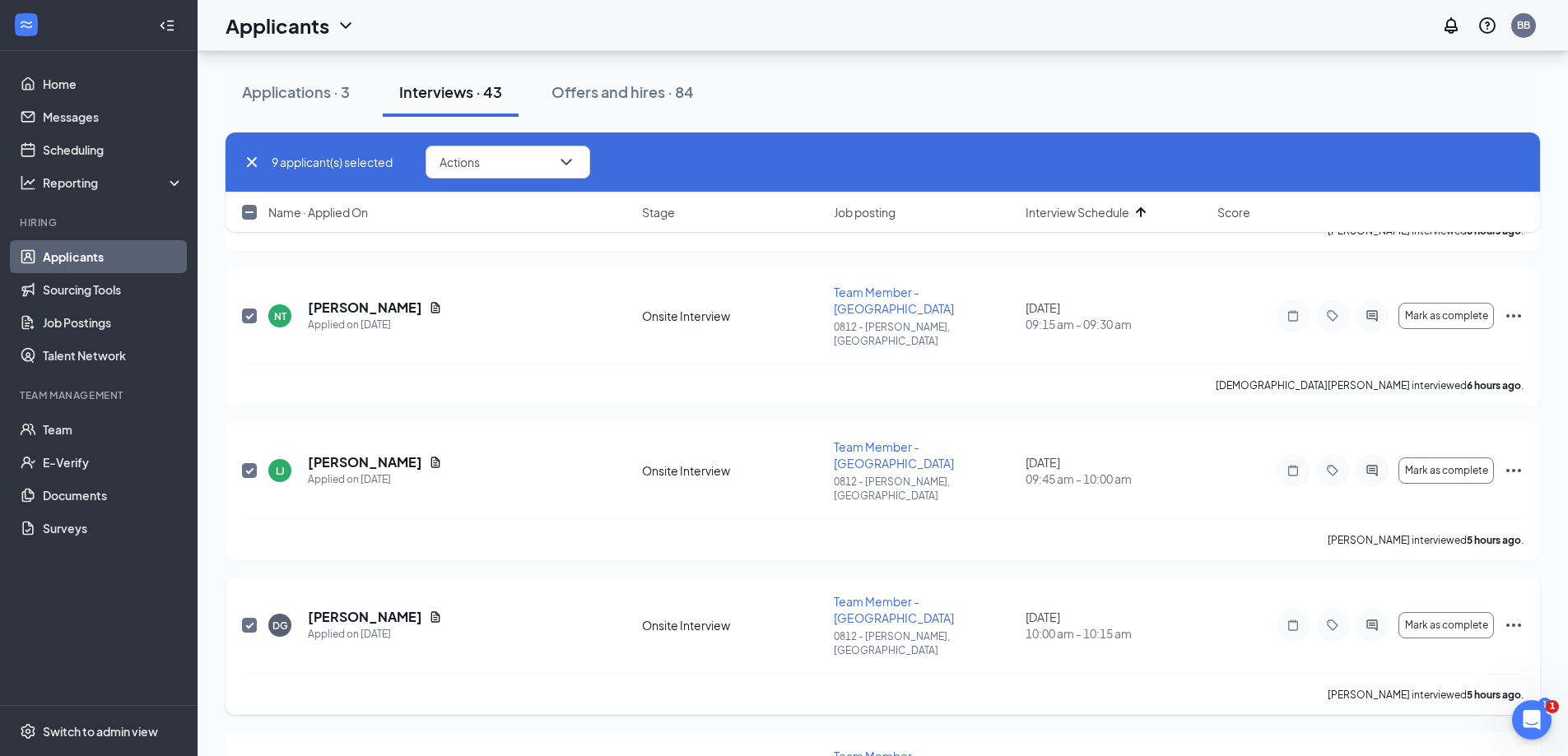
scroll to position [1317, 0]
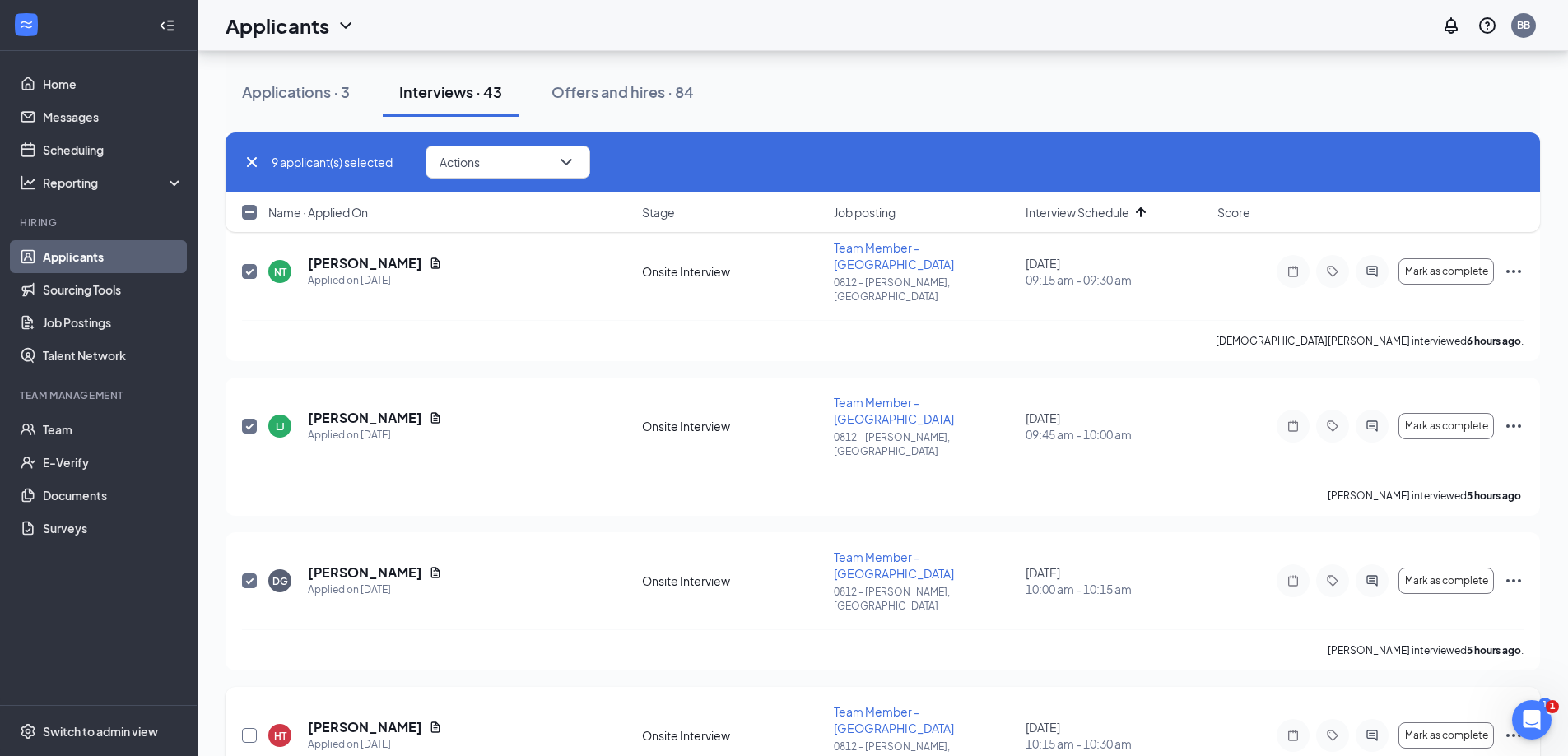
click at [255, 728] on input "checkbox" at bounding box center [250, 736] width 15 height 15
checkbox input "true"
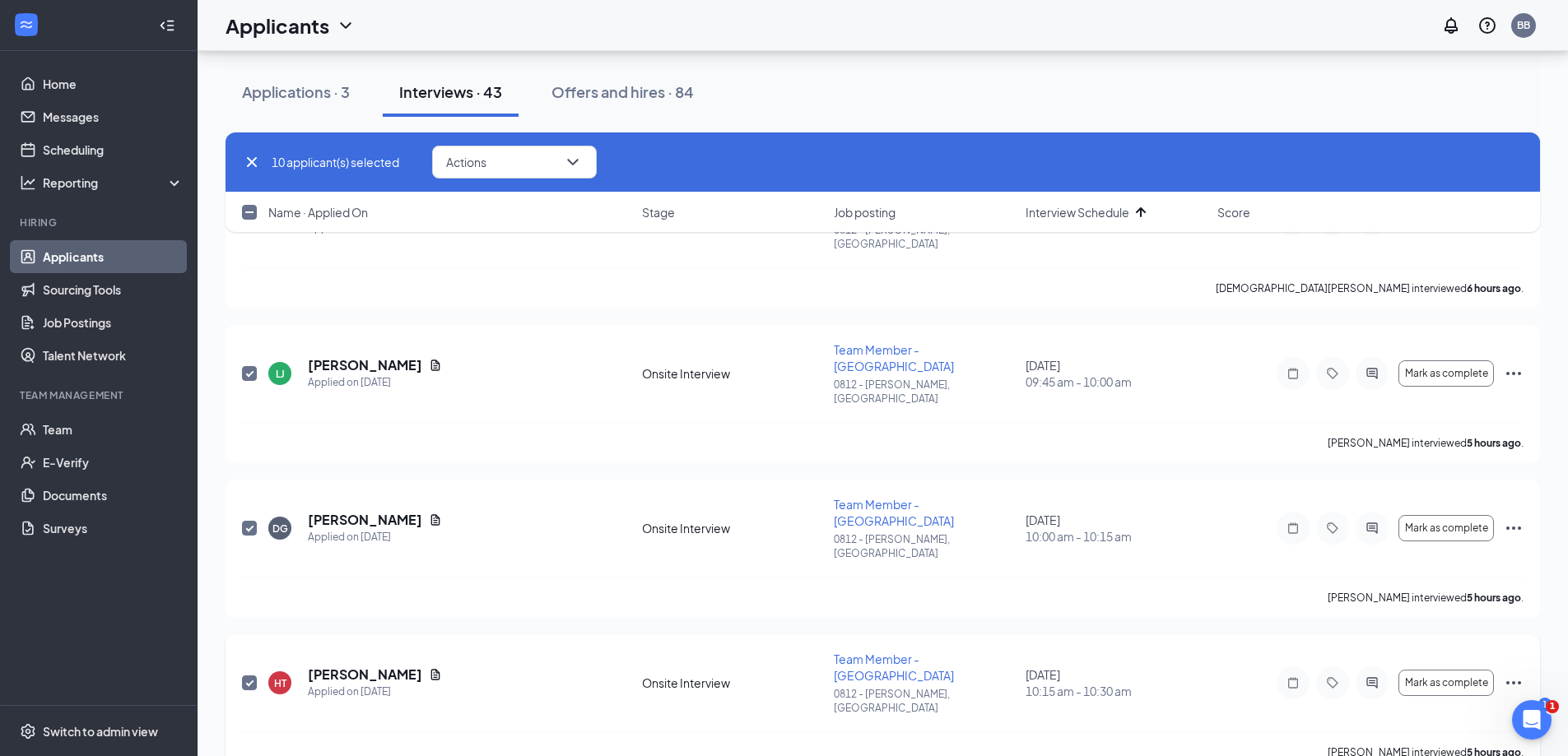
scroll to position [1398, 0]
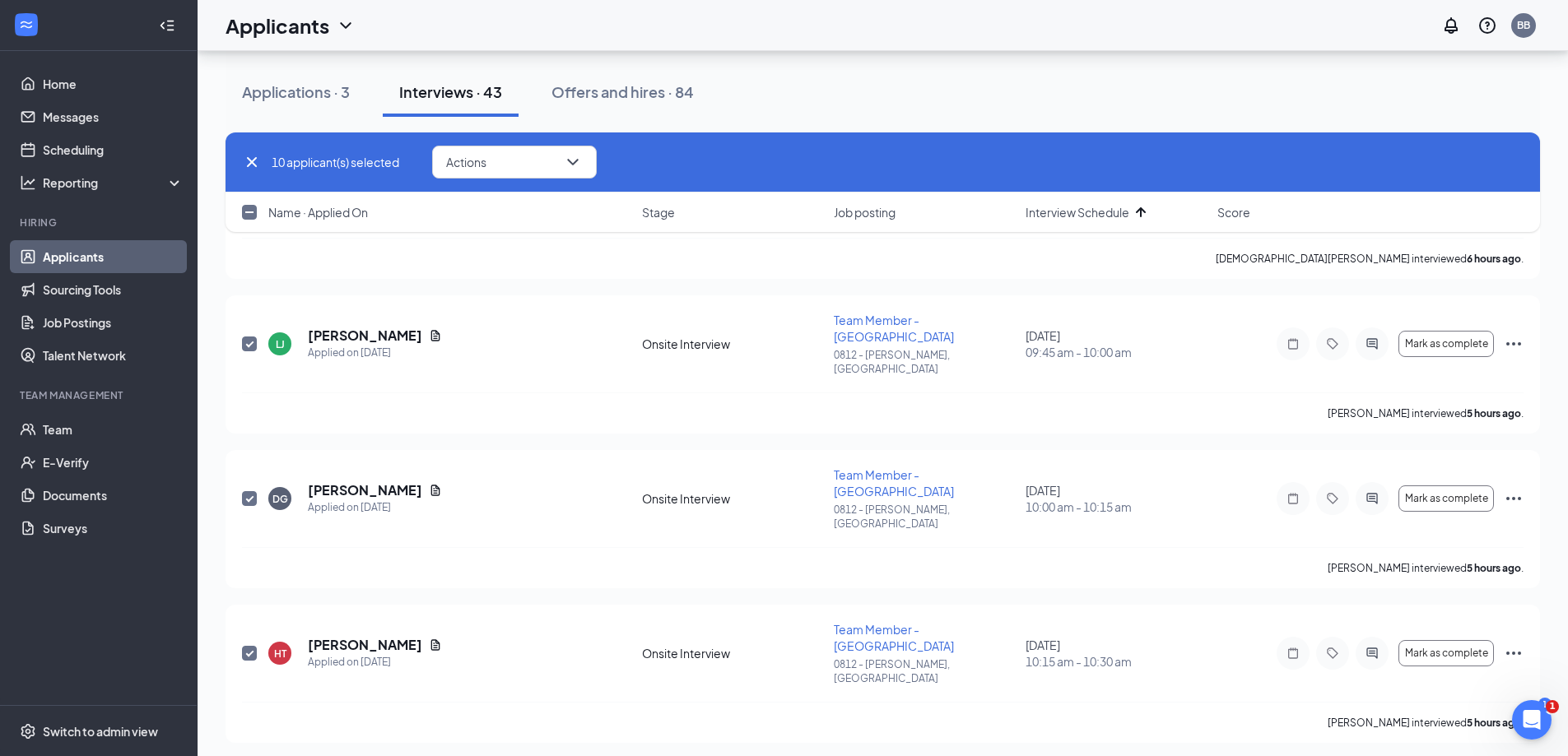
checkbox input "true"
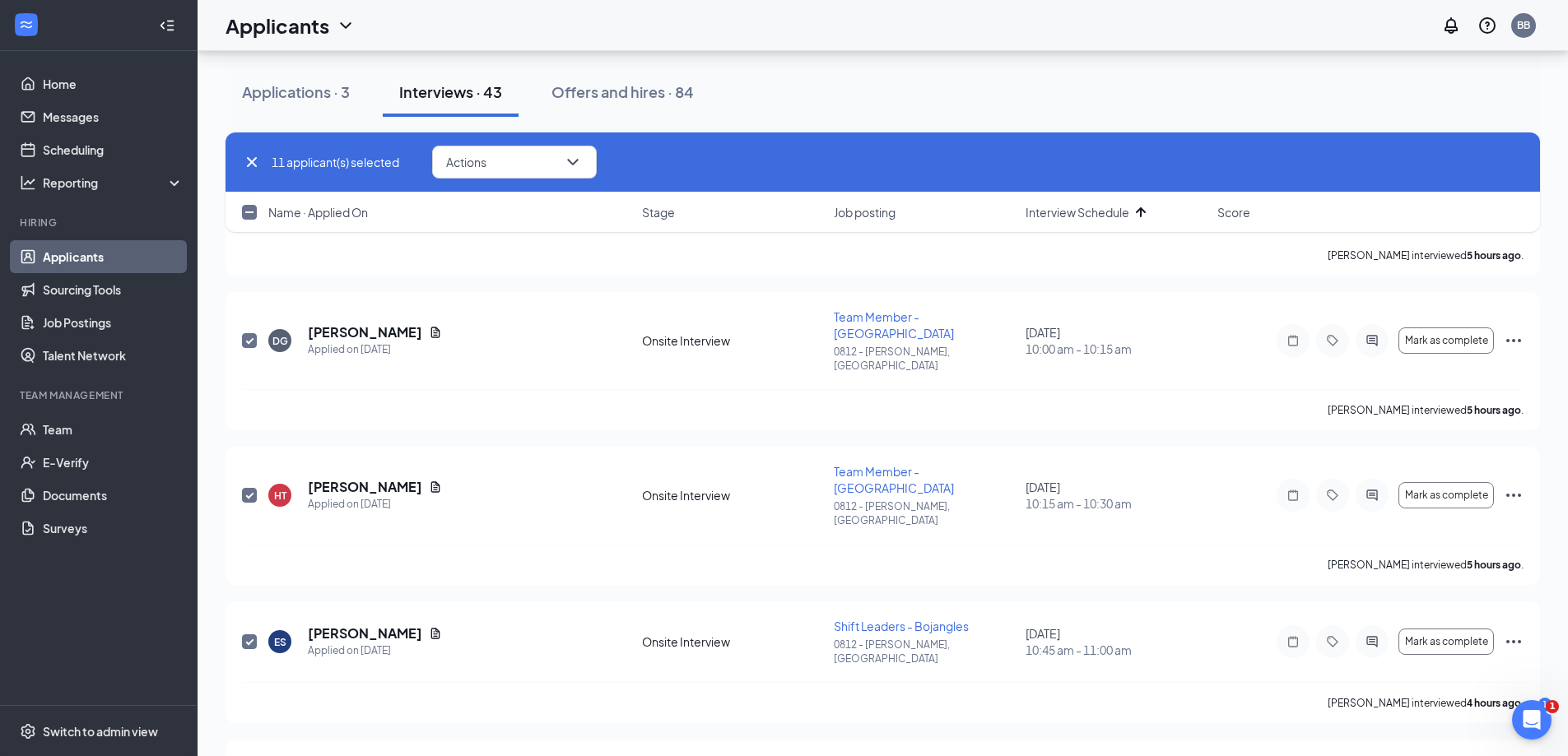
scroll to position [1563, 0]
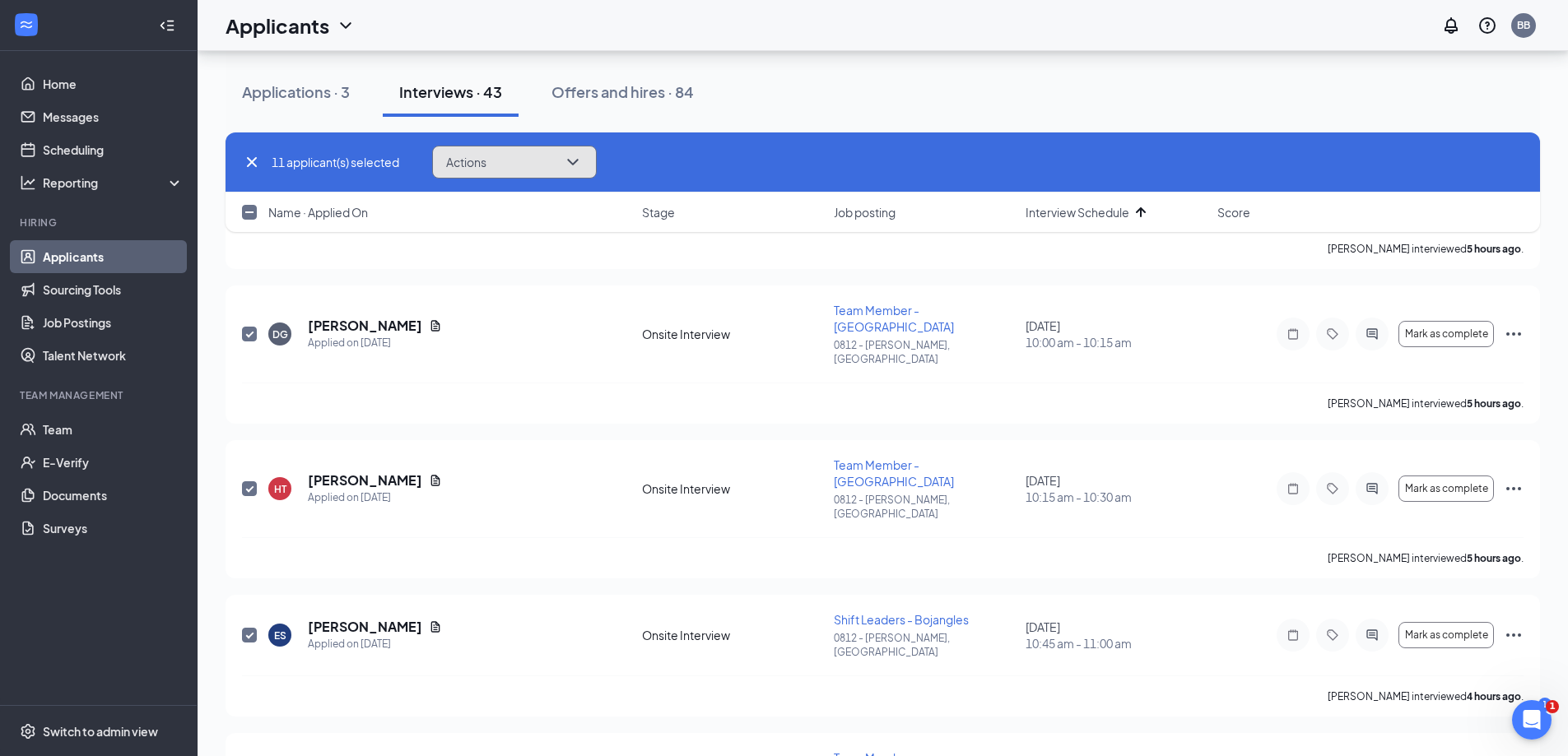
click at [582, 159] on icon "ChevronDown" at bounding box center [572, 161] width 20 height 20
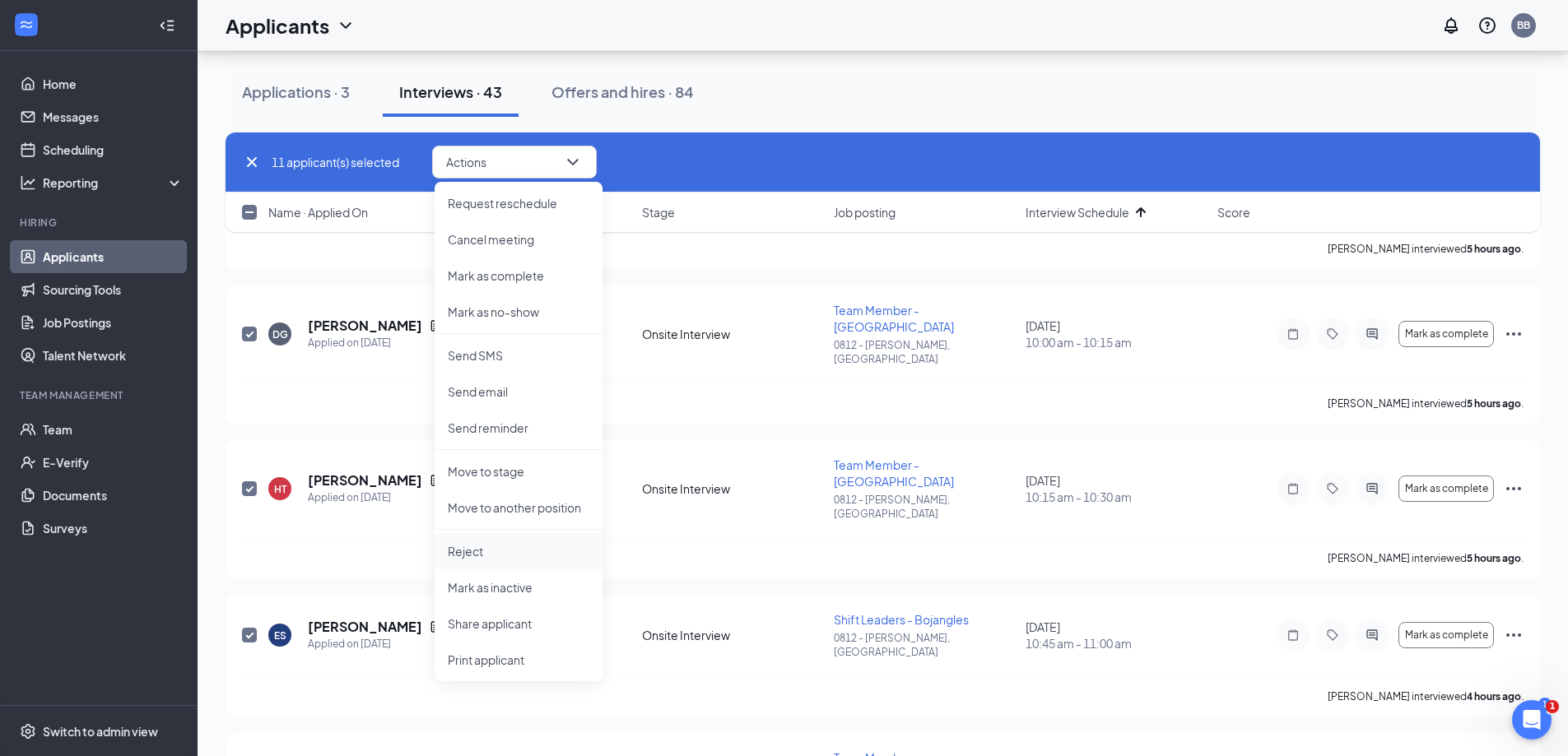
click at [467, 548] on p "Reject" at bounding box center [518, 550] width 141 height 16
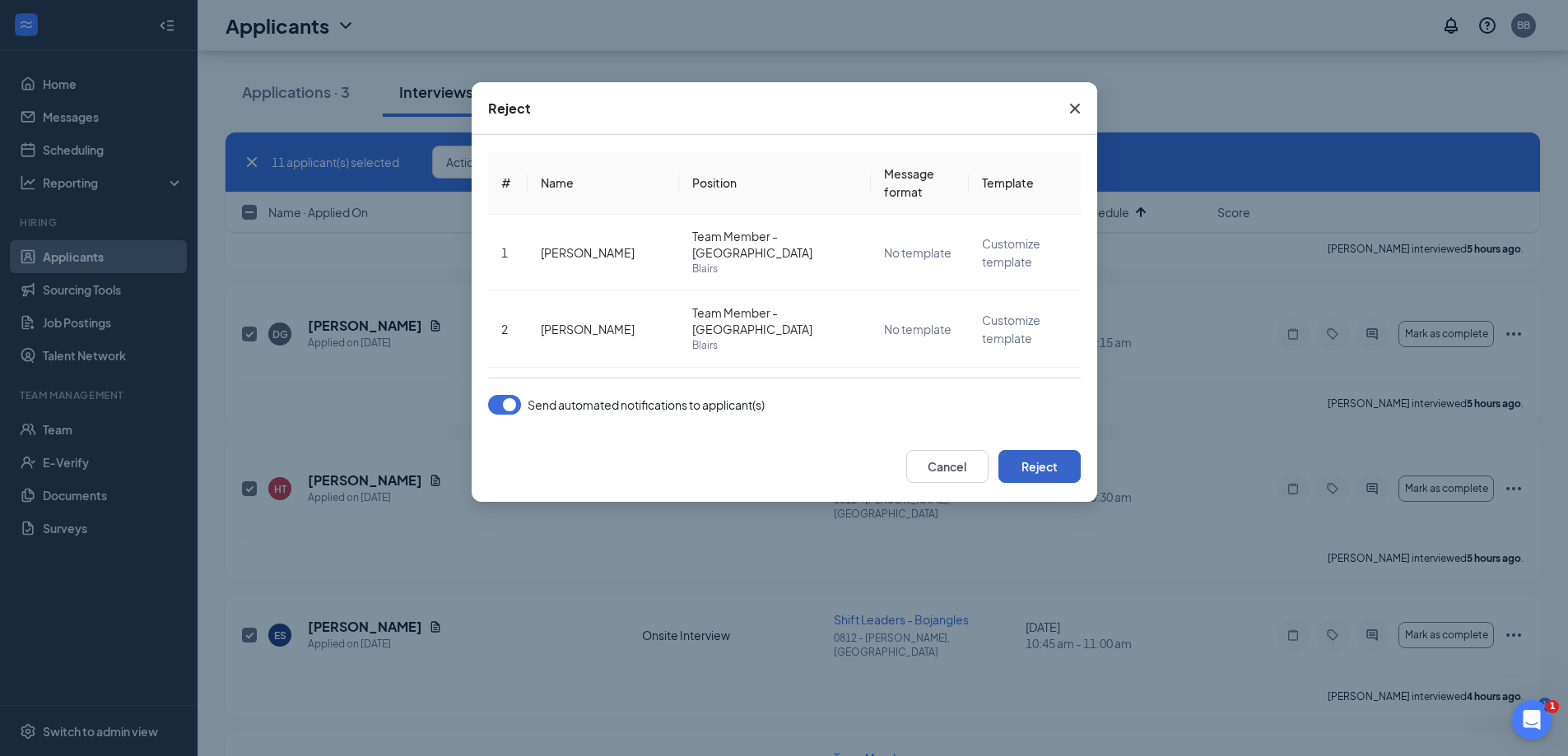
click at [1051, 471] on button "Reject" at bounding box center [1039, 466] width 83 height 33
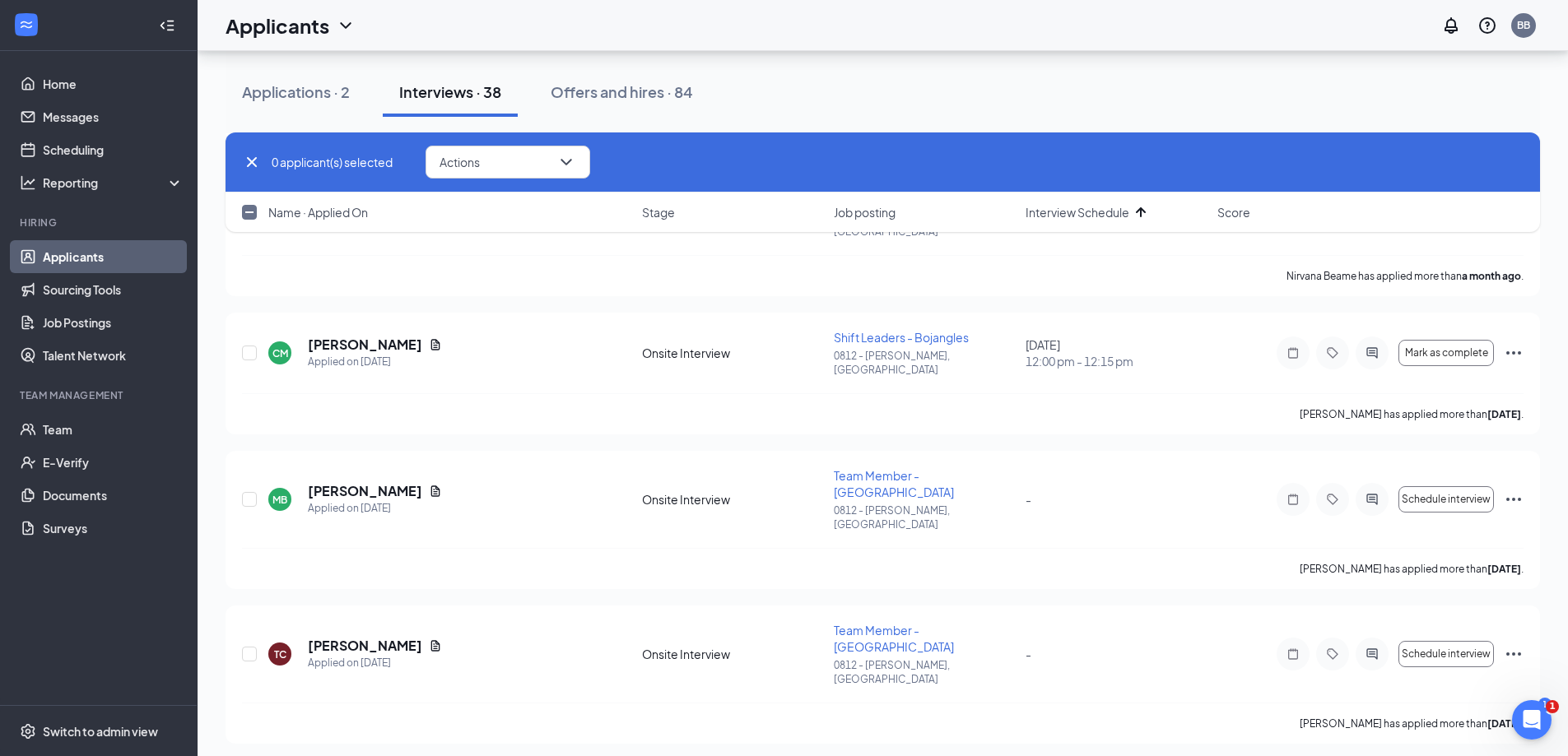
checkbox input "false"
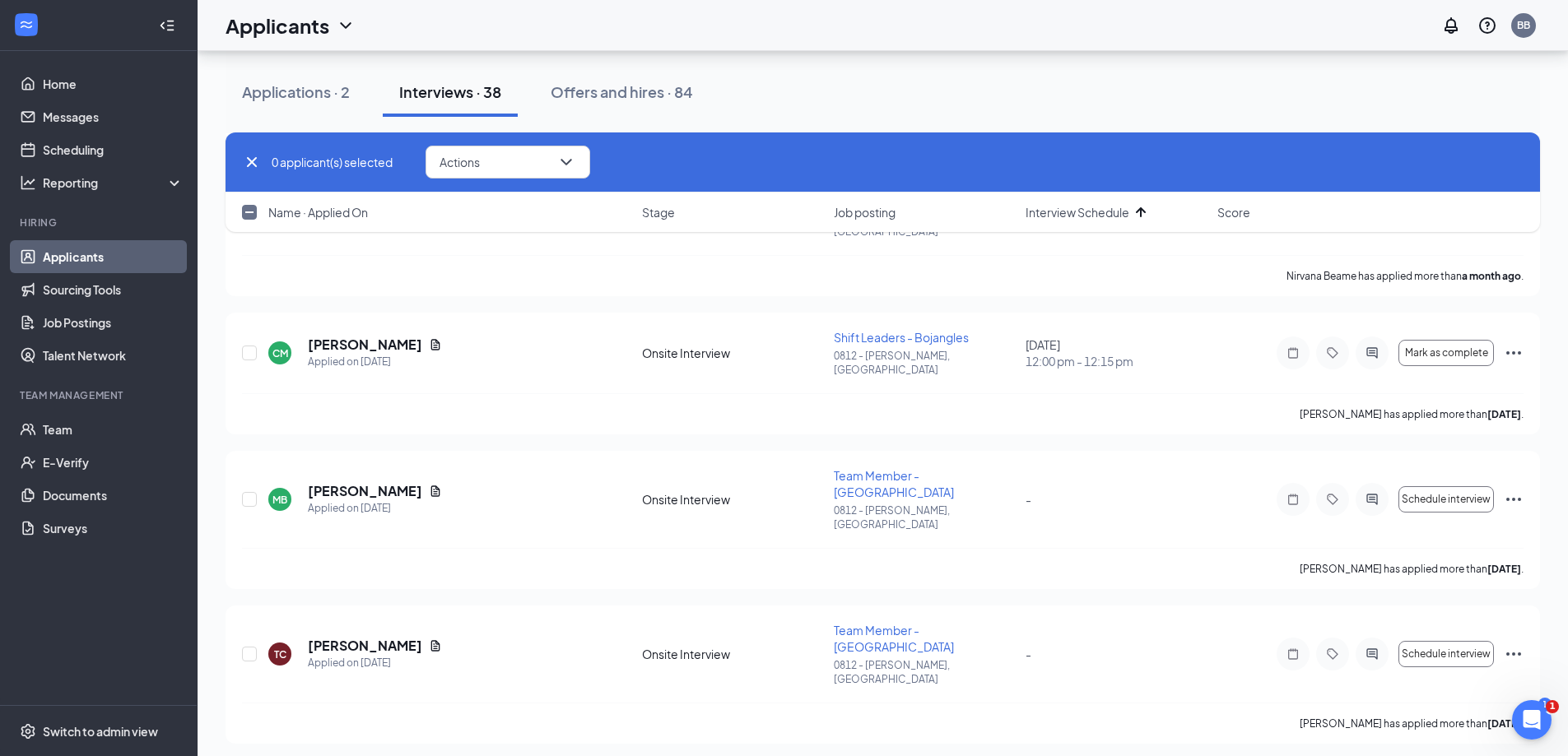
checkbox input "false"
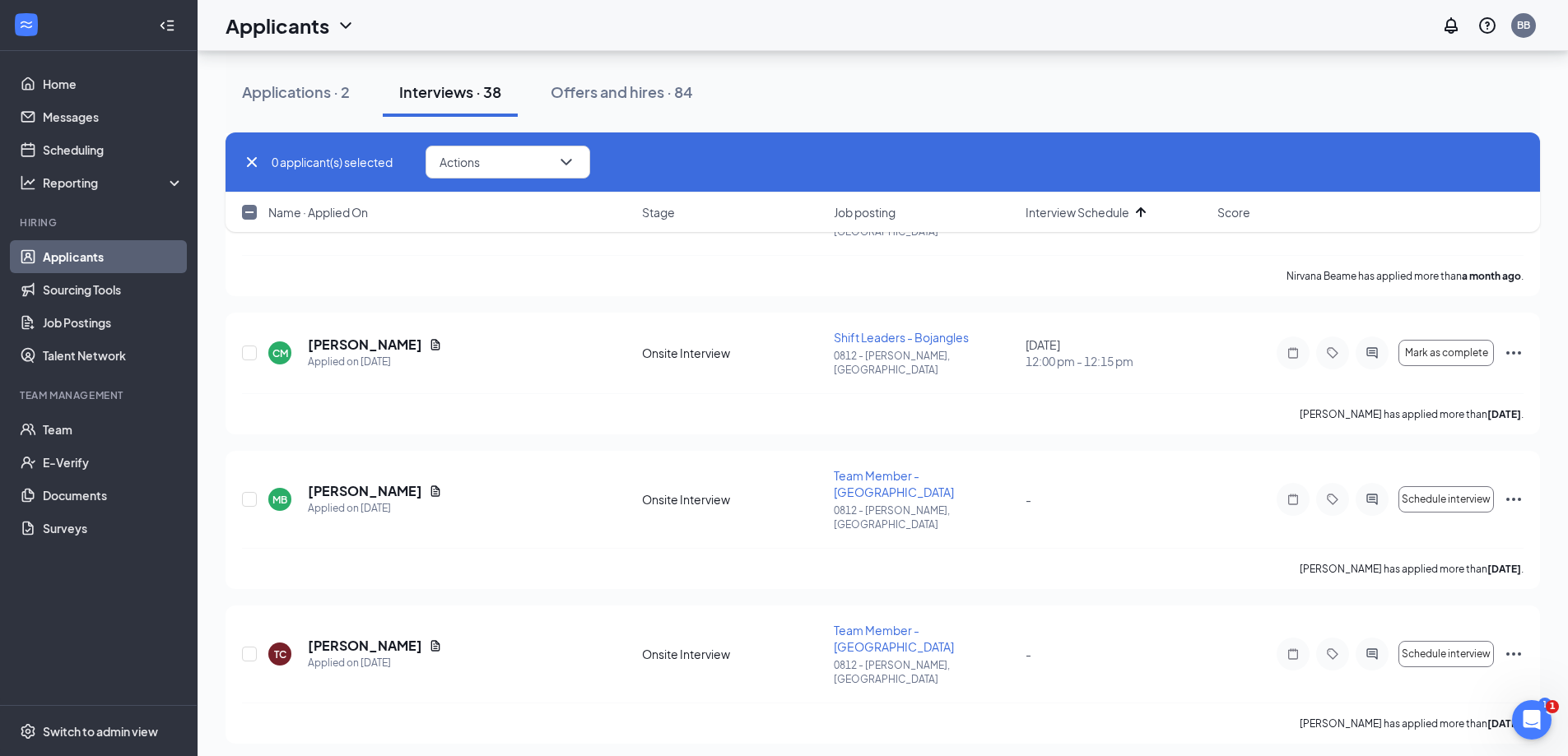
checkbox input "false"
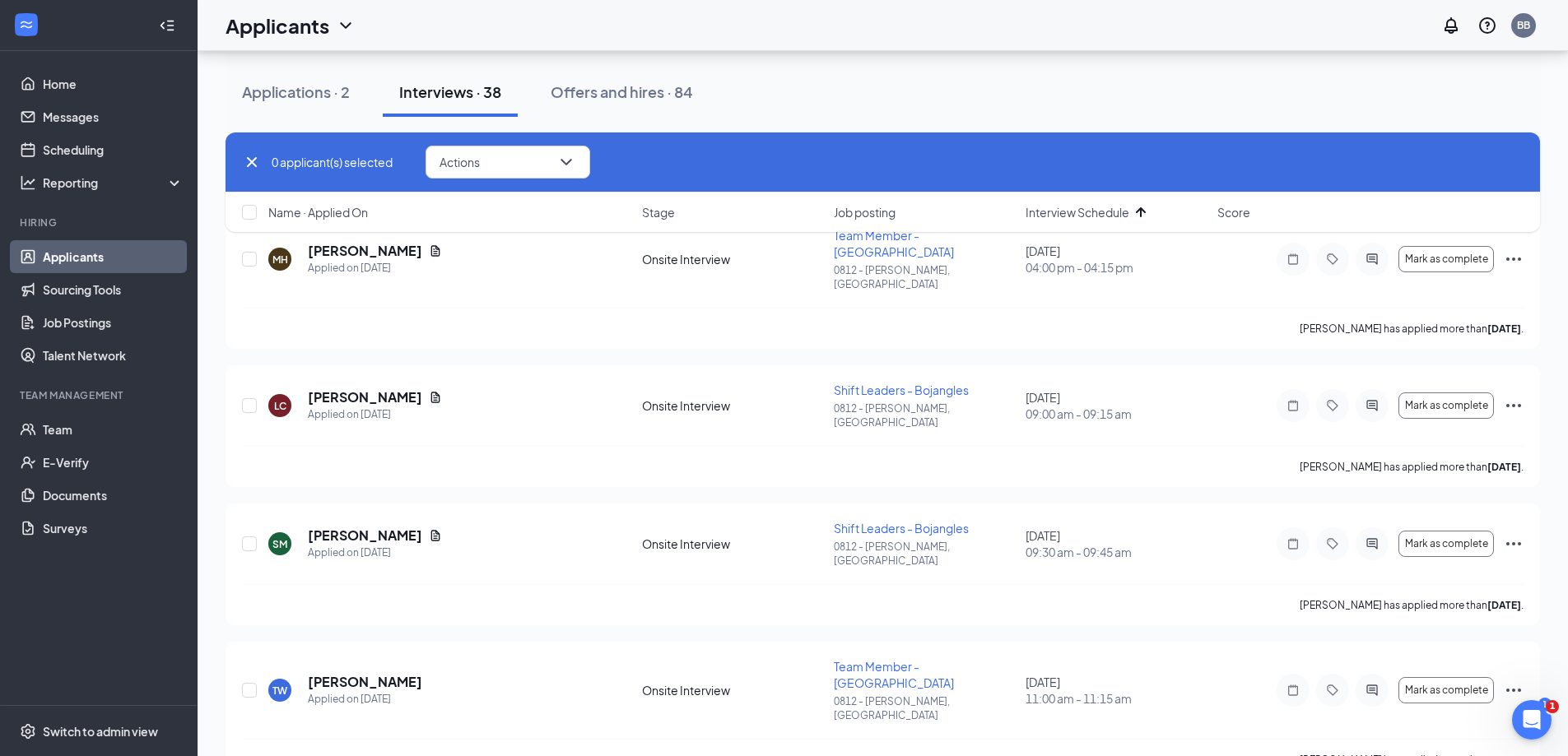
scroll to position [247, 0]
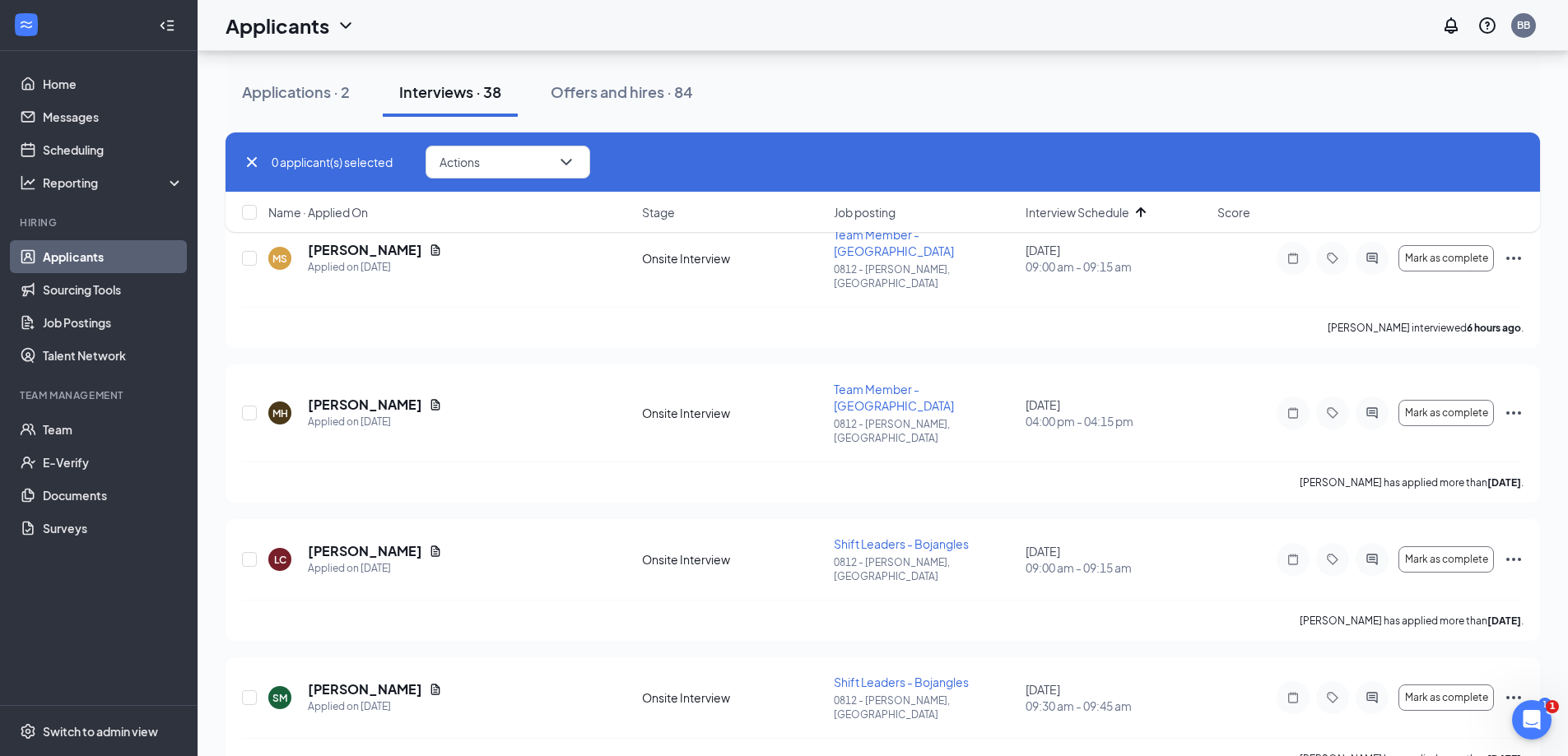
click at [455, 102] on button "Interviews · 38" at bounding box center [450, 92] width 135 height 49
checkbox input "false"
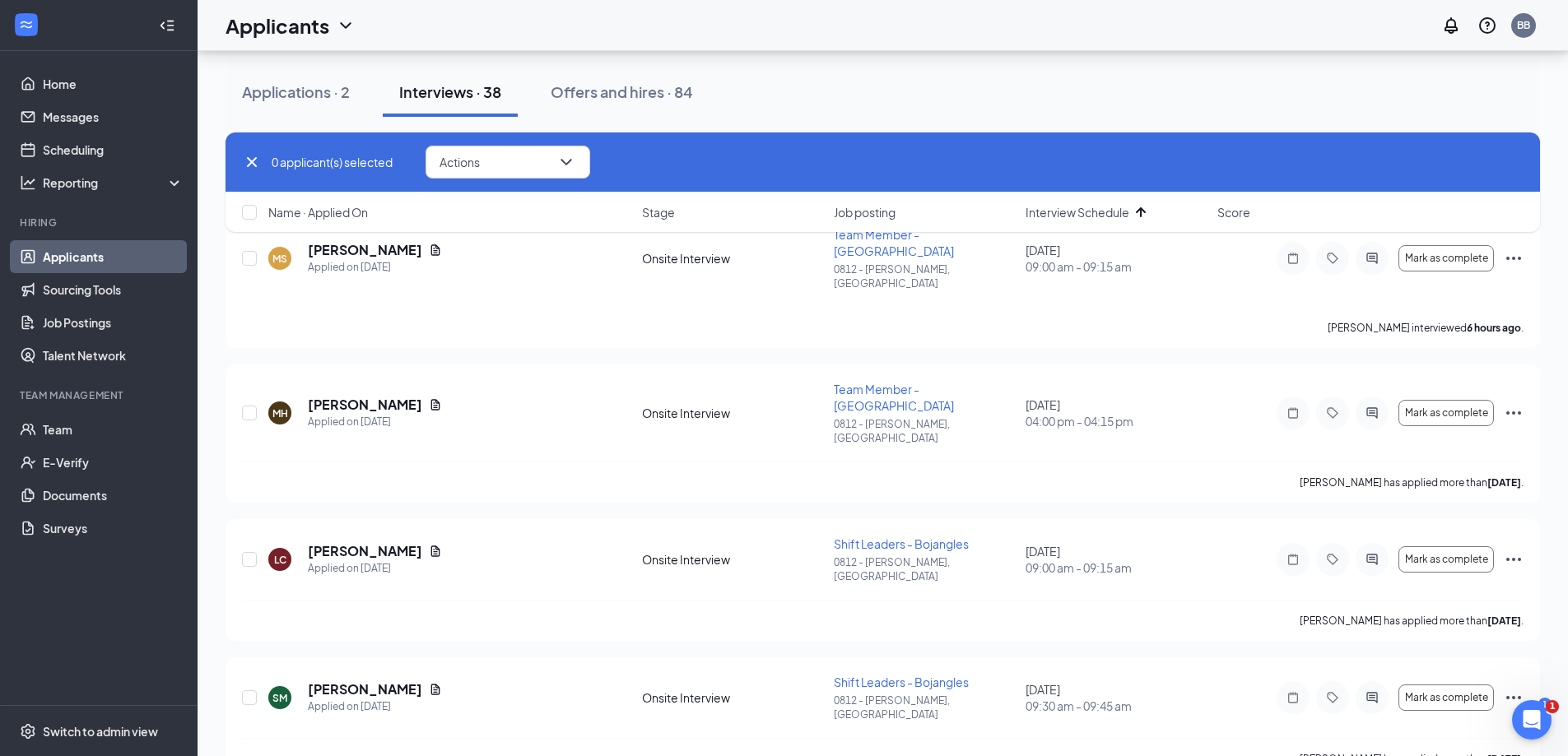
checkbox input "false"
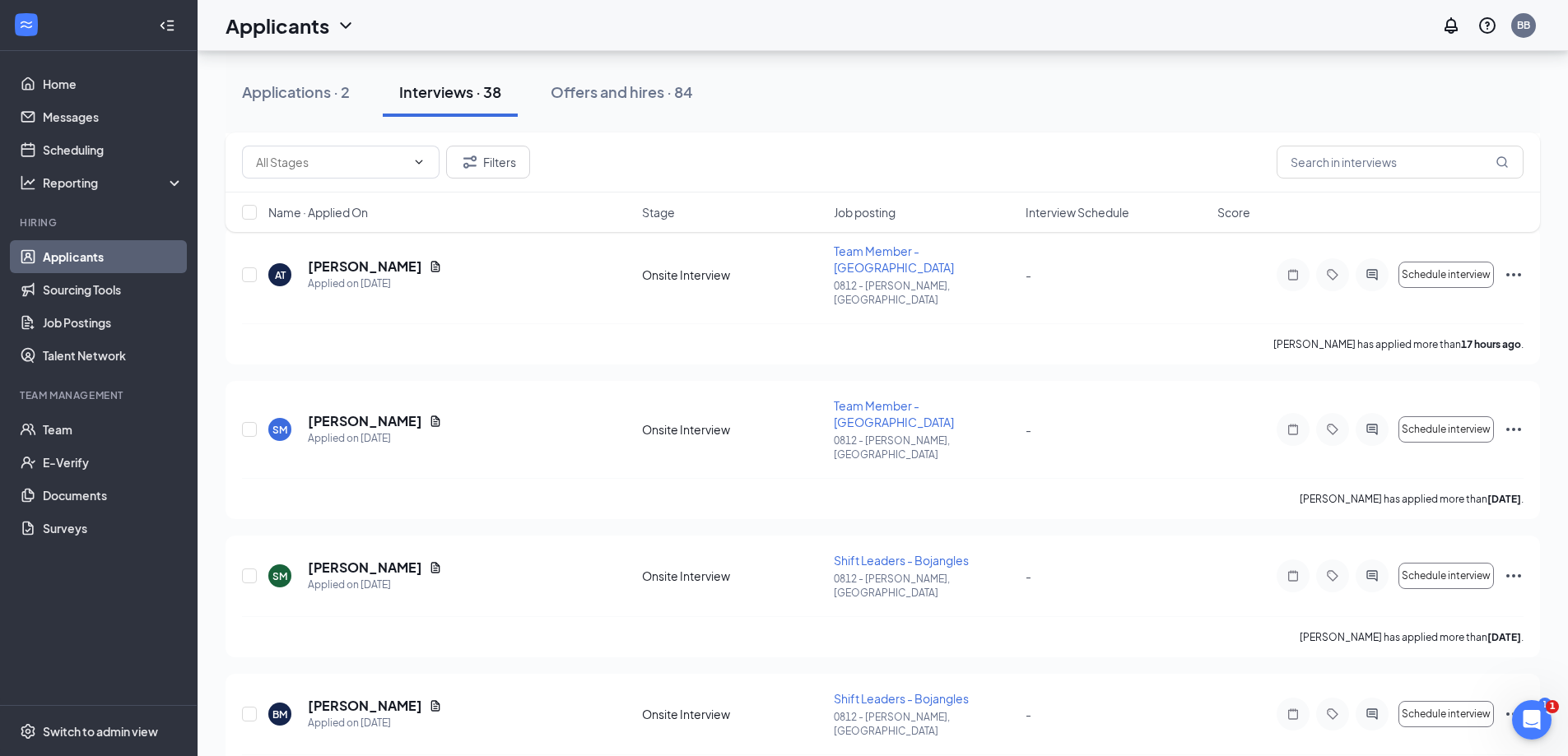
click at [1062, 217] on span "Interview Schedule" at bounding box center [1077, 212] width 103 height 16
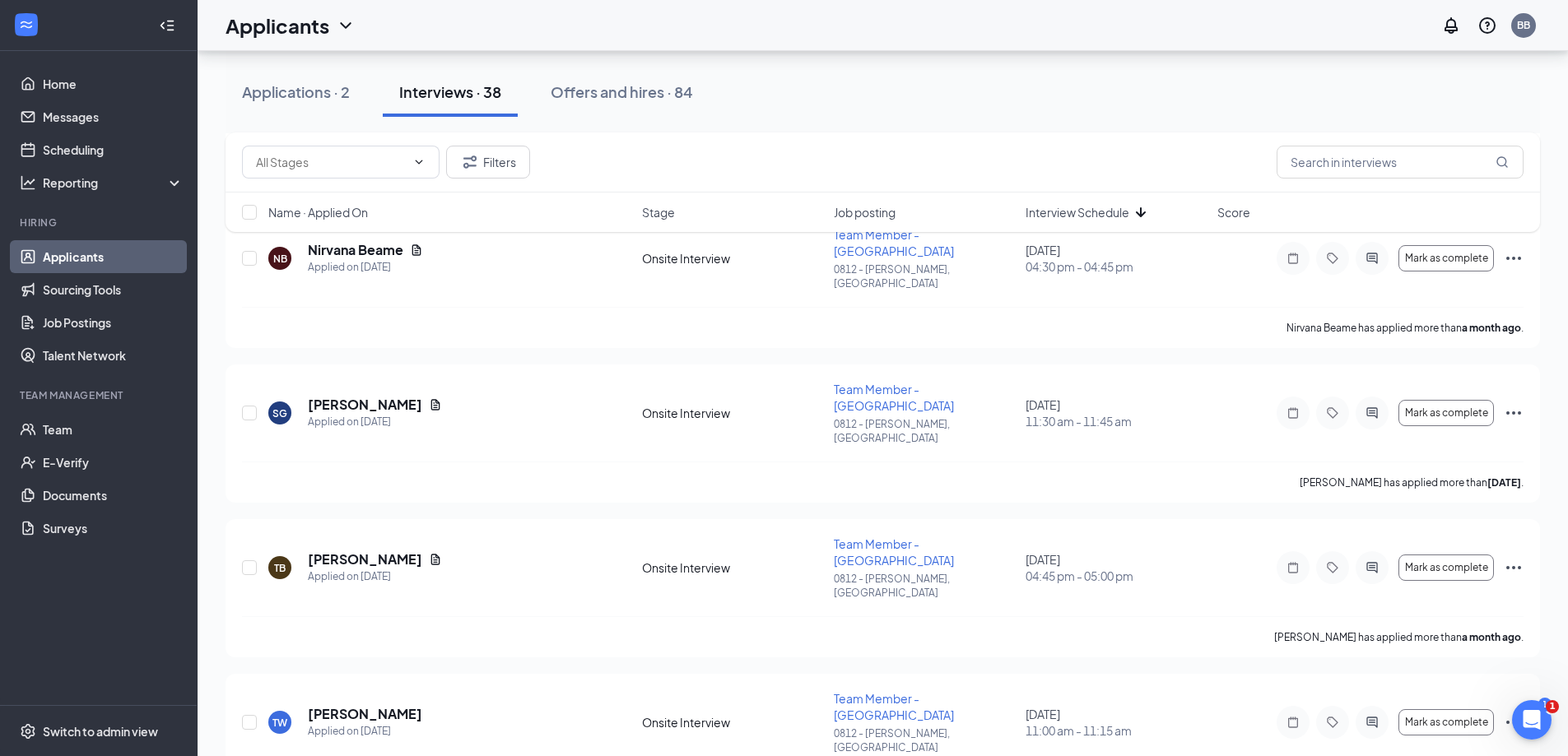
click at [1062, 217] on span "Interview Schedule" at bounding box center [1077, 212] width 103 height 16
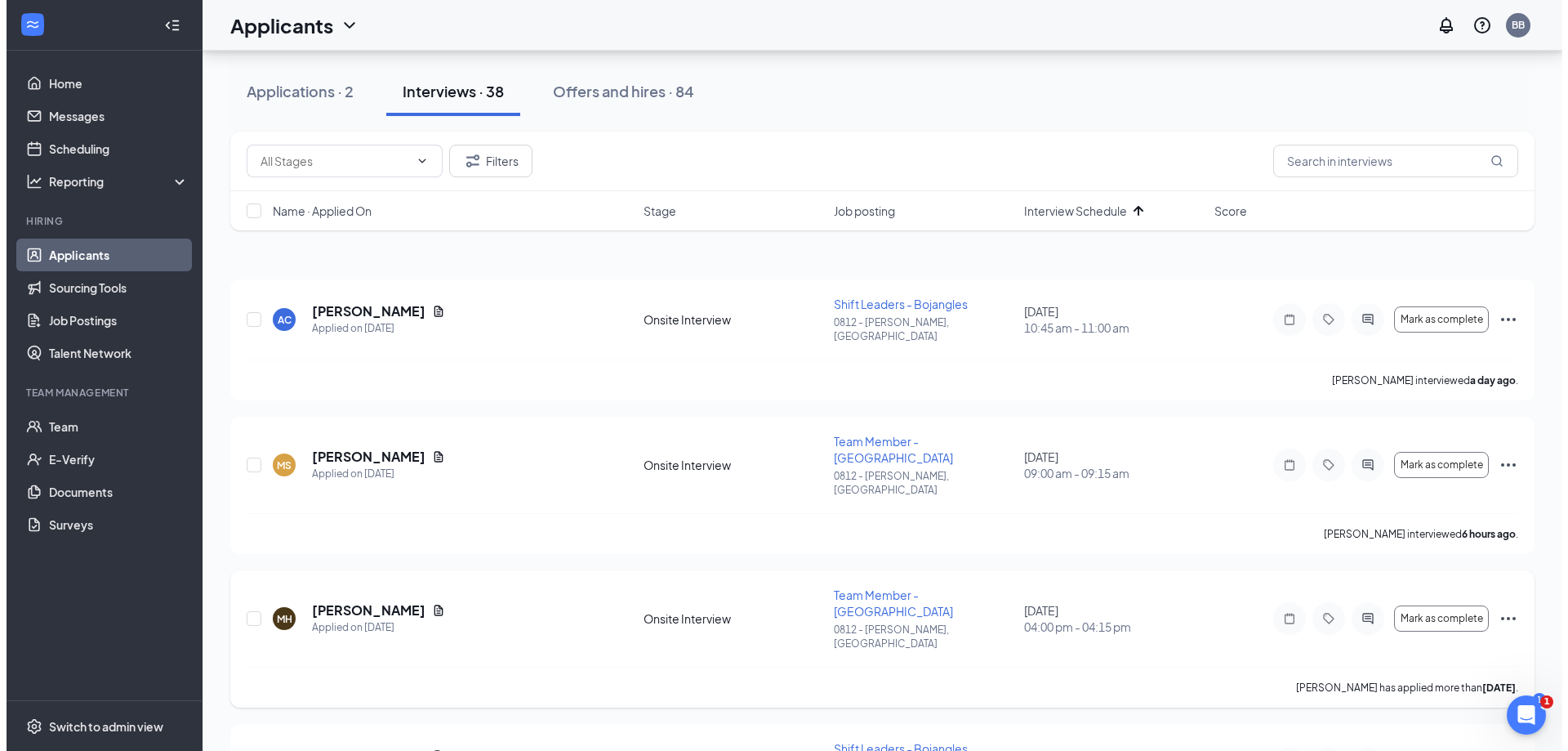
scroll to position [0, 0]
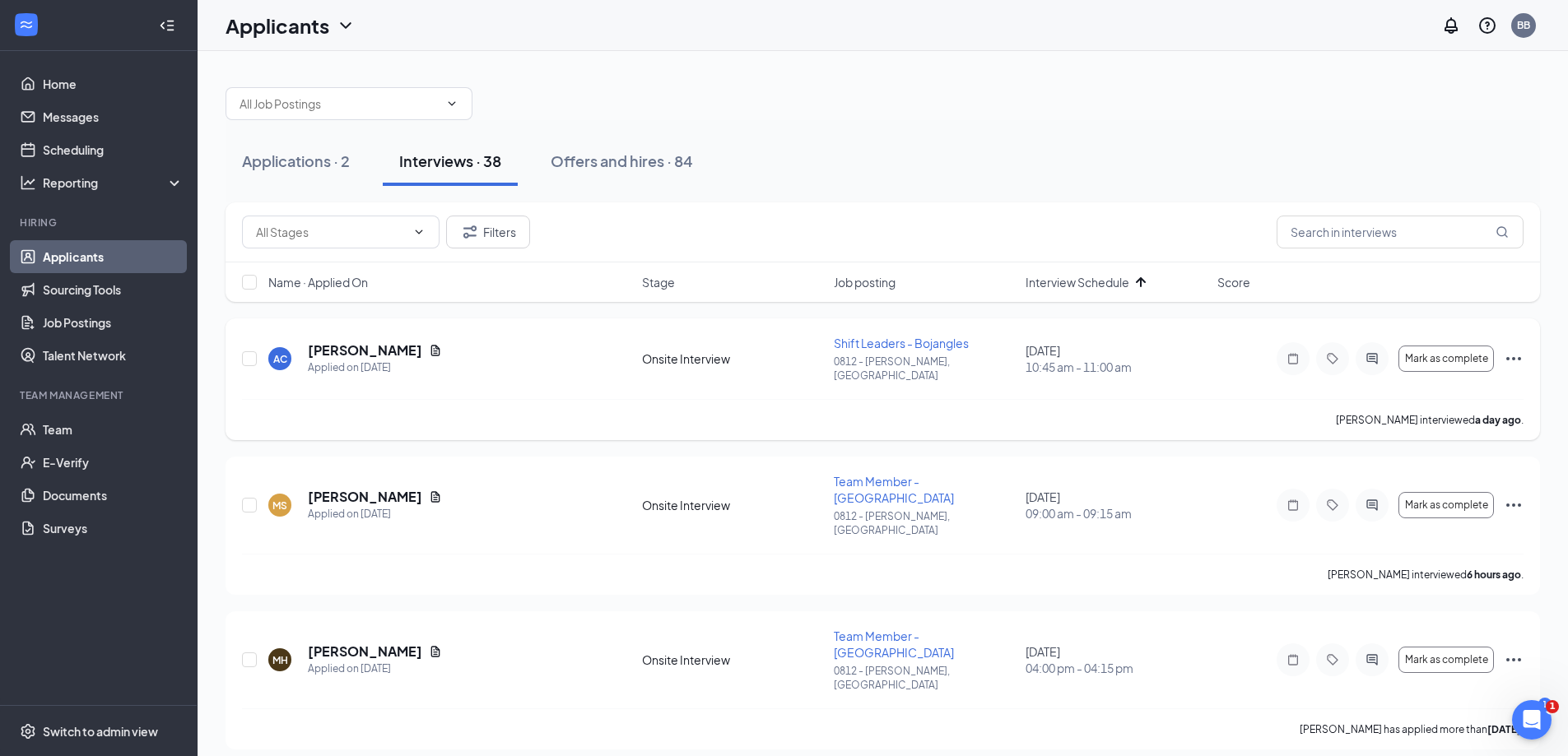
click at [1503, 357] on icon "Ellipses" at bounding box center [1513, 359] width 20 height 20
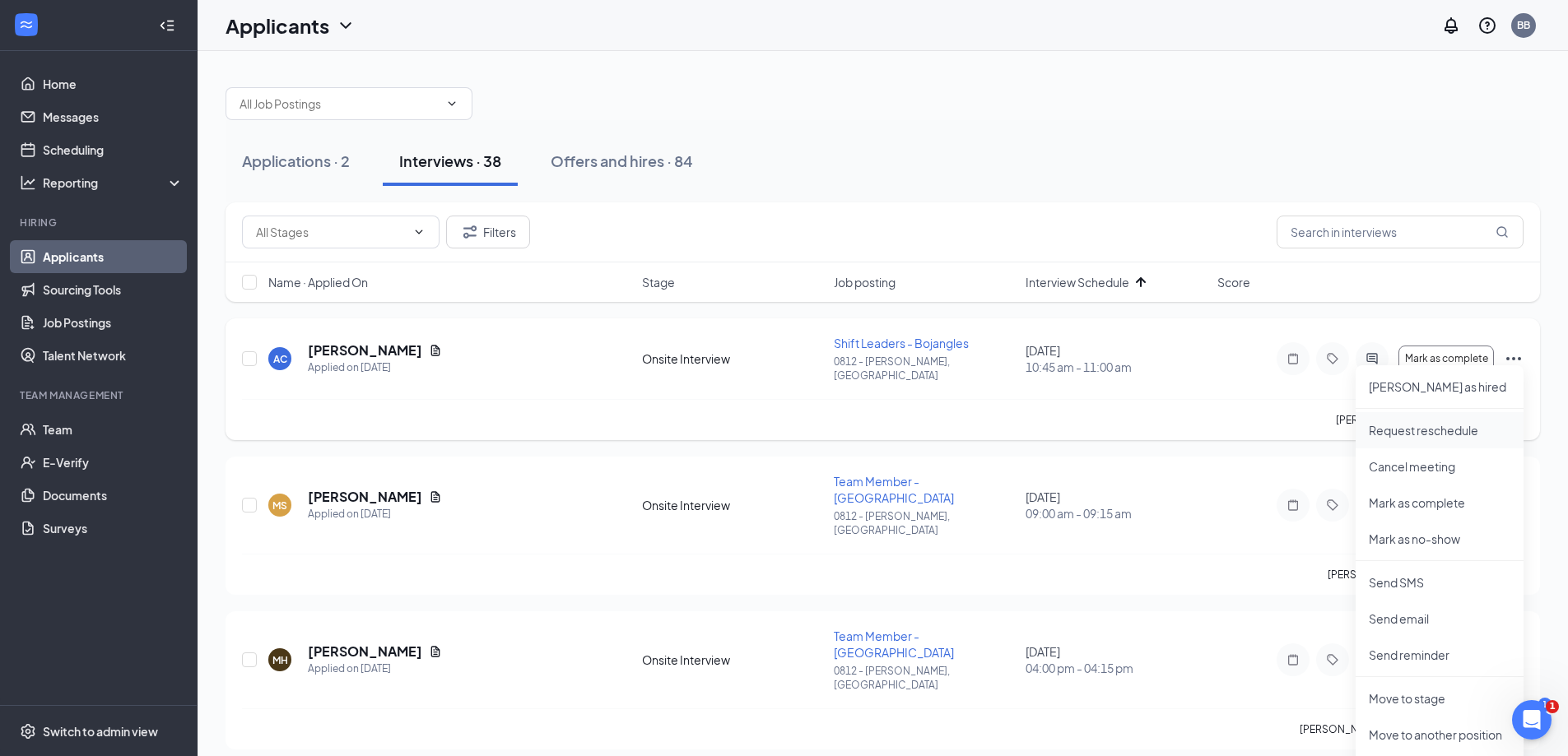
click at [1438, 430] on p "Request reschedule" at bounding box center [1439, 430] width 141 height 16
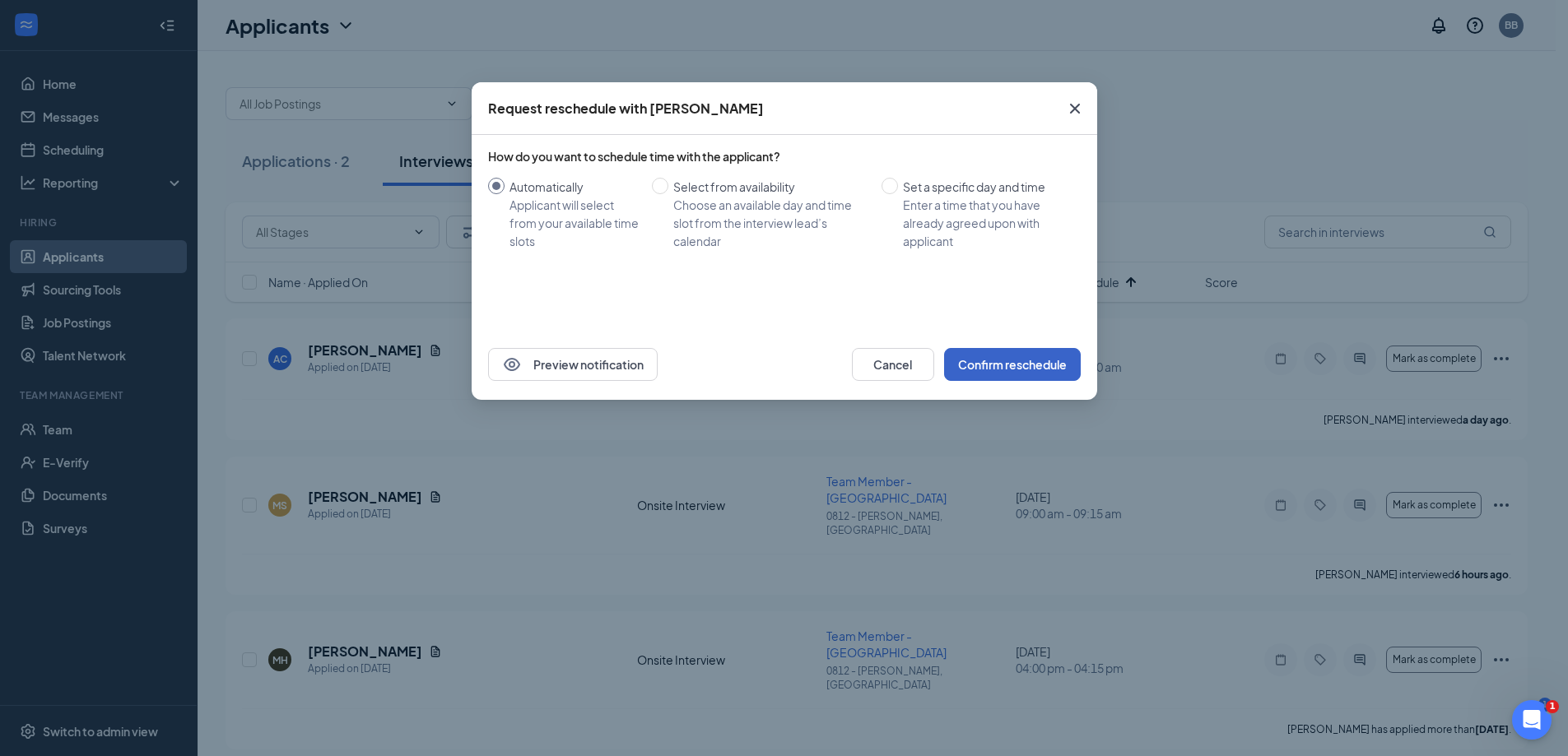
click at [1033, 358] on button "Confirm reschedule" at bounding box center [1013, 364] width 137 height 33
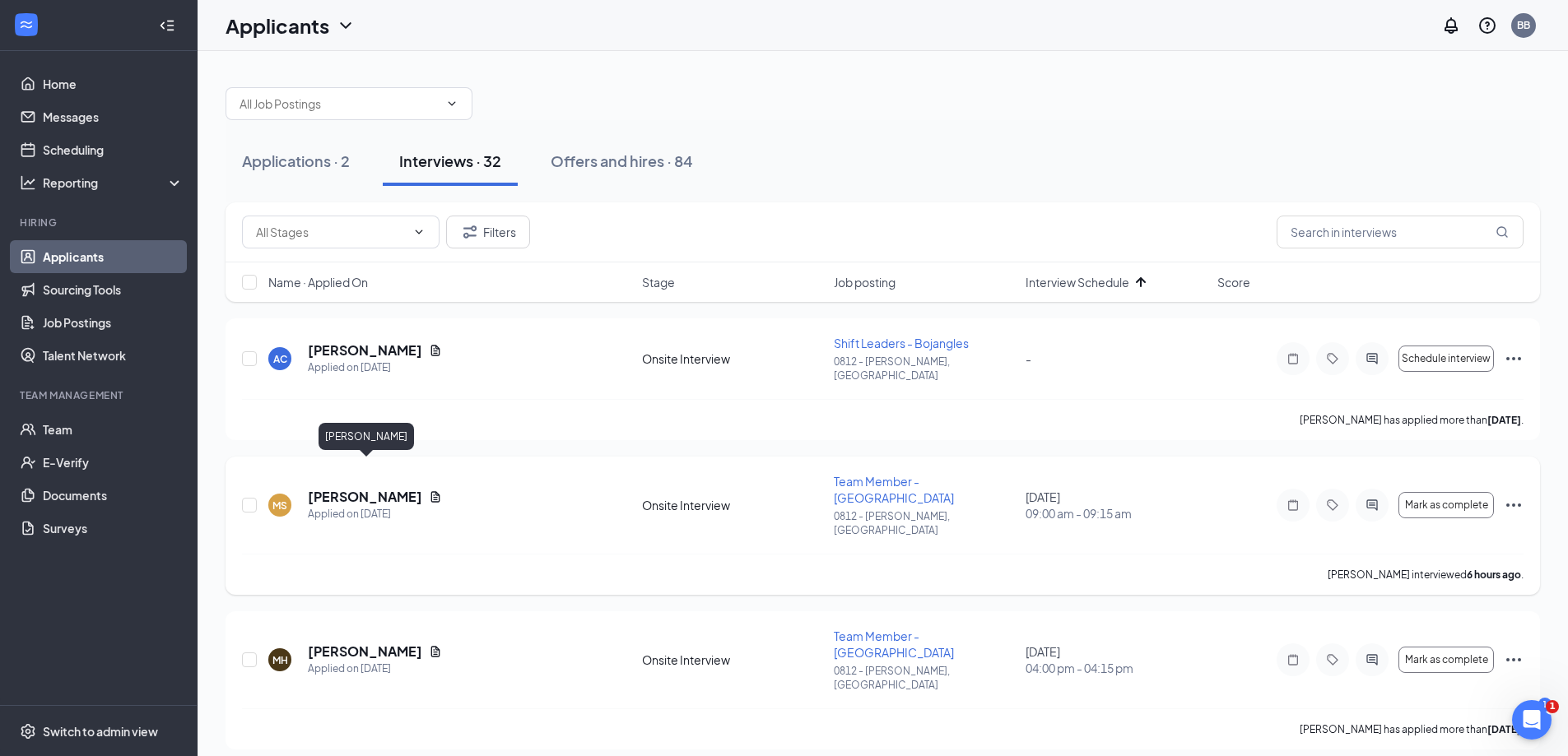
click at [416, 488] on h5 "[PERSON_NAME]" at bounding box center [364, 496] width 115 height 18
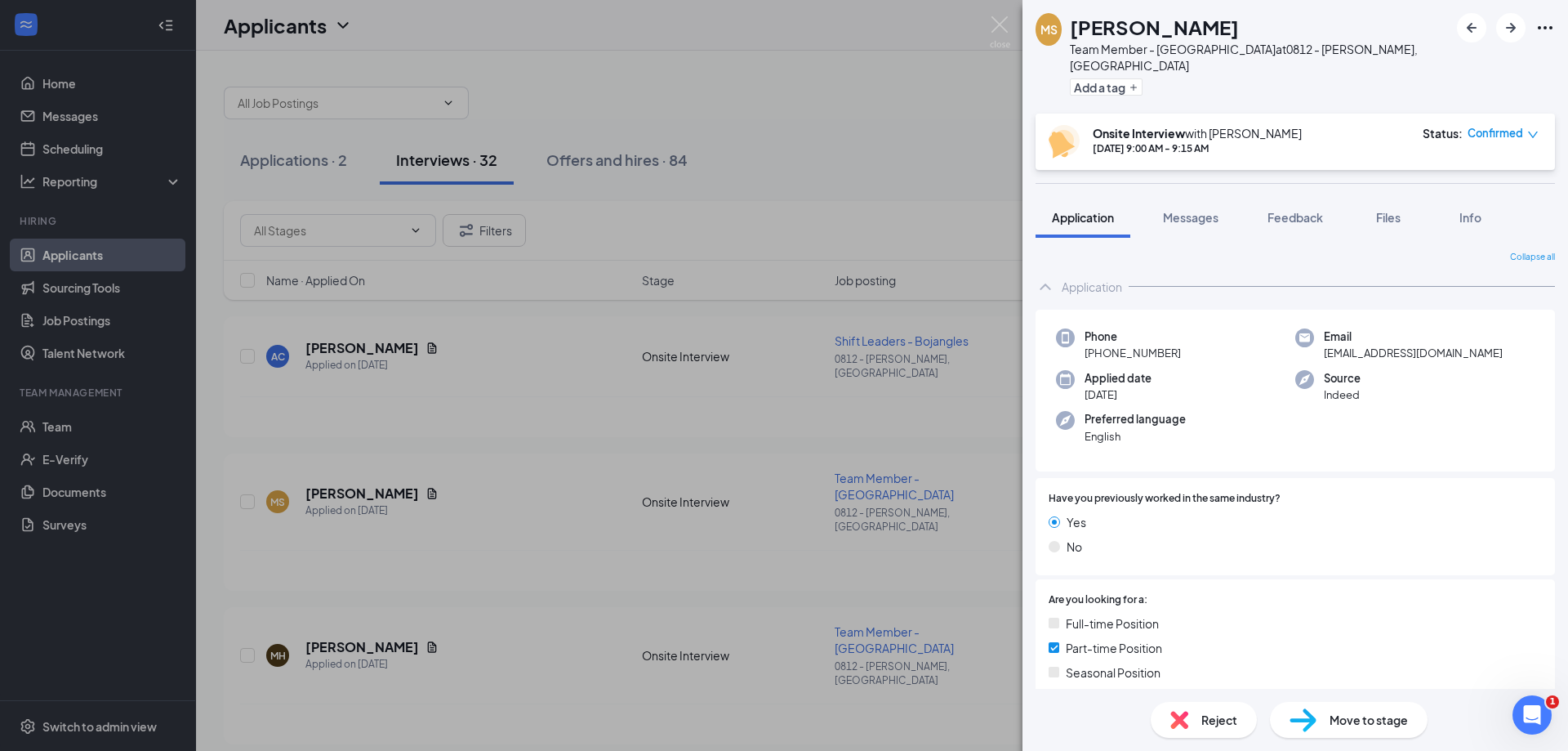
click at [1338, 723] on span "Move to stage" at bounding box center [1368, 720] width 78 height 18
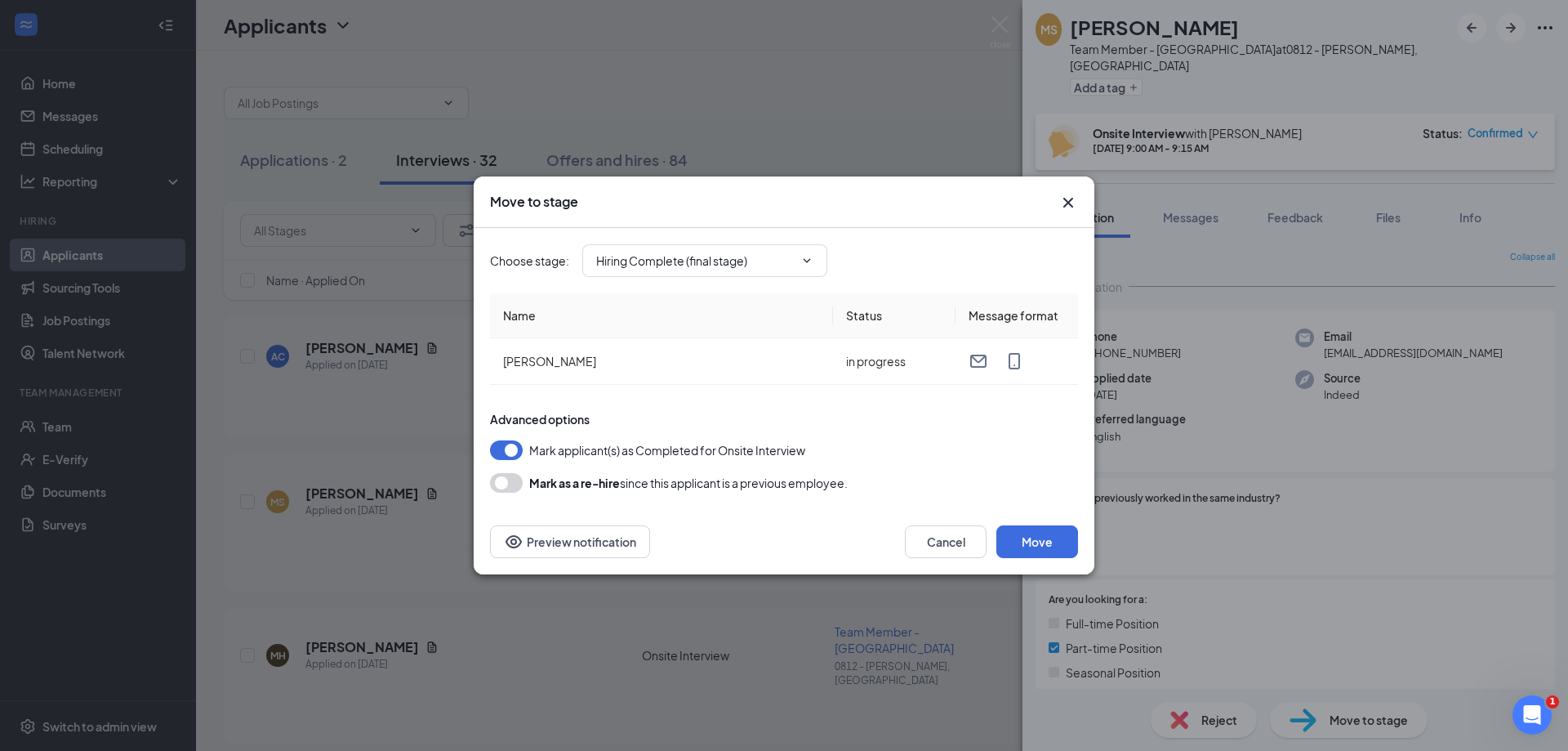
click at [1064, 199] on icon "Cross" at bounding box center [1068, 203] width 9 height 9
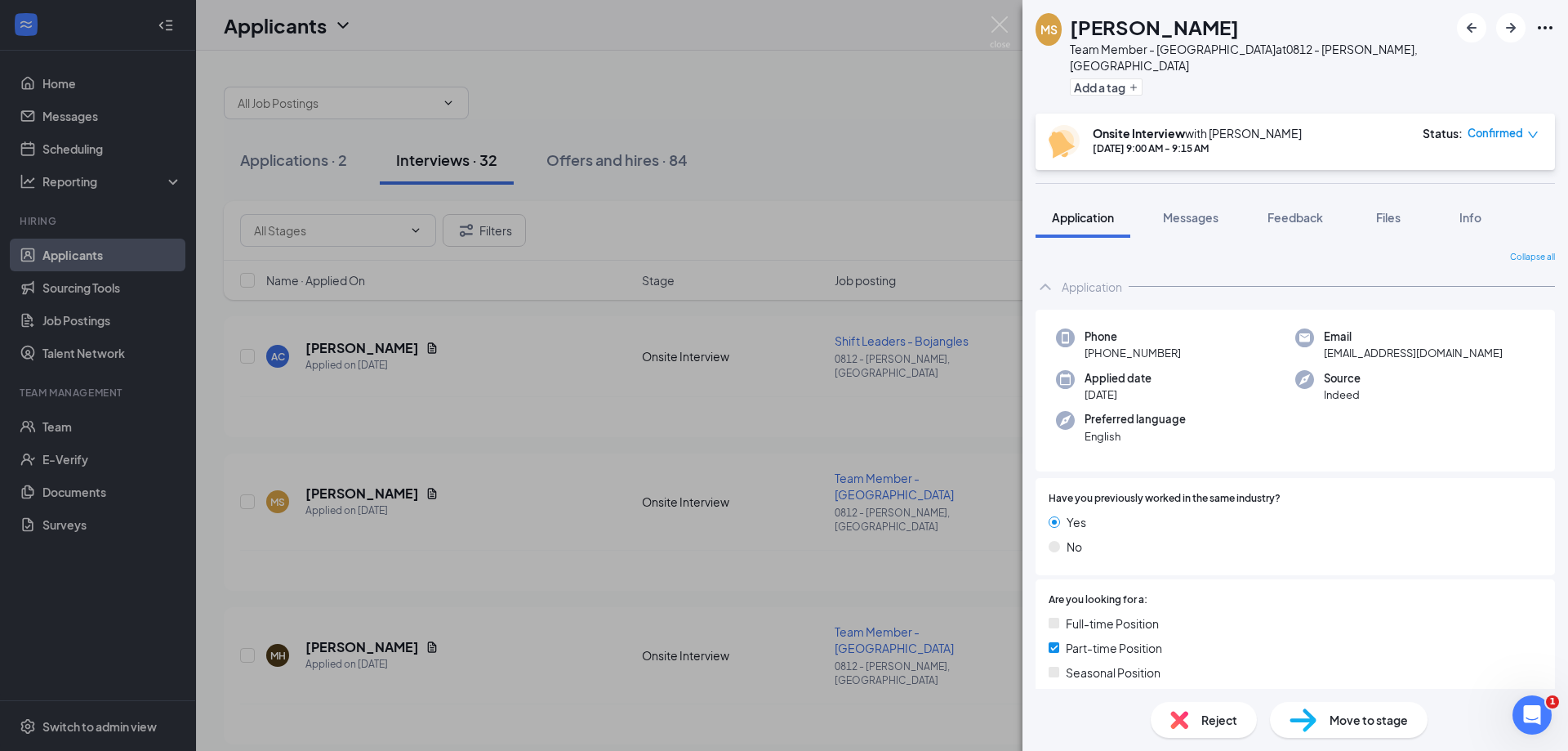
click at [1357, 729] on div "Move to stage" at bounding box center [1349, 720] width 157 height 36
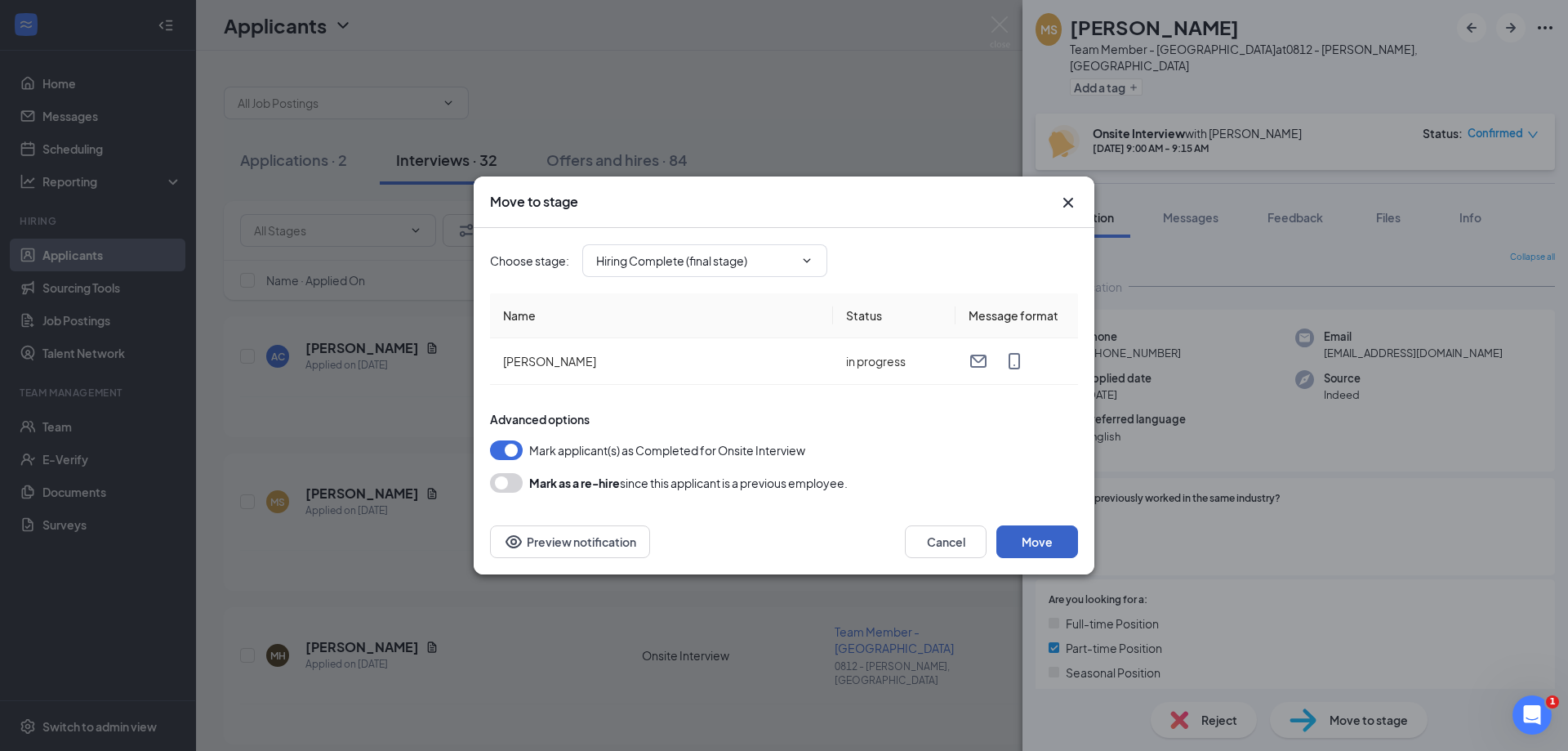
click at [1050, 545] on button "Move" at bounding box center [1037, 542] width 82 height 33
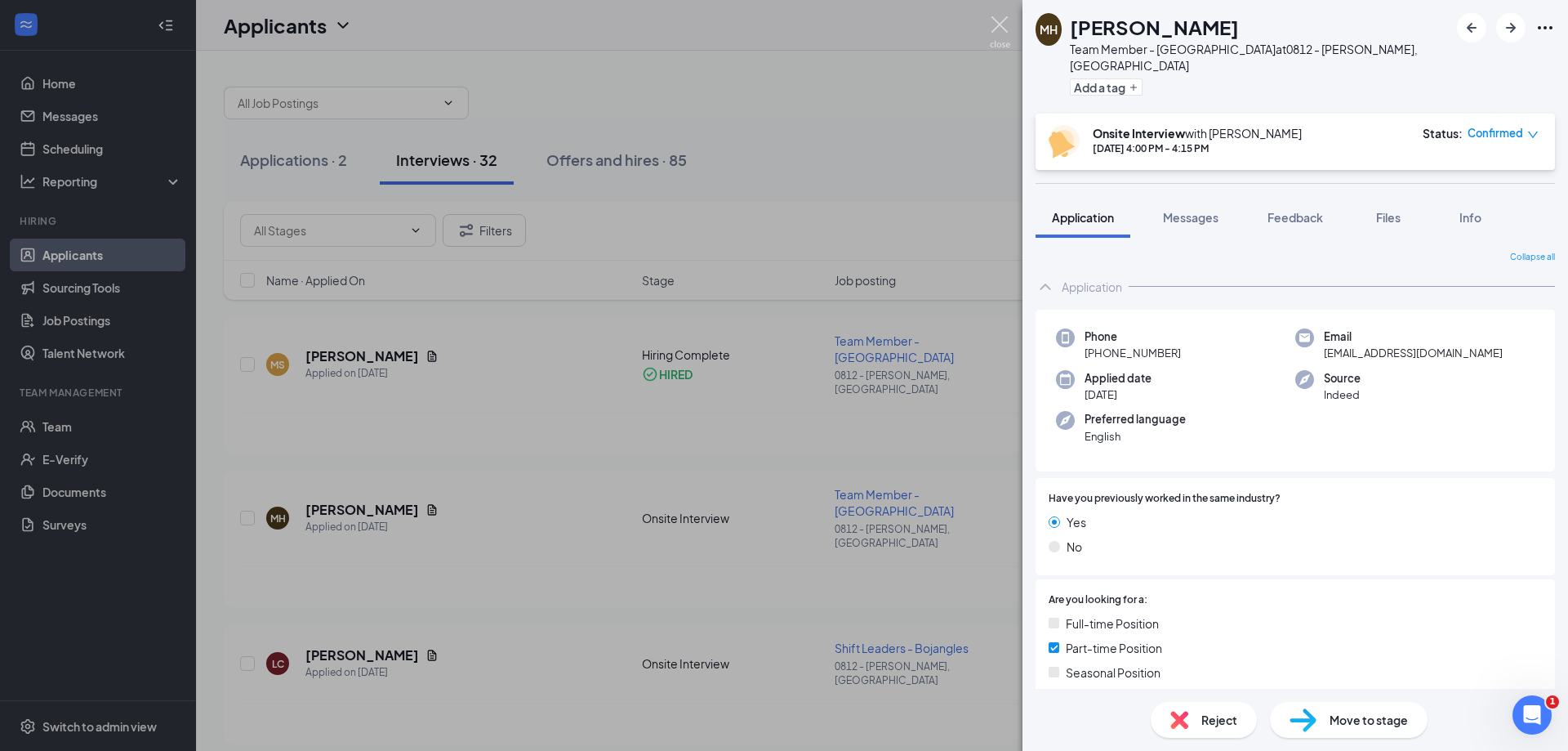
click at [995, 16] on img at bounding box center [1000, 32] width 21 height 32
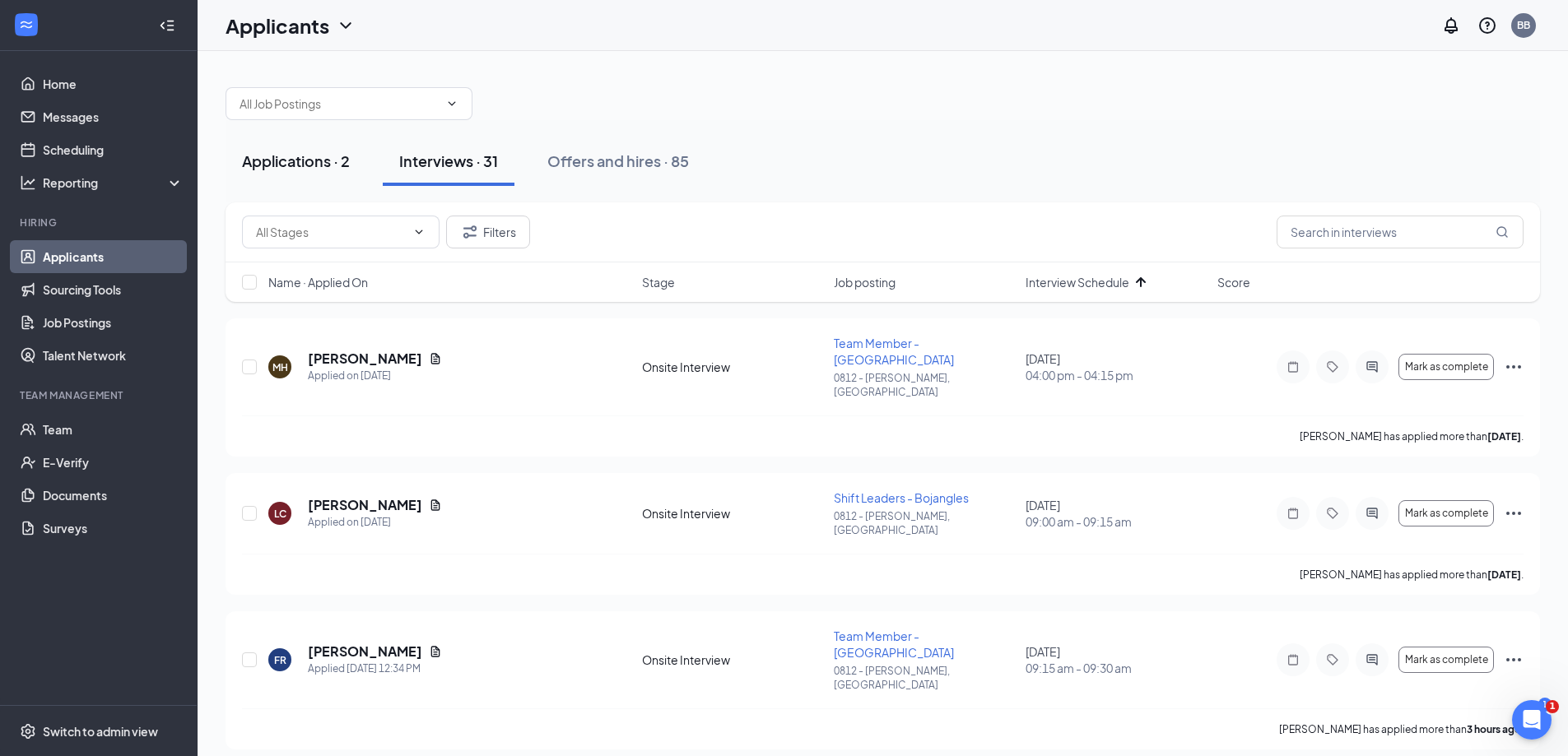
click at [307, 157] on div "Applications · 2" at bounding box center [296, 161] width 108 height 21
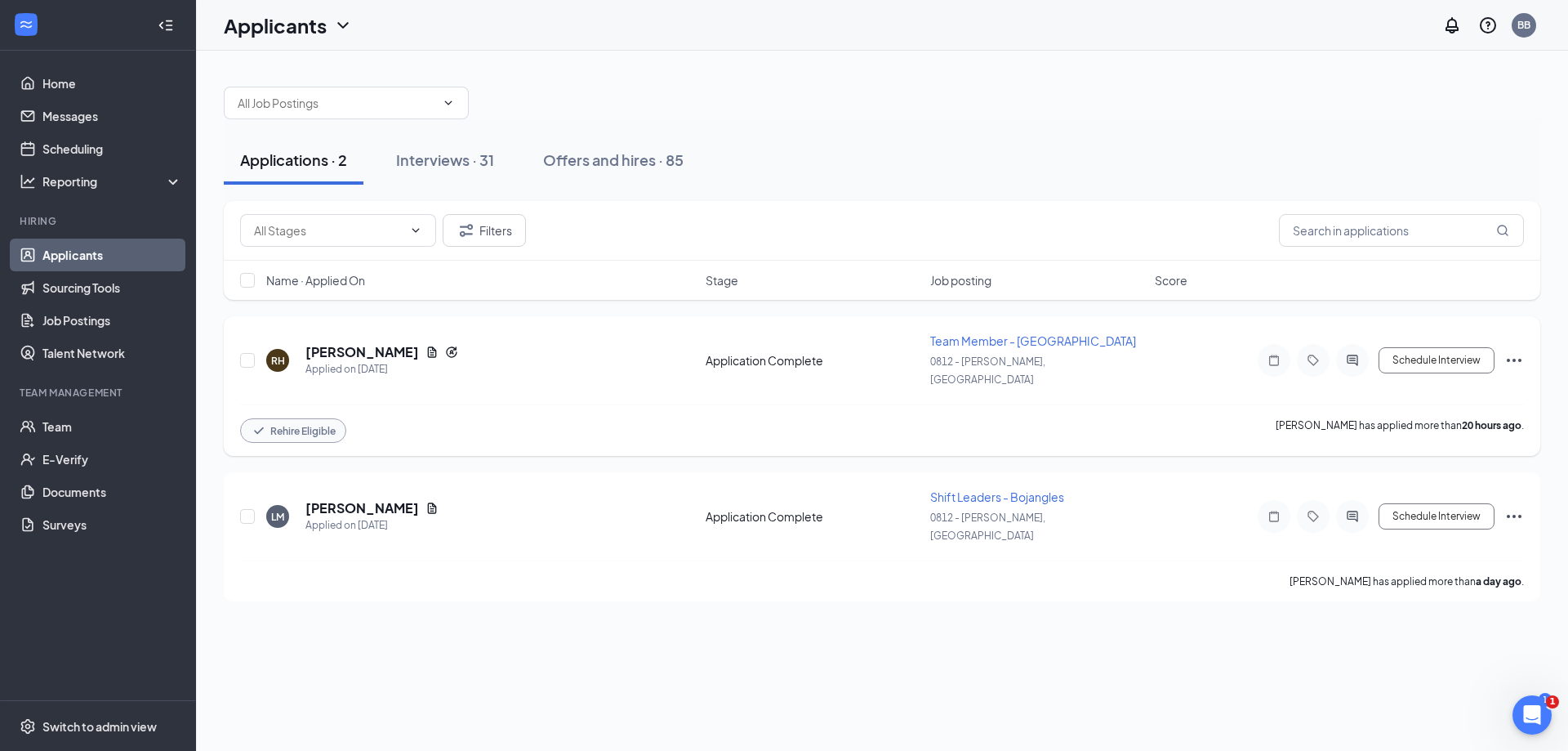
click at [1520, 351] on icon "Ellipses" at bounding box center [1513, 360] width 20 height 20
click at [1407, 75] on p "[PERSON_NAME] as hired" at bounding box center [1440, 72] width 140 height 16
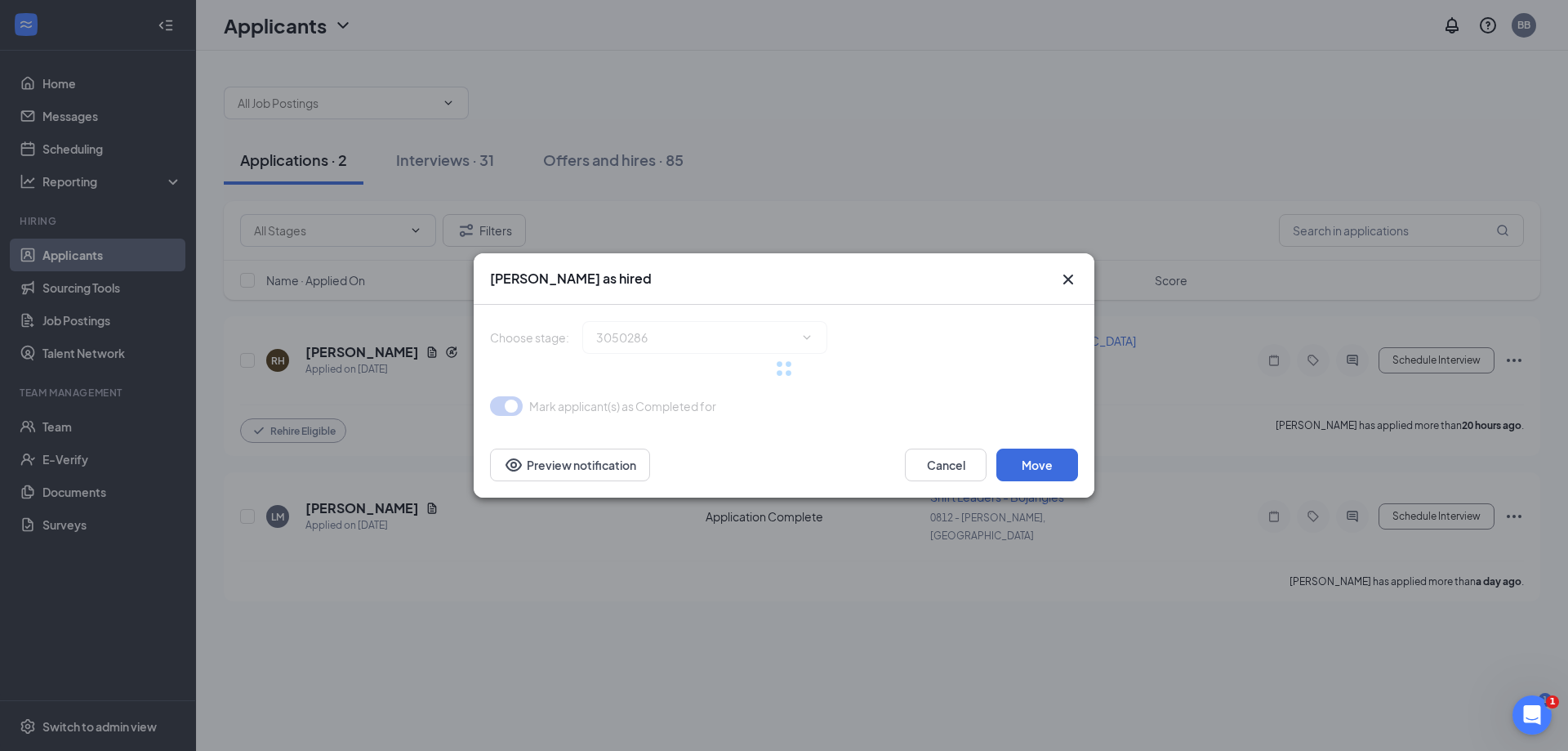
type input "Hiring Complete (final stage)"
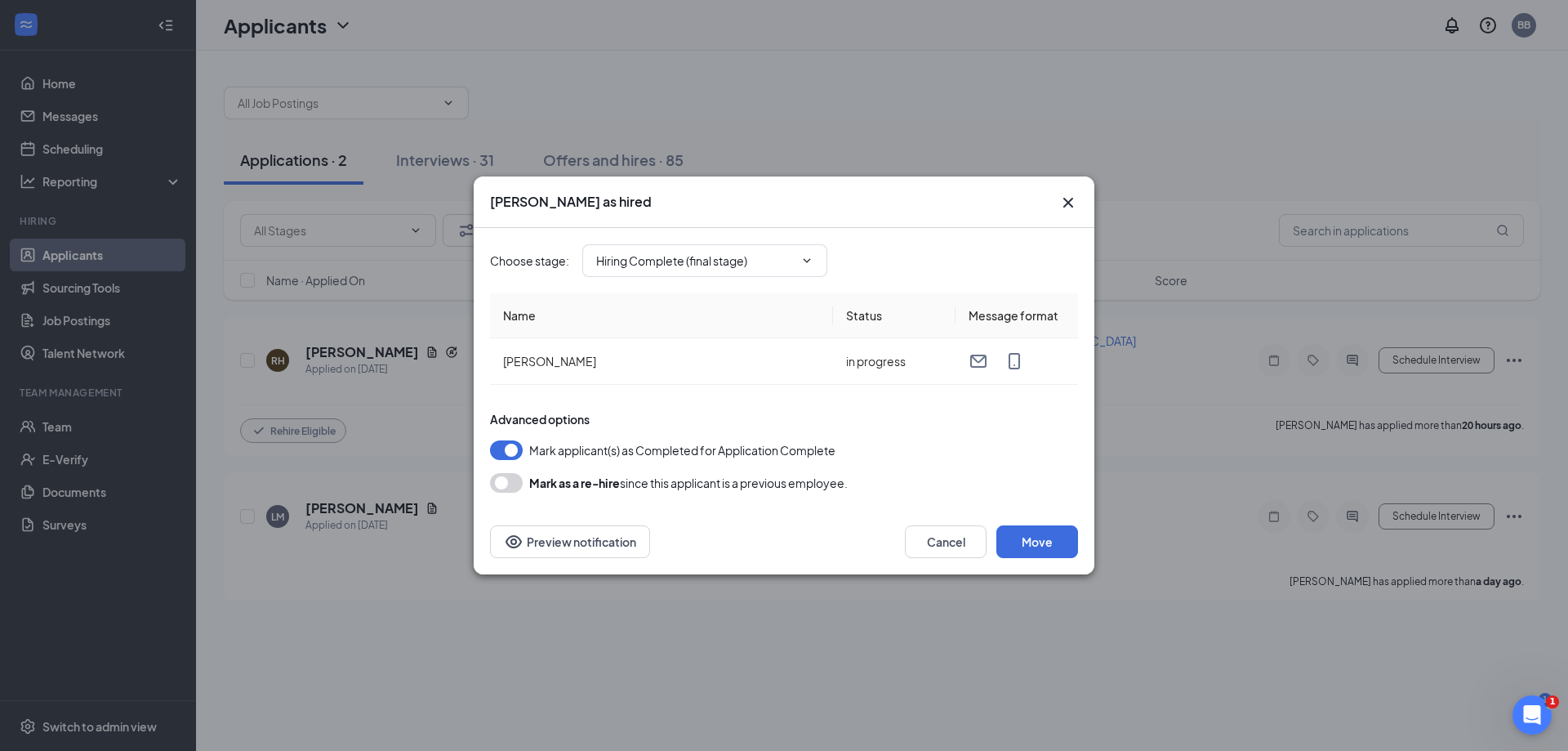
click at [513, 482] on button "button" at bounding box center [506, 482] width 33 height 20
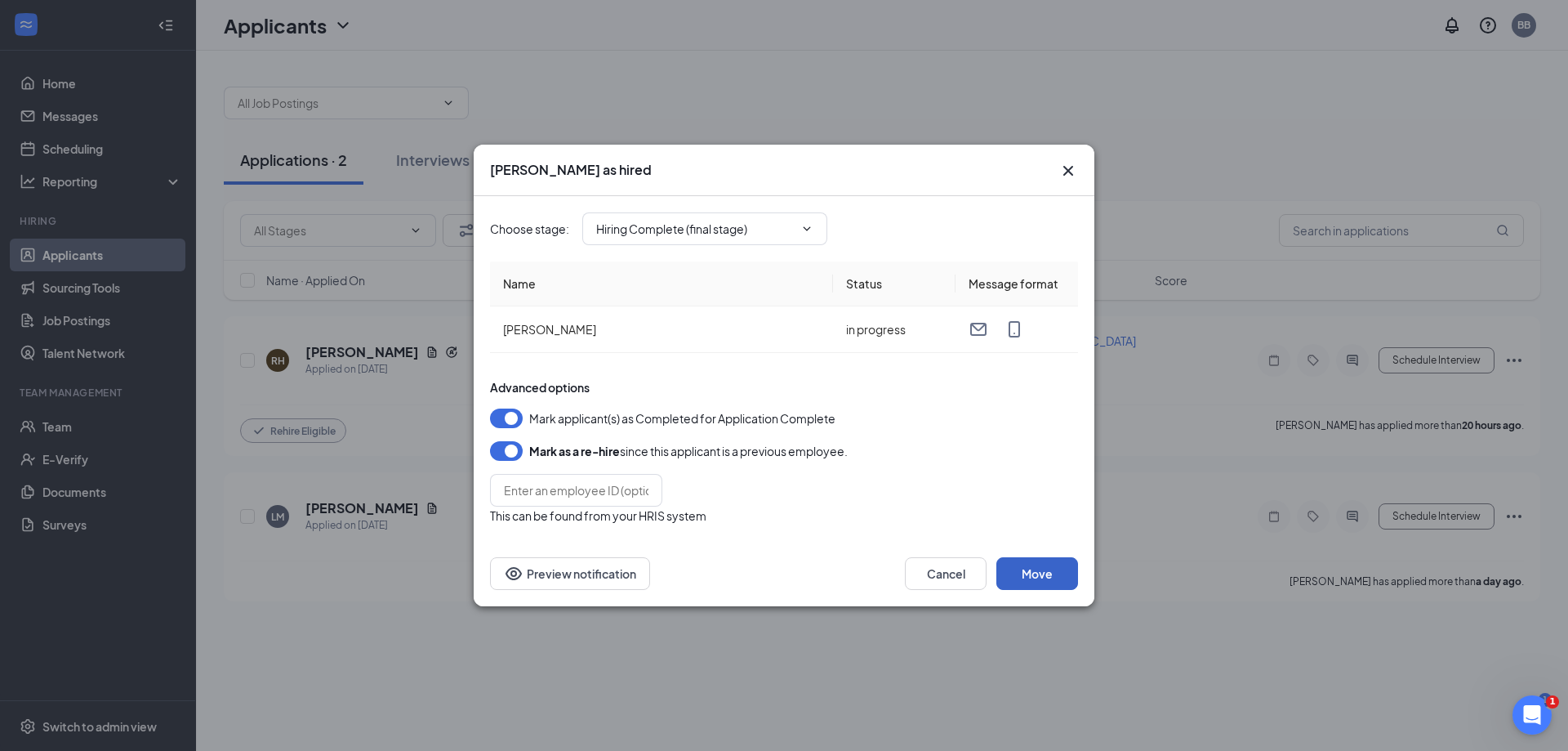
click at [1044, 573] on button "Move" at bounding box center [1037, 573] width 82 height 33
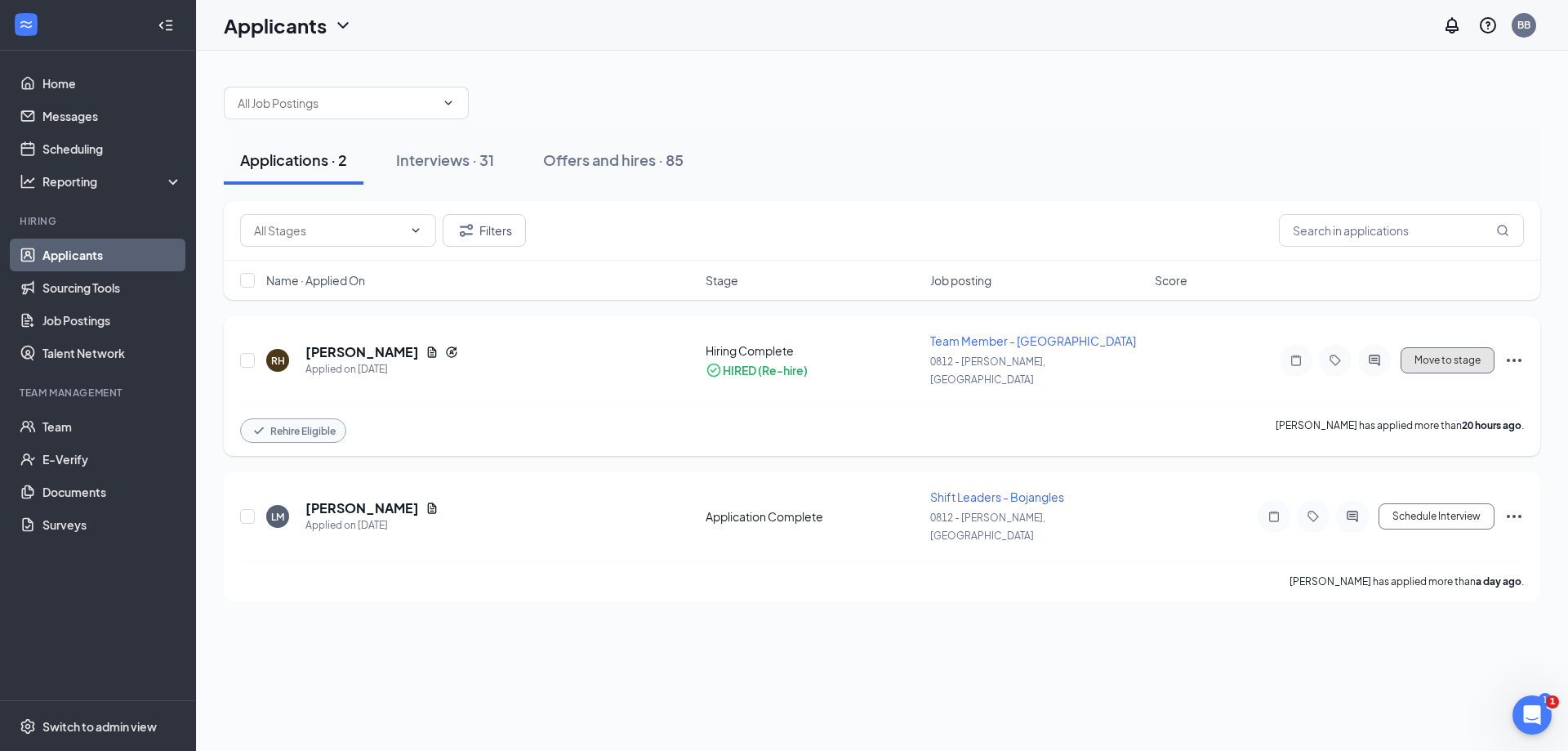
click at [1434, 349] on button "Move to stage" at bounding box center [1447, 361] width 94 height 26
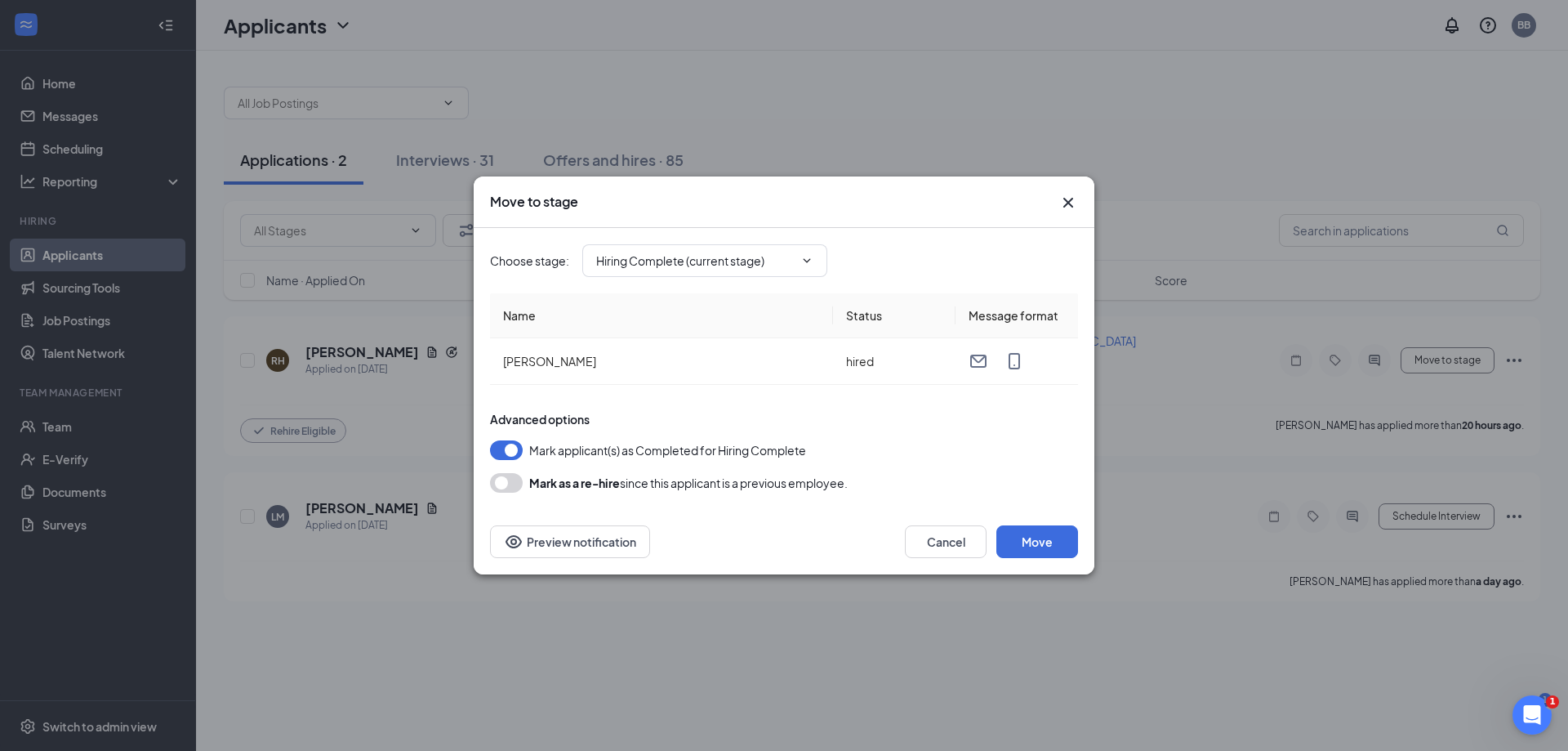
click at [1065, 194] on icon "Cross" at bounding box center [1068, 203] width 20 height 20
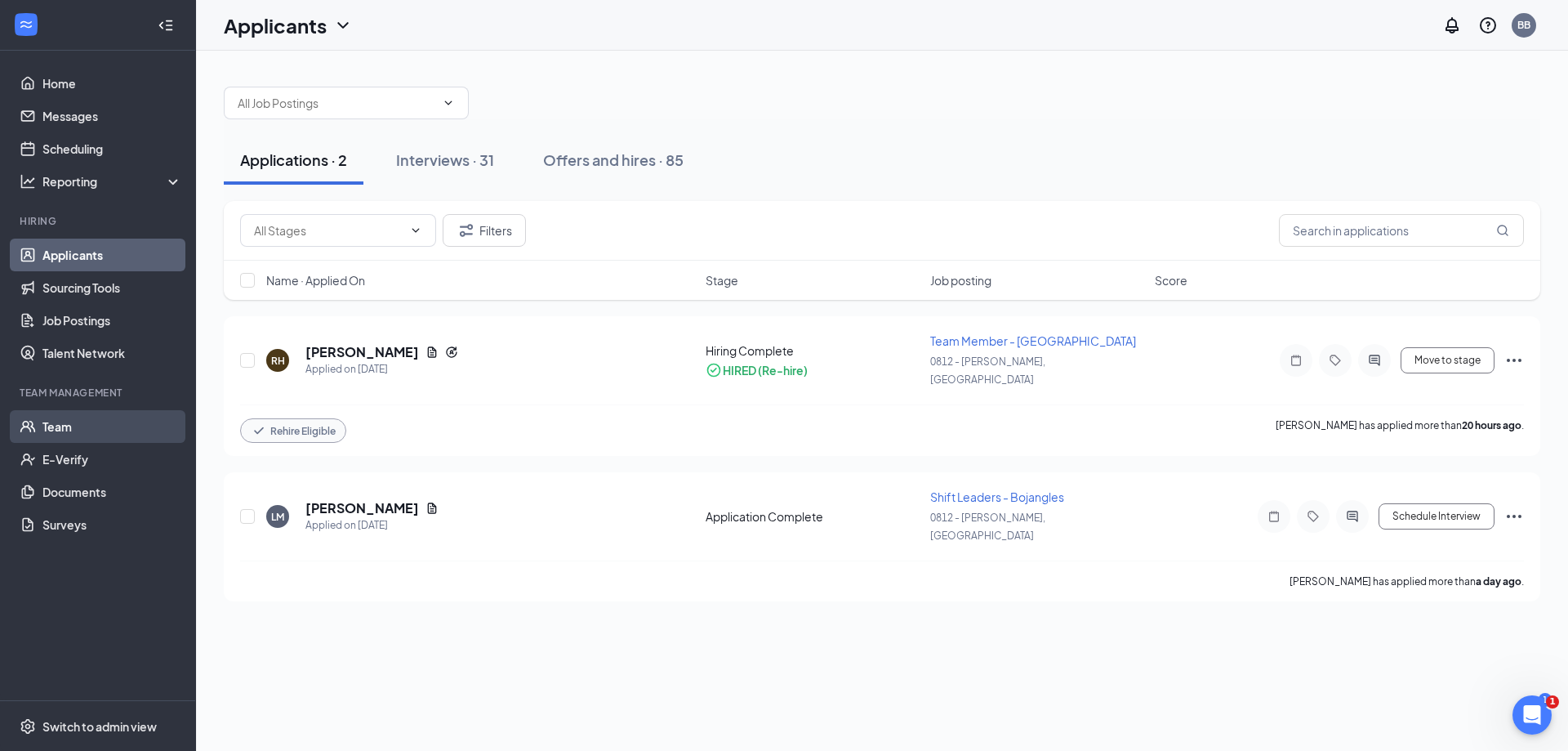
click at [55, 421] on link "Team" at bounding box center [112, 426] width 139 height 33
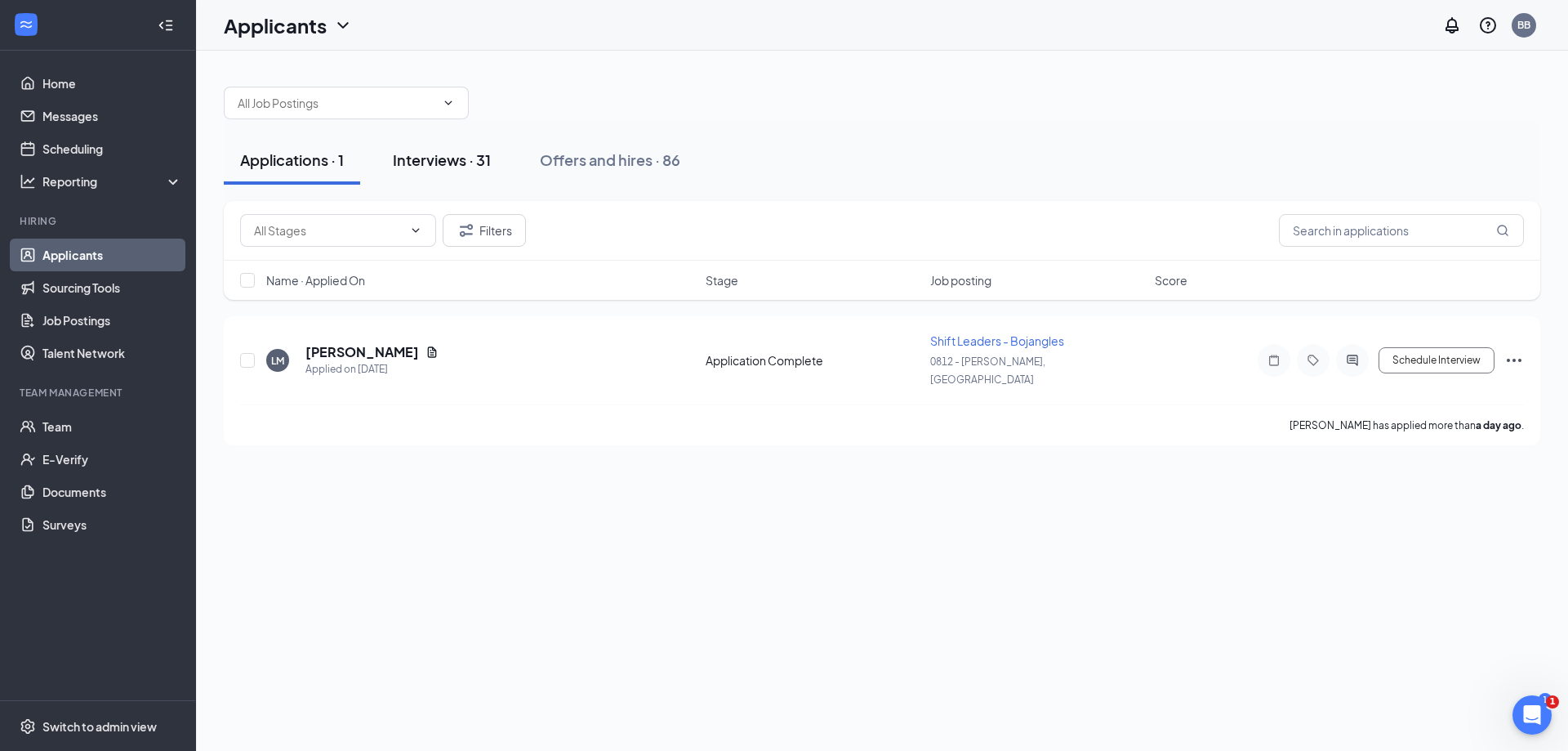
click at [417, 160] on div "Interviews · 31" at bounding box center [442, 160] width 98 height 21
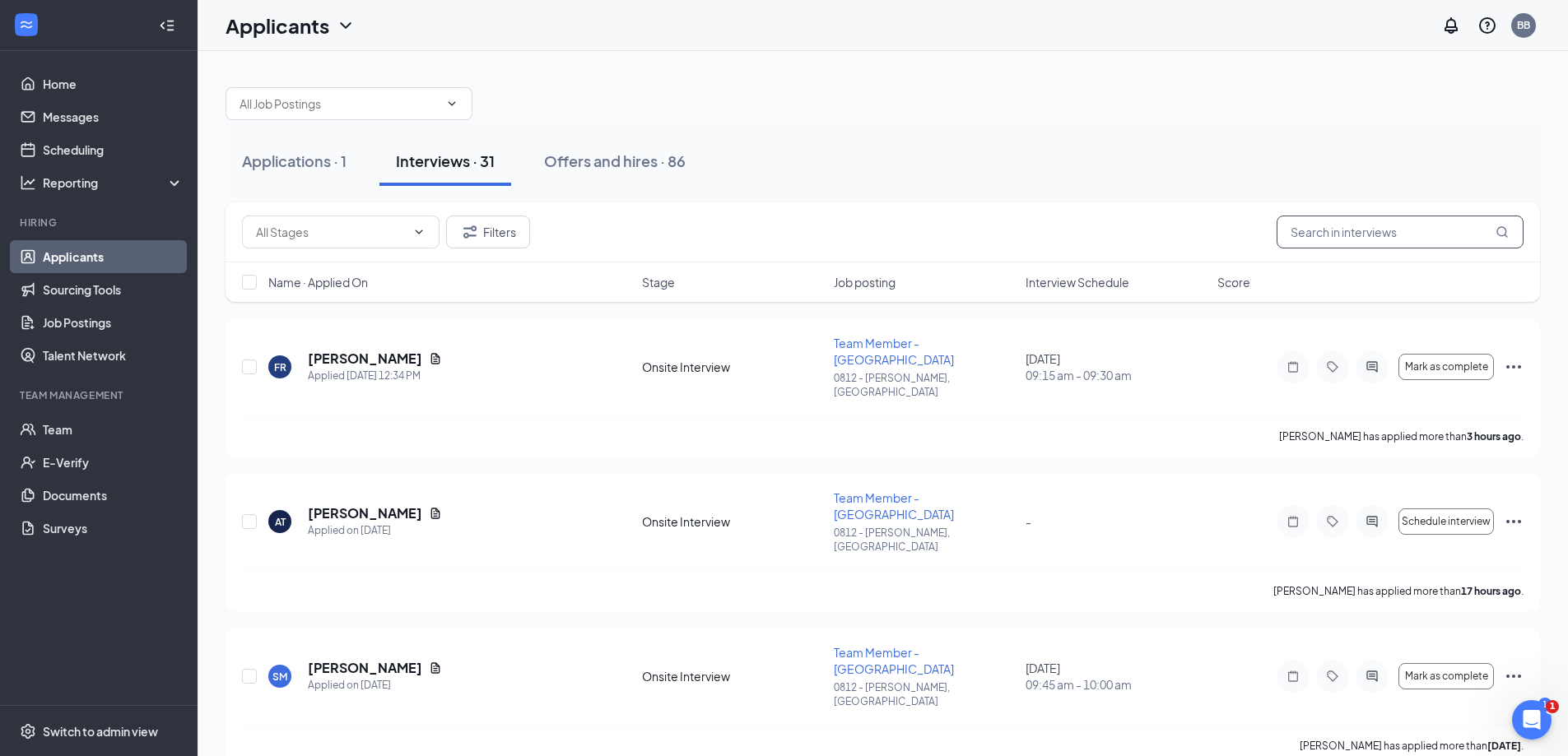
drag, startPoint x: 1387, startPoint y: 220, endPoint x: 1396, endPoint y: 236, distance: 18.4
click at [1387, 221] on input "text" at bounding box center [1400, 231] width 247 height 33
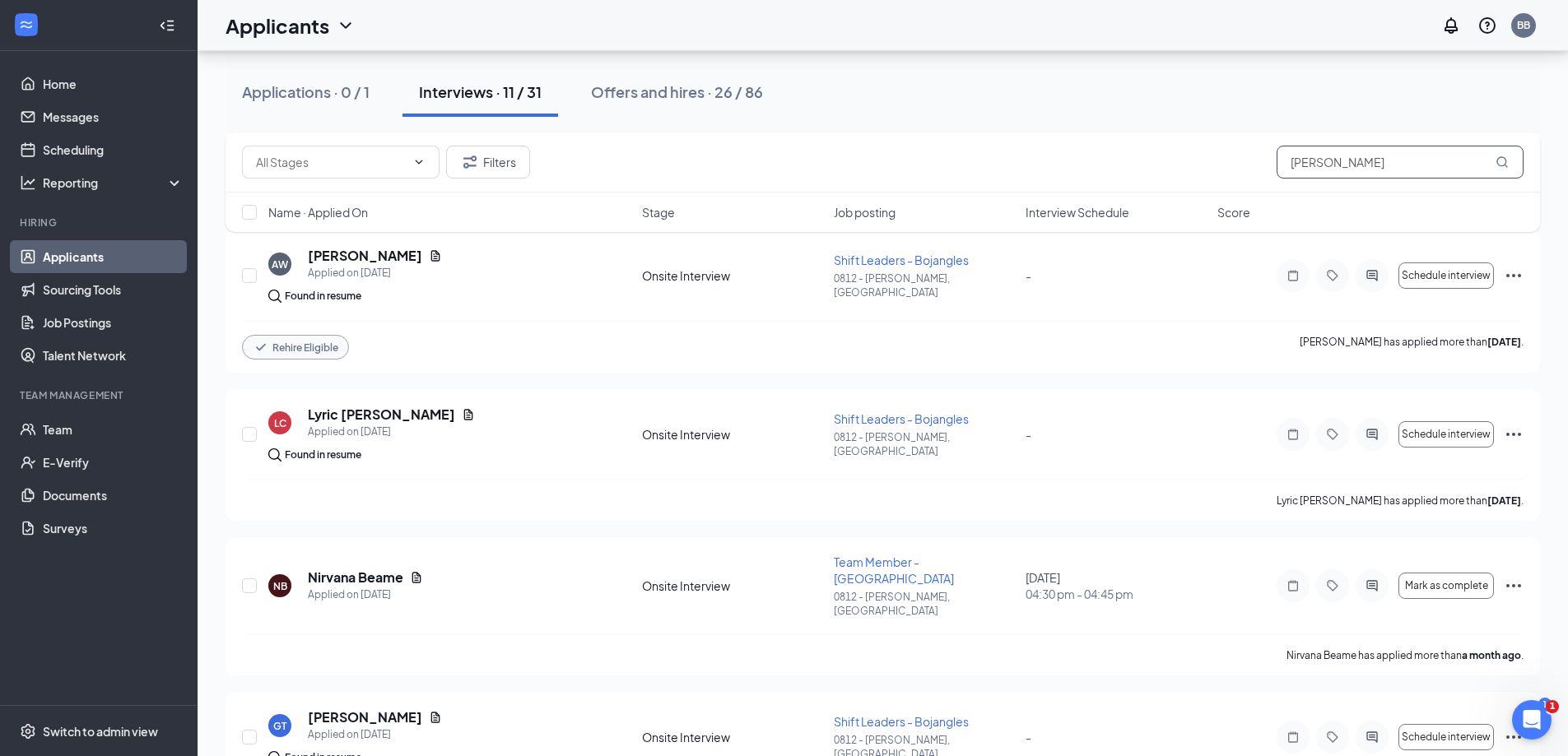
scroll to position [1159, 0]
drag, startPoint x: 1356, startPoint y: 163, endPoint x: 1059, endPoint y: 187, distance: 298.0
click at [1059, 187] on div "Filters ana" at bounding box center [883, 162] width 1315 height 60
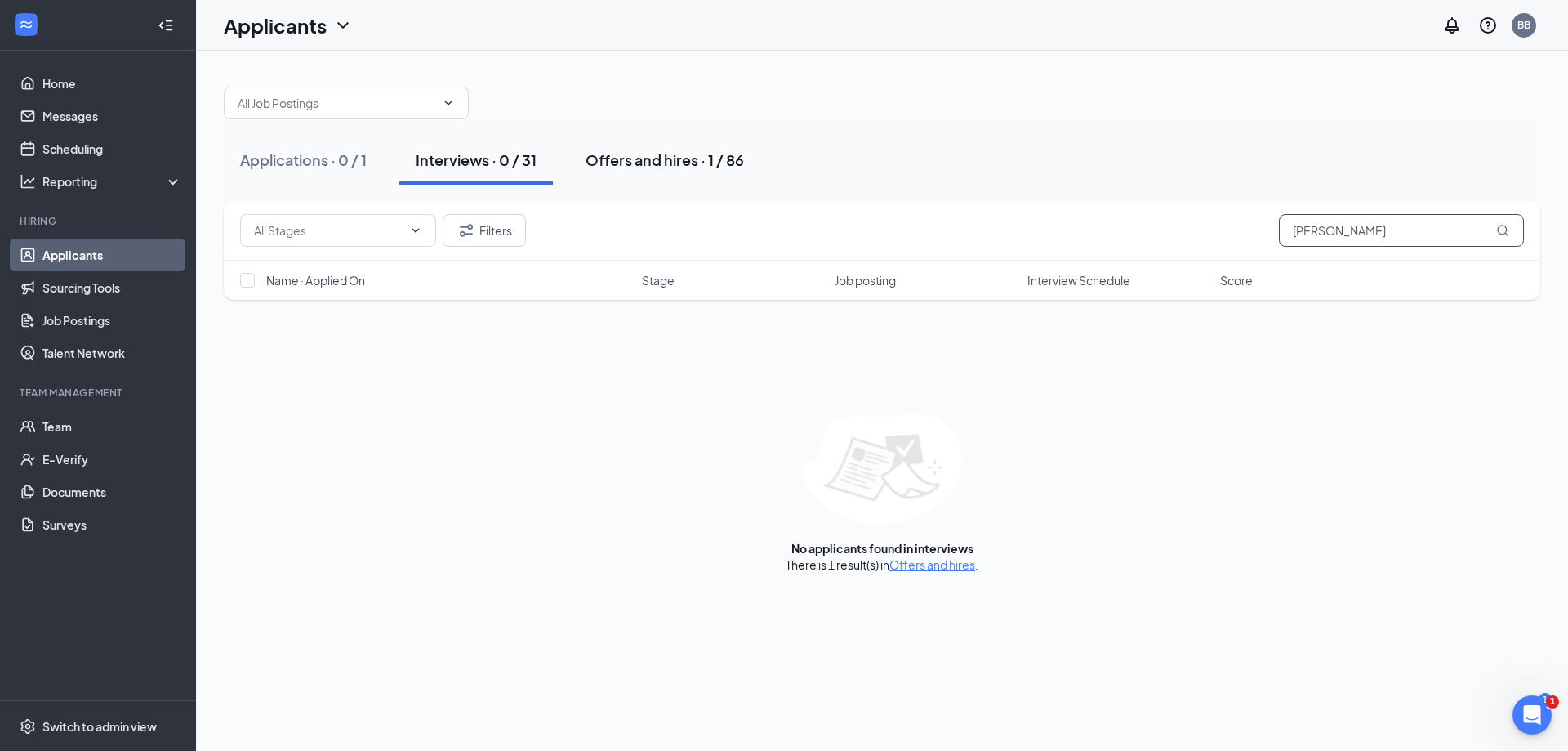
type input "boles"
click at [641, 161] on div "Offers and hires · 1 / 86" at bounding box center [665, 160] width 158 height 21
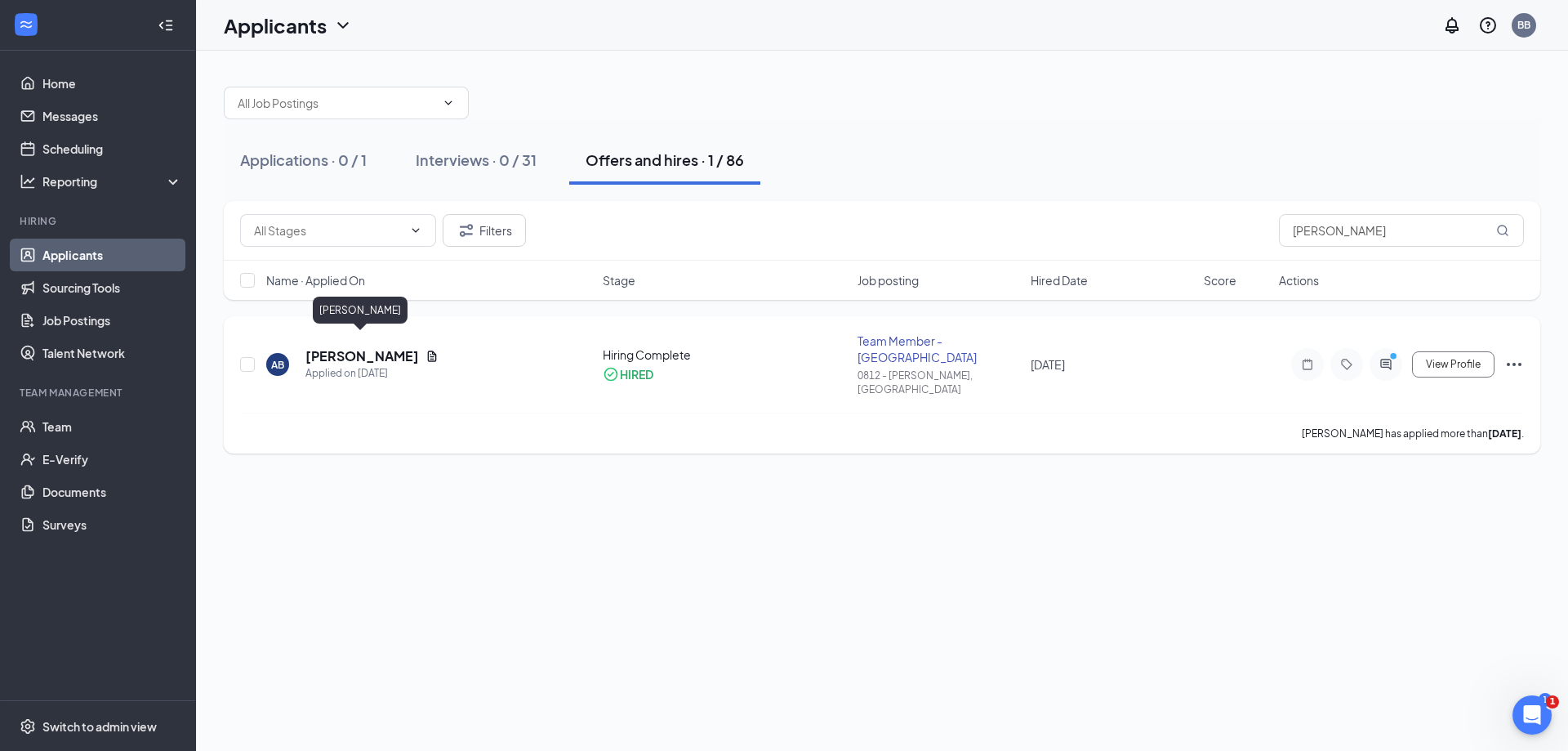
click at [381, 348] on h5 "Anastasia Boles" at bounding box center [362, 356] width 114 height 18
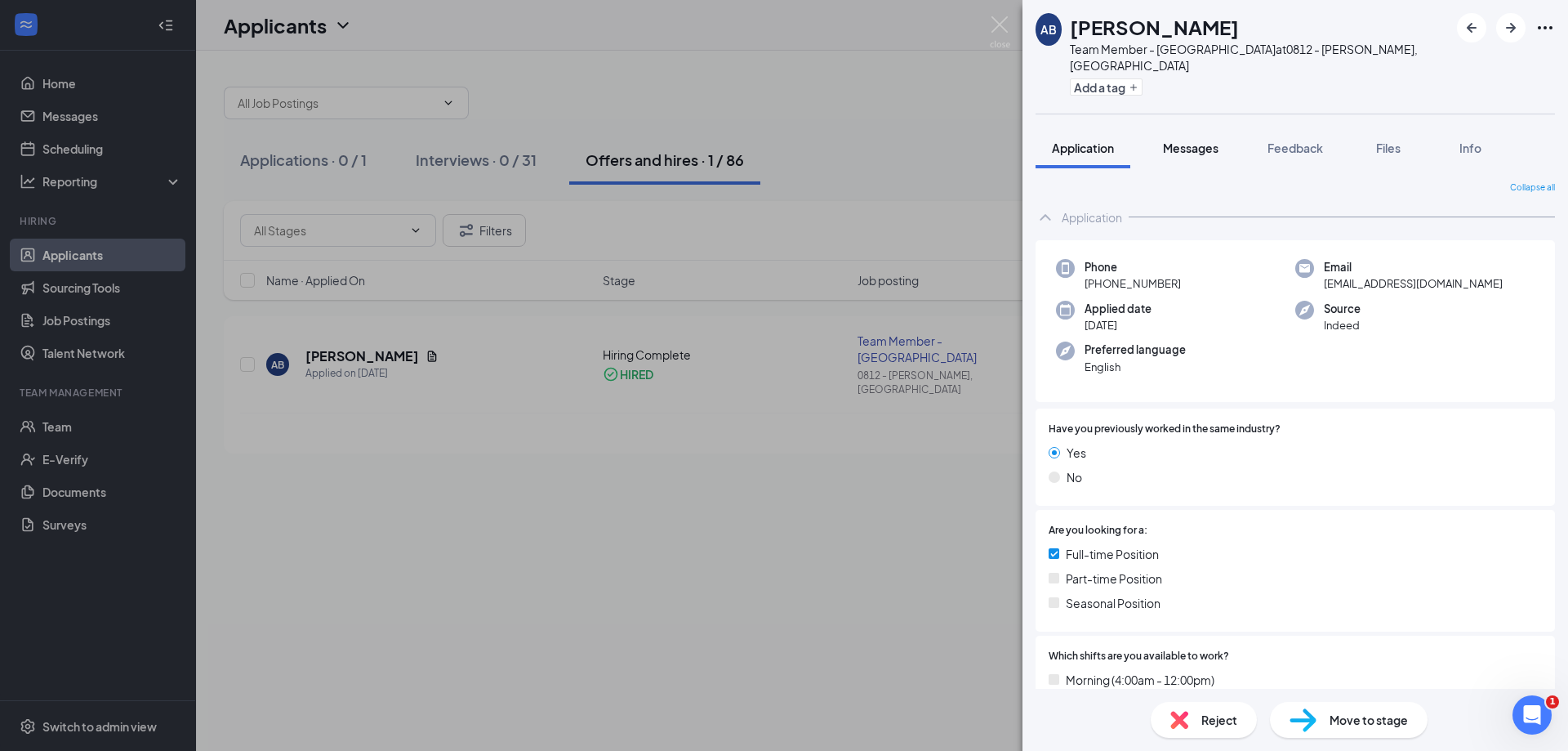
click at [1207, 140] on span "Messages" at bounding box center [1190, 148] width 56 height 15
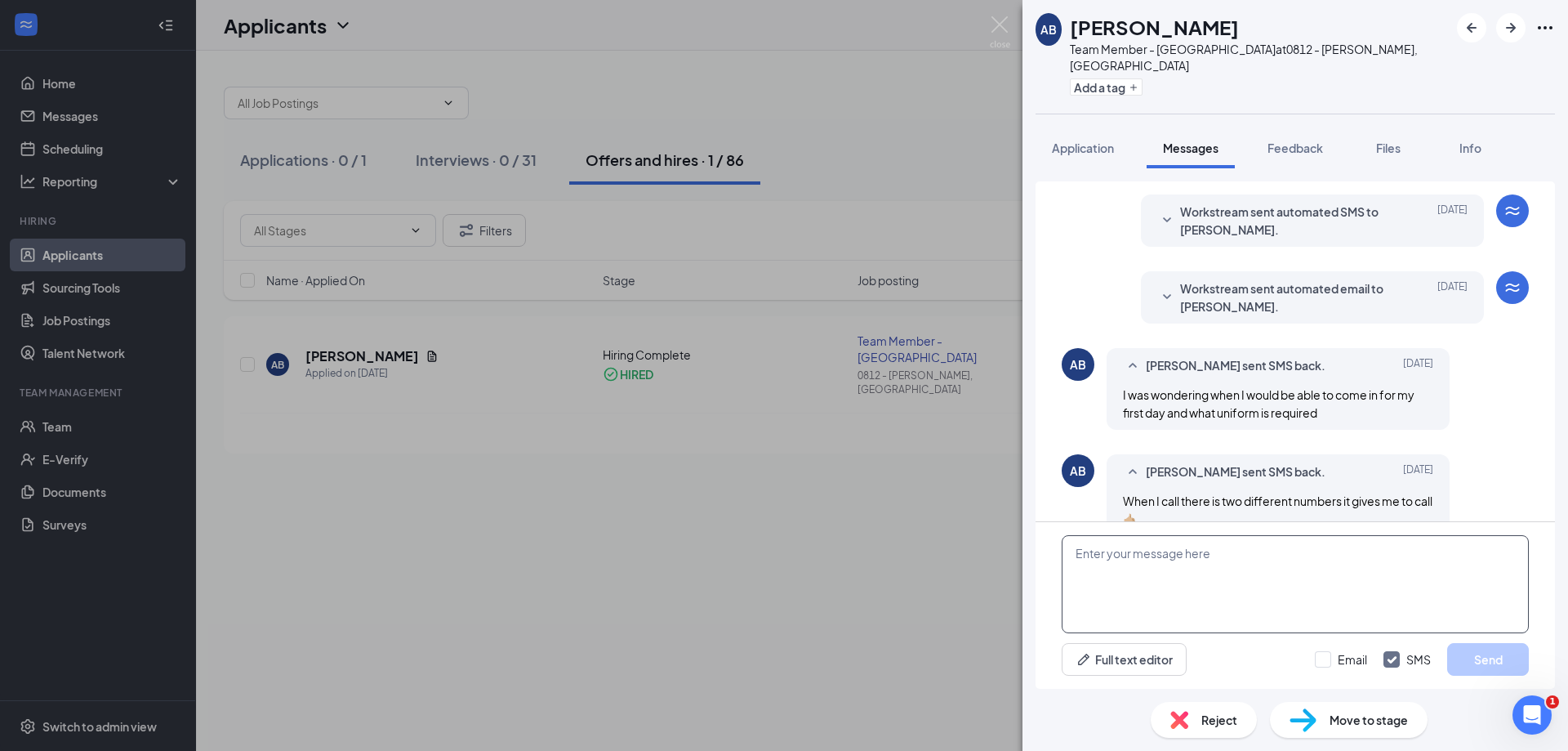
scroll to position [340, 0]
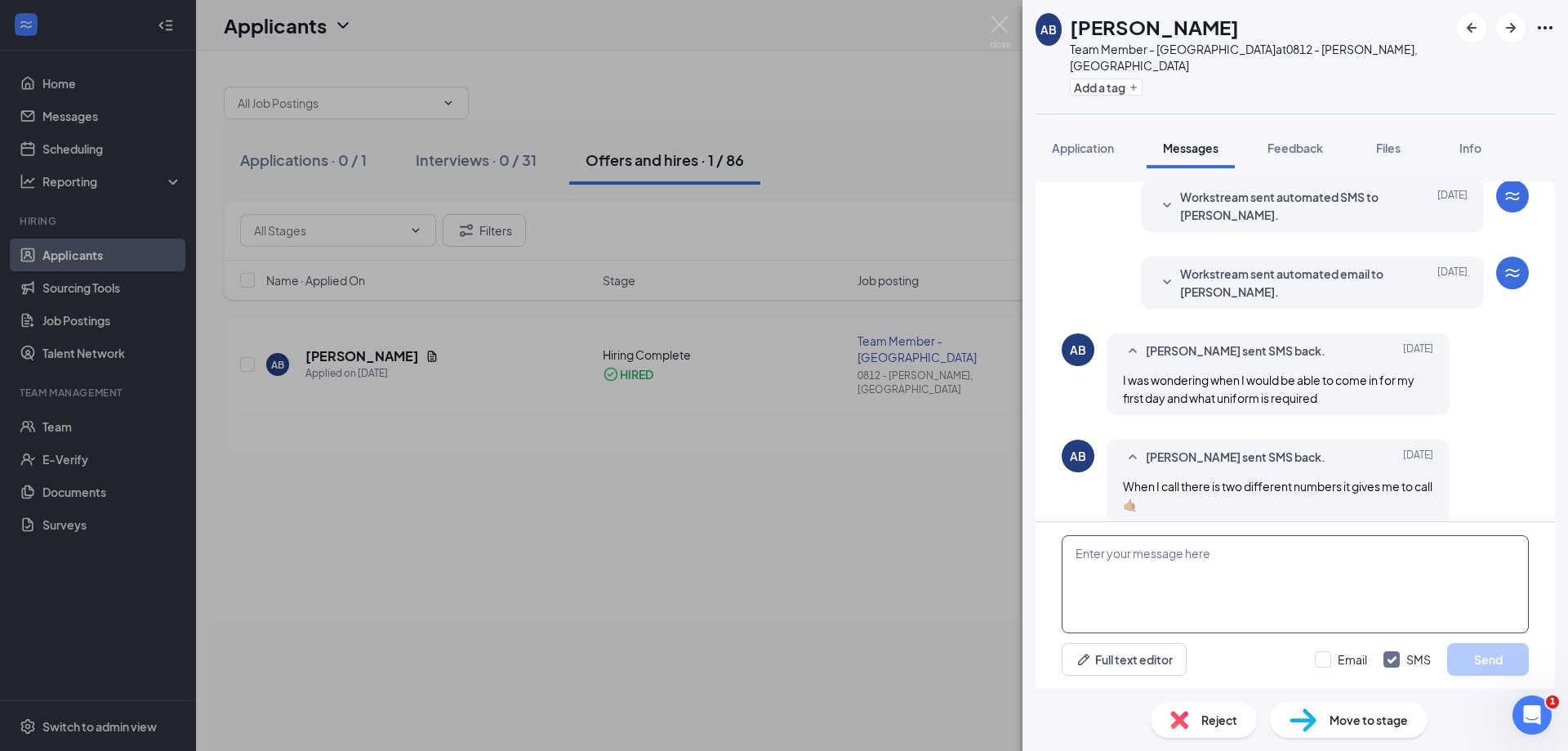
click at [1230, 584] on textarea at bounding box center [1295, 584] width 467 height 98
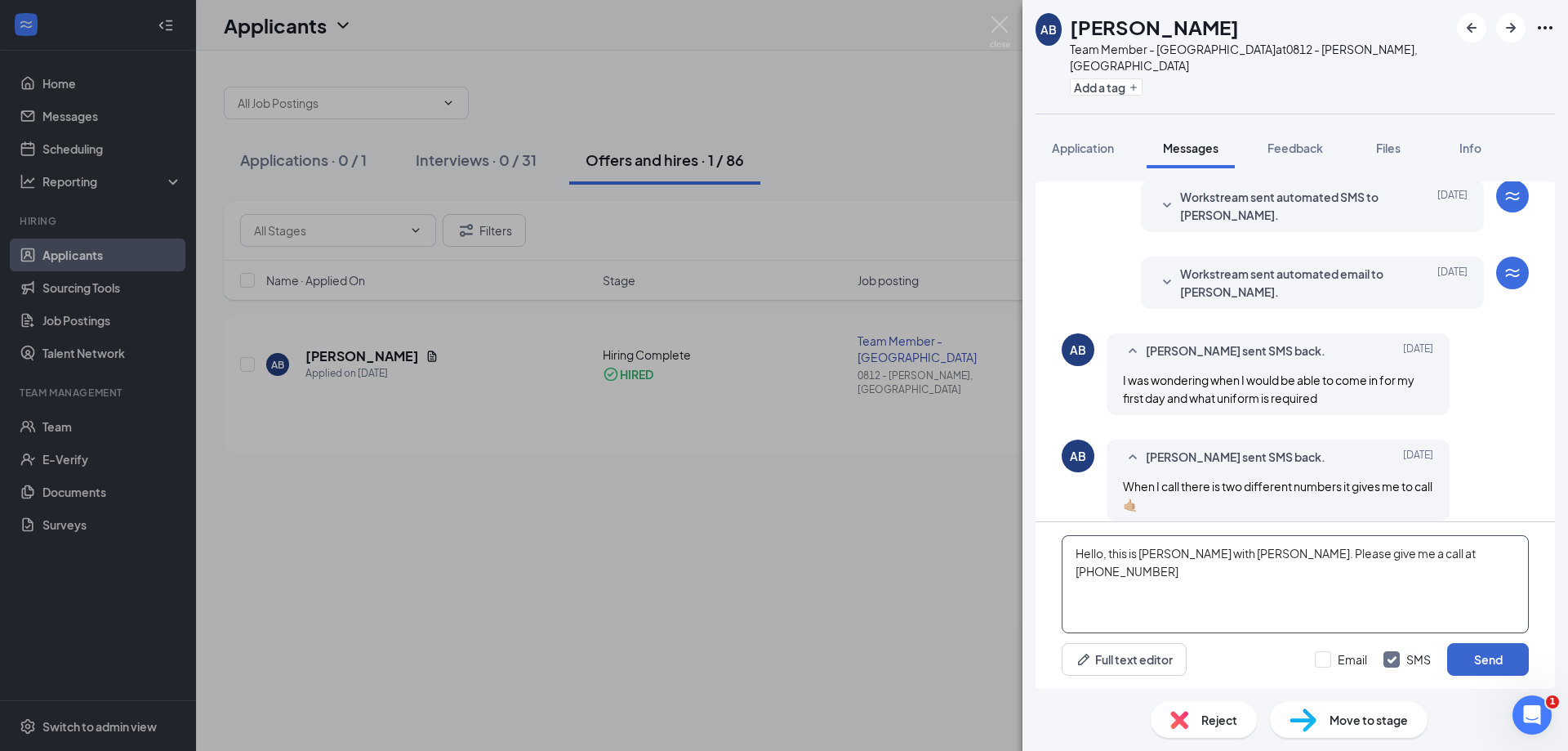
type textarea "Hello, this is Randall with bojangles. Please give me a call at 434-836-3500"
click at [1483, 665] on button "Send" at bounding box center [1488, 660] width 82 height 33
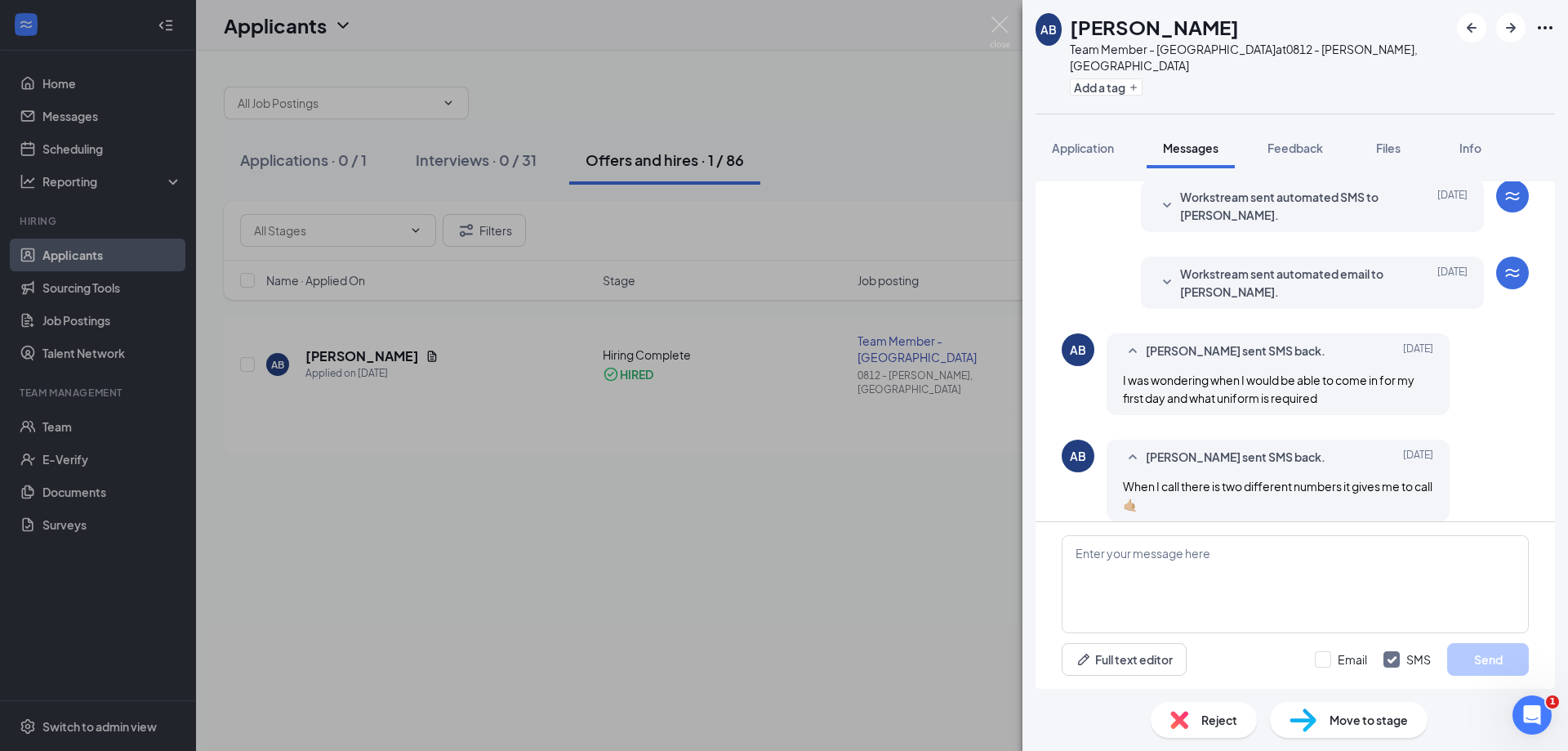
scroll to position [463, 0]
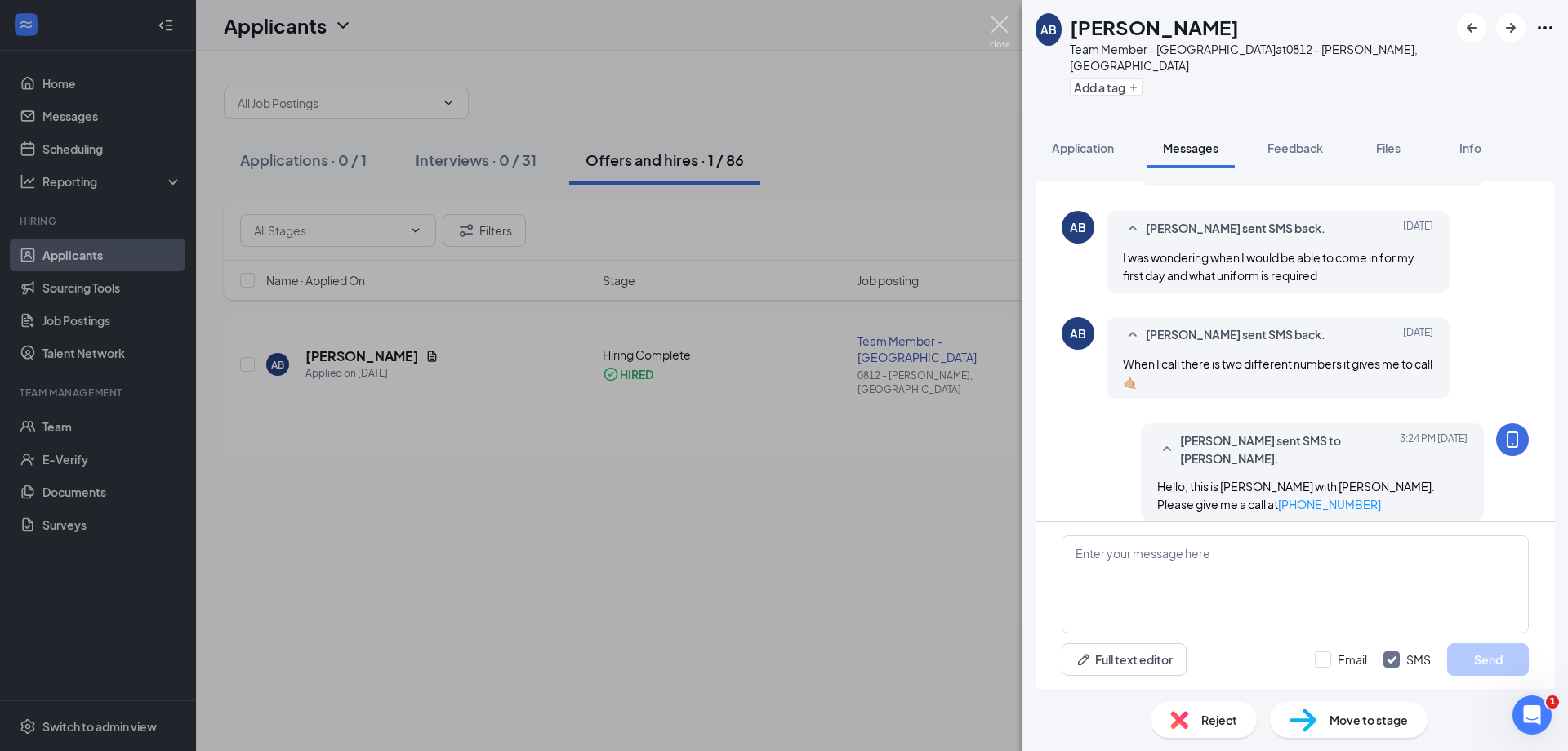
click at [1003, 27] on img at bounding box center [1000, 32] width 21 height 32
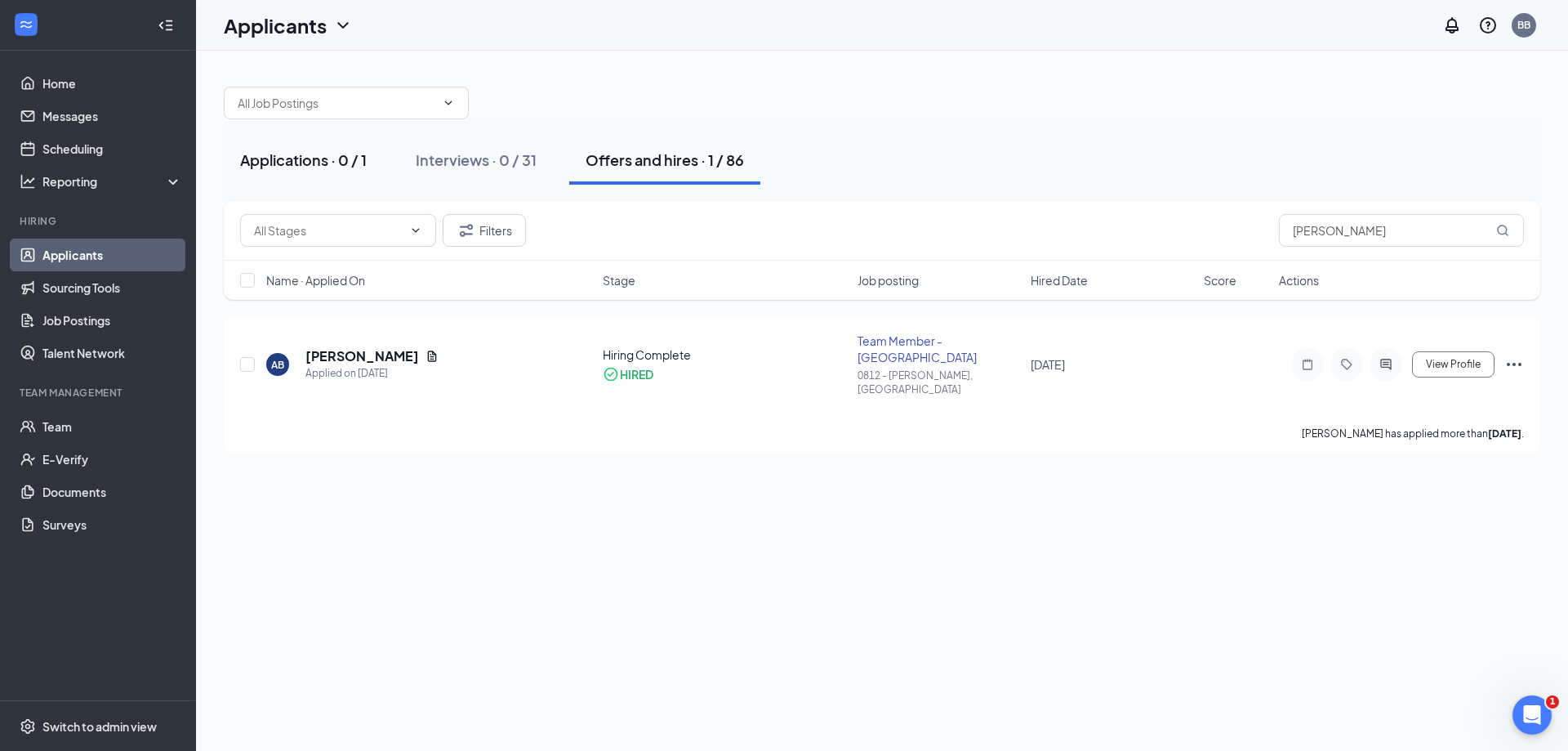
click at [281, 153] on div "Applications · 0 / 1" at bounding box center [303, 160] width 126 height 21
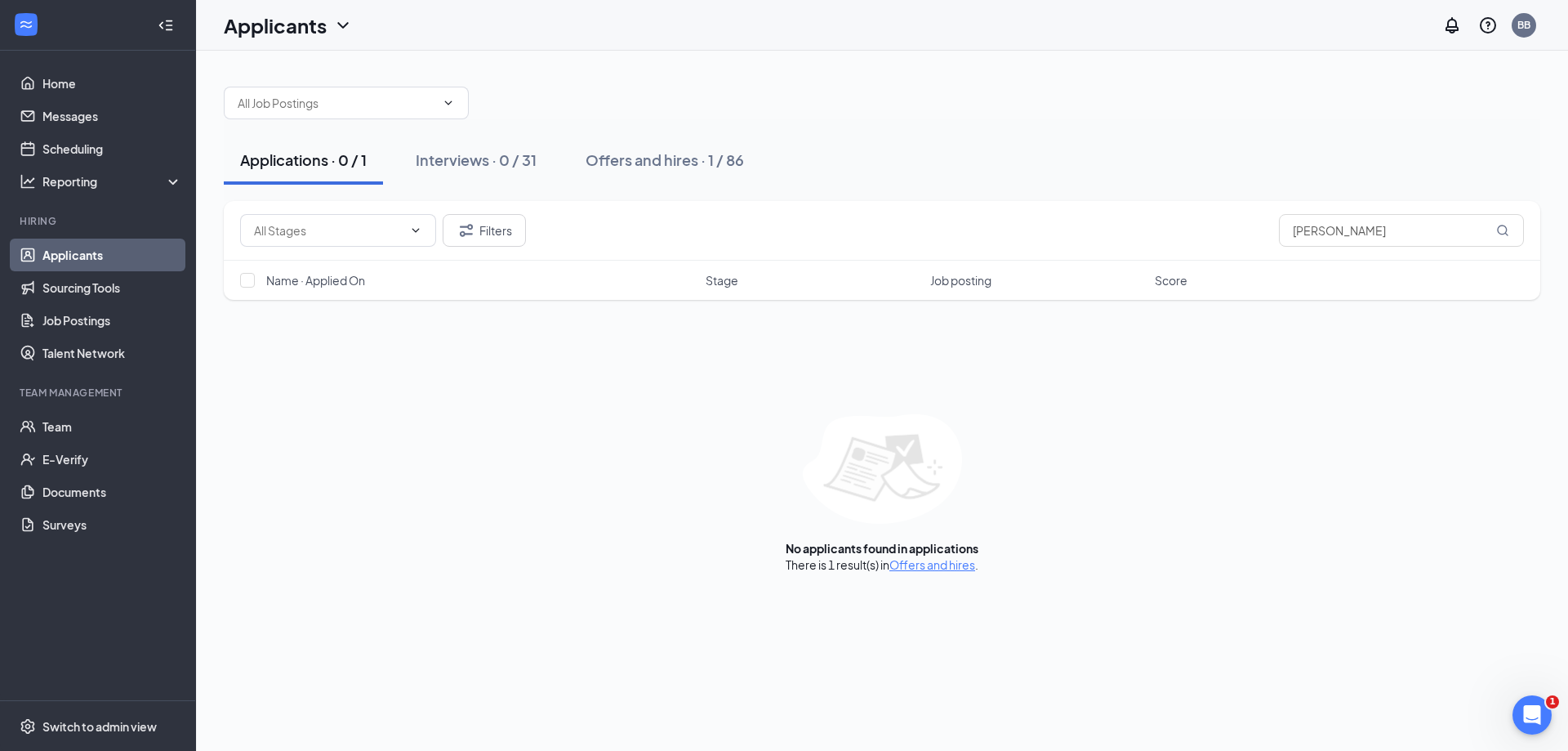
click at [364, 167] on div "Applications · 0 / 1" at bounding box center [303, 160] width 126 height 21
drag, startPoint x: 1394, startPoint y: 231, endPoint x: 749, endPoint y: 219, distance: 645.1
click at [753, 220] on div "Filters boles" at bounding box center [881, 230] width 1284 height 33
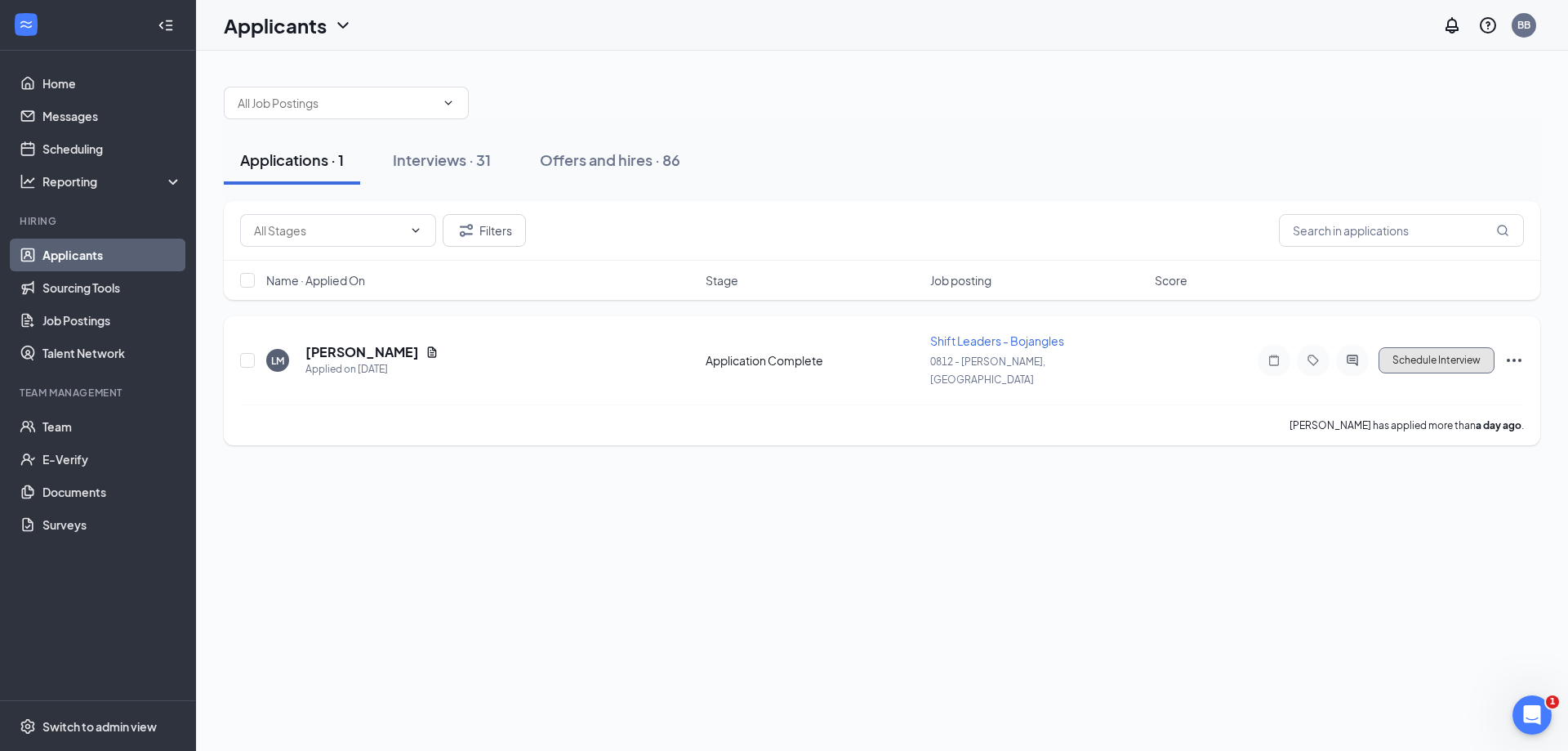
click at [1471, 361] on button "Schedule Interview" at bounding box center [1436, 361] width 116 height 26
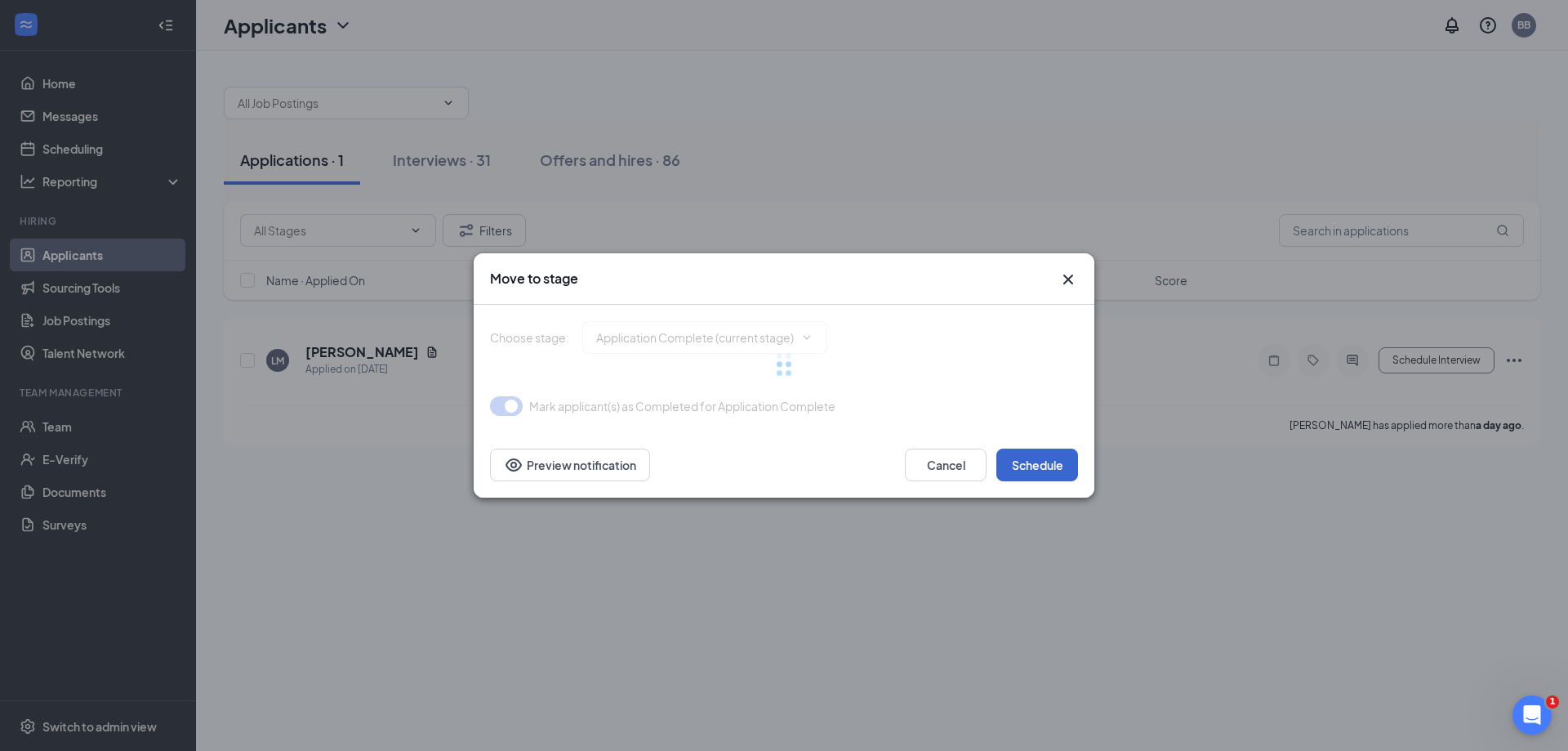
type input "Onsite Interview (next stage)"
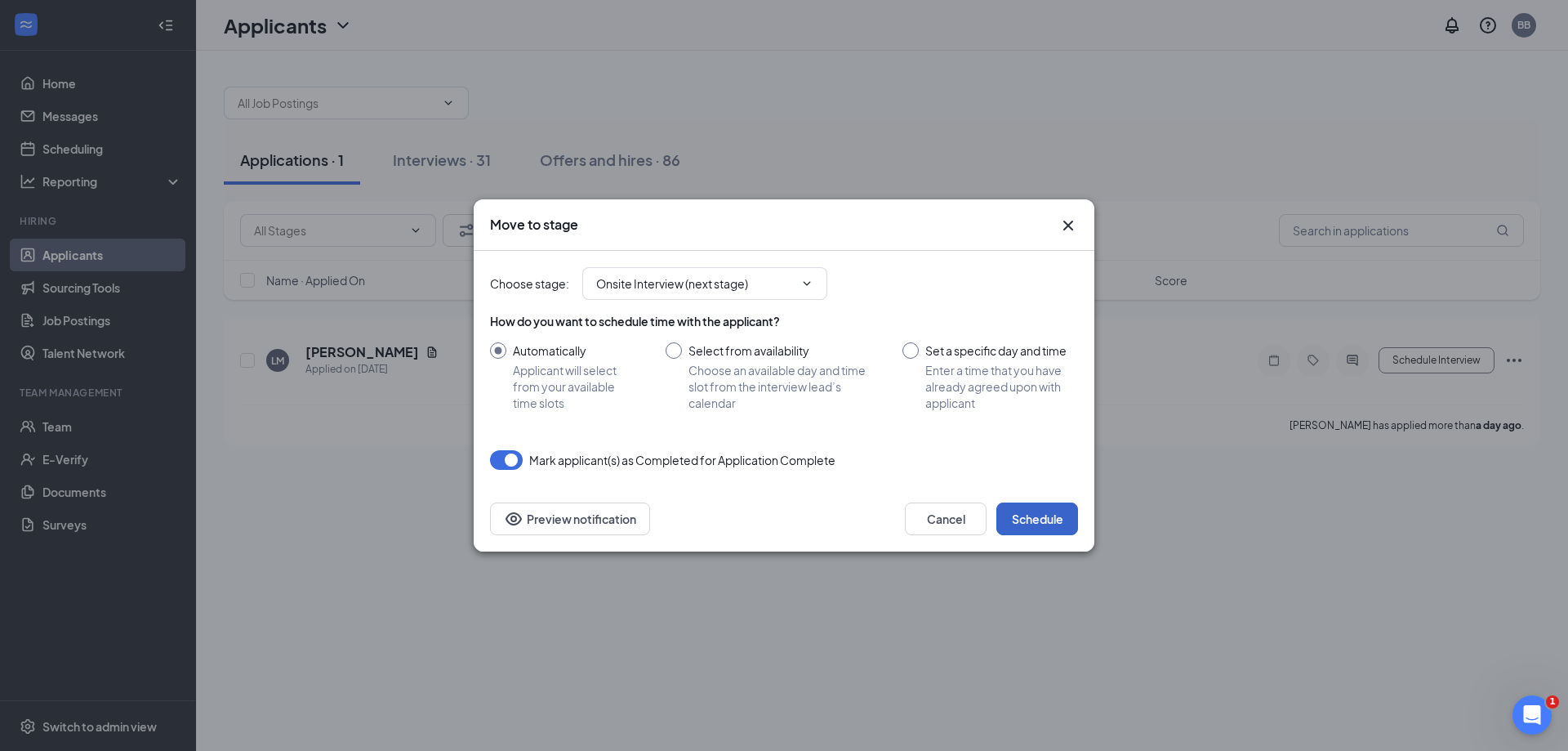
click at [1022, 524] on button "Schedule" at bounding box center [1037, 518] width 82 height 33
